Goal: Information Seeking & Learning: Learn about a topic

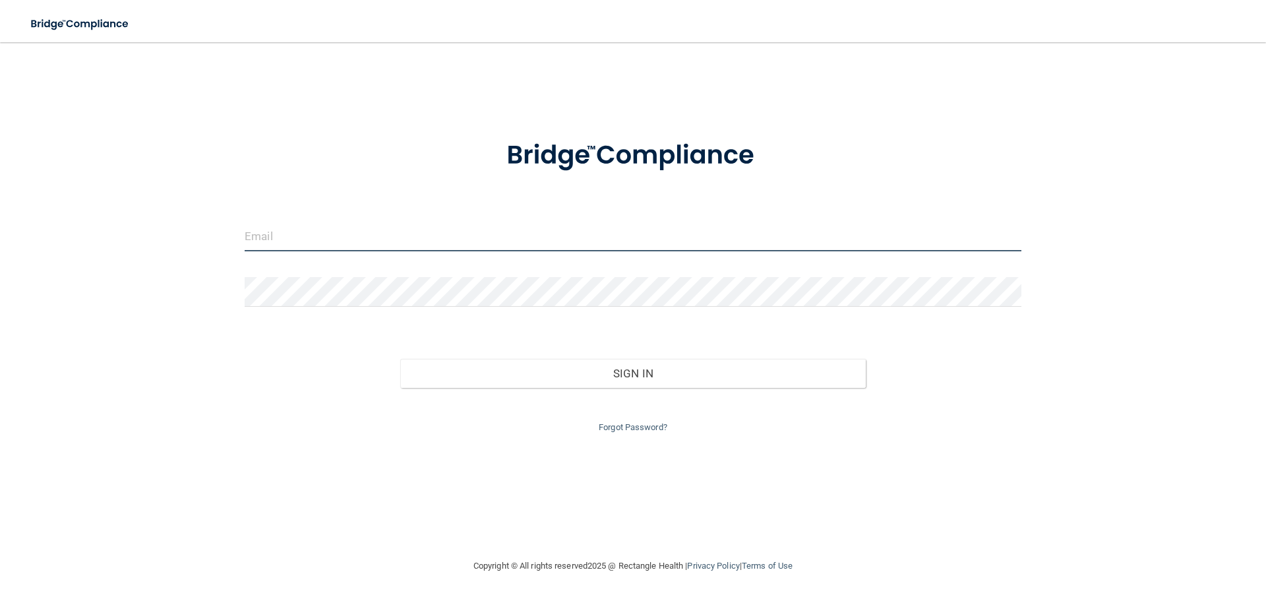
click at [334, 233] on input "email" at bounding box center [633, 237] width 777 height 30
type input "[EMAIL_ADDRESS][DOMAIN_NAME]"
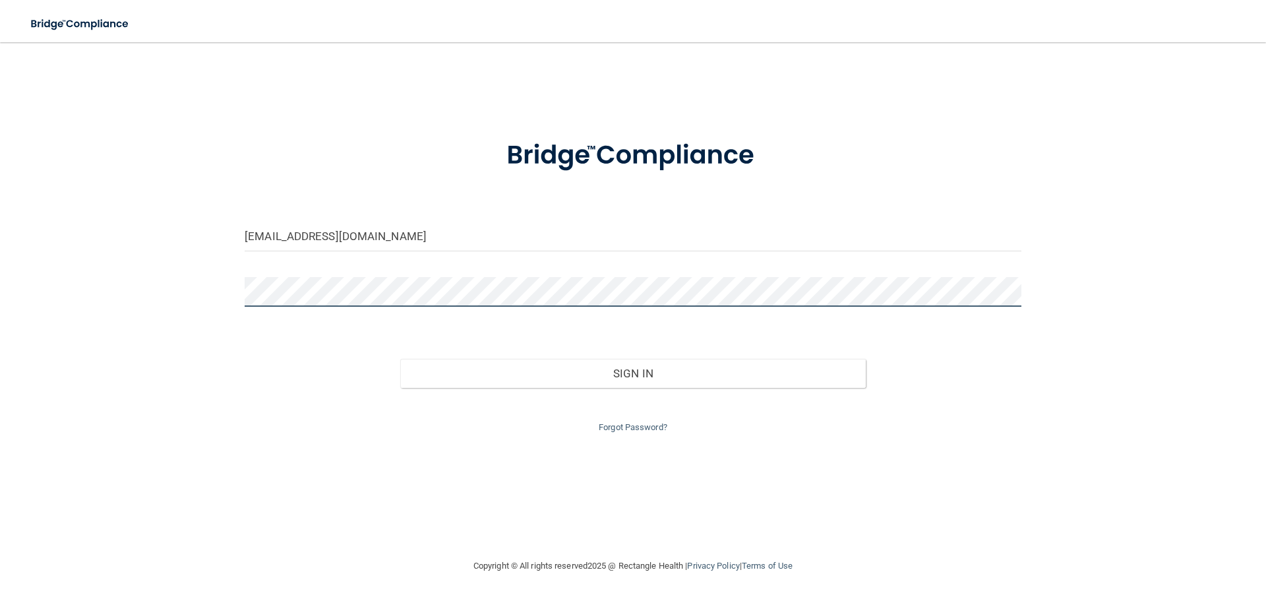
click at [400, 359] on button "Sign In" at bounding box center [633, 373] width 466 height 29
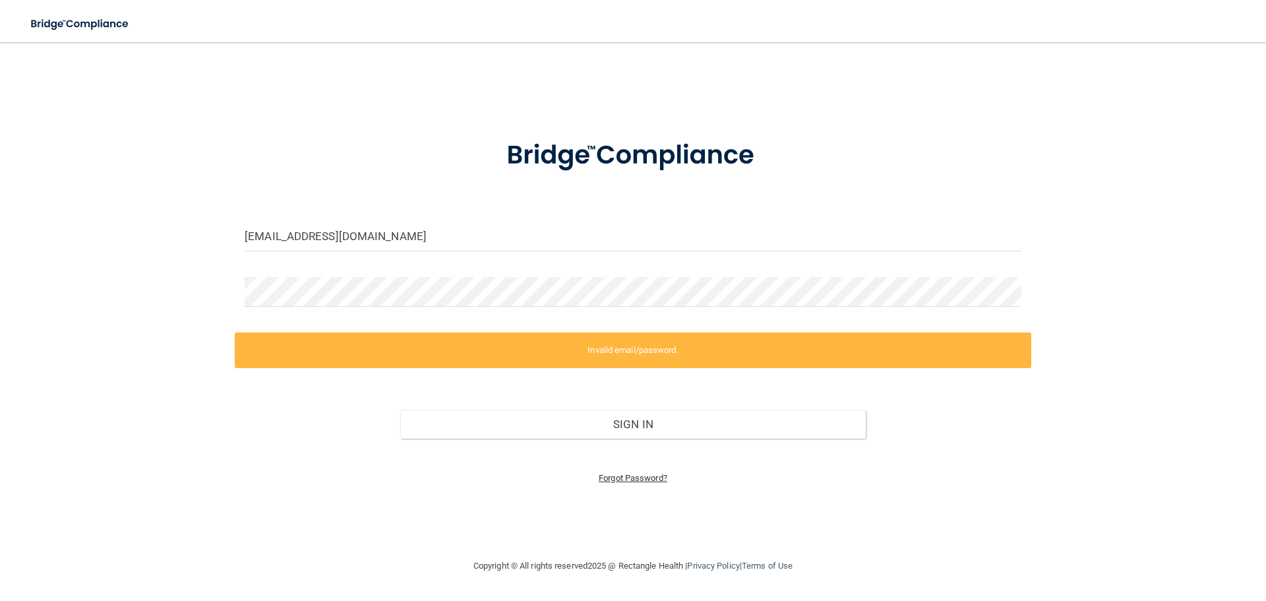
click at [616, 479] on link "Forgot Password?" at bounding box center [633, 478] width 69 height 10
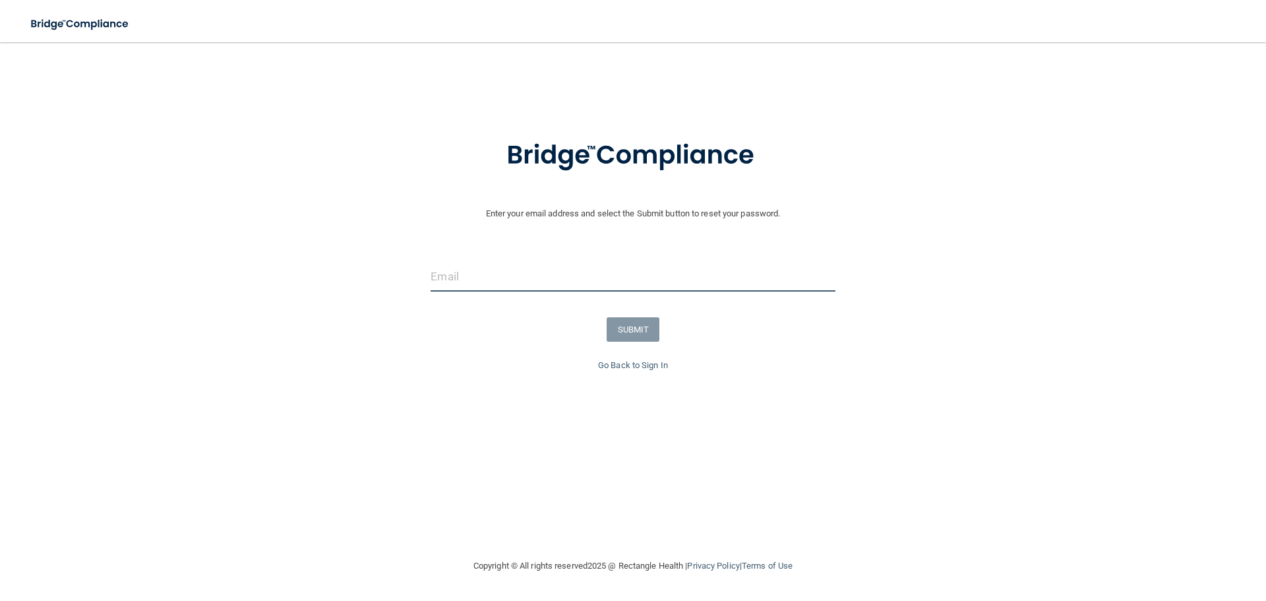
click at [520, 262] on input "email" at bounding box center [633, 277] width 404 height 30
type input "[EMAIL_ADDRESS][DOMAIN_NAME]"
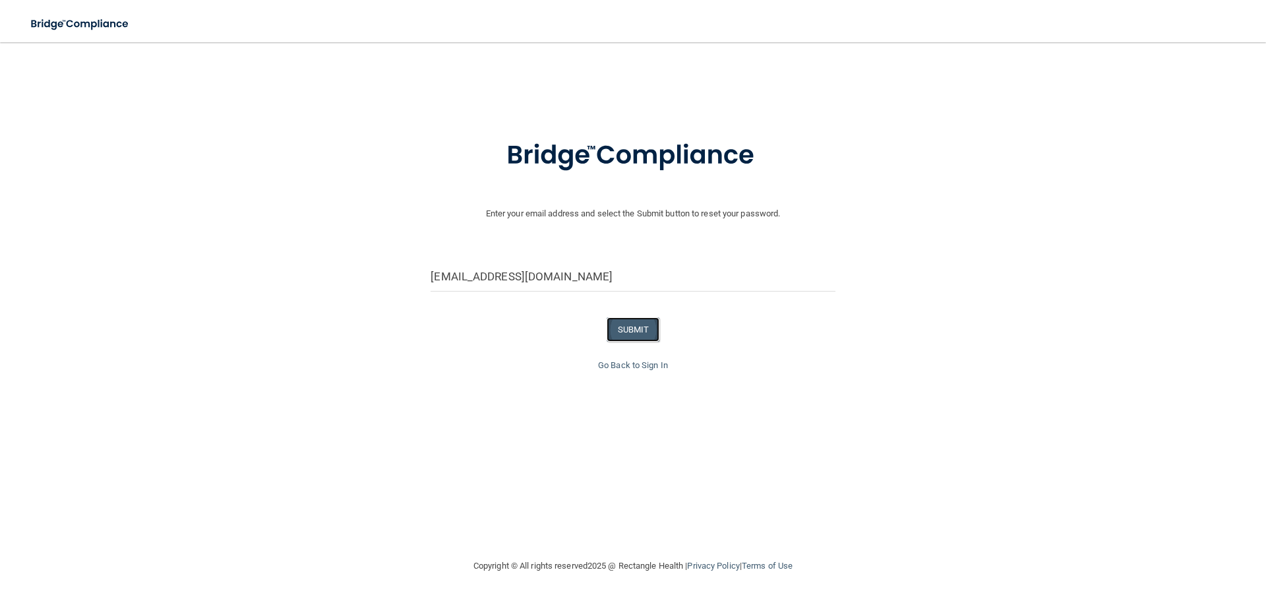
click at [644, 326] on button "SUBMIT" at bounding box center [633, 329] width 53 height 24
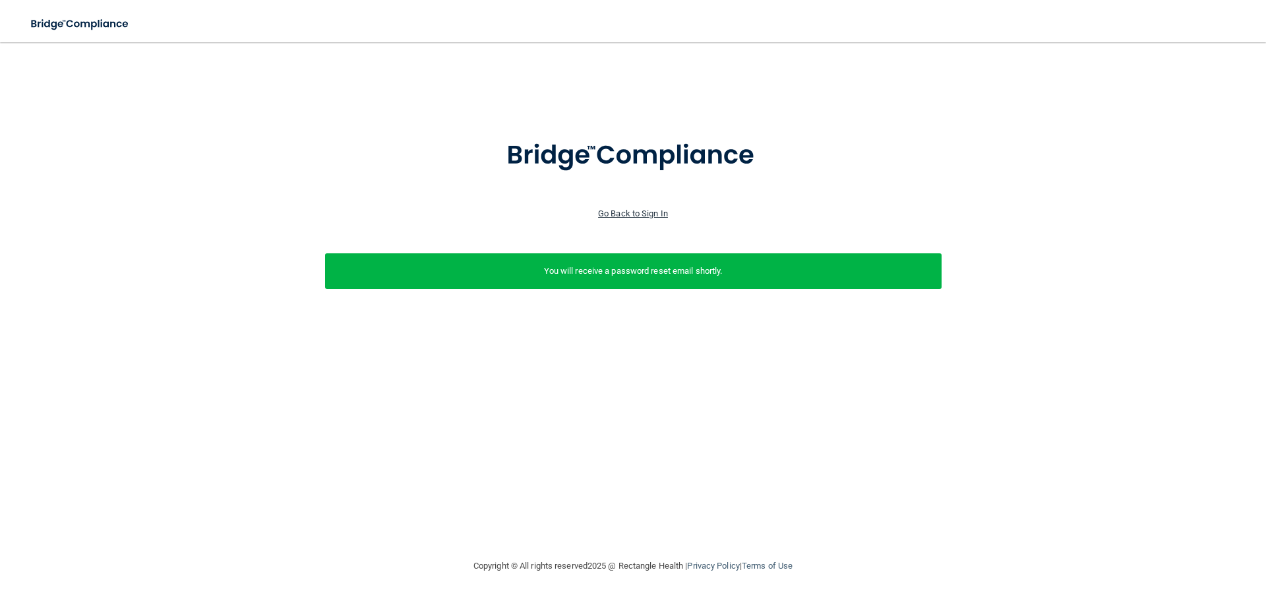
click at [628, 214] on link "Go Back to Sign In" at bounding box center [633, 213] width 70 height 10
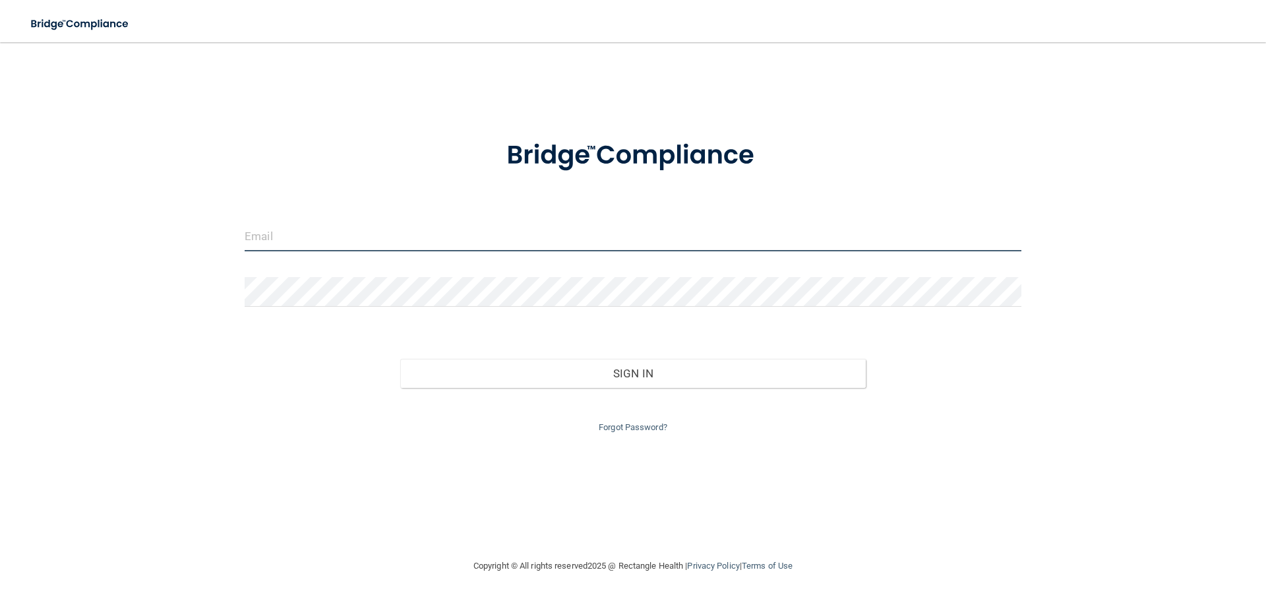
click at [565, 235] on input "email" at bounding box center [633, 237] width 777 height 30
type input "[EMAIL_ADDRESS][DOMAIN_NAME]"
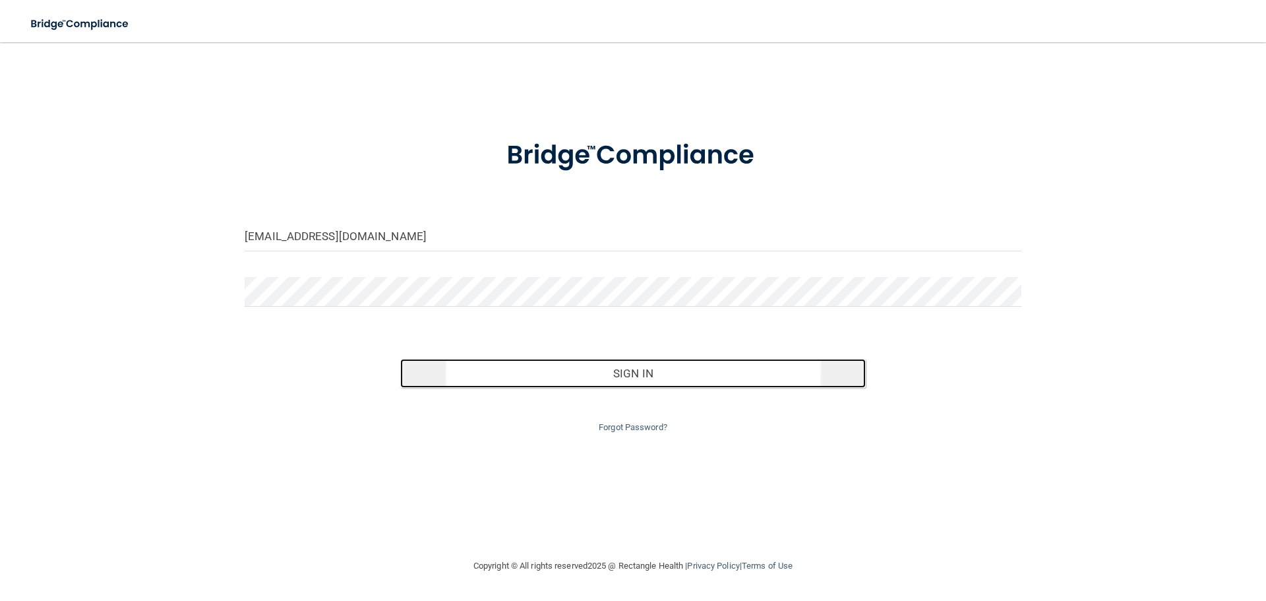
click at [634, 367] on button "Sign In" at bounding box center [633, 373] width 466 height 29
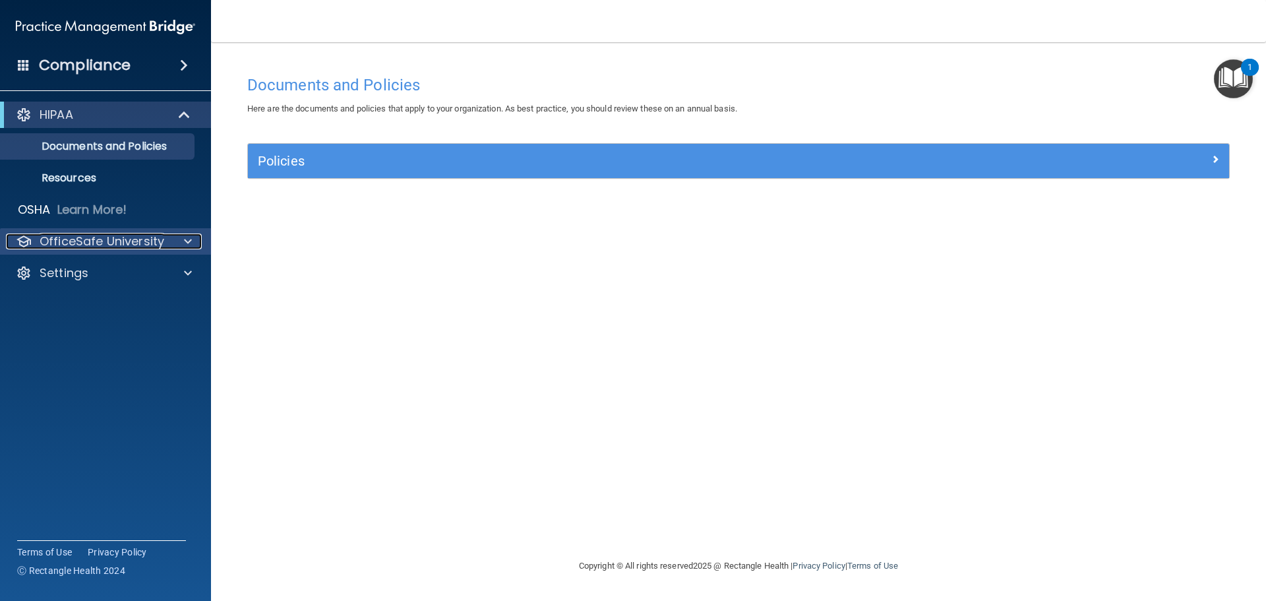
click at [152, 240] on p "OfficeSafe University" at bounding box center [102, 241] width 125 height 16
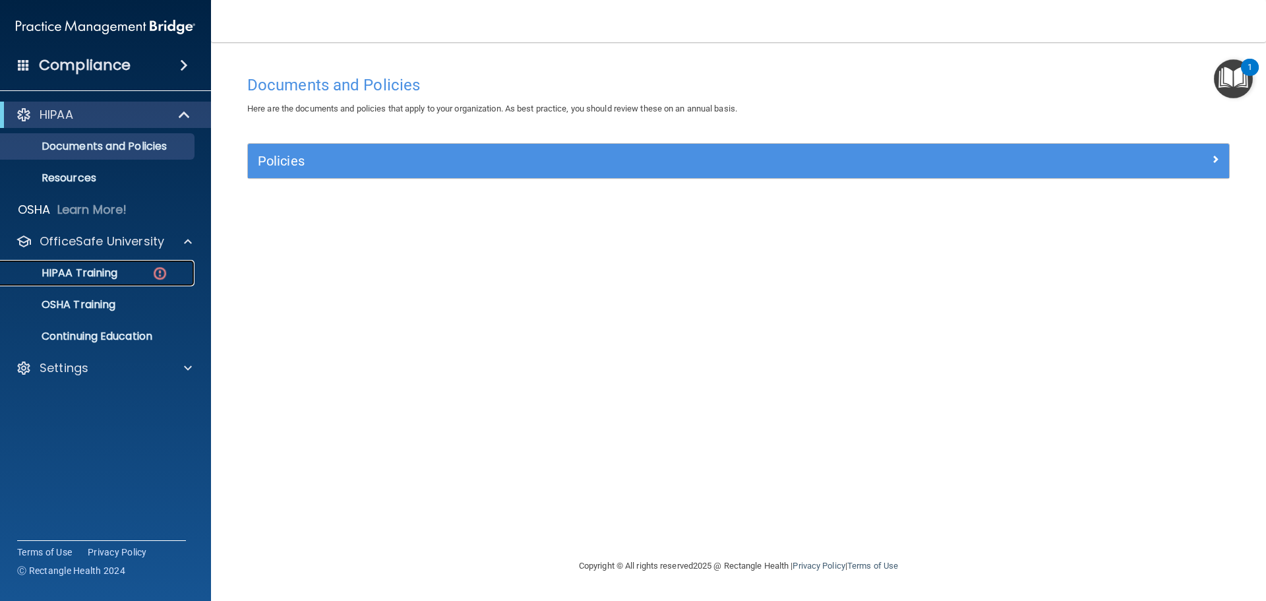
click at [129, 271] on div "HIPAA Training" at bounding box center [99, 272] width 180 height 13
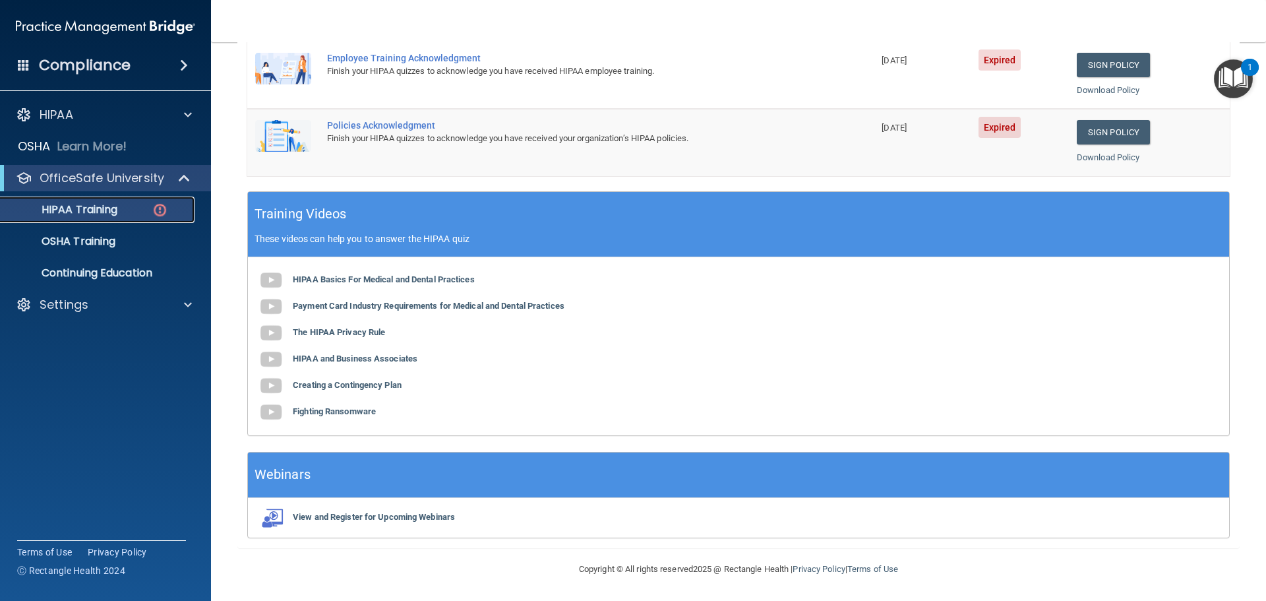
scroll to position [63, 0]
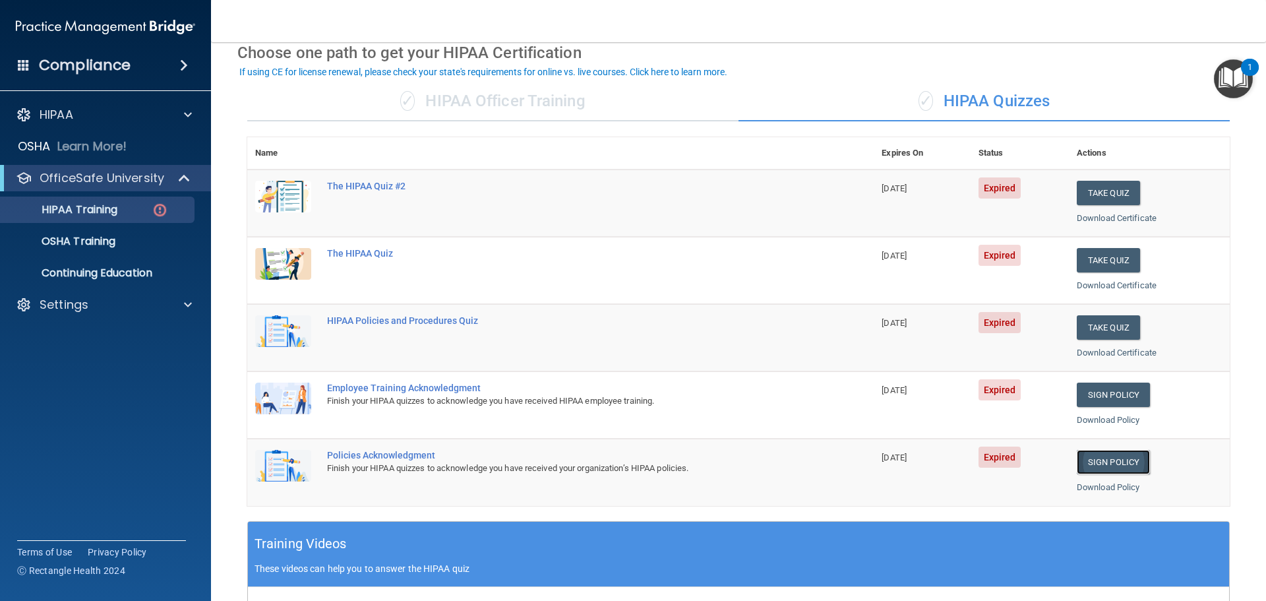
click at [1090, 464] on link "Sign Policy" at bounding box center [1113, 462] width 73 height 24
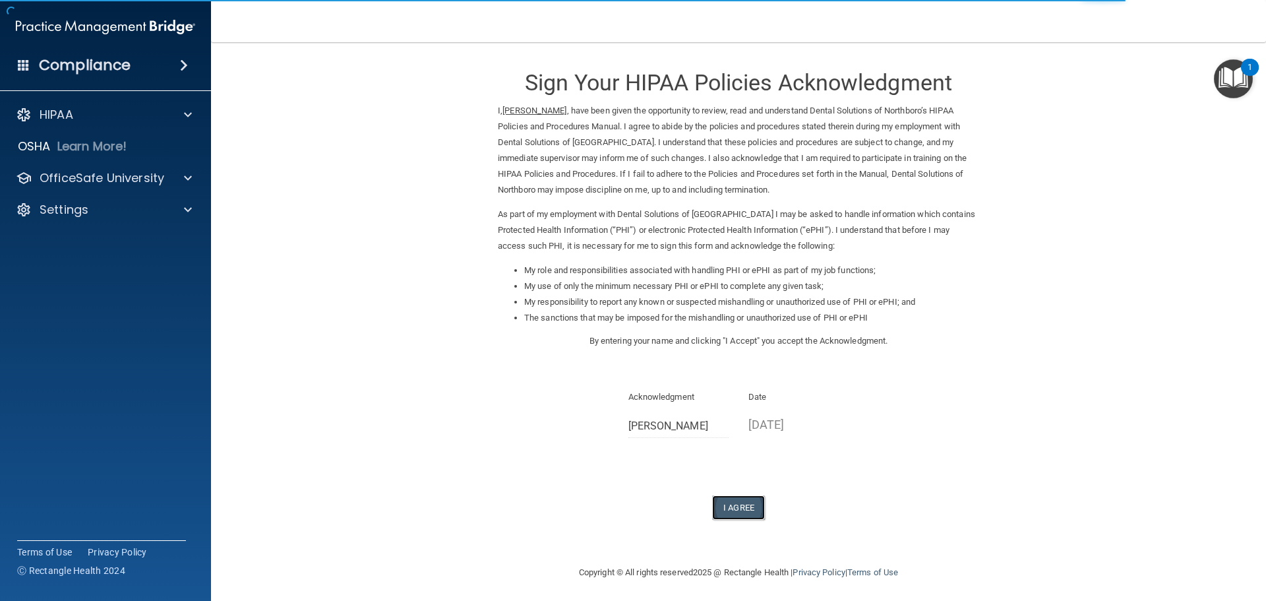
click at [729, 498] on button "I Agree" at bounding box center [738, 507] width 53 height 24
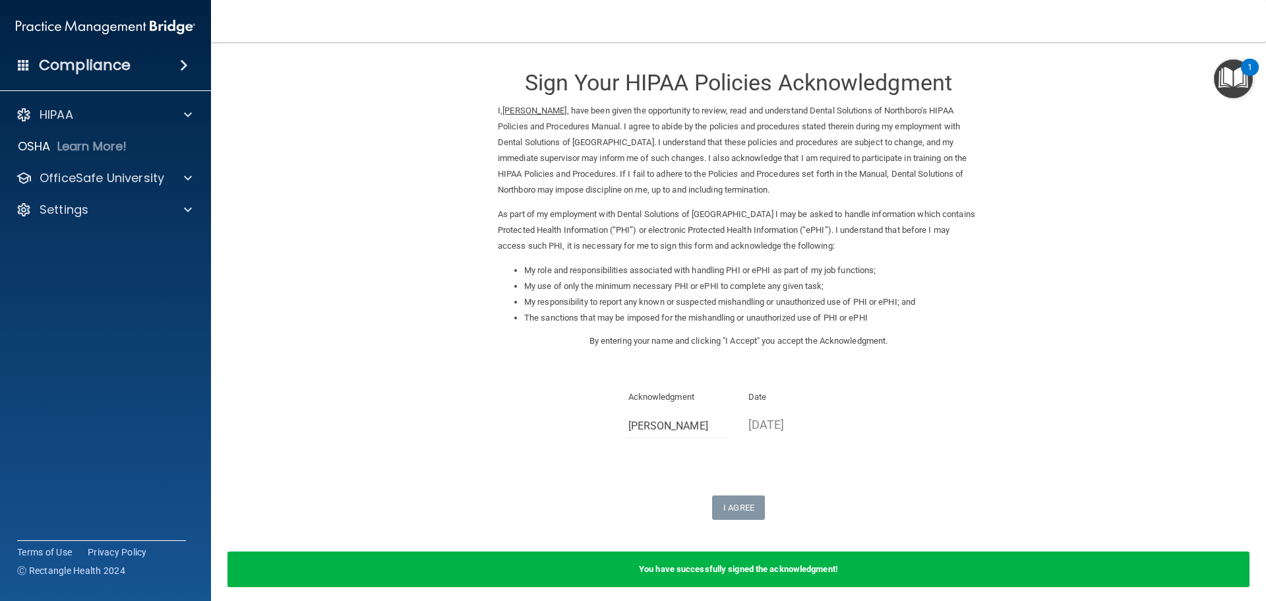
click at [81, 71] on h4 "Compliance" at bounding box center [85, 65] width 92 height 18
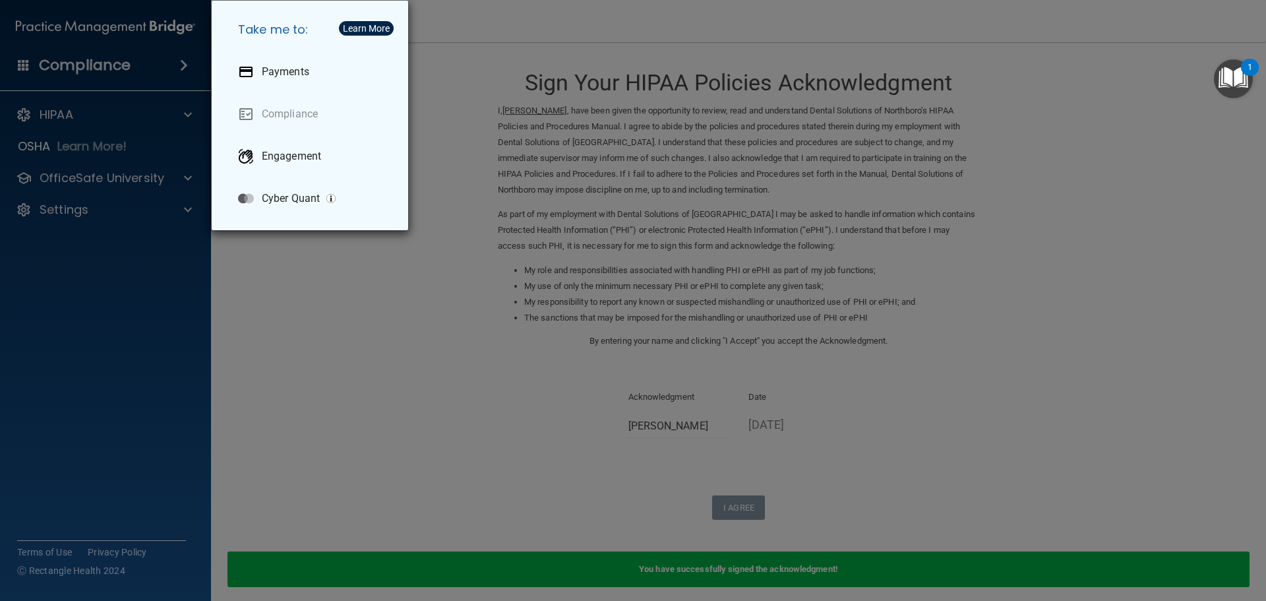
click at [49, 112] on div "Take me to: Payments Compliance Engagement Cyber Quant" at bounding box center [633, 300] width 1266 height 601
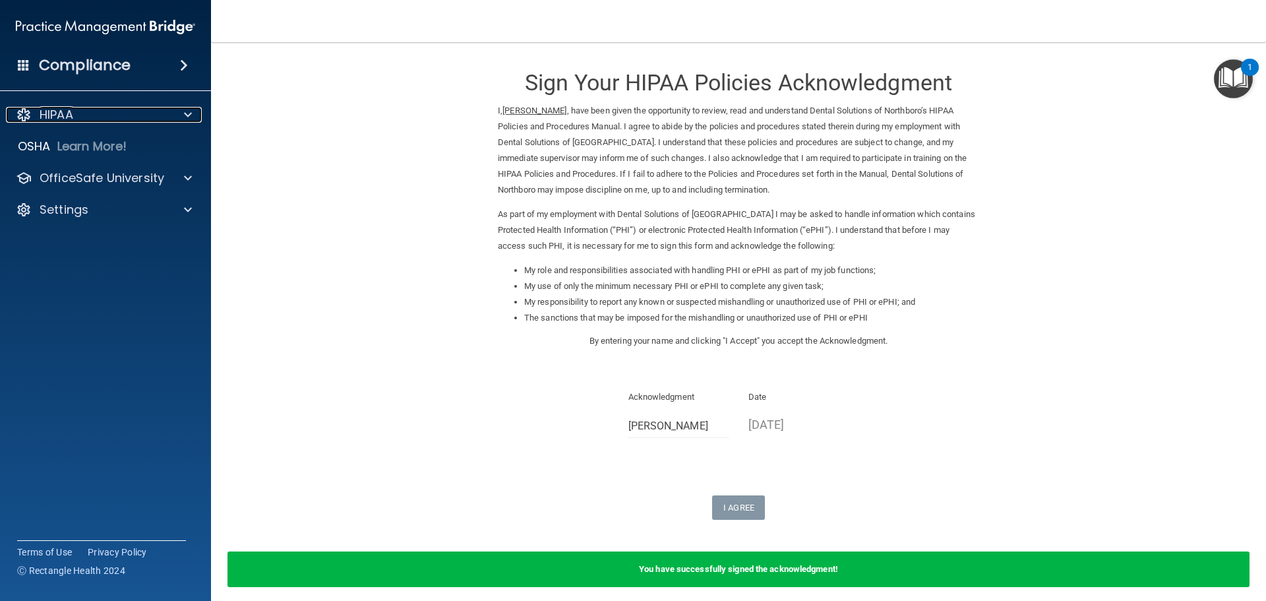
click at [49, 112] on p "HIPAA" at bounding box center [57, 115] width 34 height 16
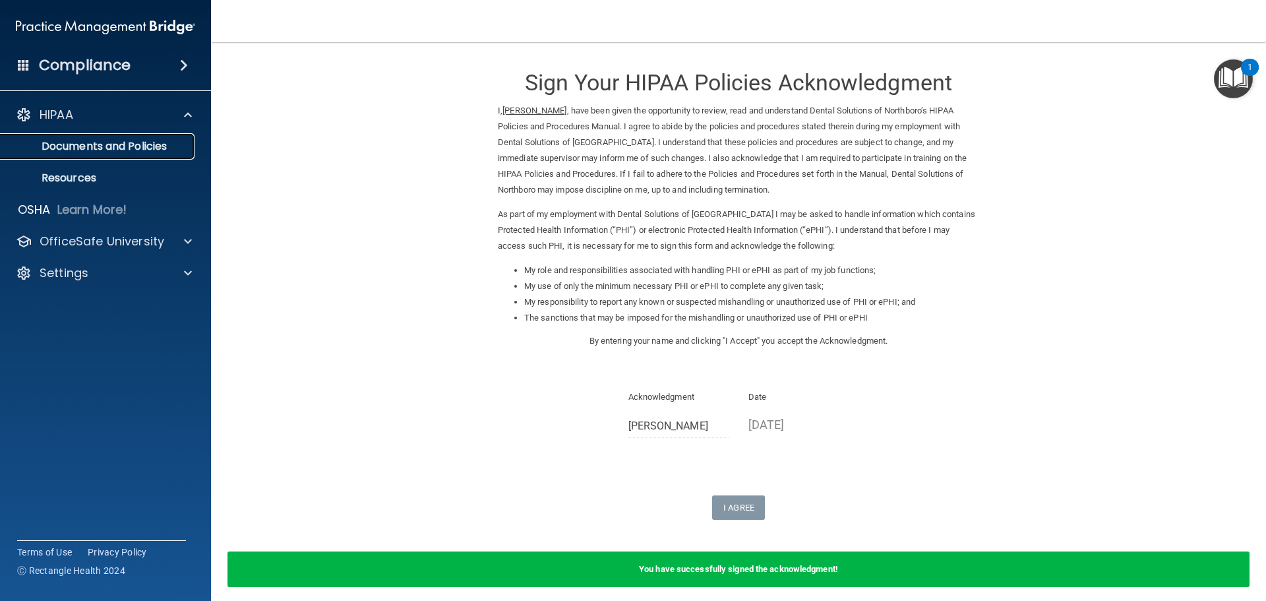
click at [67, 145] on p "Documents and Policies" at bounding box center [99, 146] width 180 height 13
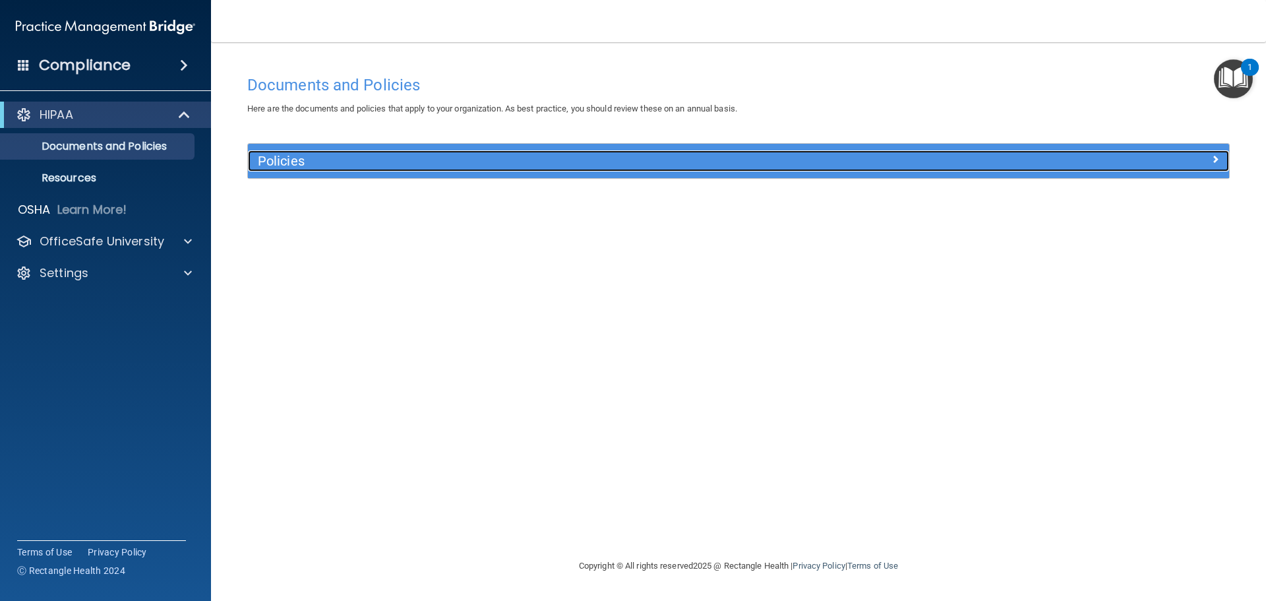
click at [284, 157] on h5 "Policies" at bounding box center [616, 161] width 716 height 15
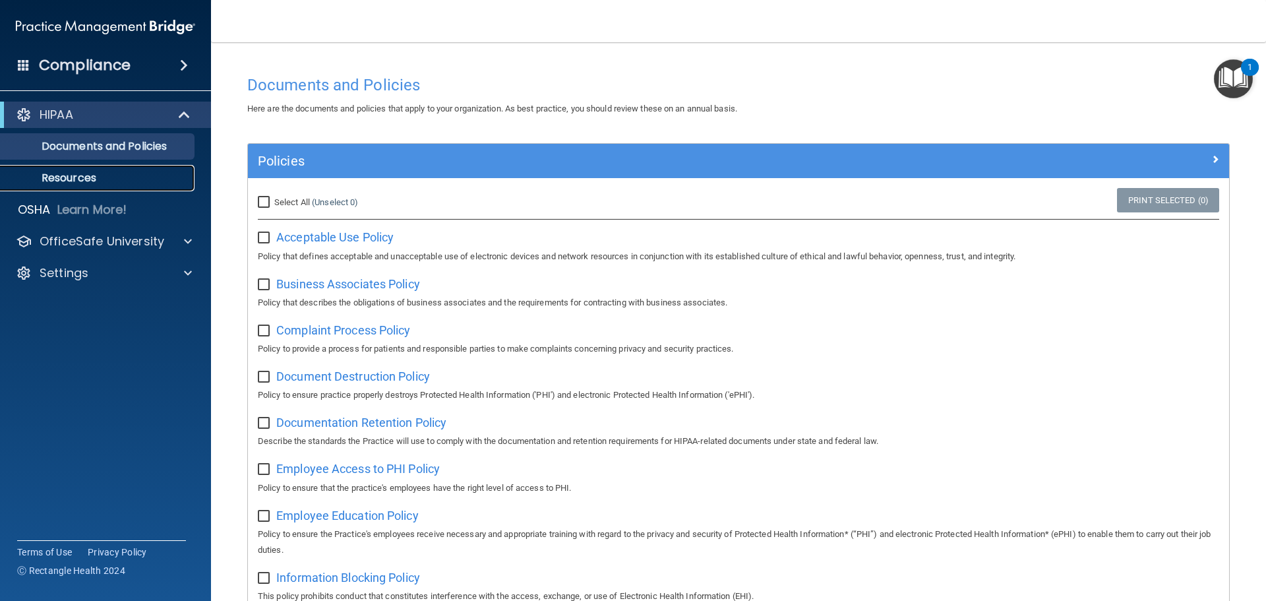
click at [78, 177] on p "Resources" at bounding box center [99, 177] width 180 height 13
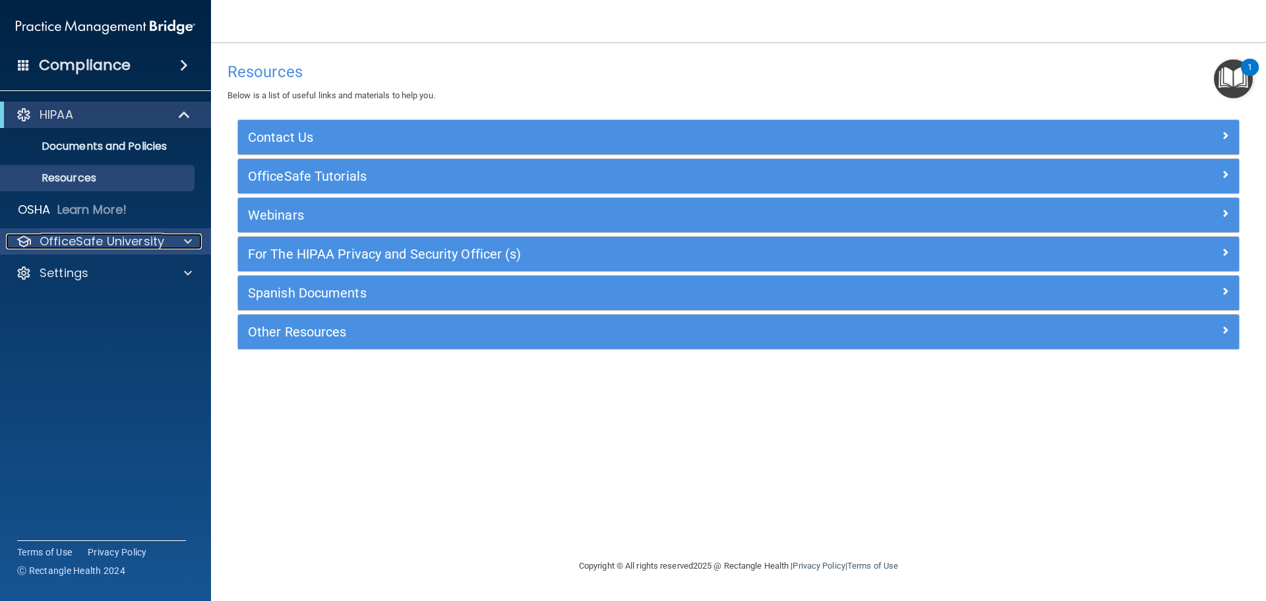
click at [75, 237] on p "OfficeSafe University" at bounding box center [102, 241] width 125 height 16
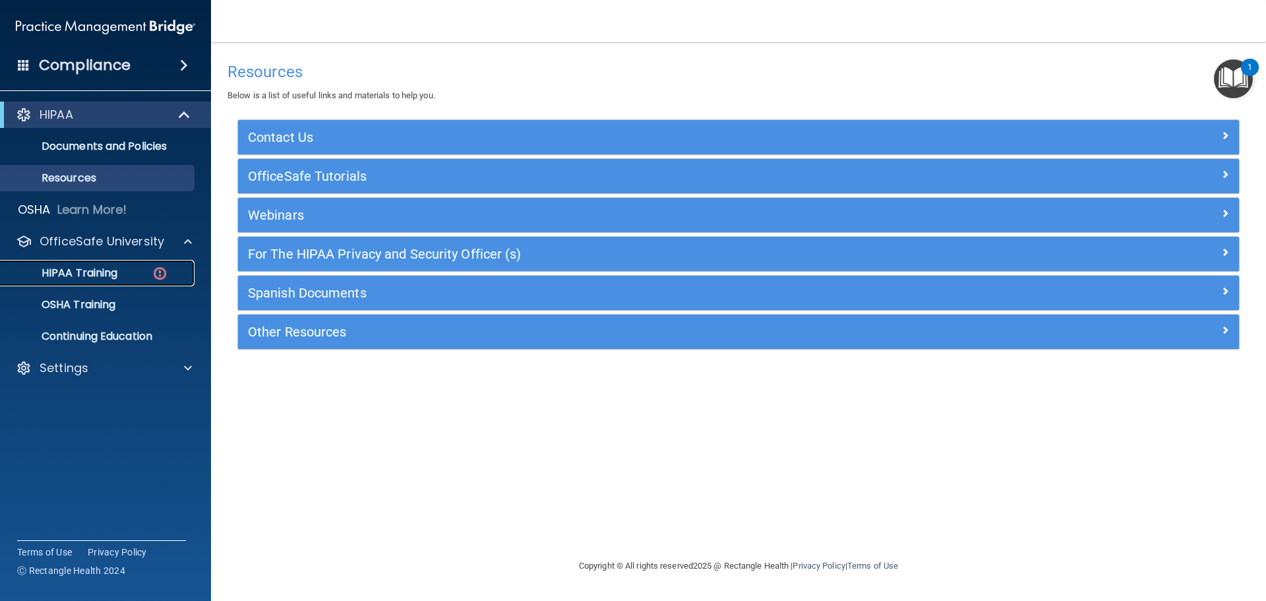
click at [91, 274] on p "HIPAA Training" at bounding box center [63, 272] width 109 height 13
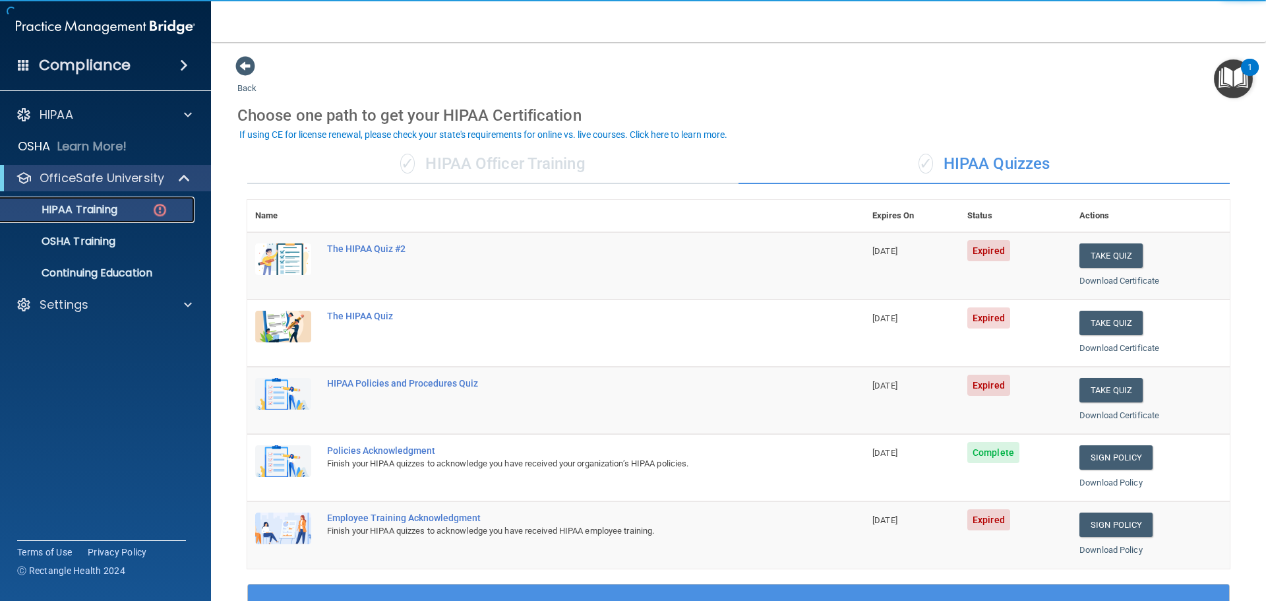
scroll to position [330, 0]
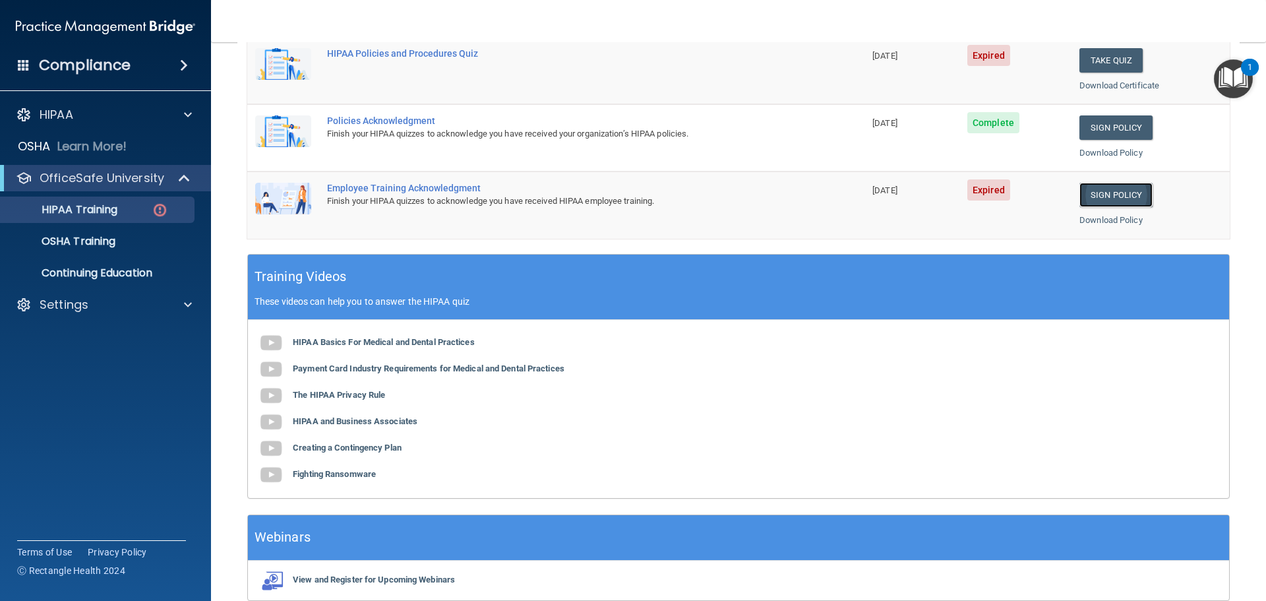
click at [1089, 196] on link "Sign Policy" at bounding box center [1116, 195] width 73 height 24
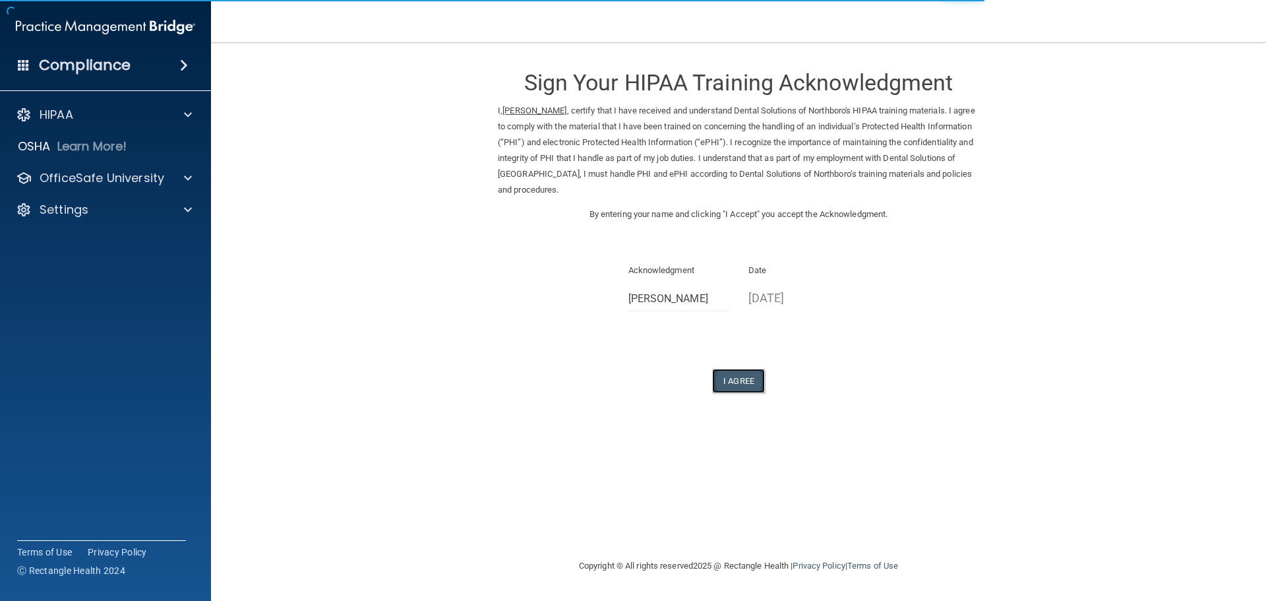
click at [742, 381] on button "I Agree" at bounding box center [738, 381] width 53 height 24
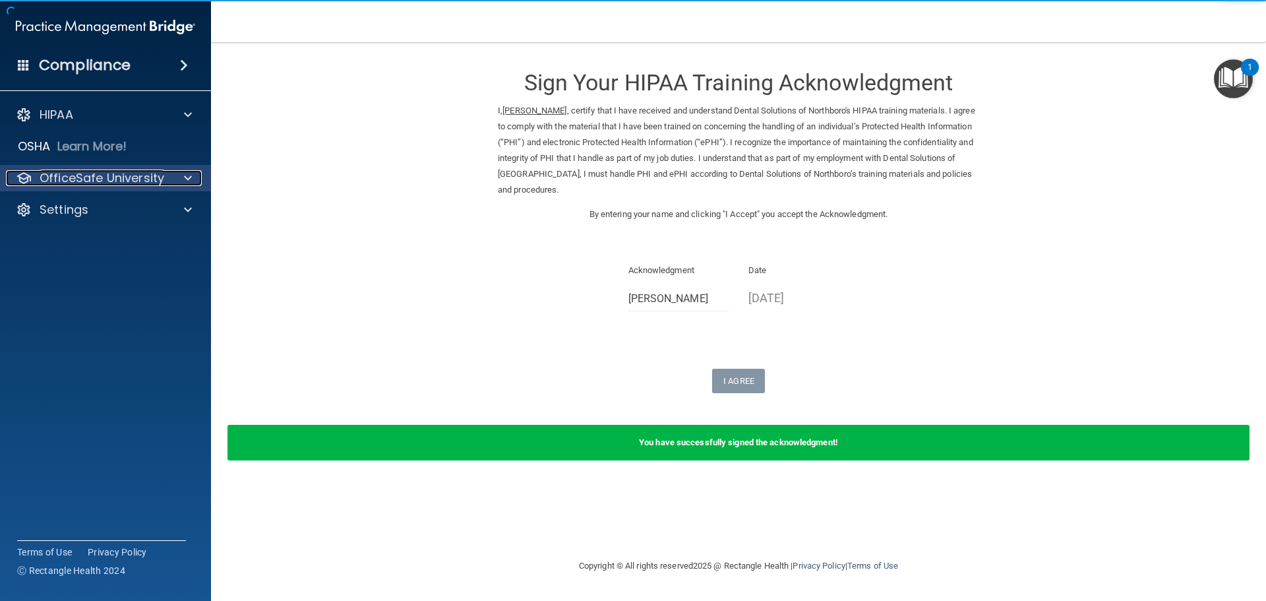
click at [171, 182] on div at bounding box center [185, 178] width 33 height 16
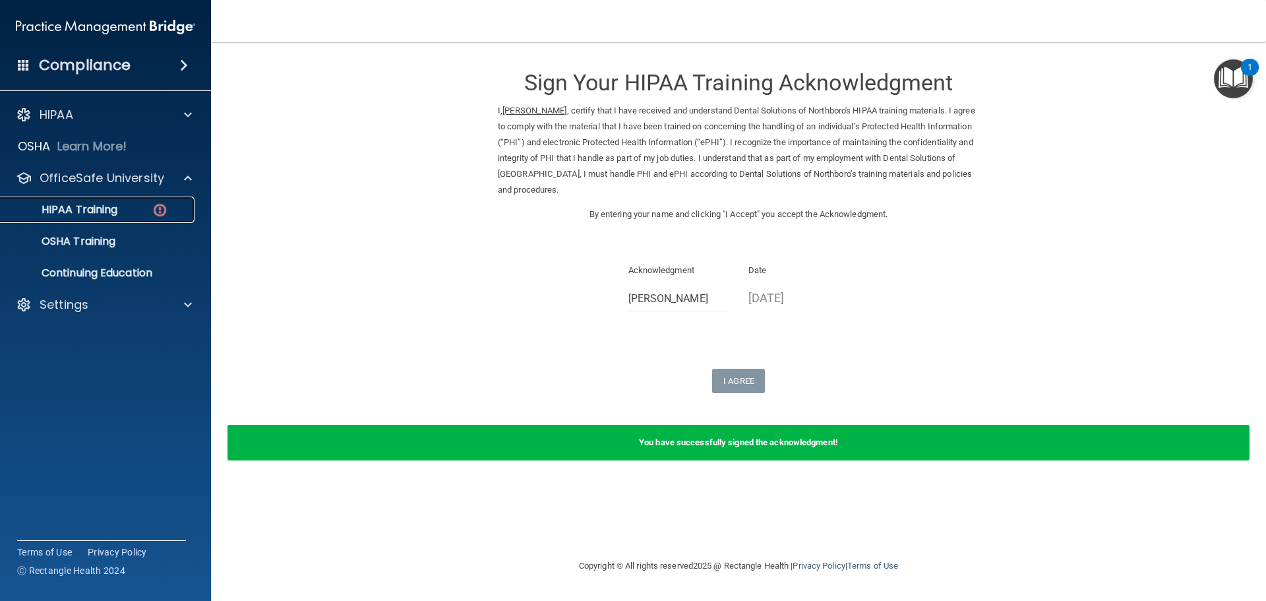
click at [125, 220] on link "HIPAA Training" at bounding box center [91, 210] width 208 height 26
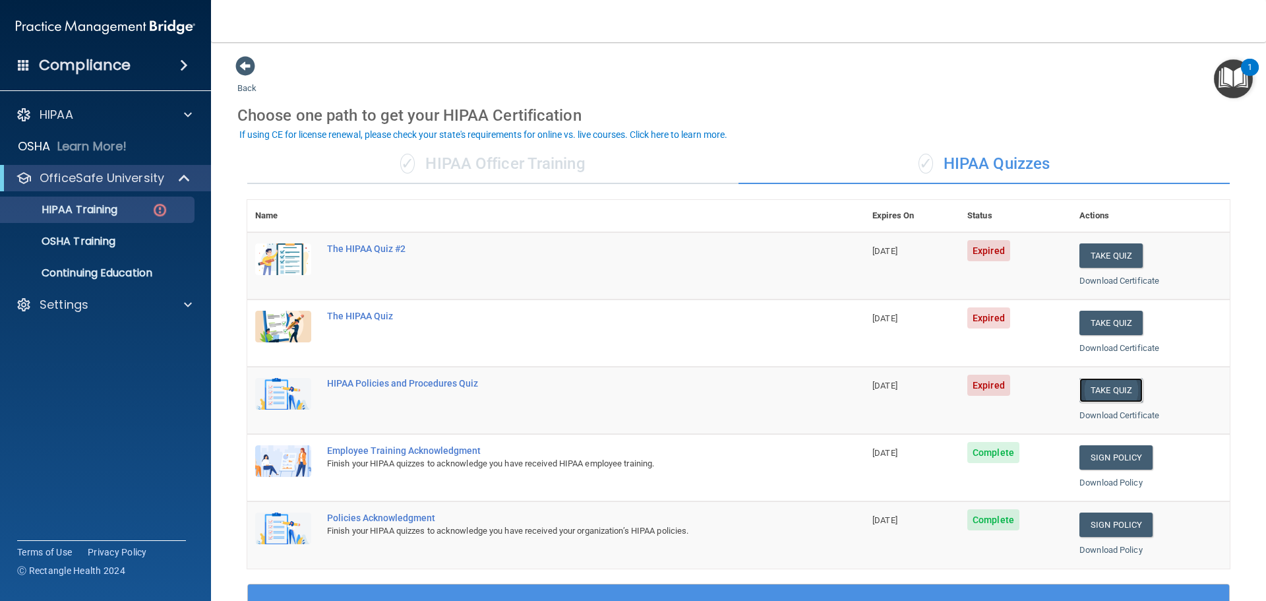
click at [1108, 383] on button "Take Quiz" at bounding box center [1111, 390] width 63 height 24
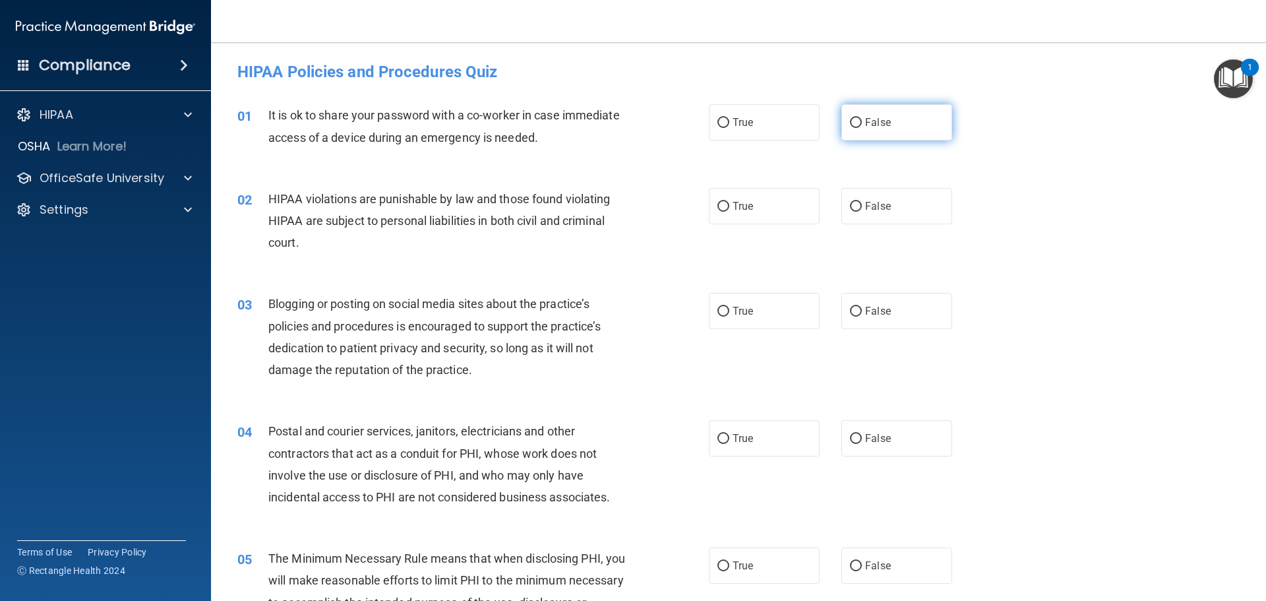
click at [855, 126] on input "False" at bounding box center [856, 123] width 12 height 10
radio input "true"
click at [744, 206] on span "True" at bounding box center [743, 206] width 20 height 13
click at [729, 206] on input "True" at bounding box center [724, 207] width 12 height 10
radio input "true"
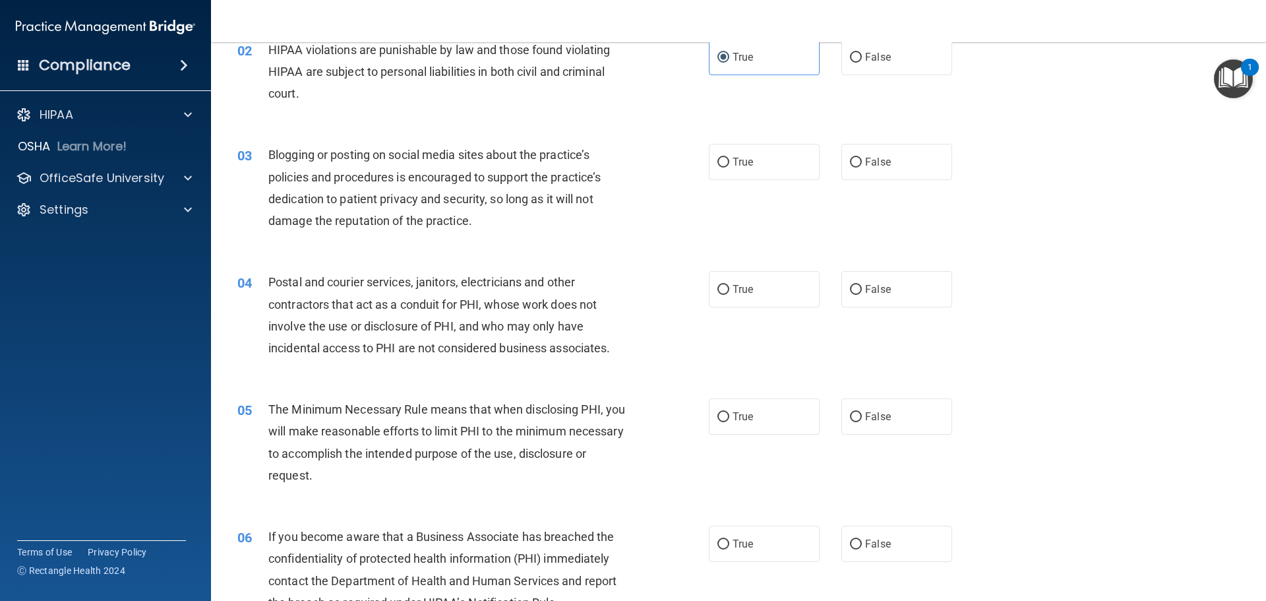
scroll to position [157, 0]
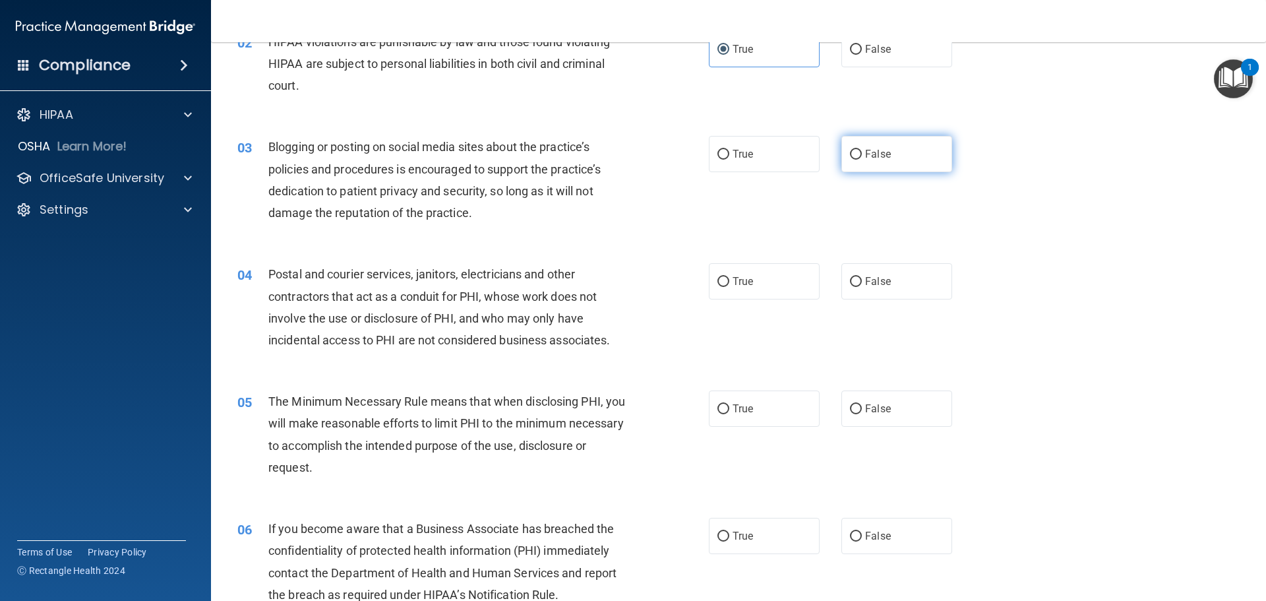
click at [884, 153] on label "False" at bounding box center [897, 154] width 111 height 36
click at [862, 153] on input "False" at bounding box center [856, 155] width 12 height 10
radio input "true"
click at [743, 295] on label "True" at bounding box center [764, 281] width 111 height 36
click at [729, 287] on input "True" at bounding box center [724, 282] width 12 height 10
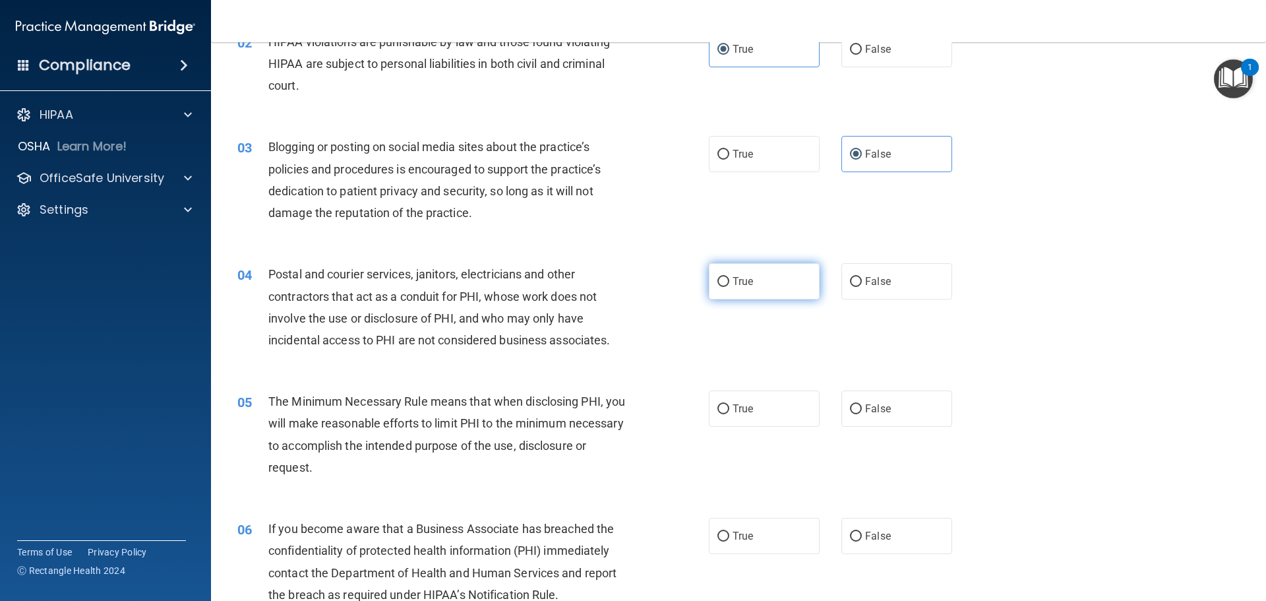
radio input "true"
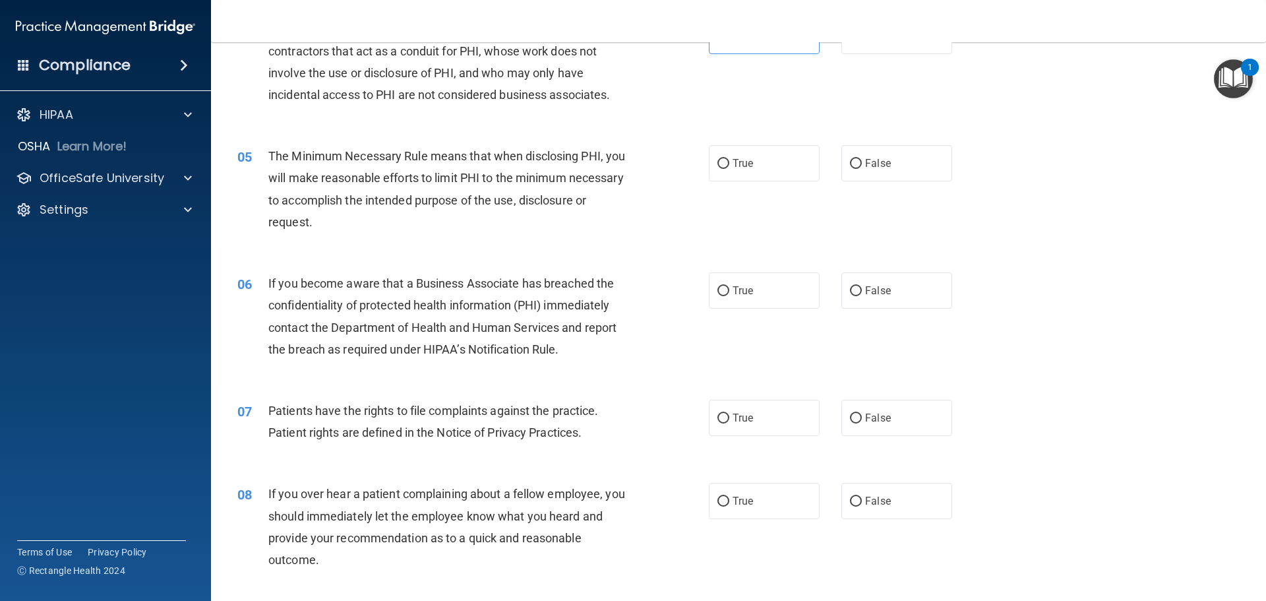
scroll to position [354, 0]
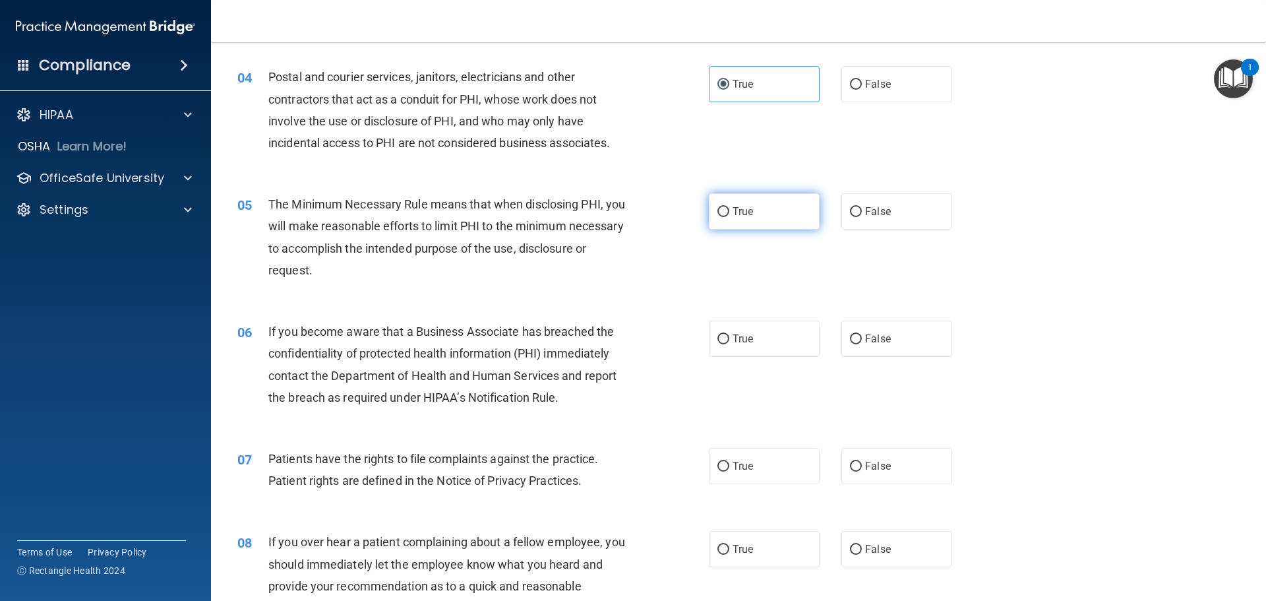
click at [725, 210] on label "True" at bounding box center [764, 211] width 111 height 36
click at [725, 210] on input "True" at bounding box center [724, 212] width 12 height 10
radio input "true"
click at [762, 348] on label "True" at bounding box center [764, 339] width 111 height 36
click at [729, 344] on input "True" at bounding box center [724, 339] width 12 height 10
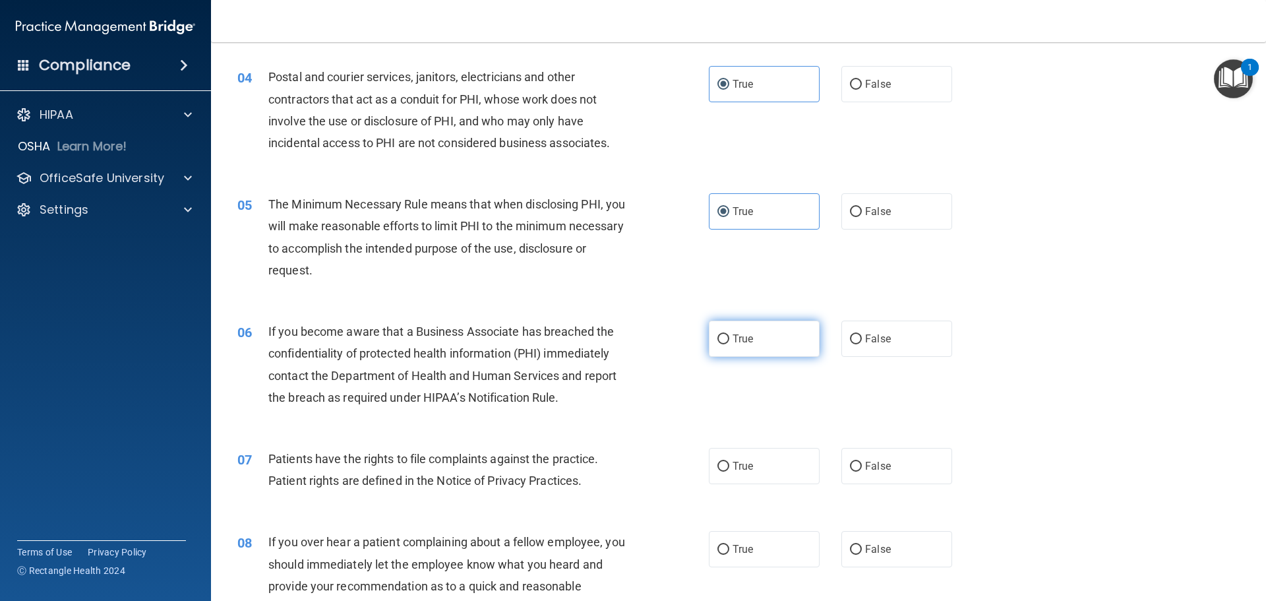
radio input "true"
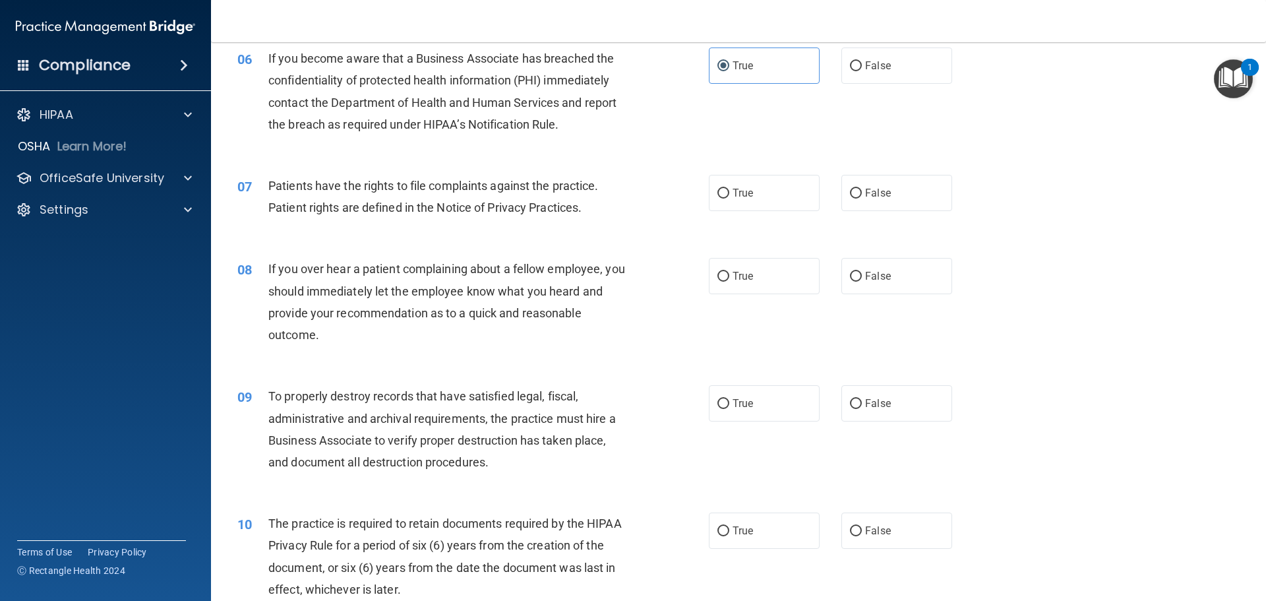
scroll to position [611, 0]
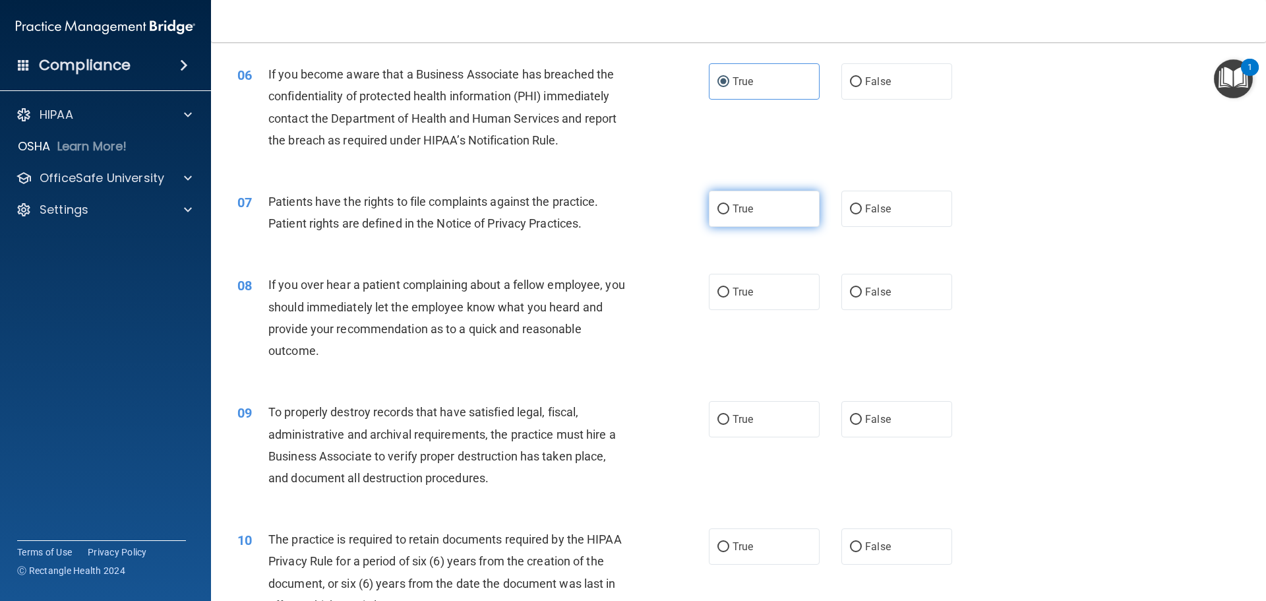
click at [753, 202] on label "True" at bounding box center [764, 209] width 111 height 36
click at [729, 204] on input "True" at bounding box center [724, 209] width 12 height 10
radio input "true"
click at [903, 312] on div "08 If you over hear a patient complaining about a fellow employee, you should i…" at bounding box center [739, 320] width 1022 height 127
click at [906, 309] on label "False" at bounding box center [897, 292] width 111 height 36
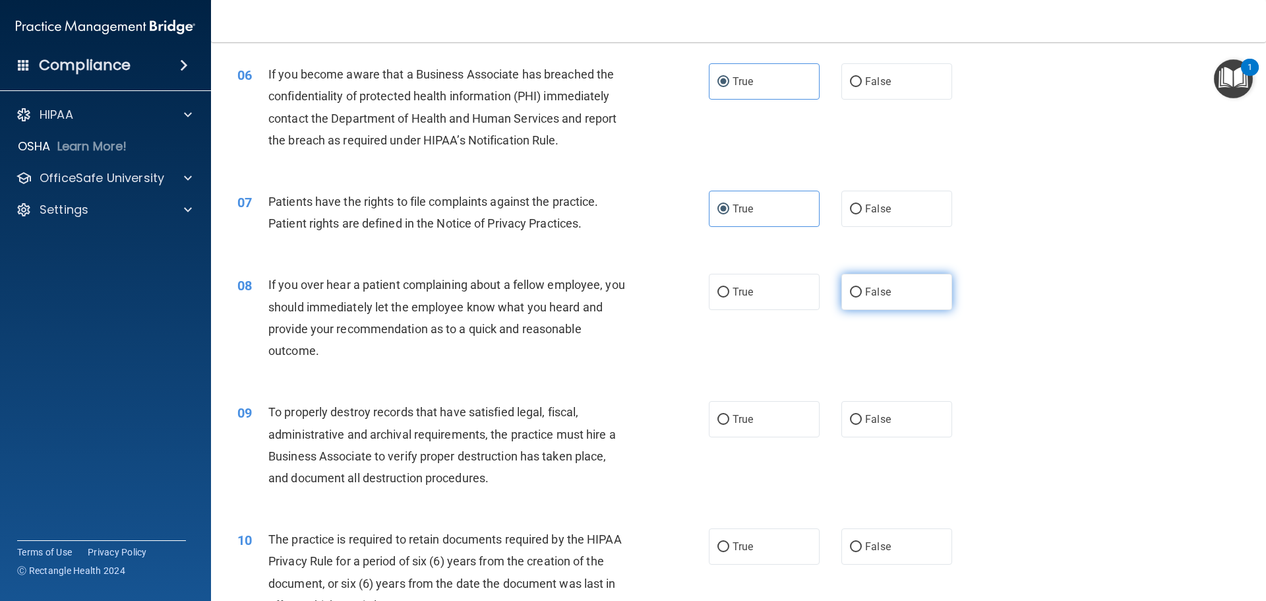
click at [862, 297] on input "False" at bounding box center [856, 293] width 12 height 10
radio input "true"
click at [800, 435] on label "True" at bounding box center [764, 419] width 111 height 36
click at [729, 425] on input "True" at bounding box center [724, 420] width 12 height 10
radio input "true"
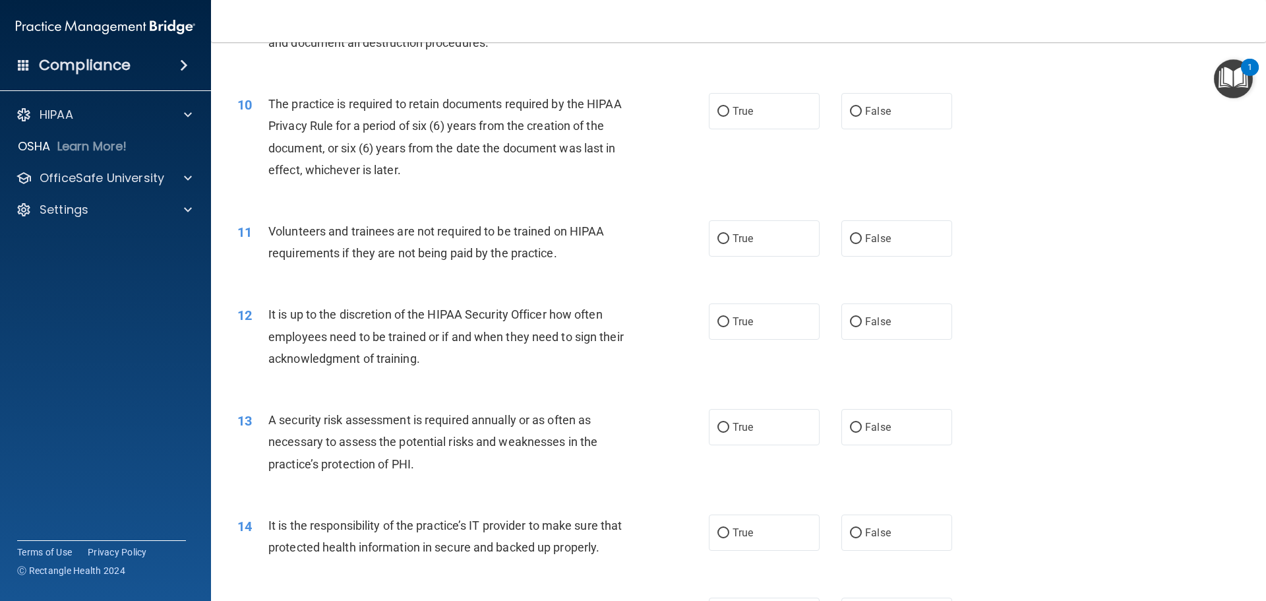
scroll to position [1058, 0]
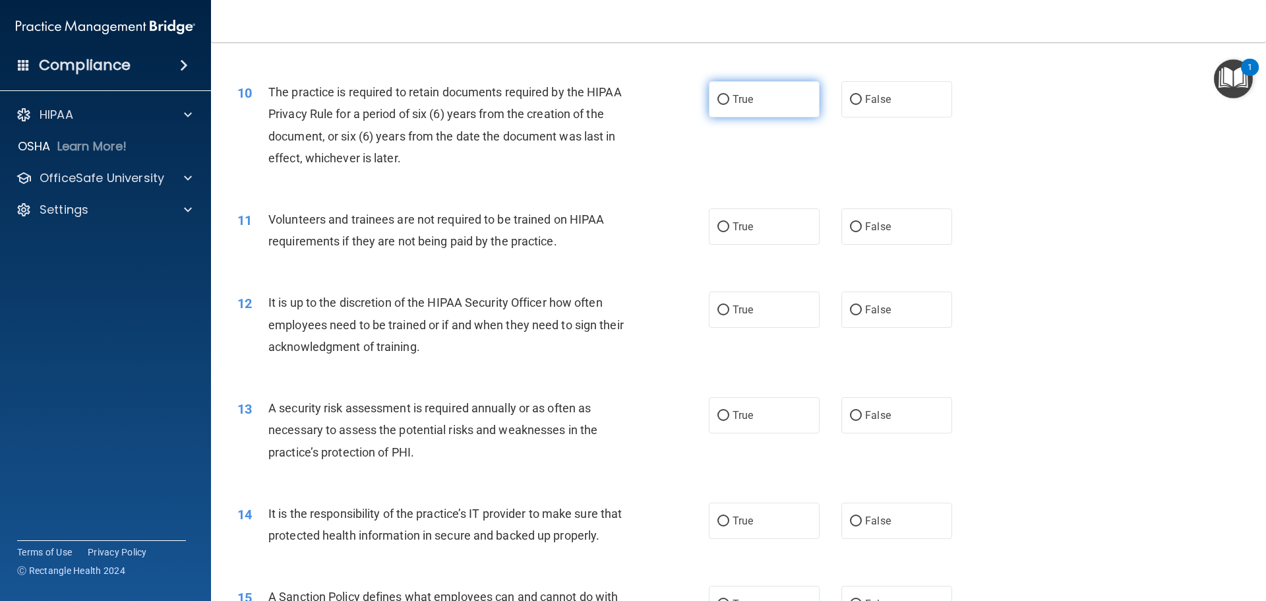
click at [799, 106] on label "True" at bounding box center [764, 99] width 111 height 36
click at [729, 105] on input "True" at bounding box center [724, 100] width 12 height 10
radio input "true"
click at [874, 233] on label "False" at bounding box center [897, 226] width 111 height 36
click at [862, 232] on input "False" at bounding box center [856, 227] width 12 height 10
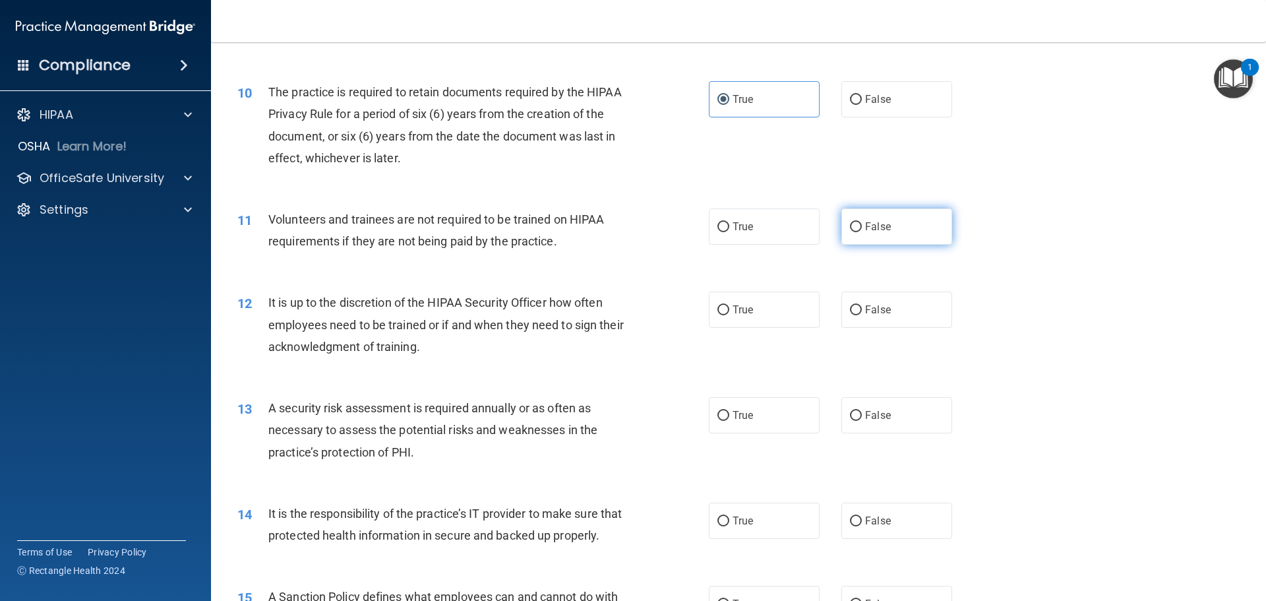
radio input "true"
click at [894, 316] on label "False" at bounding box center [897, 309] width 111 height 36
click at [862, 315] on input "False" at bounding box center [856, 310] width 12 height 10
radio input "true"
click at [751, 423] on label "True" at bounding box center [764, 415] width 111 height 36
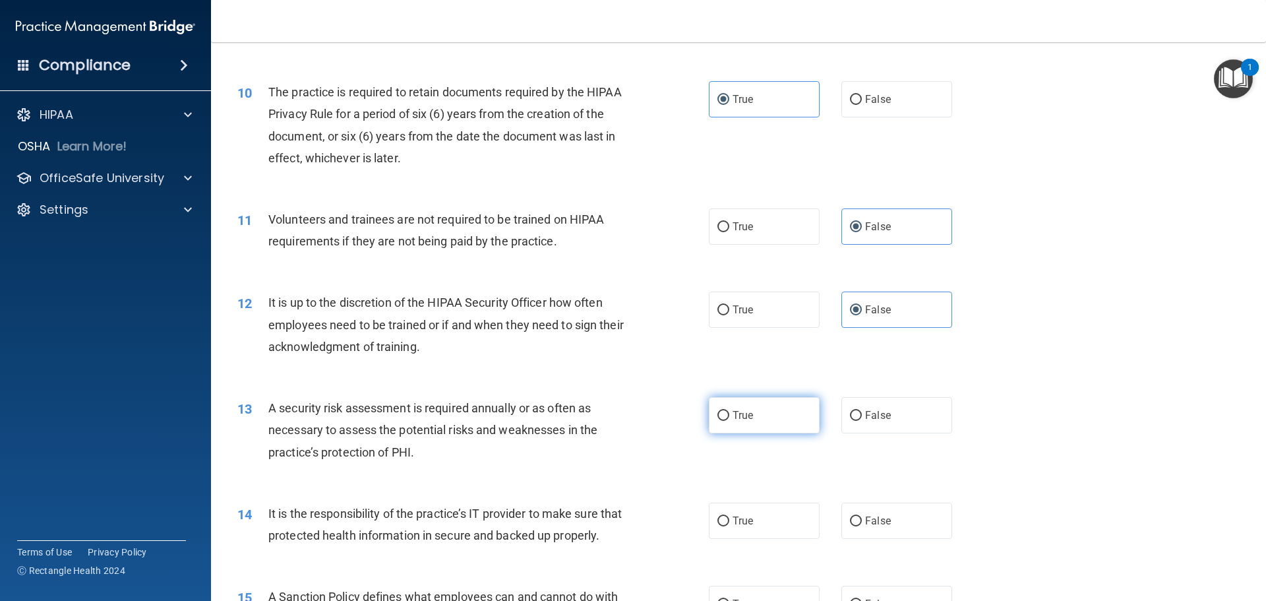
click at [729, 421] on input "True" at bounding box center [724, 416] width 12 height 10
radio input "true"
click at [741, 520] on span "True" at bounding box center [743, 520] width 20 height 13
click at [729, 520] on input "True" at bounding box center [724, 521] width 12 height 10
radio input "true"
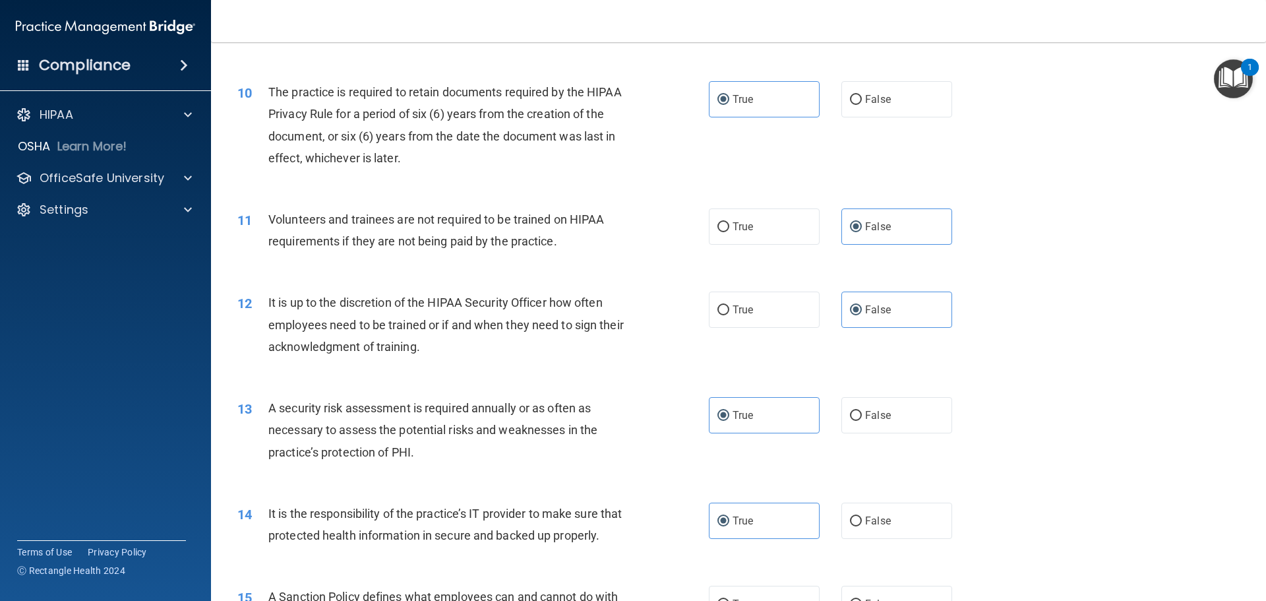
scroll to position [1388, 0]
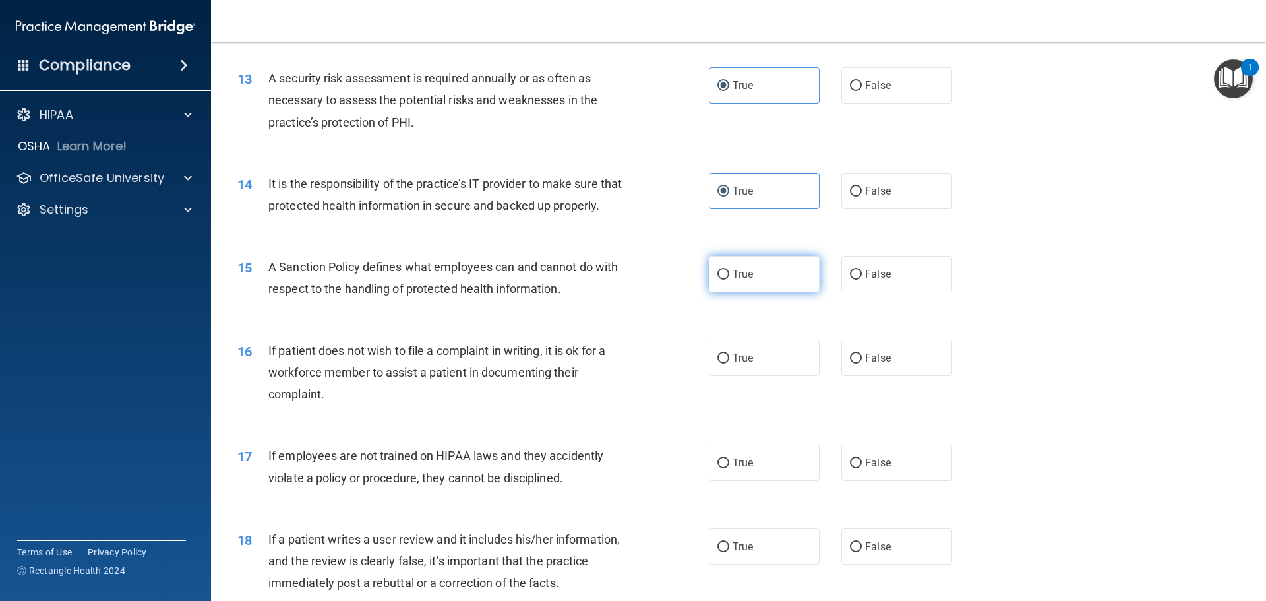
click at [781, 292] on label "True" at bounding box center [764, 274] width 111 height 36
click at [729, 280] on input "True" at bounding box center [724, 275] width 12 height 10
radio input "true"
click at [774, 376] on label "True" at bounding box center [764, 358] width 111 height 36
click at [729, 363] on input "True" at bounding box center [724, 358] width 12 height 10
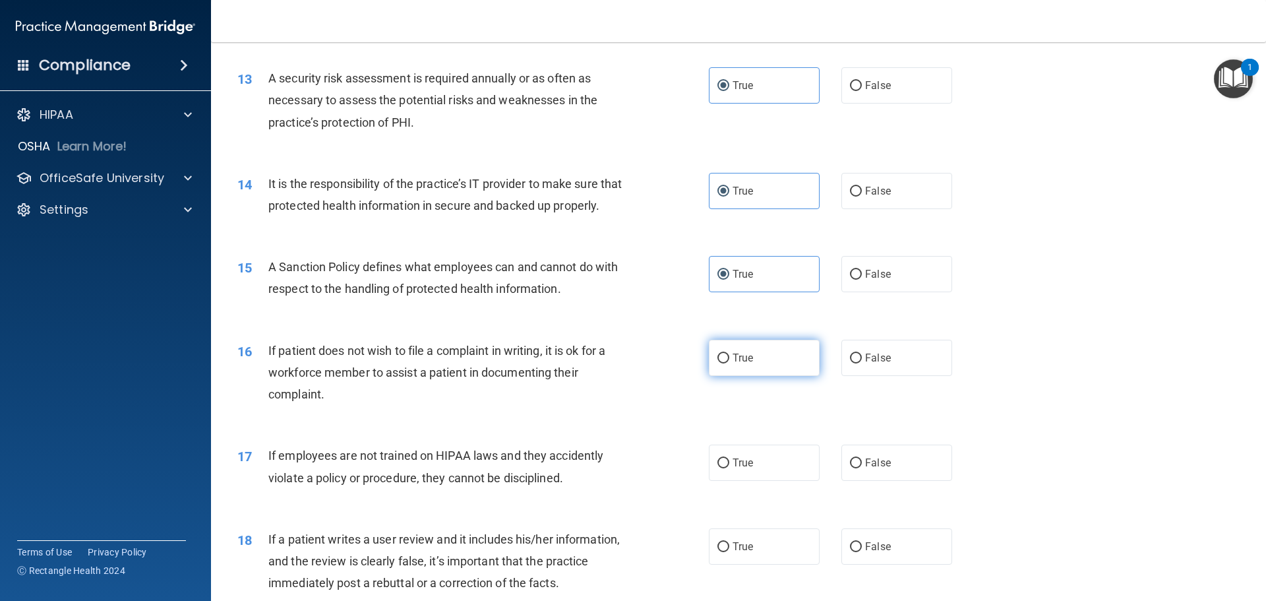
radio input "true"
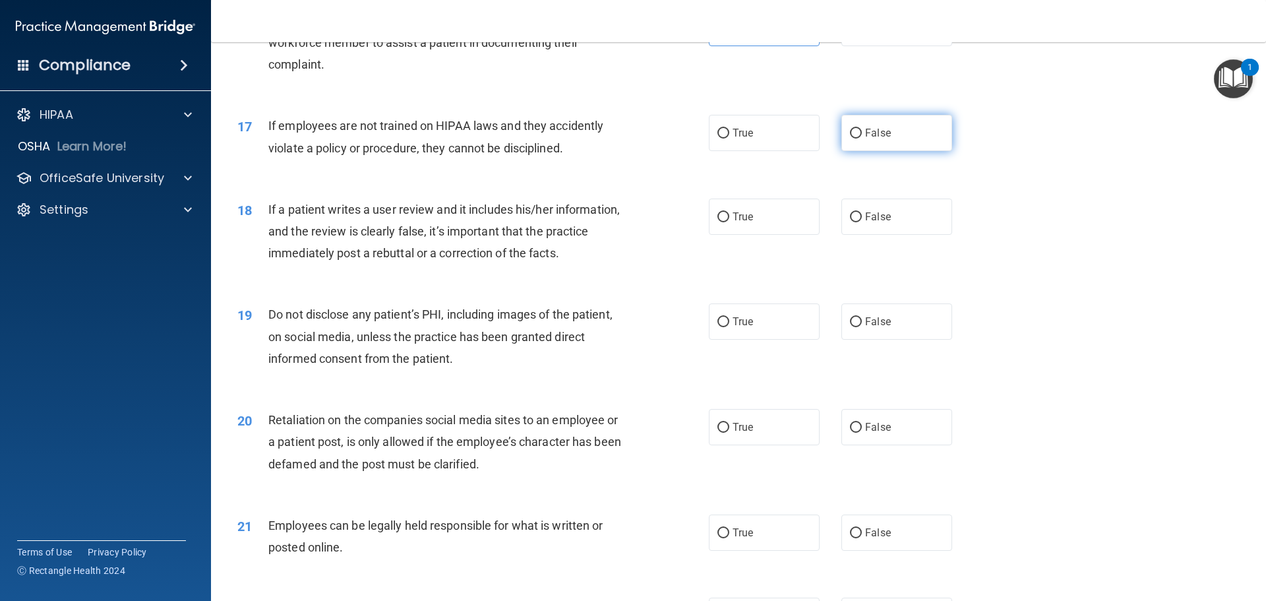
click at [850, 151] on label "False" at bounding box center [897, 133] width 111 height 36
click at [850, 138] on input "False" at bounding box center [856, 134] width 12 height 10
radio input "true"
click at [855, 222] on input "False" at bounding box center [856, 217] width 12 height 10
radio input "true"
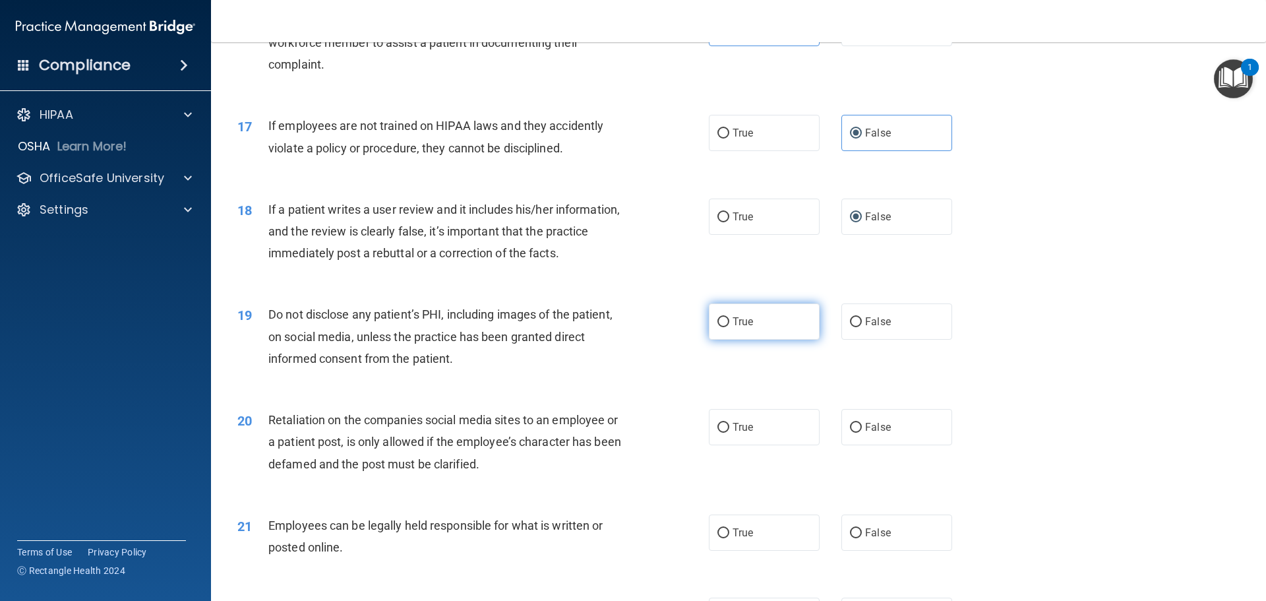
click at [720, 327] on input "True" at bounding box center [724, 322] width 12 height 10
radio input "true"
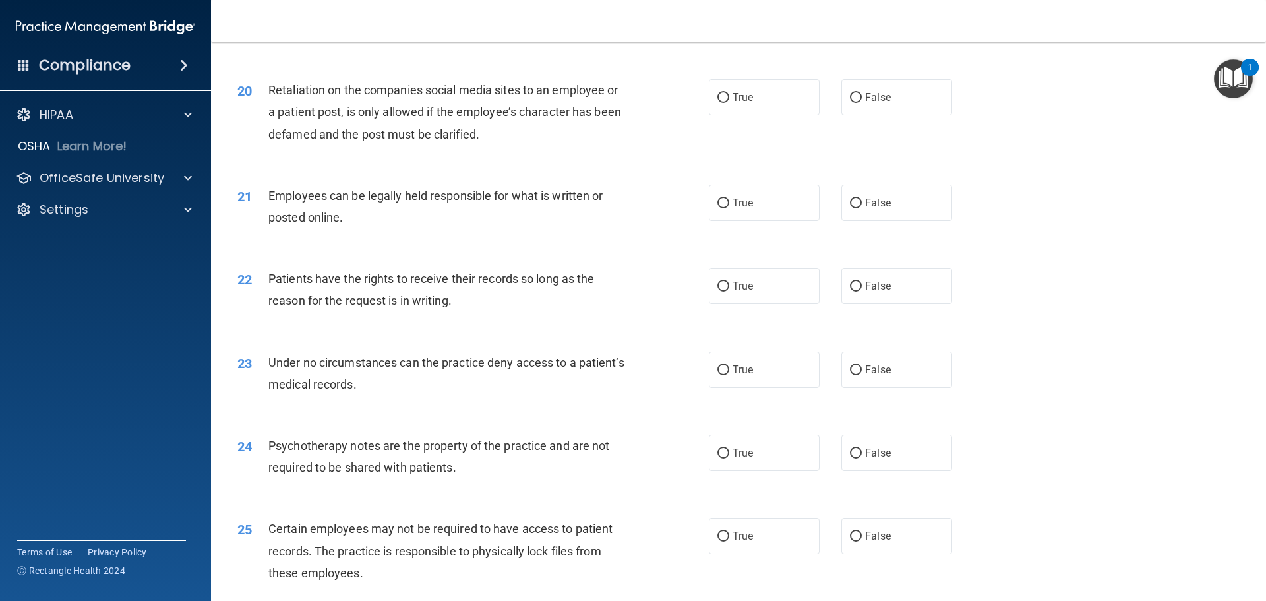
scroll to position [1984, 0]
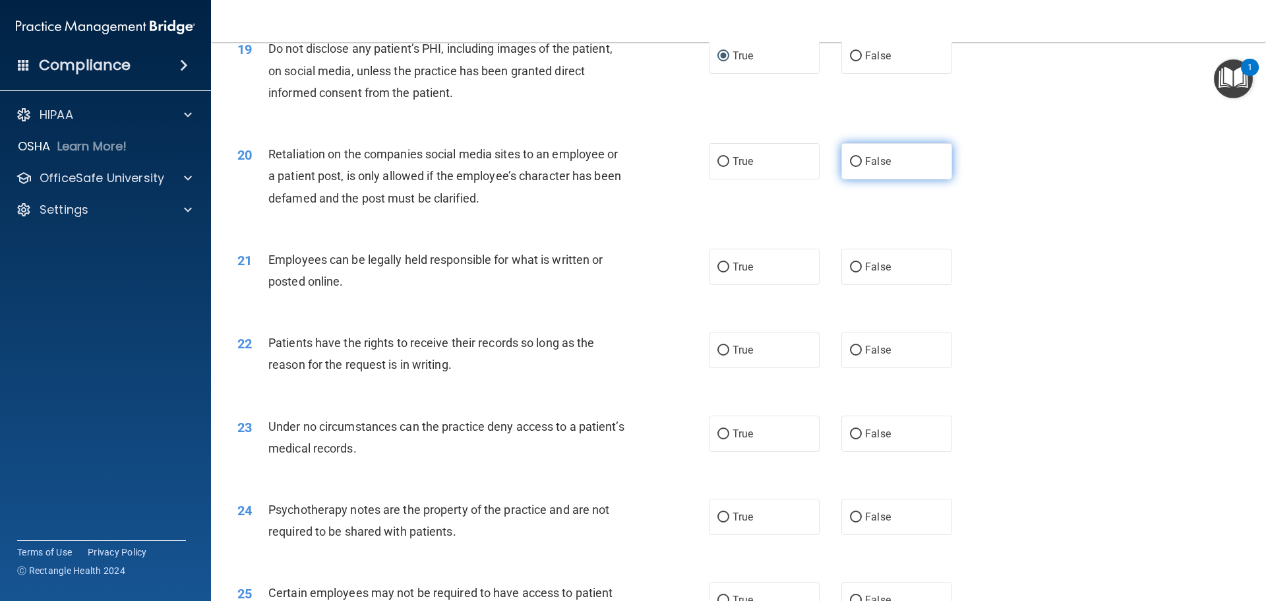
click at [850, 167] on input "False" at bounding box center [856, 162] width 12 height 10
radio input "true"
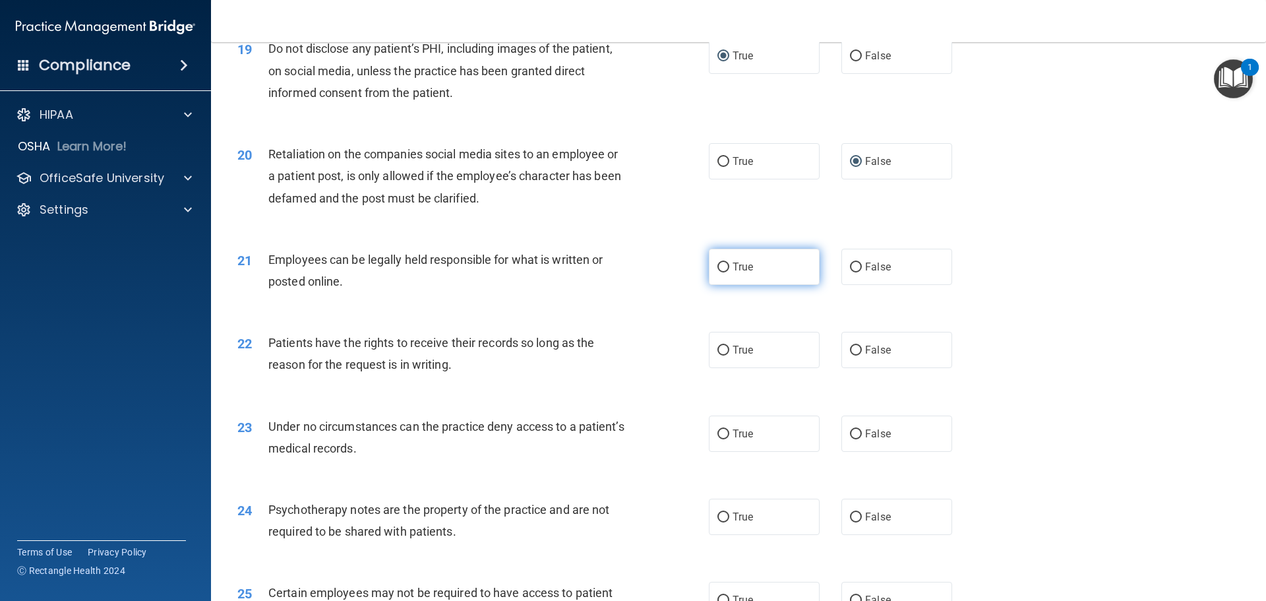
click at [765, 285] on label "True" at bounding box center [764, 267] width 111 height 36
click at [729, 272] on input "True" at bounding box center [724, 267] width 12 height 10
radio input "true"
click at [733, 356] on span "True" at bounding box center [743, 350] width 20 height 13
click at [729, 355] on input "True" at bounding box center [724, 351] width 12 height 10
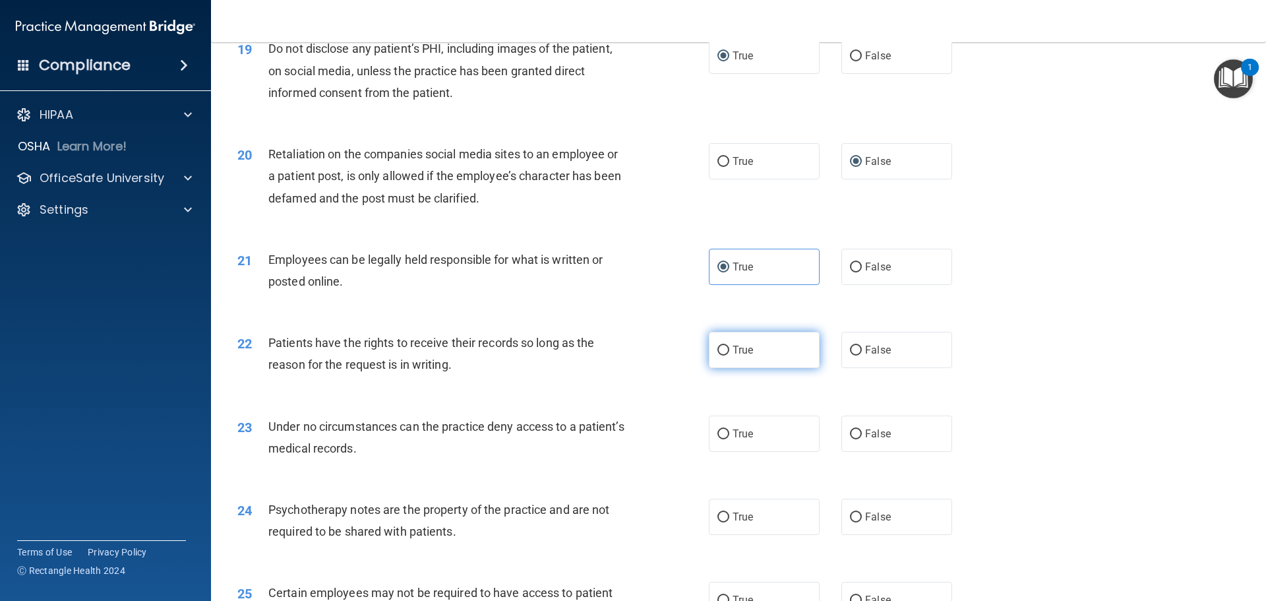
radio input "true"
click at [766, 451] on label "True" at bounding box center [764, 433] width 111 height 36
click at [729, 439] on input "True" at bounding box center [724, 434] width 12 height 10
radio input "true"
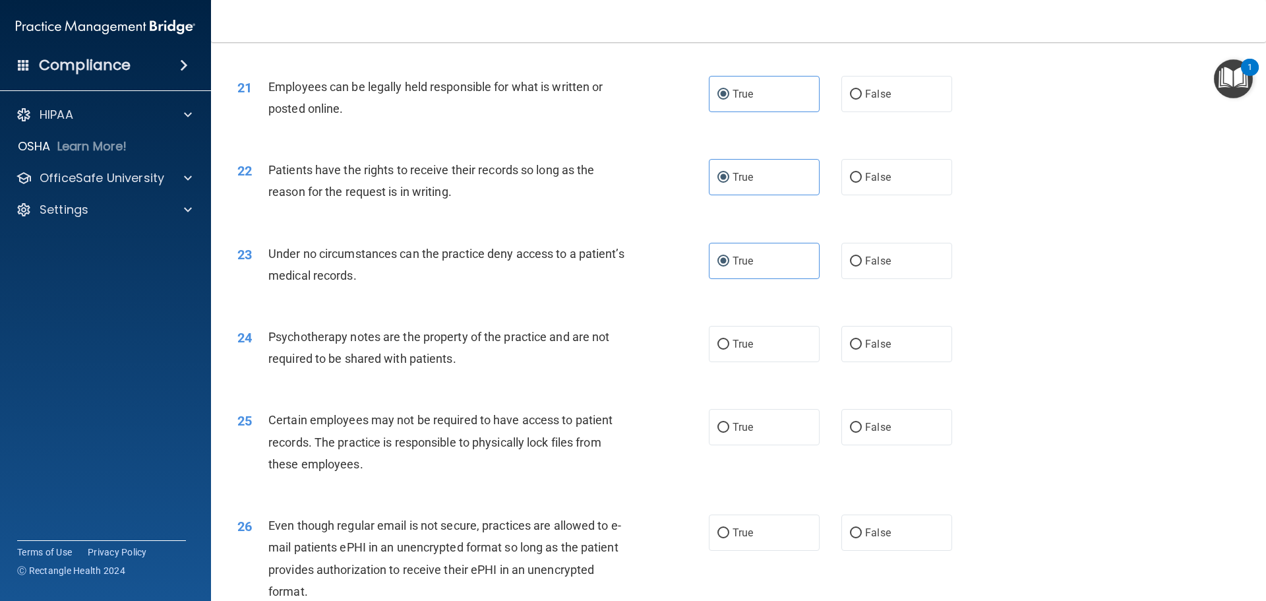
scroll to position [2181, 0]
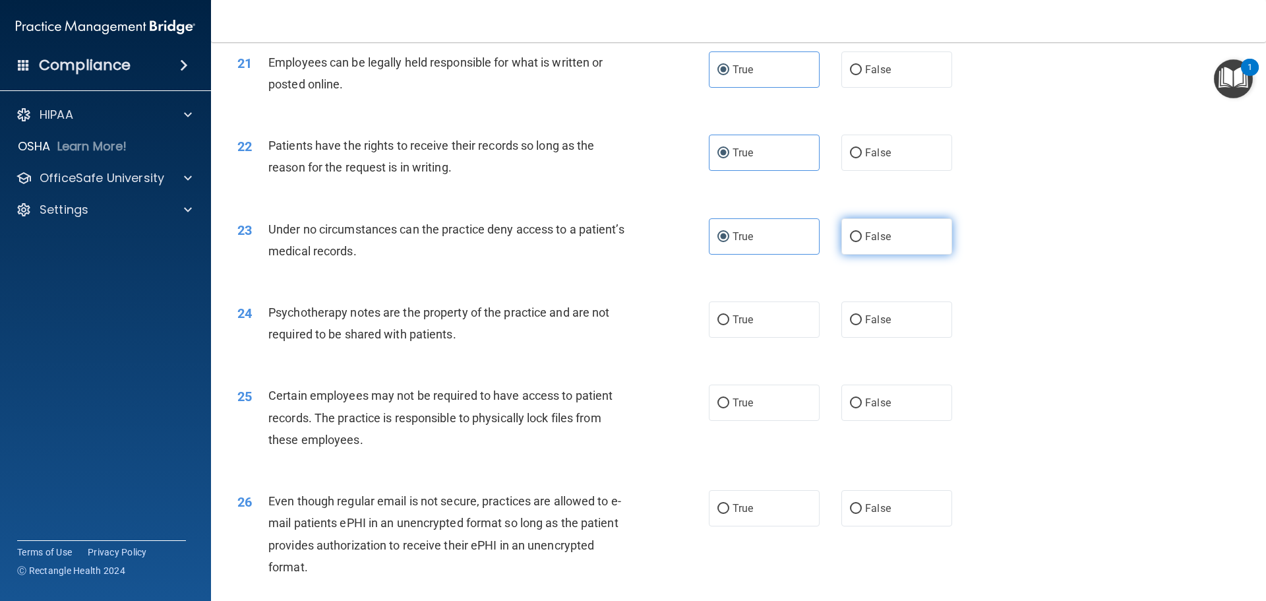
click at [852, 242] on input "False" at bounding box center [856, 237] width 12 height 10
radio input "true"
radio input "false"
click at [745, 326] on span "True" at bounding box center [743, 319] width 20 height 13
click at [729, 325] on input "True" at bounding box center [724, 320] width 12 height 10
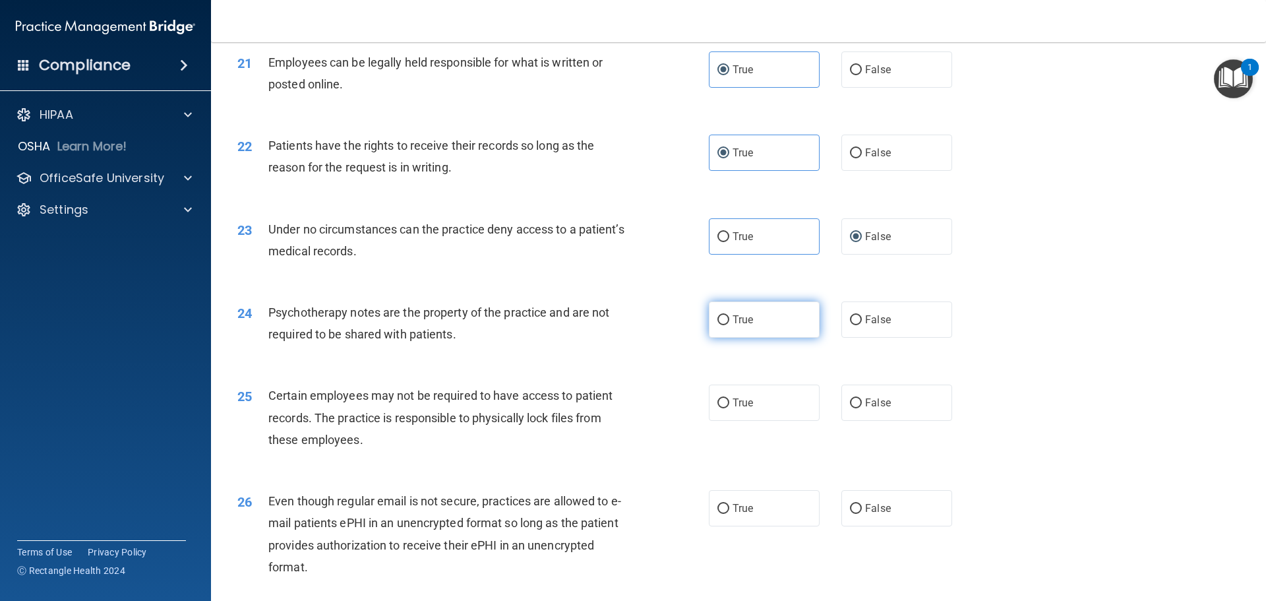
radio input "true"
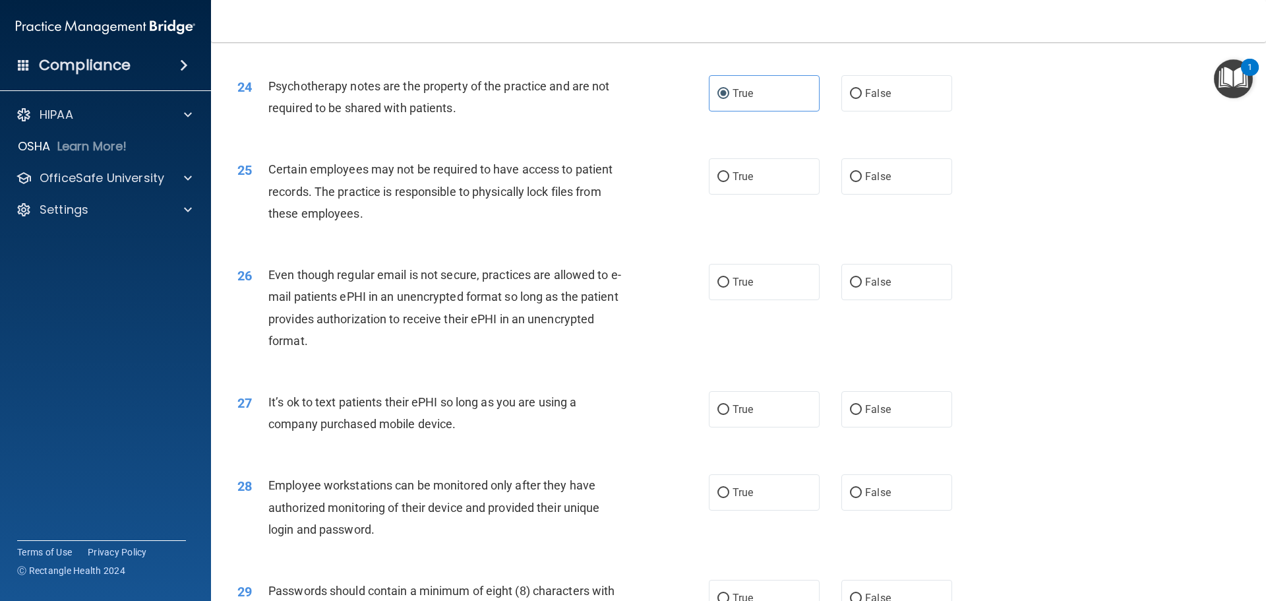
scroll to position [2419, 0]
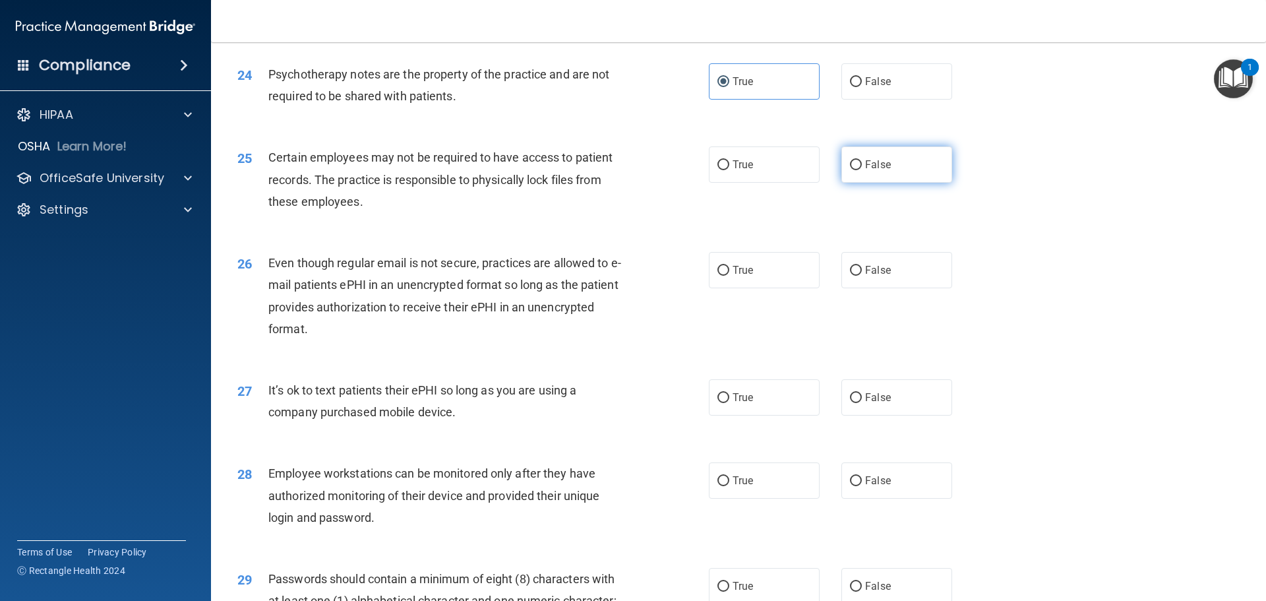
click at [869, 171] on span "False" at bounding box center [878, 164] width 26 height 13
click at [862, 170] on input "False" at bounding box center [856, 165] width 12 height 10
radio input "true"
click at [854, 276] on input "False" at bounding box center [856, 271] width 12 height 10
radio input "true"
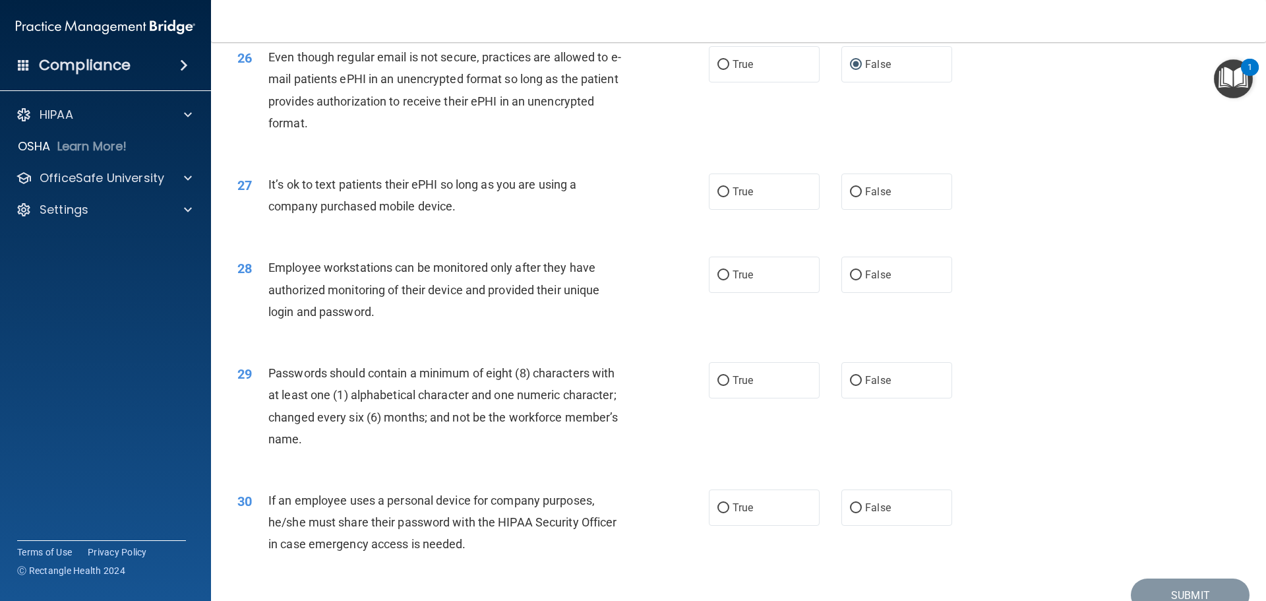
scroll to position [2629, 0]
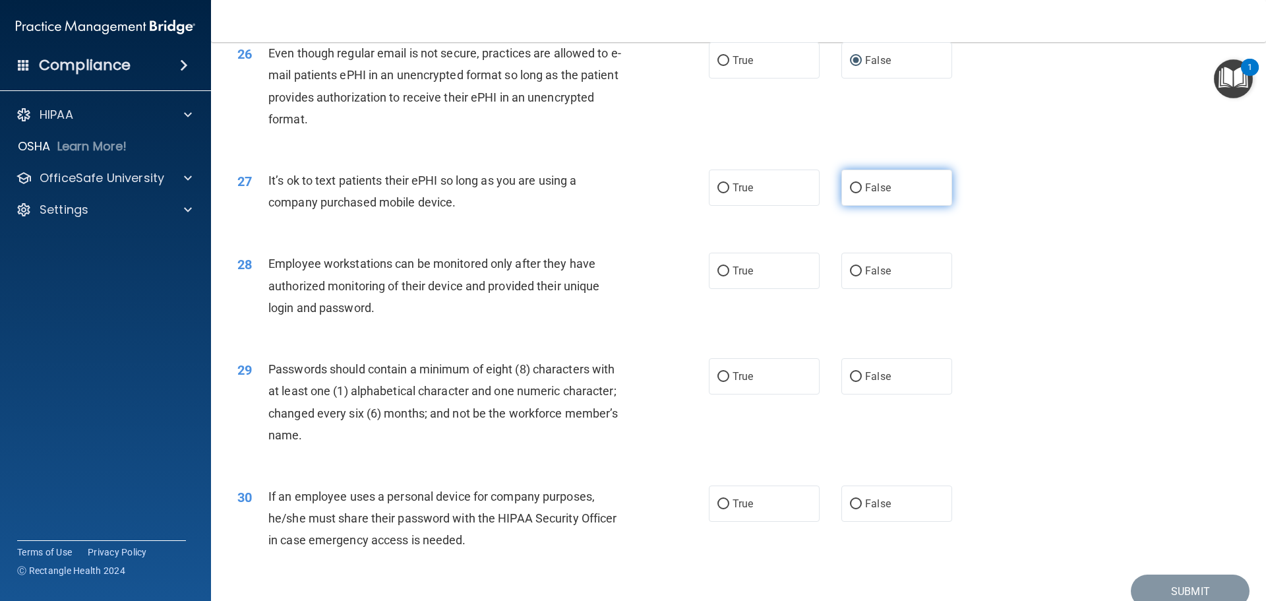
click at [865, 194] on span "False" at bounding box center [878, 187] width 26 height 13
click at [861, 193] on input "False" at bounding box center [856, 188] width 12 height 10
radio input "true"
click at [756, 289] on label "True" at bounding box center [764, 271] width 111 height 36
click at [729, 276] on input "True" at bounding box center [724, 271] width 12 height 10
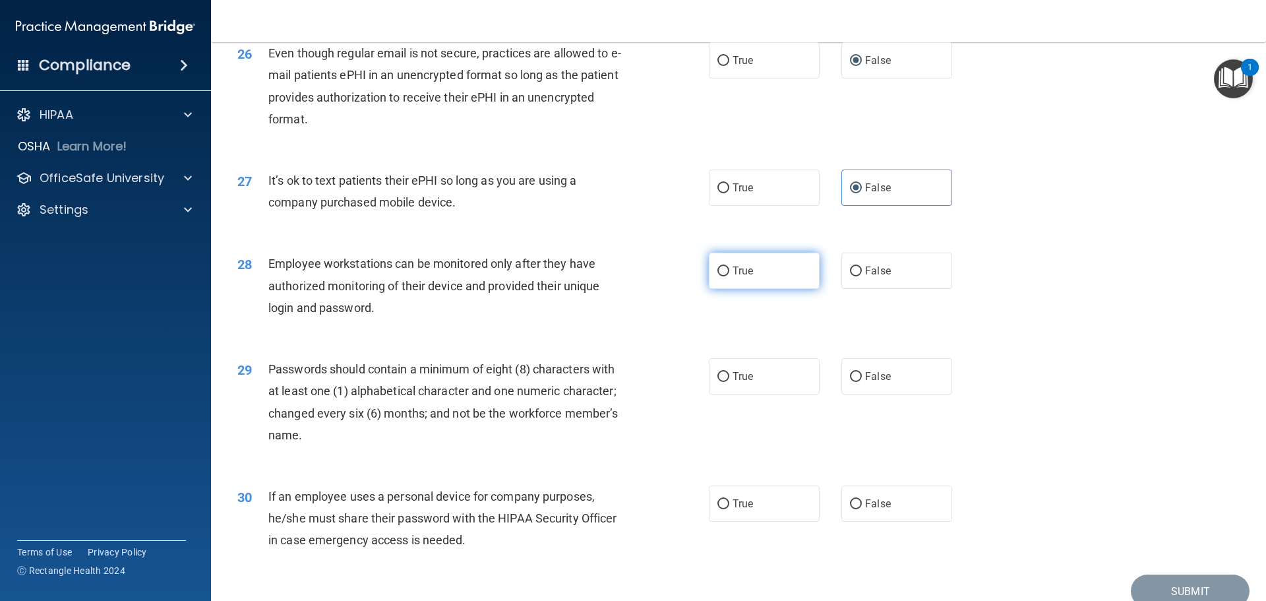
radio input "true"
click at [845, 289] on label "False" at bounding box center [897, 271] width 111 height 36
click at [850, 276] on input "False" at bounding box center [856, 271] width 12 height 10
radio input "true"
radio input "false"
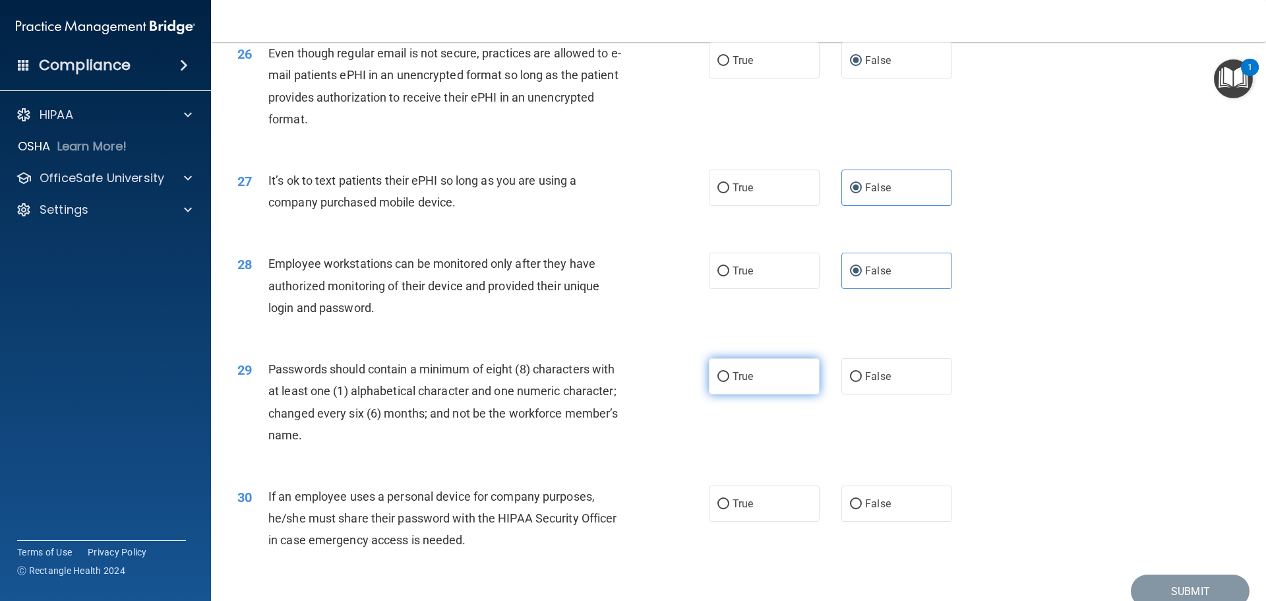
drag, startPoint x: 734, startPoint y: 398, endPoint x: 741, endPoint y: 398, distance: 7.3
click at [737, 383] on span "True" at bounding box center [743, 376] width 20 height 13
click at [719, 382] on input "True" at bounding box center [724, 377] width 12 height 10
radio input "true"
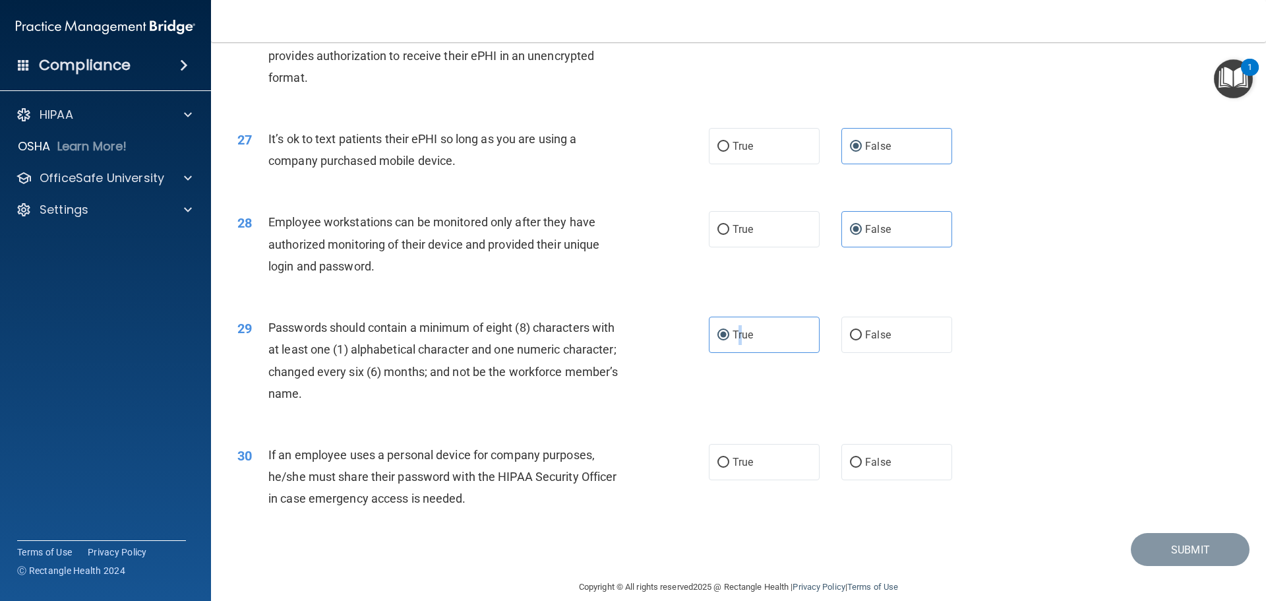
scroll to position [2710, 0]
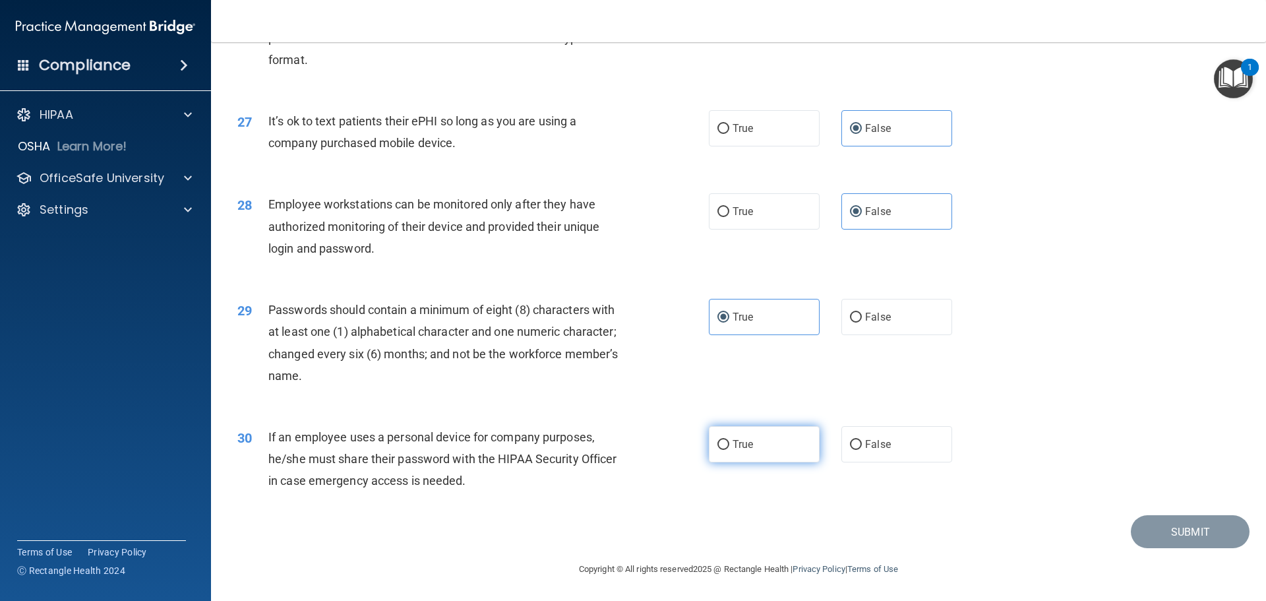
click at [771, 441] on label "True" at bounding box center [764, 444] width 111 height 36
click at [729, 441] on input "True" at bounding box center [724, 445] width 12 height 10
radio input "true"
click at [1148, 533] on button "Submit" at bounding box center [1190, 532] width 119 height 34
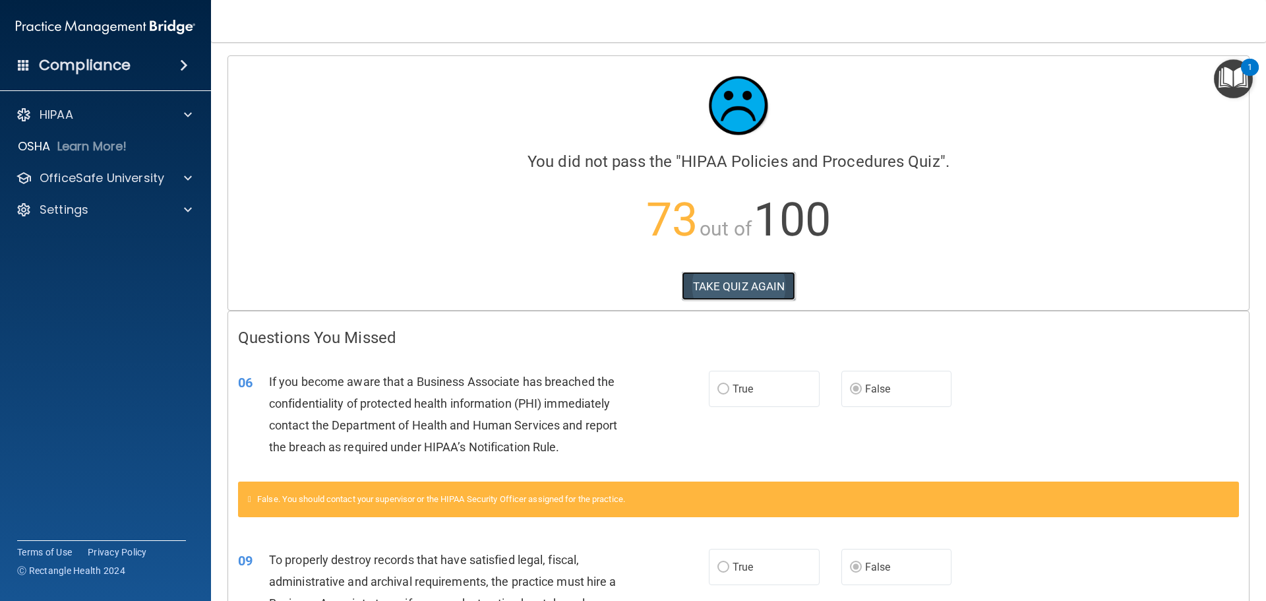
click at [764, 284] on button "TAKE QUIZ AGAIN" at bounding box center [739, 286] width 114 height 29
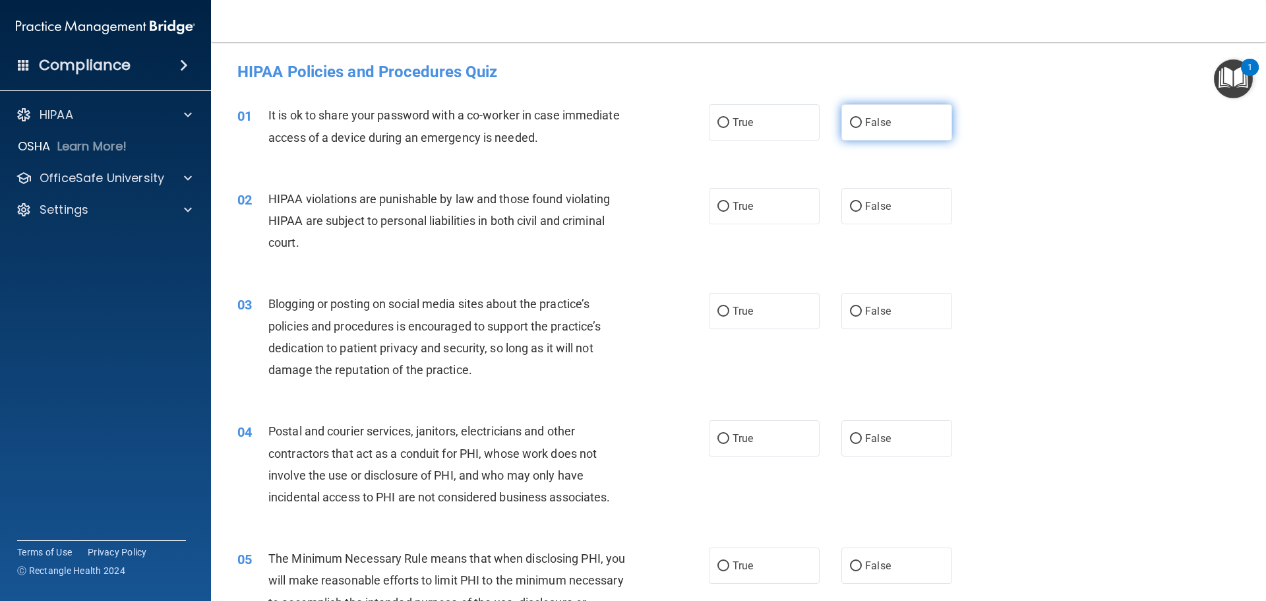
click at [854, 125] on input "False" at bounding box center [856, 123] width 12 height 10
radio input "true"
click at [734, 206] on span "True" at bounding box center [743, 206] width 20 height 13
click at [729, 206] on input "True" at bounding box center [724, 207] width 12 height 10
radio input "true"
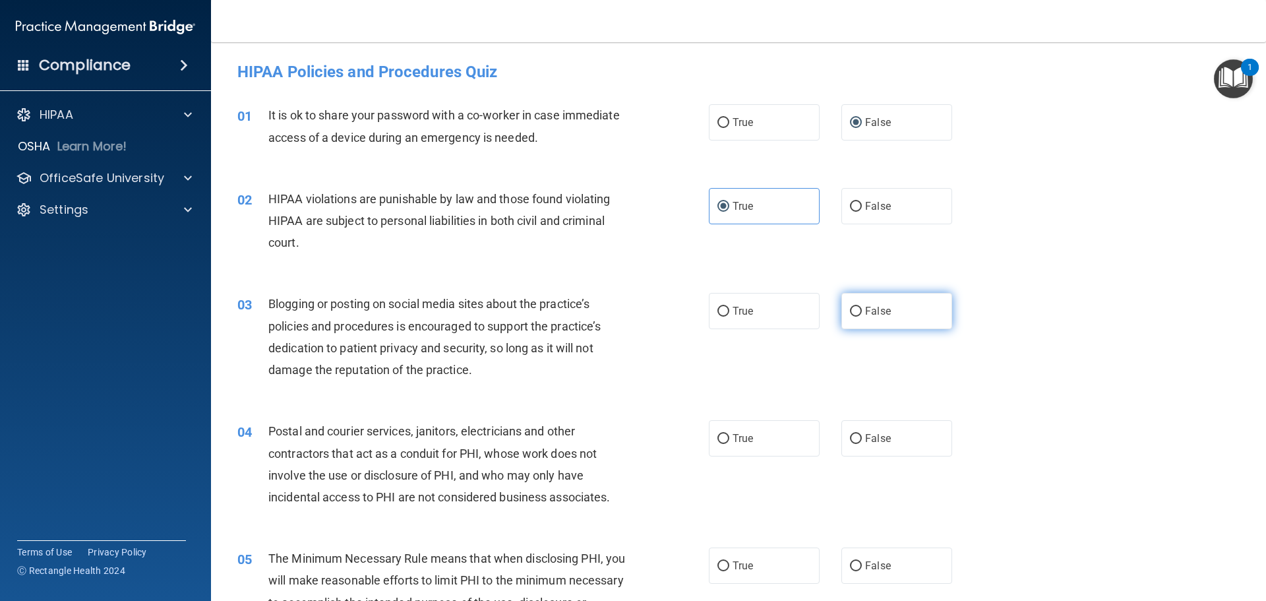
click at [865, 313] on span "False" at bounding box center [878, 311] width 26 height 13
click at [861, 313] on input "False" at bounding box center [856, 312] width 12 height 10
radio input "true"
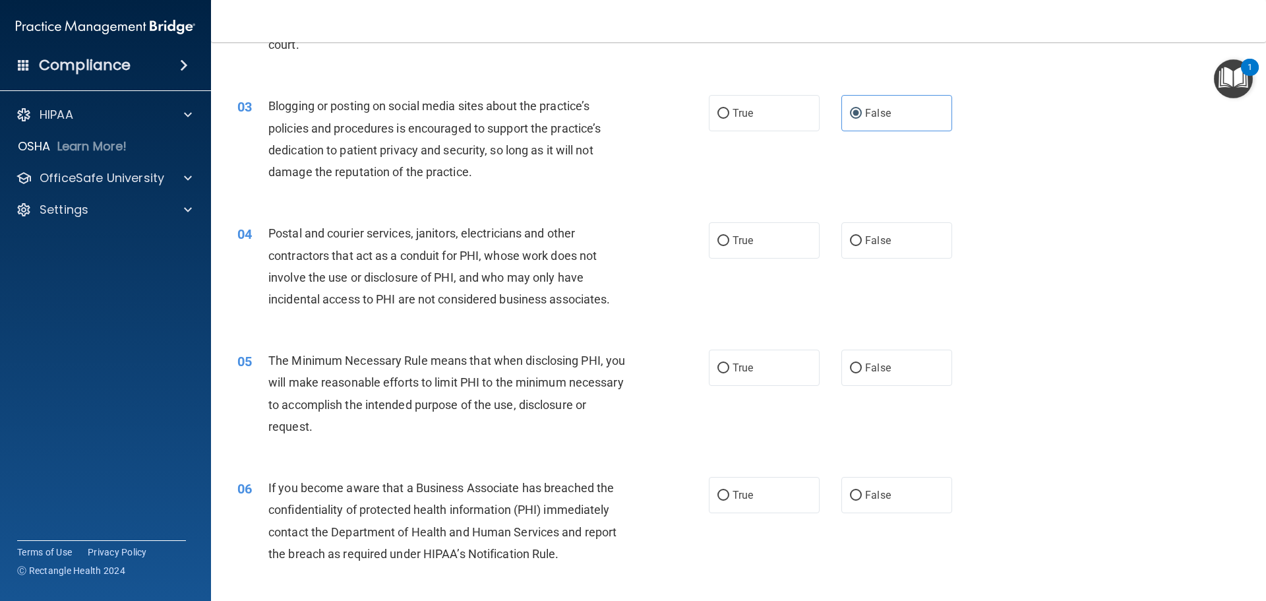
scroll to position [202, 0]
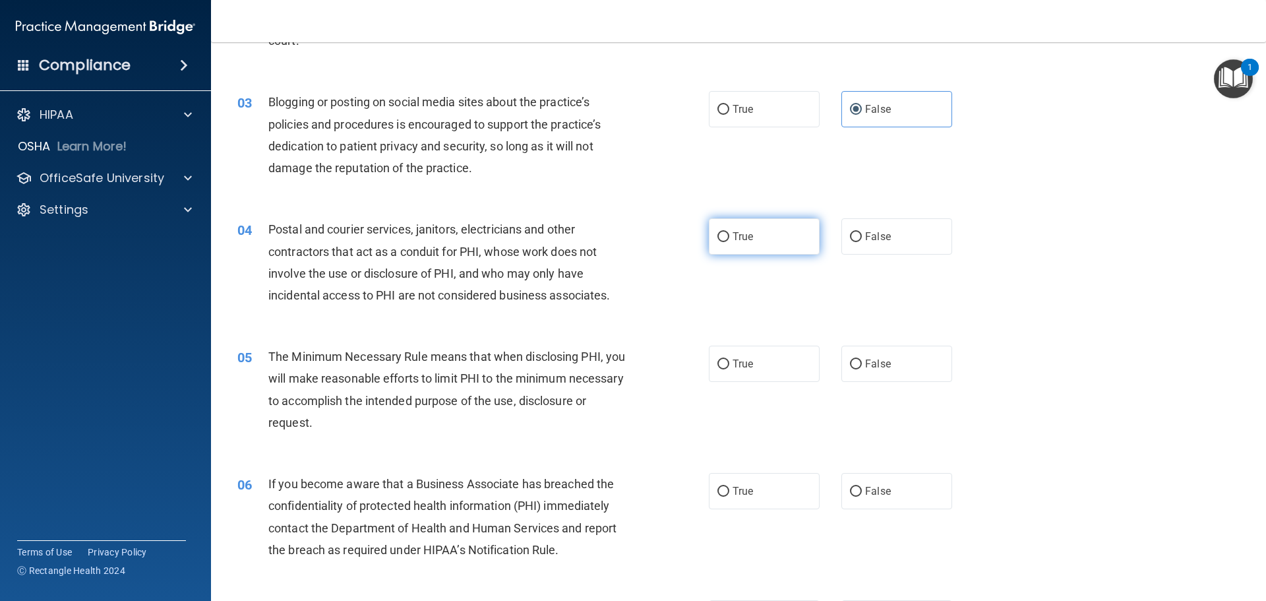
click at [719, 239] on input "True" at bounding box center [724, 237] width 12 height 10
radio input "true"
click at [734, 359] on span "True" at bounding box center [743, 363] width 20 height 13
click at [729, 359] on input "True" at bounding box center [724, 364] width 12 height 10
radio input "true"
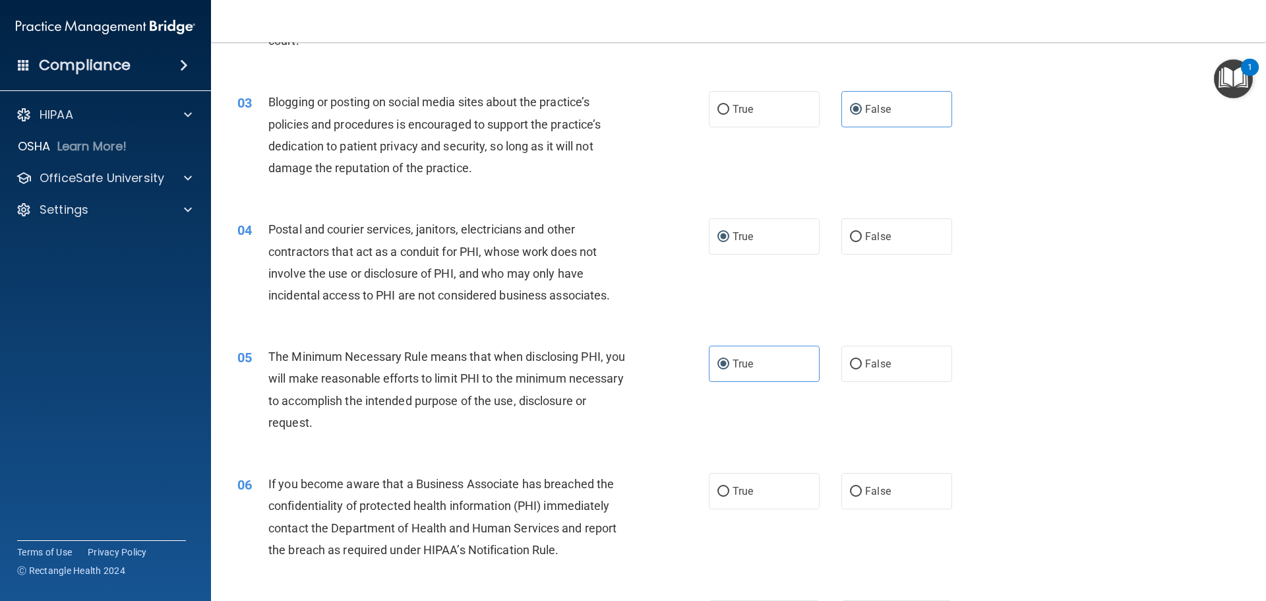
scroll to position [532, 0]
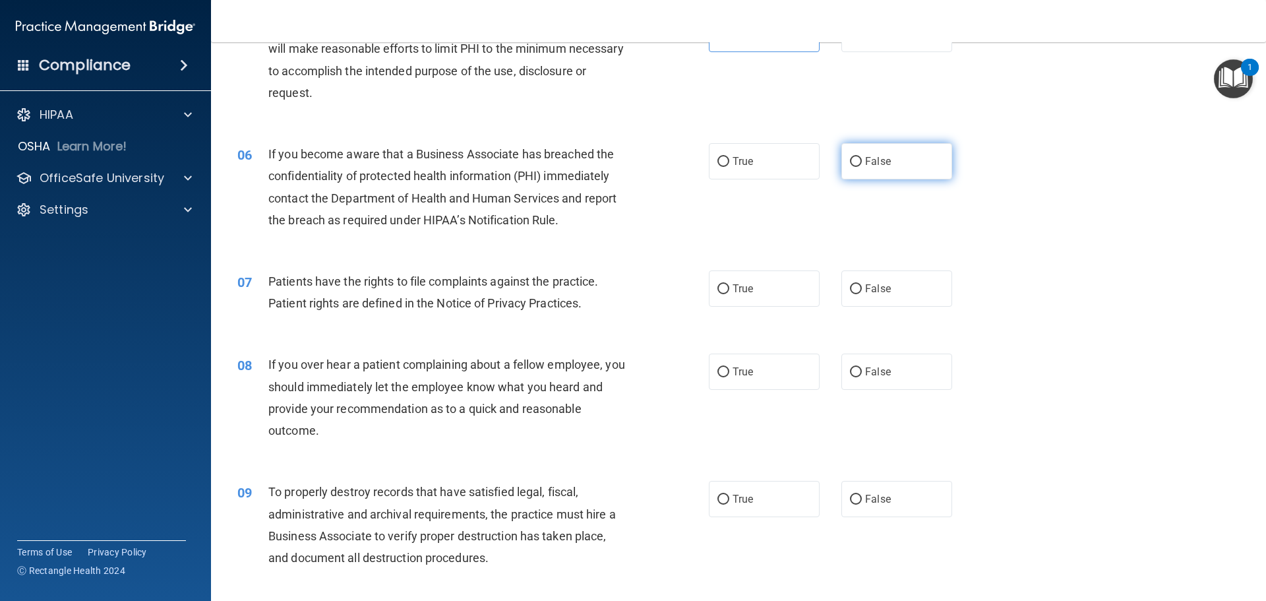
click at [886, 171] on label "False" at bounding box center [897, 161] width 111 height 36
click at [862, 167] on input "False" at bounding box center [856, 162] width 12 height 10
radio input "true"
click at [717, 301] on label "True" at bounding box center [764, 288] width 111 height 36
click at [718, 294] on input "True" at bounding box center [724, 289] width 12 height 10
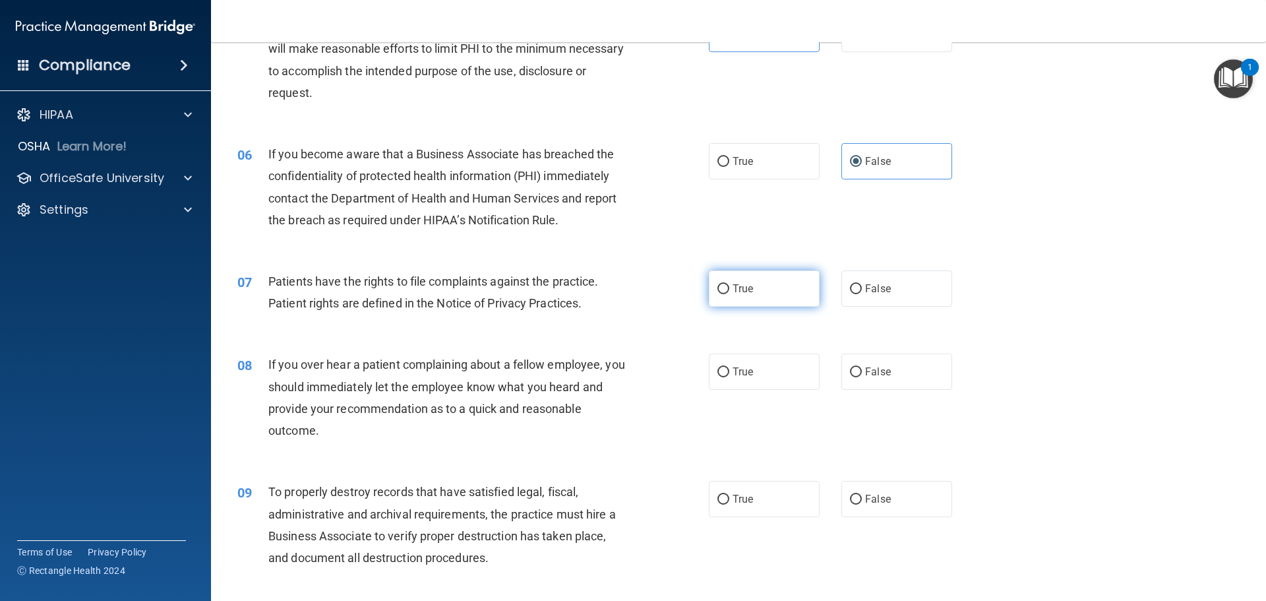
radio input "true"
click at [907, 369] on label "False" at bounding box center [897, 371] width 111 height 36
click at [862, 369] on input "False" at bounding box center [856, 372] width 12 height 10
radio input "true"
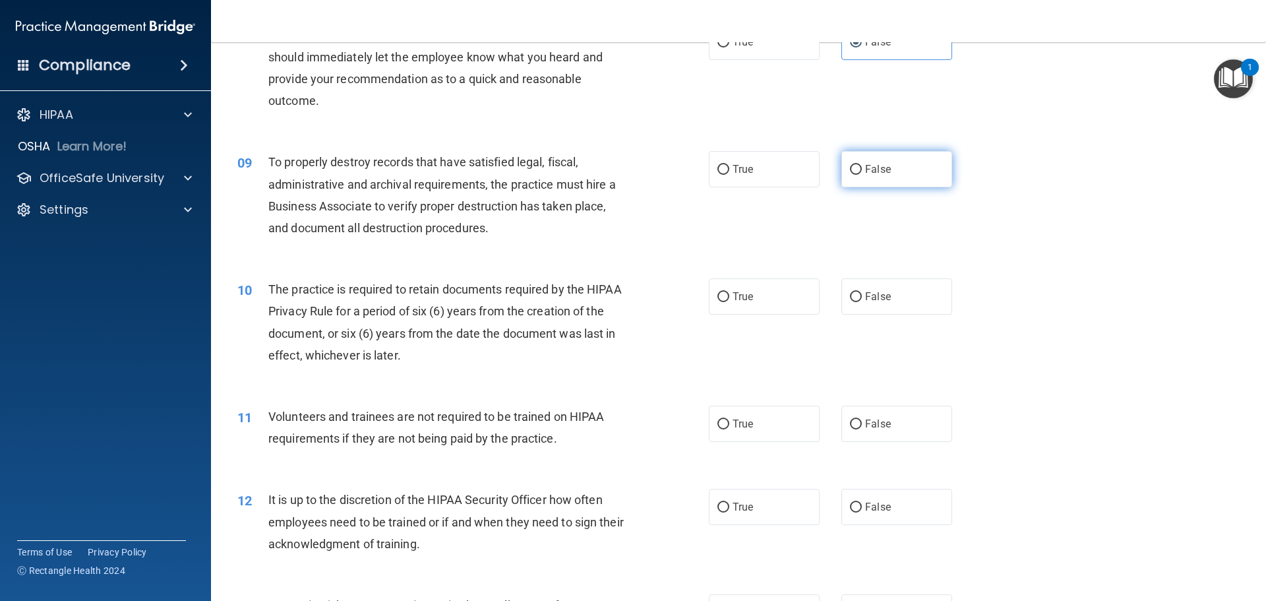
click at [896, 173] on label "False" at bounding box center [897, 169] width 111 height 36
click at [862, 173] on input "False" at bounding box center [856, 170] width 12 height 10
radio input "true"
click at [724, 295] on input "True" at bounding box center [724, 297] width 12 height 10
radio input "true"
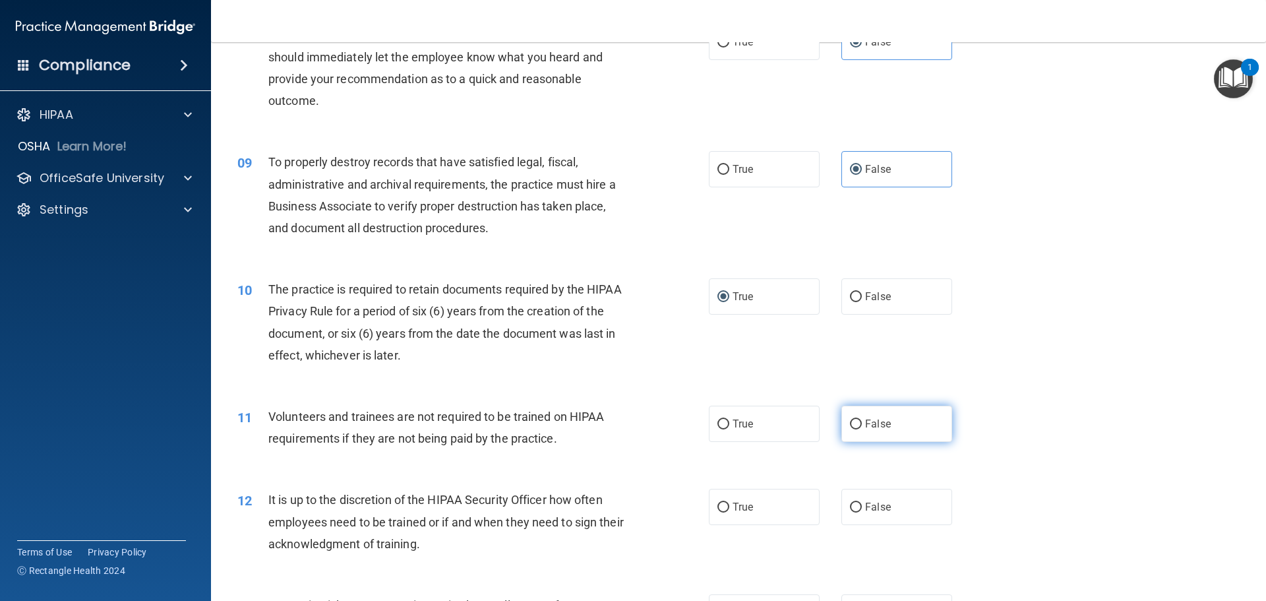
click at [892, 425] on label "False" at bounding box center [897, 424] width 111 height 36
click at [862, 425] on input "False" at bounding box center [856, 424] width 12 height 10
radio input "true"
click at [724, 517] on label "True" at bounding box center [764, 507] width 111 height 36
click at [724, 512] on input "True" at bounding box center [724, 508] width 12 height 10
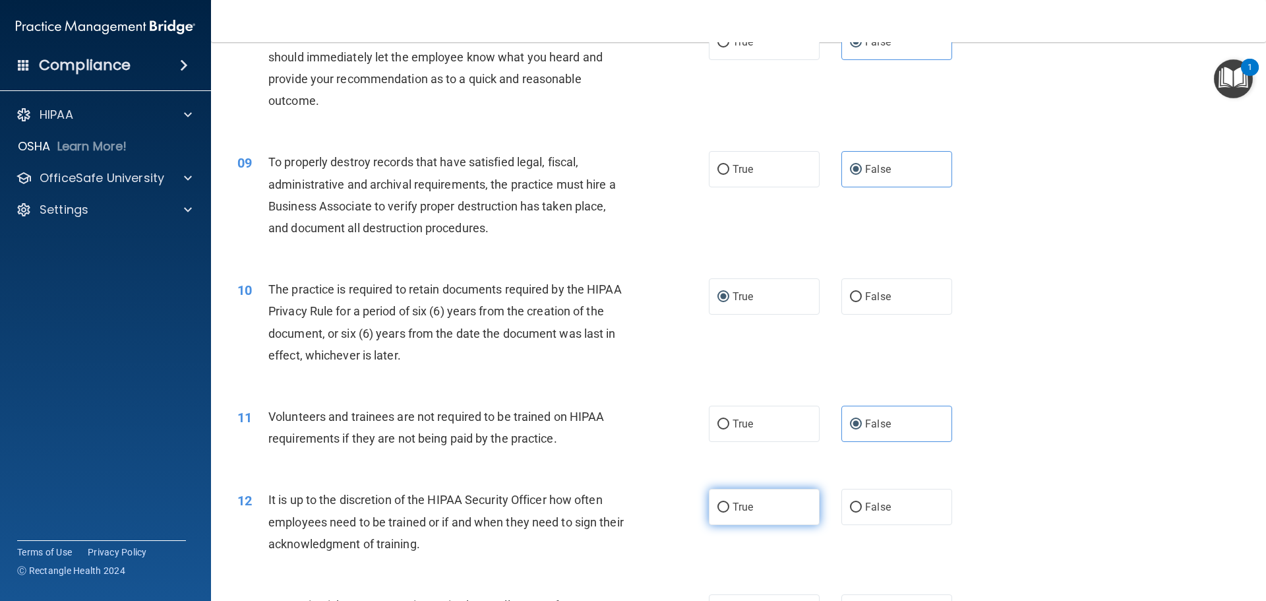
radio input "true"
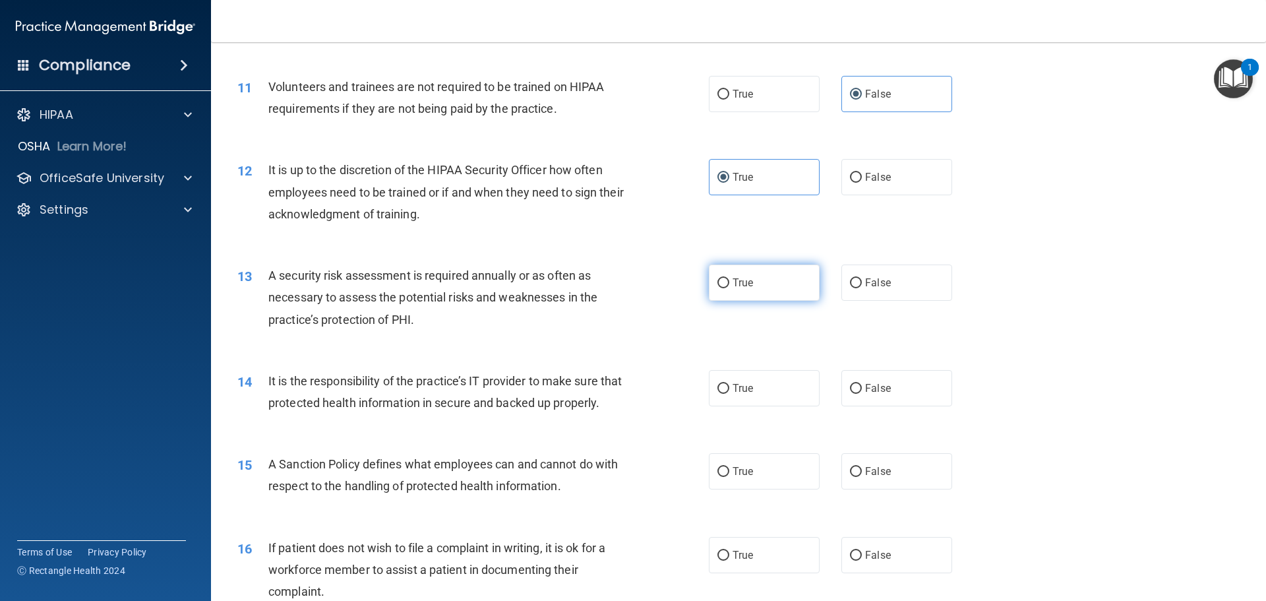
click at [774, 283] on label "True" at bounding box center [764, 282] width 111 height 36
click at [729, 283] on input "True" at bounding box center [724, 283] width 12 height 10
radio input "true"
click at [857, 388] on label "False" at bounding box center [897, 388] width 111 height 36
click at [857, 388] on input "False" at bounding box center [856, 389] width 12 height 10
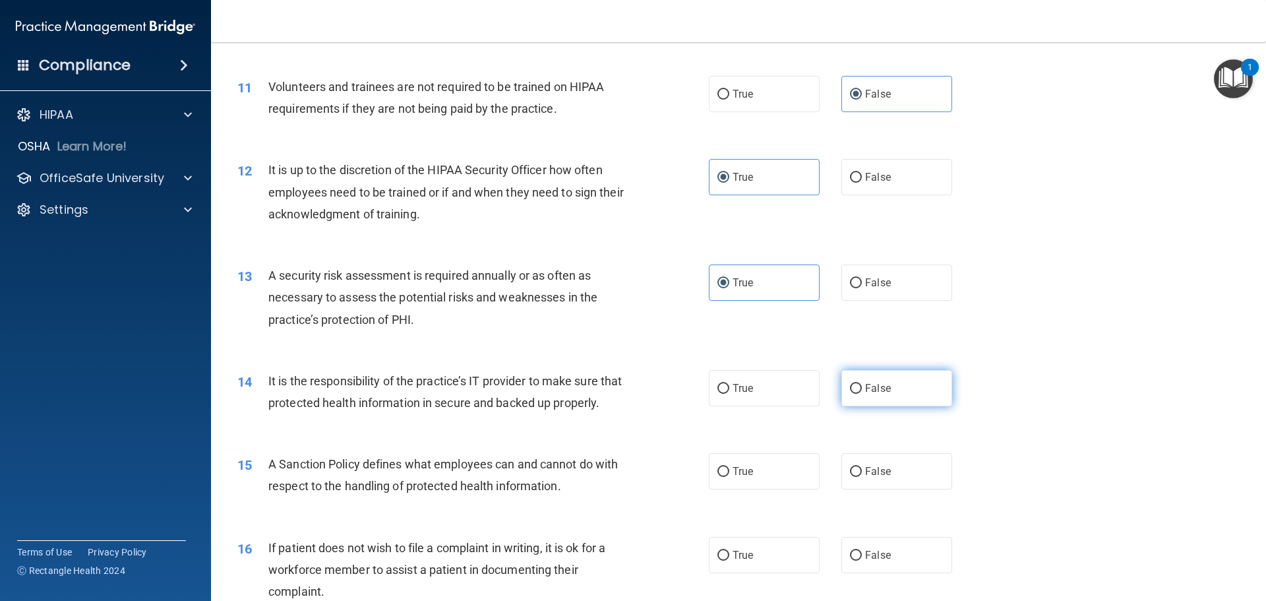
radio input "true"
click at [865, 477] on span "False" at bounding box center [878, 471] width 26 height 13
click at [862, 477] on input "False" at bounding box center [856, 472] width 12 height 10
radio input "true"
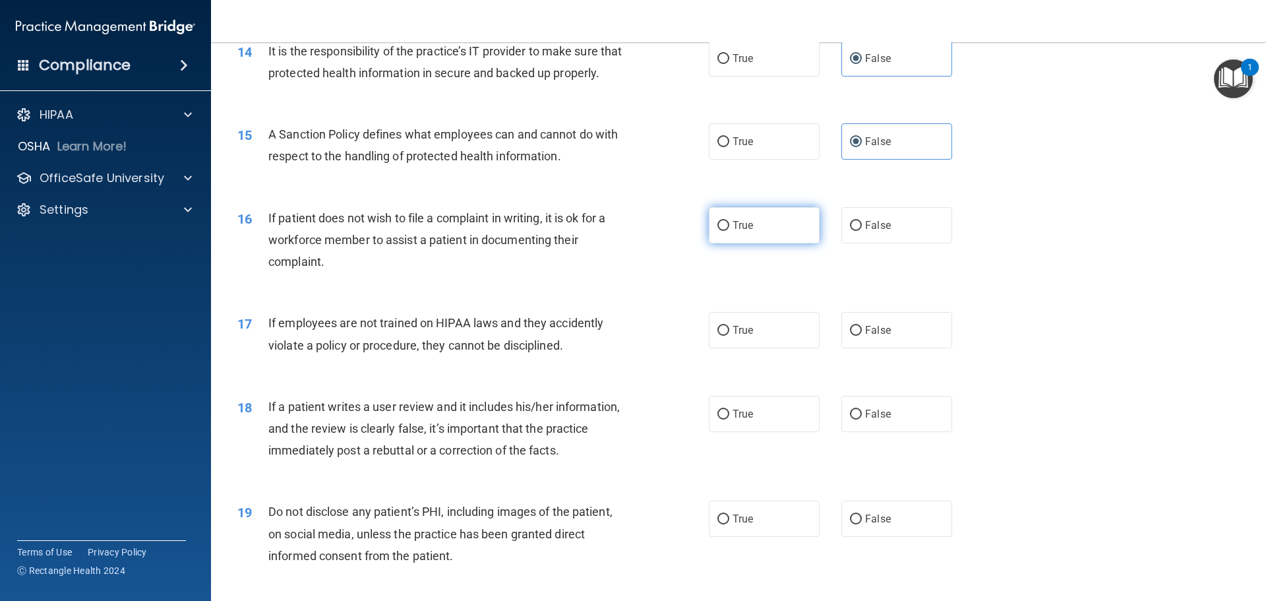
click at [794, 243] on label "True" at bounding box center [764, 225] width 111 height 36
click at [729, 231] on input "True" at bounding box center [724, 226] width 12 height 10
radio input "true"
click at [857, 348] on label "False" at bounding box center [897, 330] width 111 height 36
click at [857, 336] on input "False" at bounding box center [856, 331] width 12 height 10
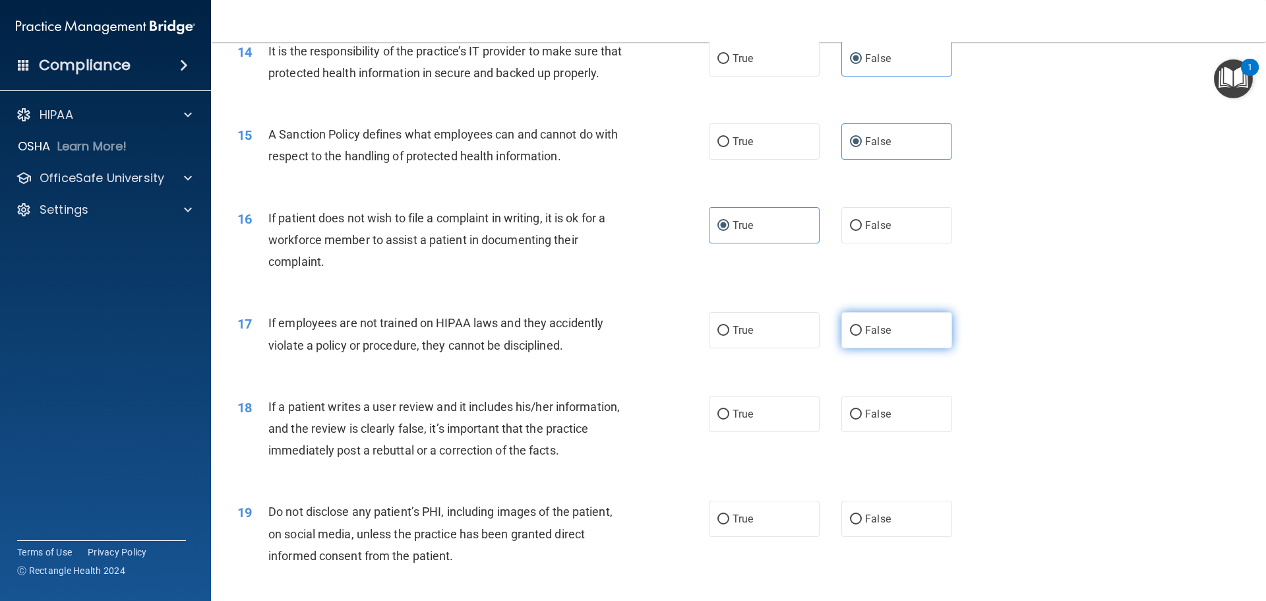
radio input "true"
click at [853, 432] on label "False" at bounding box center [897, 414] width 111 height 36
click at [853, 419] on input "False" at bounding box center [856, 415] width 12 height 10
radio input "true"
click at [785, 537] on label "True" at bounding box center [764, 519] width 111 height 36
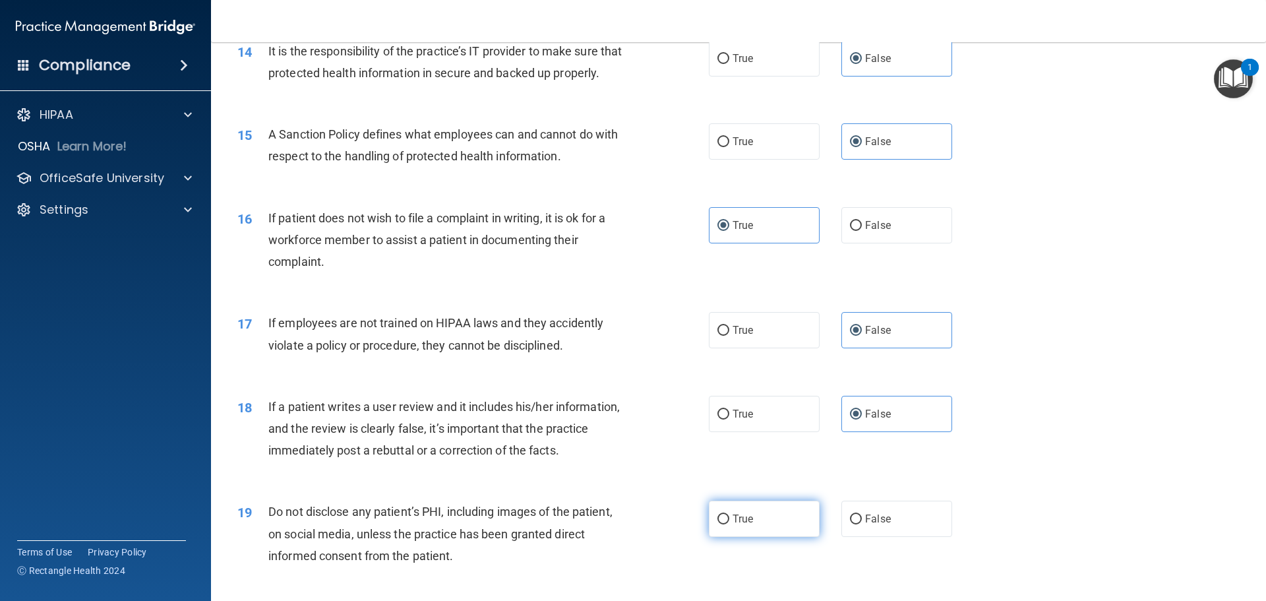
click at [729, 524] on input "True" at bounding box center [724, 519] width 12 height 10
radio input "true"
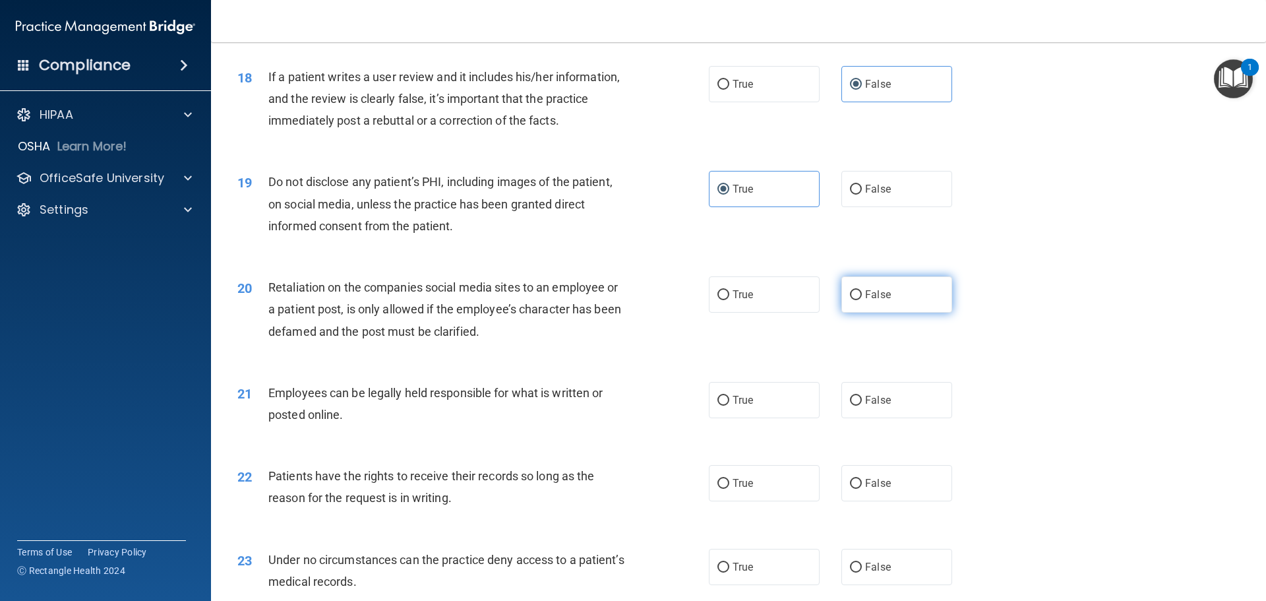
click at [931, 313] on label "False" at bounding box center [897, 294] width 111 height 36
click at [862, 300] on input "False" at bounding box center [856, 295] width 12 height 10
radio input "true"
click at [719, 418] on label "True" at bounding box center [764, 400] width 111 height 36
click at [719, 406] on input "True" at bounding box center [724, 401] width 12 height 10
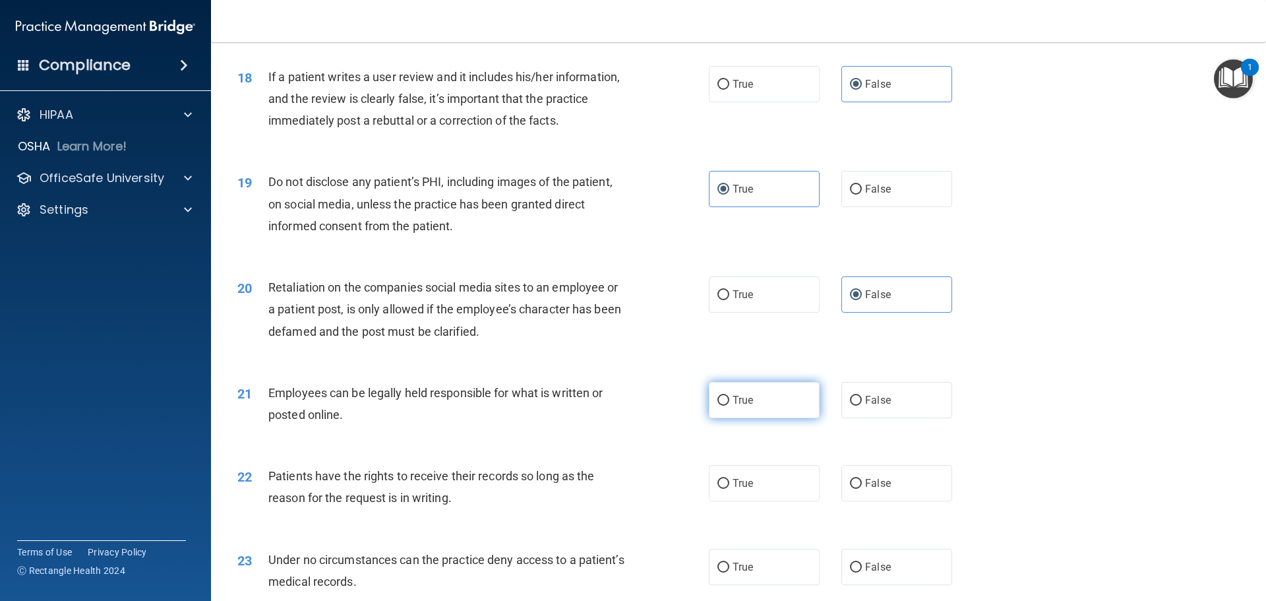
radio input "true"
click at [842, 501] on label "False" at bounding box center [897, 483] width 111 height 36
click at [850, 489] on input "False" at bounding box center [856, 484] width 12 height 10
radio input "true"
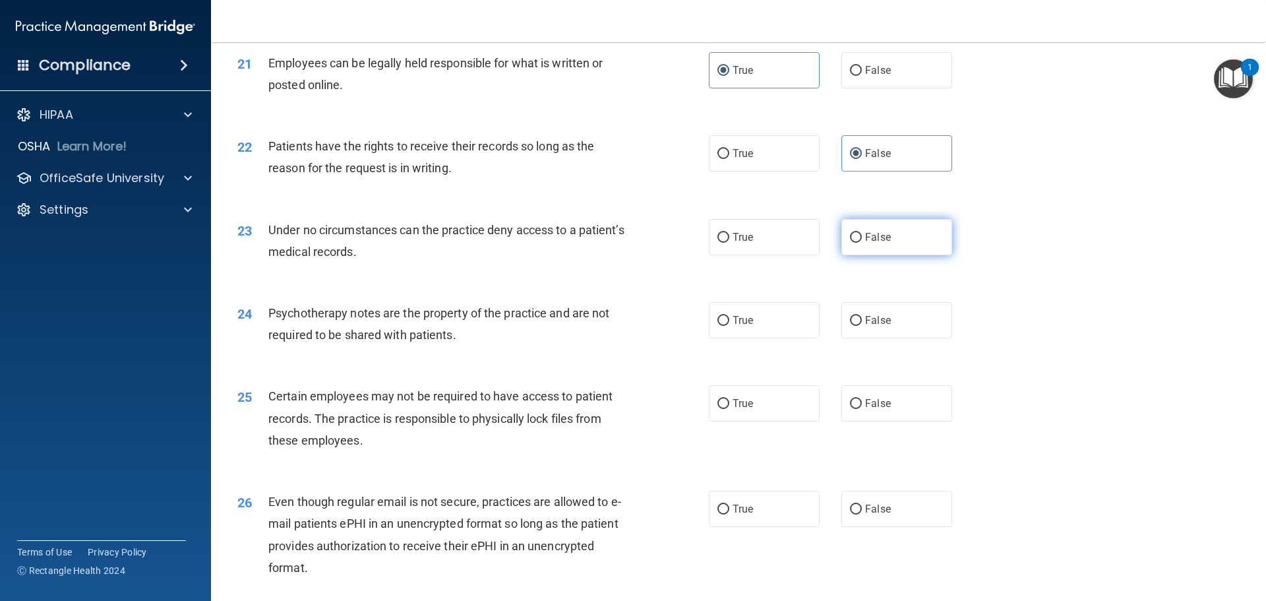
click at [882, 255] on label "False" at bounding box center [897, 237] width 111 height 36
click at [862, 243] on input "False" at bounding box center [856, 238] width 12 height 10
radio input "true"
click at [761, 338] on label "True" at bounding box center [764, 320] width 111 height 36
click at [729, 326] on input "True" at bounding box center [724, 321] width 12 height 10
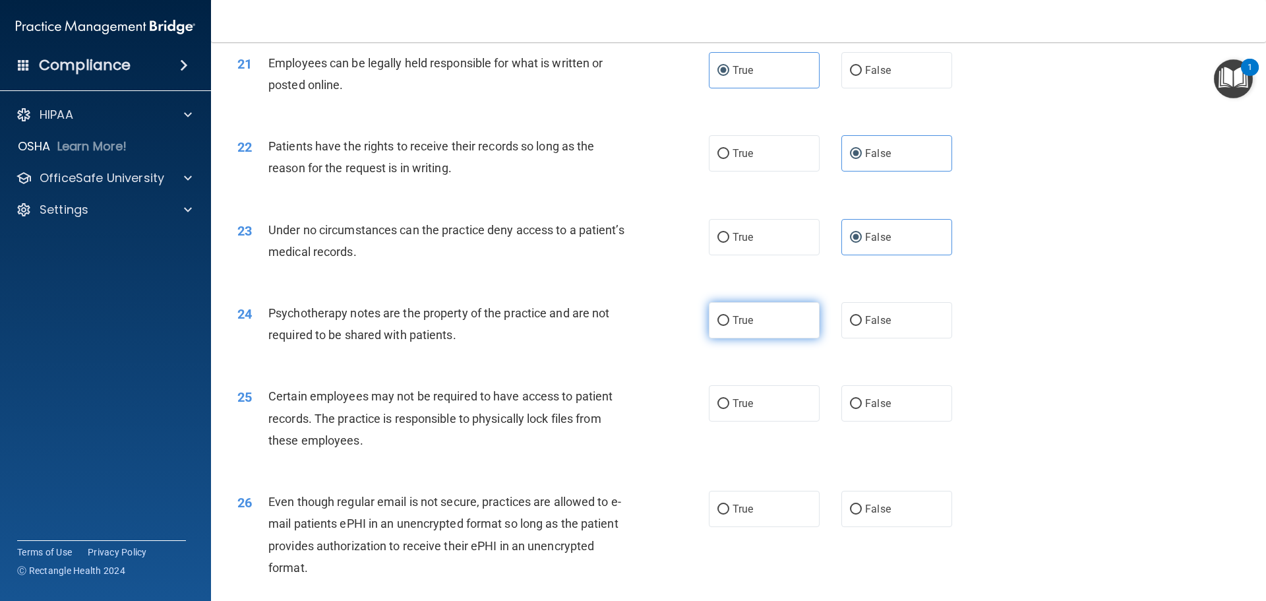
radio input "true"
click at [774, 421] on label "True" at bounding box center [764, 403] width 111 height 36
click at [729, 409] on input "True" at bounding box center [724, 404] width 12 height 10
radio input "true"
click at [757, 527] on label "True" at bounding box center [764, 509] width 111 height 36
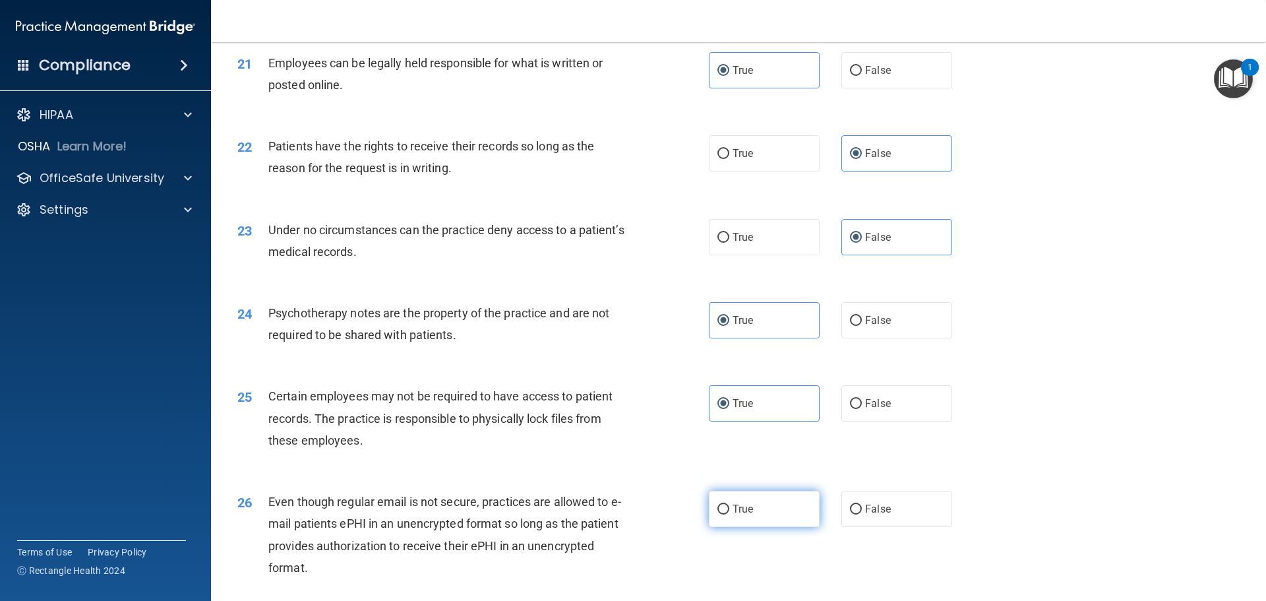
click at [729, 514] on input "True" at bounding box center [724, 510] width 12 height 10
radio input "true"
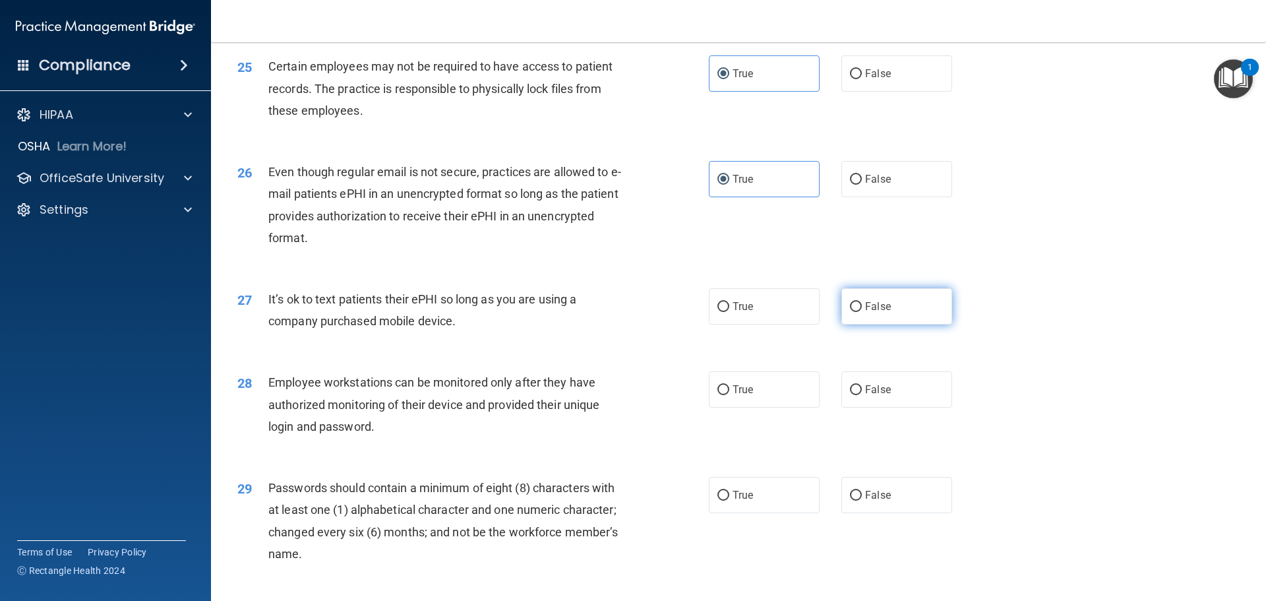
click at [843, 324] on label "False" at bounding box center [897, 306] width 111 height 36
click at [850, 312] on input "False" at bounding box center [856, 307] width 12 height 10
radio input "true"
click at [872, 396] on span "False" at bounding box center [878, 389] width 26 height 13
click at [862, 395] on input "False" at bounding box center [856, 390] width 12 height 10
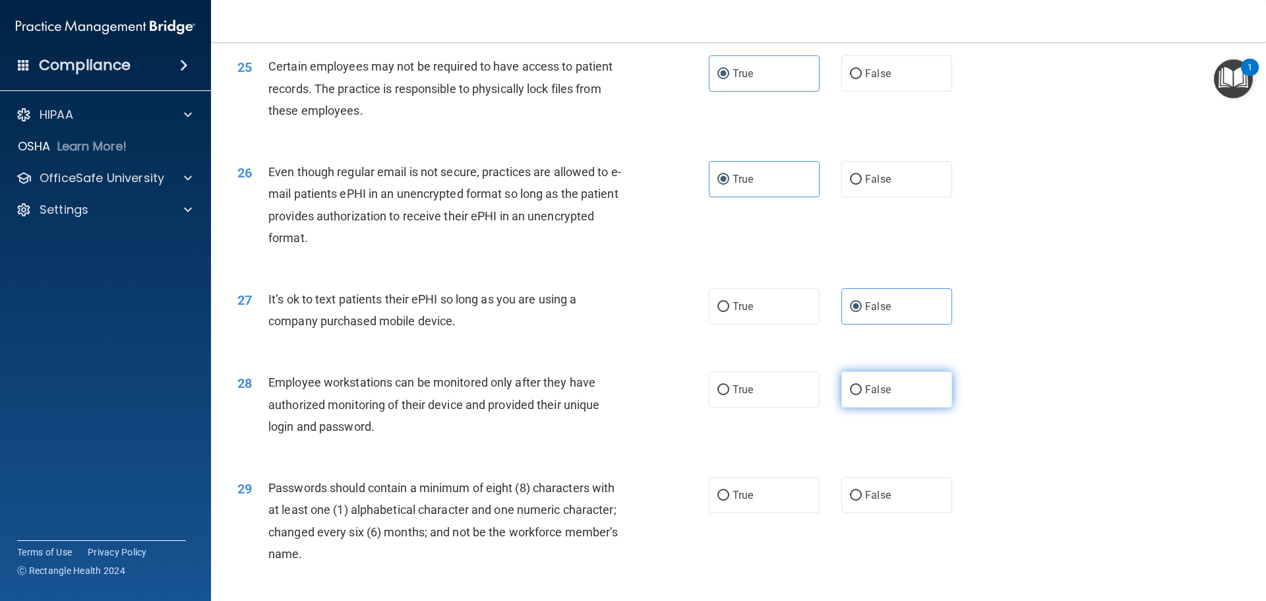
radio input "true"
click at [763, 513] on label "True" at bounding box center [764, 495] width 111 height 36
click at [729, 501] on input "True" at bounding box center [724, 496] width 12 height 10
radio input "true"
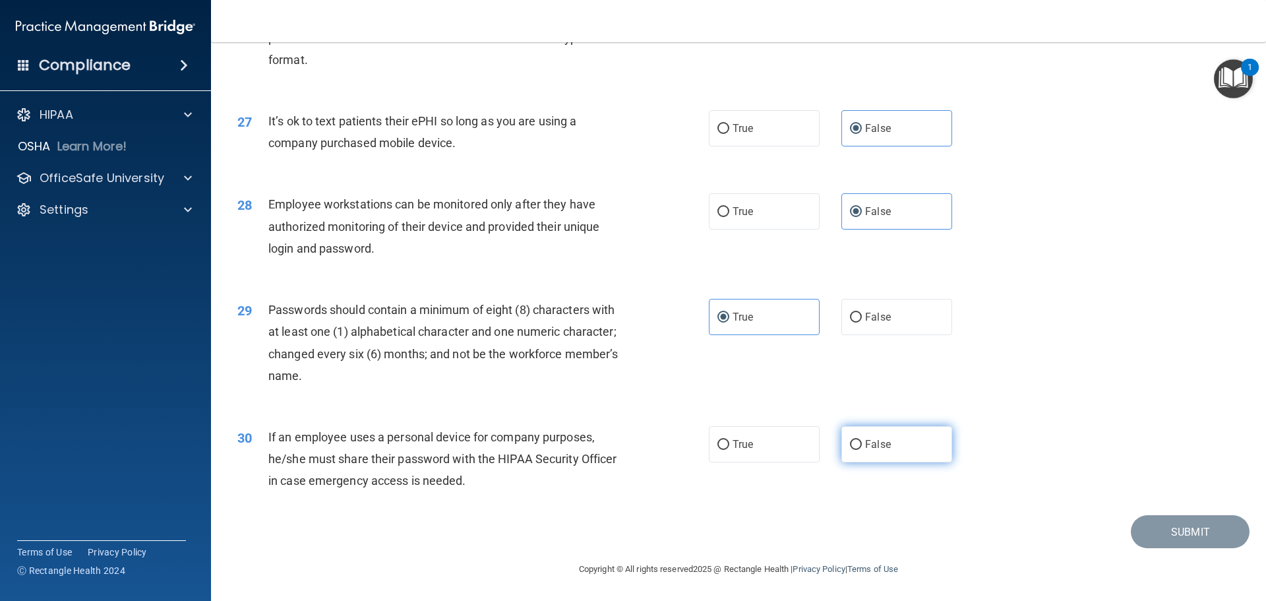
click at [880, 444] on span "False" at bounding box center [878, 444] width 26 height 13
click at [862, 444] on input "False" at bounding box center [856, 445] width 12 height 10
radio input "true"
click at [1167, 528] on button "Submit" at bounding box center [1190, 532] width 119 height 34
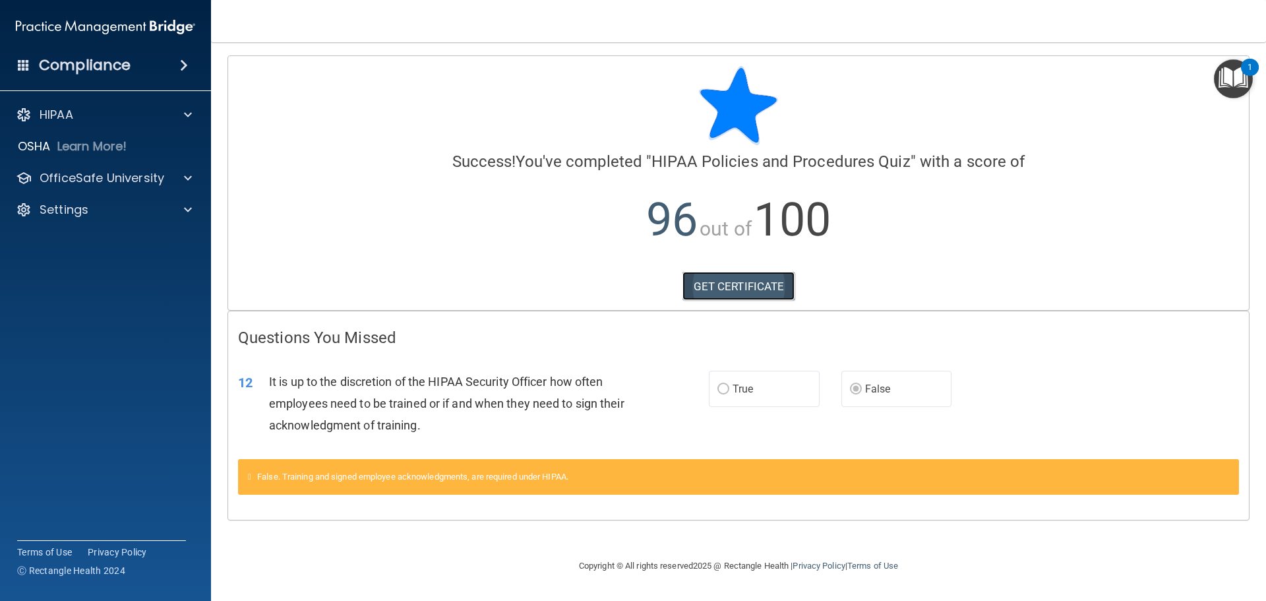
click at [756, 286] on link "GET CERTIFICATE" at bounding box center [739, 286] width 113 height 29
click at [94, 69] on h4 "Compliance" at bounding box center [85, 65] width 92 height 18
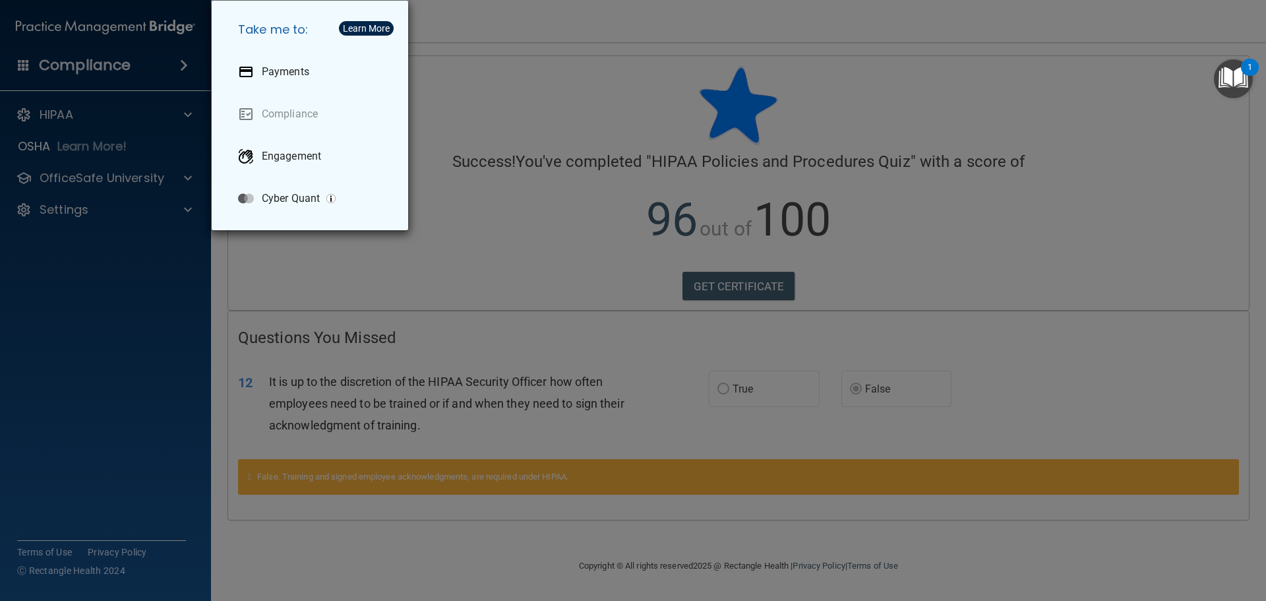
click at [61, 113] on div "Take me to: Payments Compliance Engagement Cyber Quant" at bounding box center [633, 300] width 1266 height 601
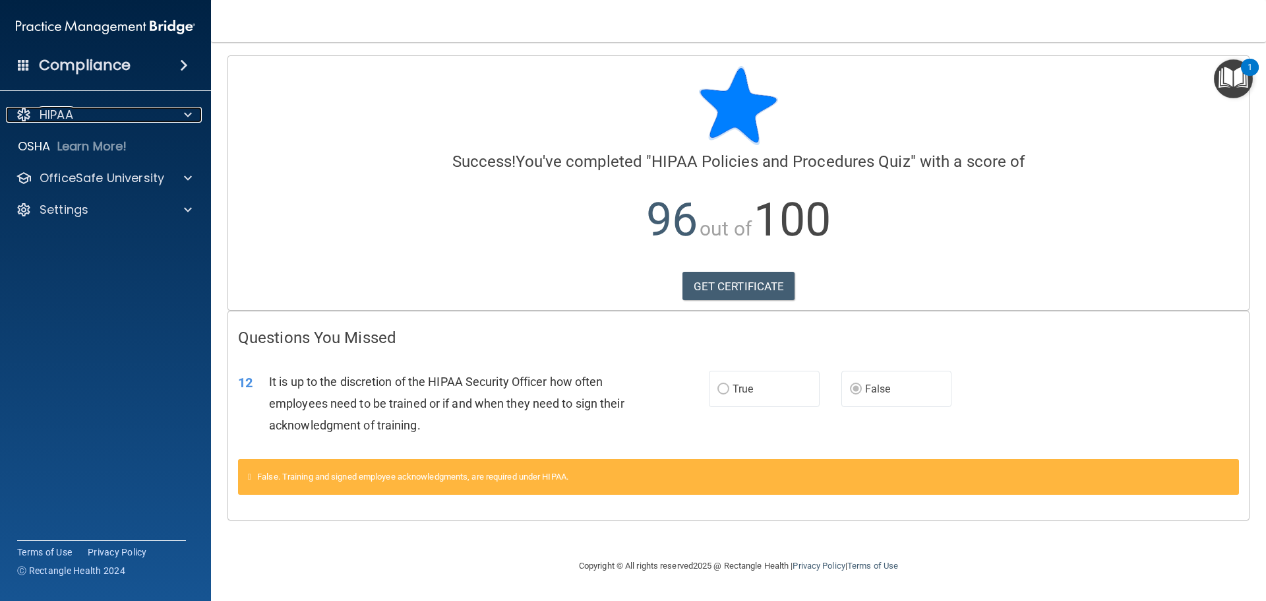
click at [61, 113] on p "HIPAA" at bounding box center [57, 115] width 34 height 16
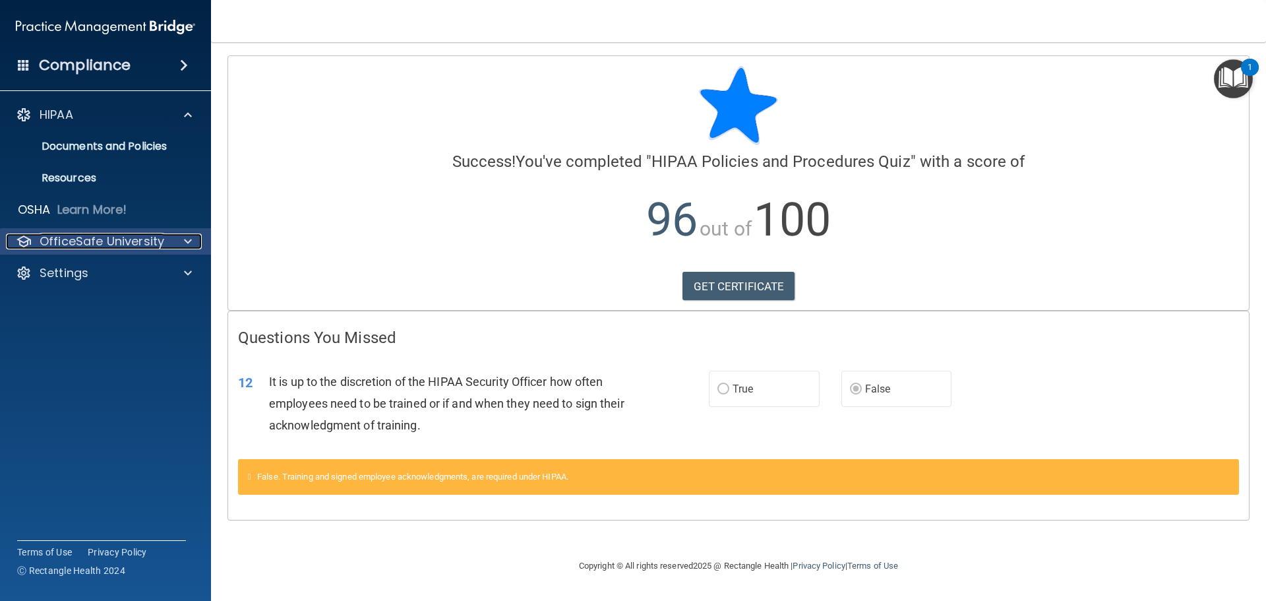
click at [89, 239] on p "OfficeSafe University" at bounding box center [102, 241] width 125 height 16
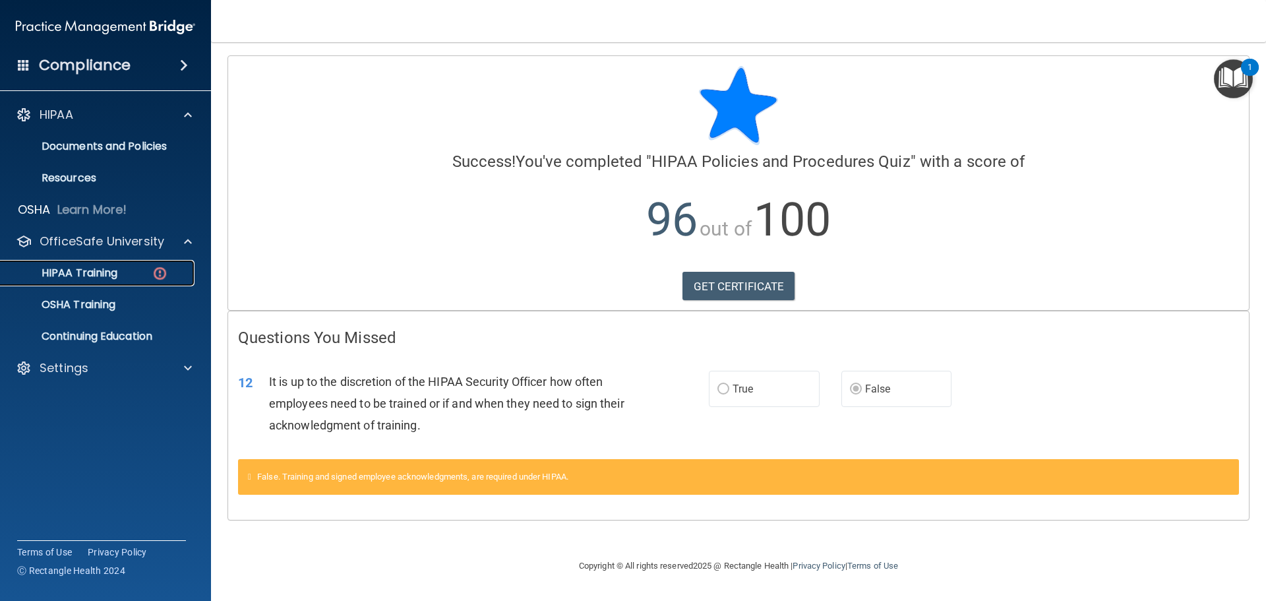
click at [89, 268] on p "HIPAA Training" at bounding box center [63, 272] width 109 height 13
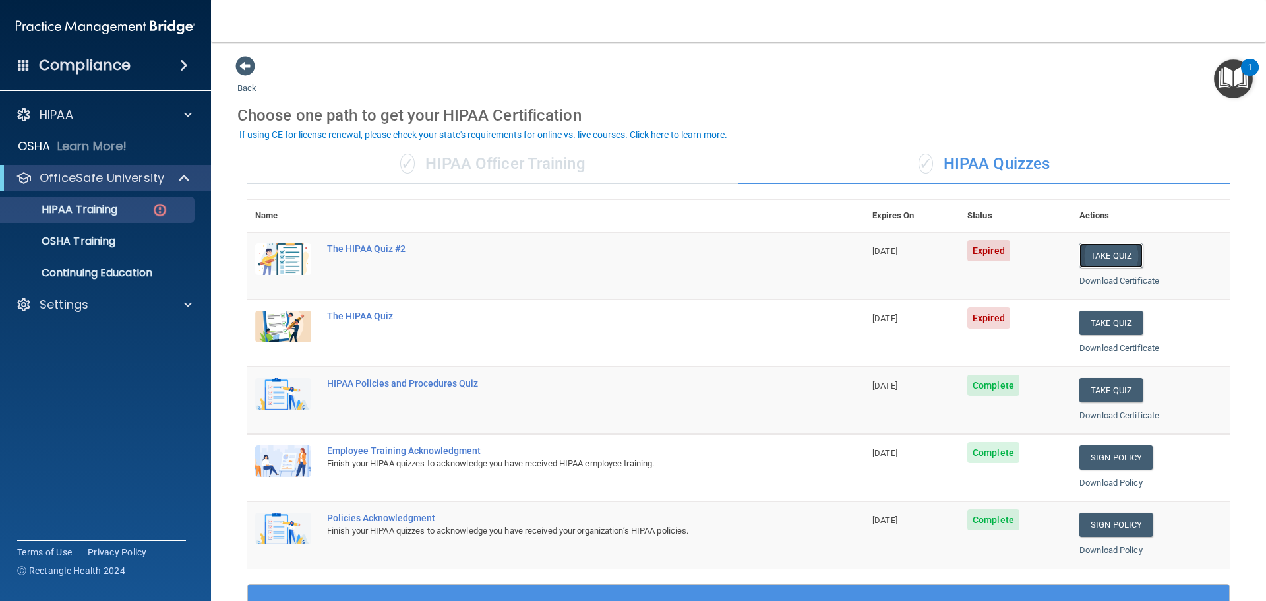
click at [1116, 257] on button "Take Quiz" at bounding box center [1111, 255] width 63 height 24
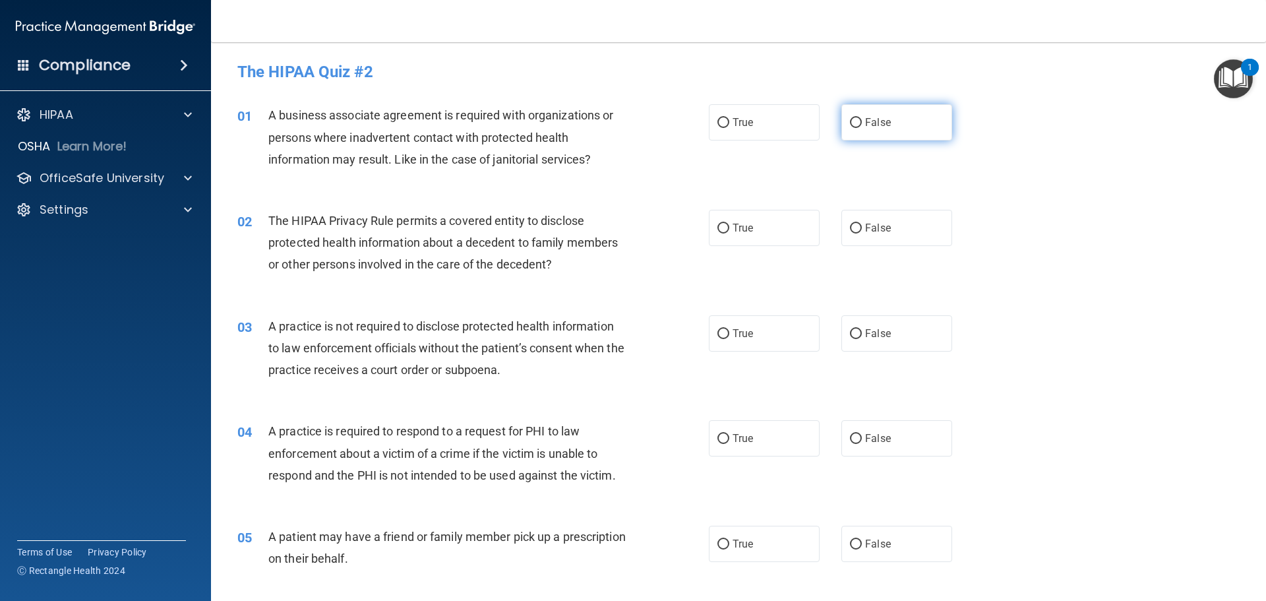
click at [888, 131] on label "False" at bounding box center [897, 122] width 111 height 36
click at [862, 128] on input "False" at bounding box center [856, 123] width 12 height 10
radio input "true"
click at [881, 239] on label "False" at bounding box center [897, 228] width 111 height 36
click at [862, 233] on input "False" at bounding box center [856, 229] width 12 height 10
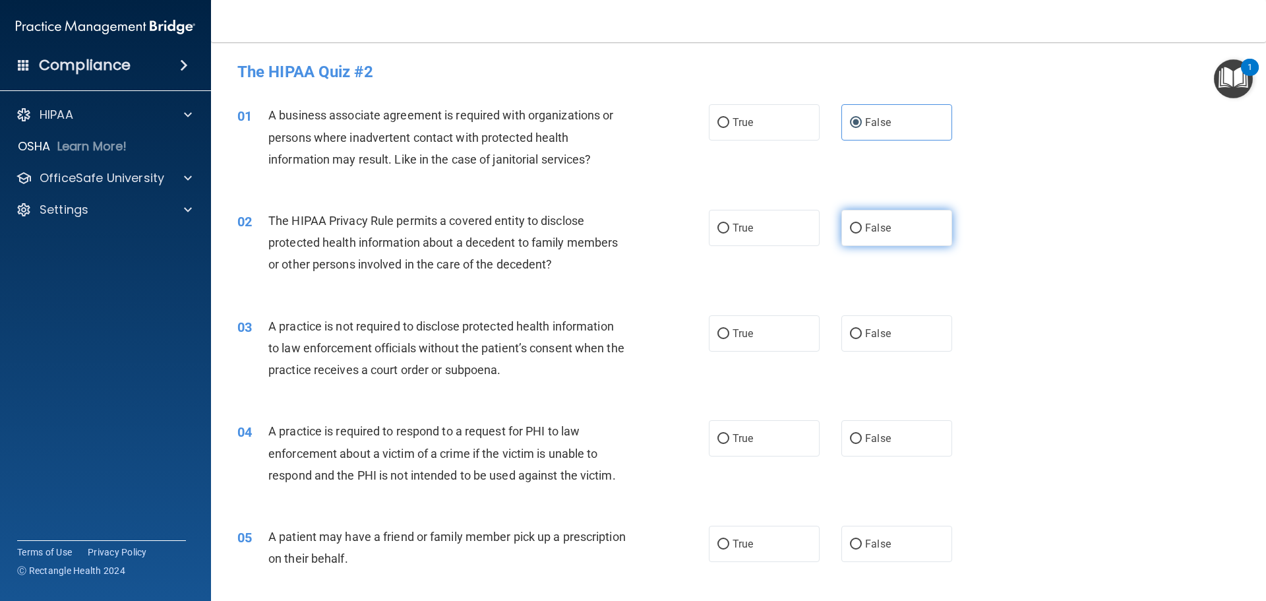
radio input "true"
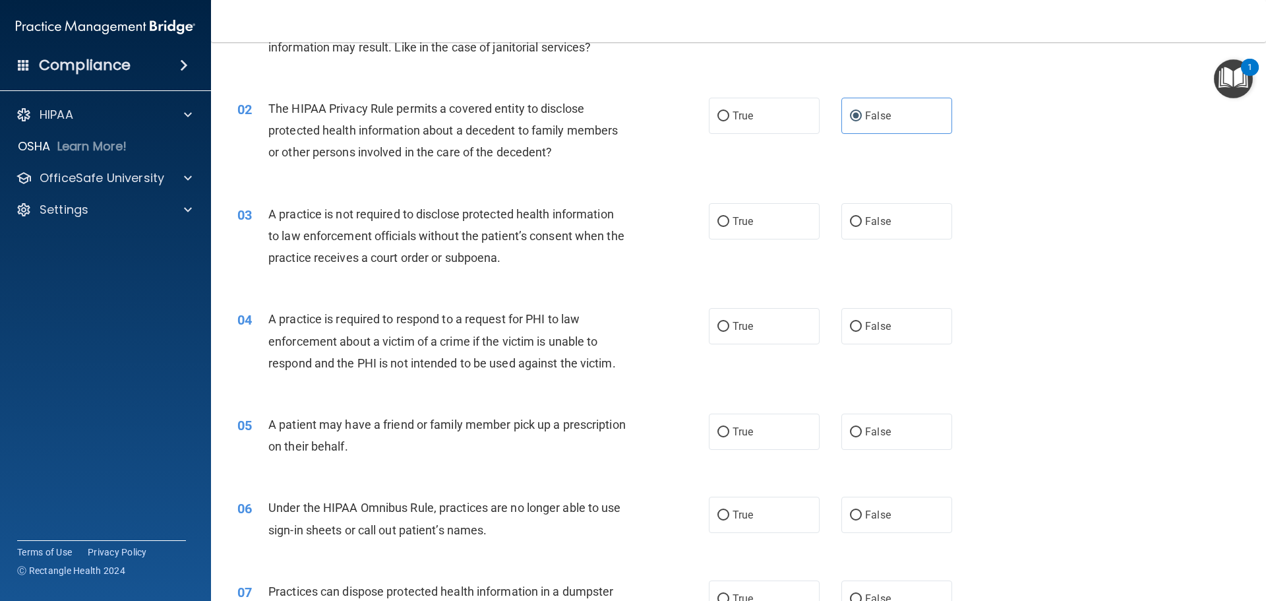
scroll to position [123, 0]
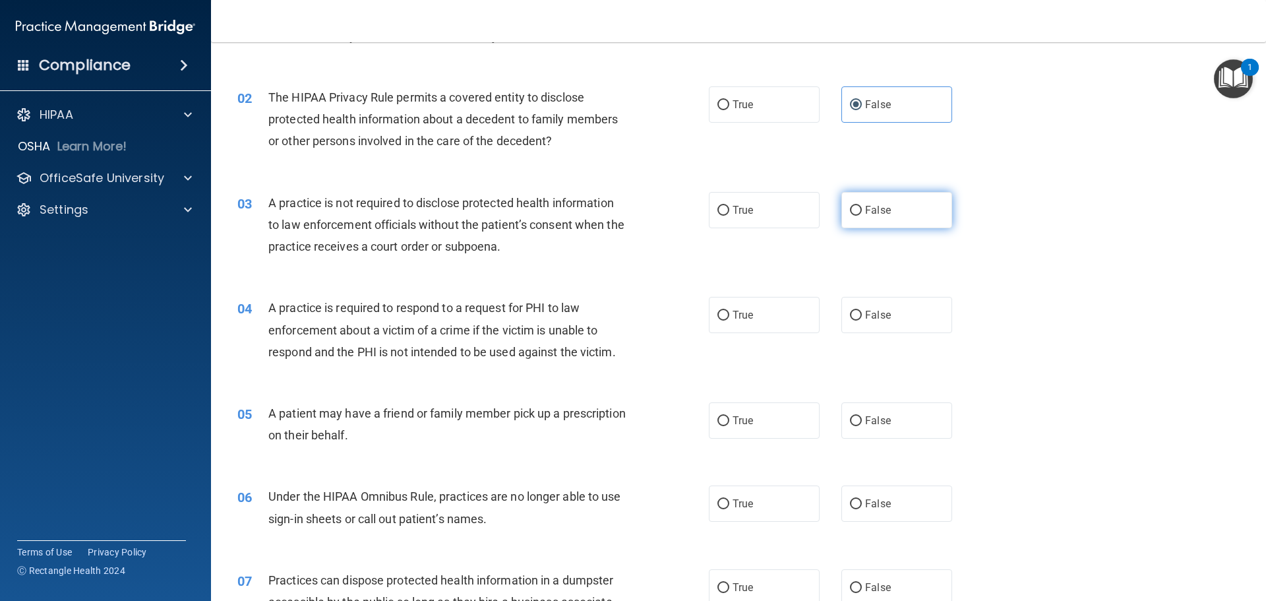
click at [883, 204] on span "False" at bounding box center [878, 210] width 26 height 13
click at [862, 206] on input "False" at bounding box center [856, 211] width 12 height 10
radio input "true"
click at [1241, 78] on img "Open Resource Center, 1 new notification" at bounding box center [1233, 78] width 39 height 39
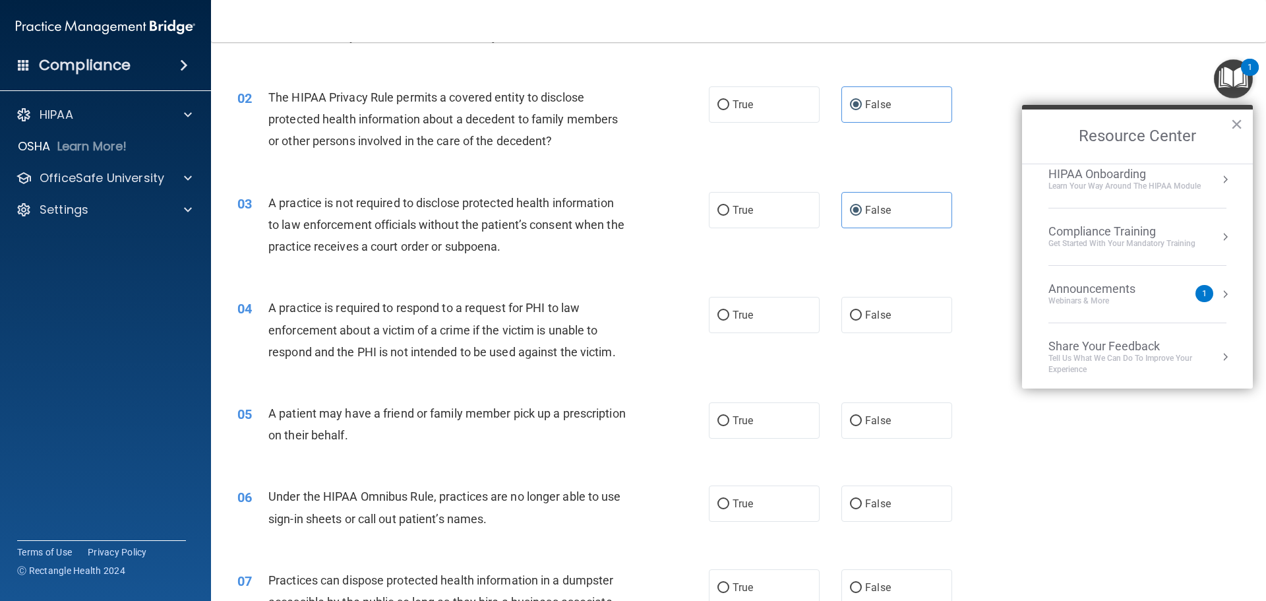
scroll to position [16, 0]
click at [1103, 68] on div "01 A business associate agreement is required with organizations or persons whe…" at bounding box center [739, 17] width 1022 height 106
click at [1237, 119] on button "×" at bounding box center [1237, 123] width 13 height 21
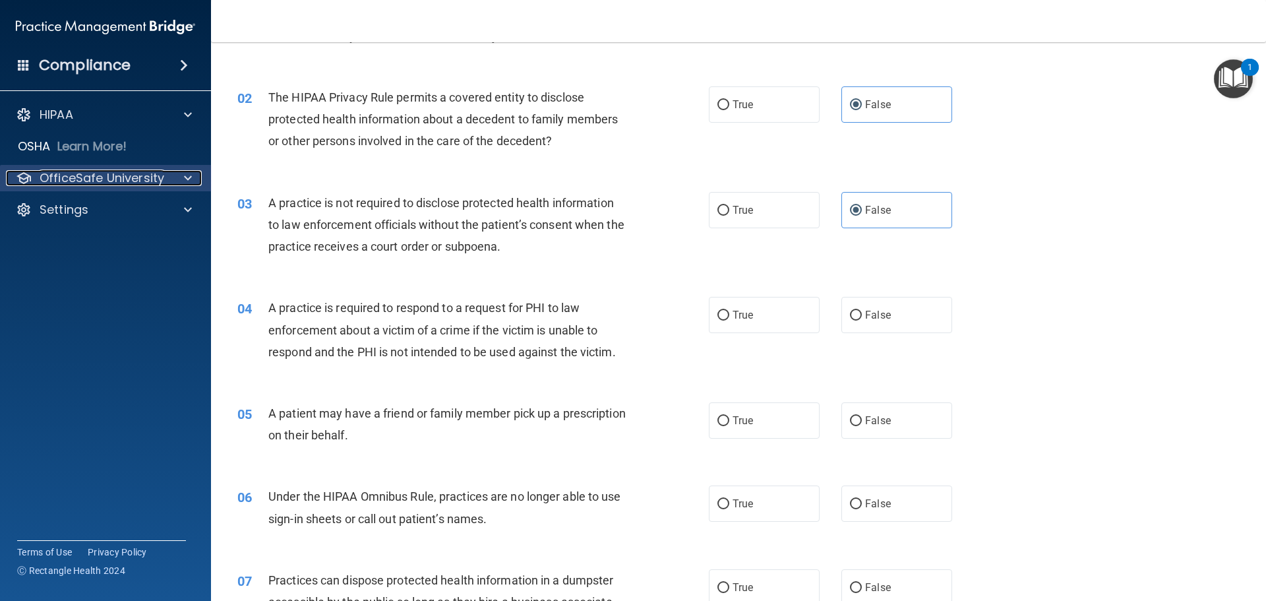
click at [55, 175] on p "OfficeSafe University" at bounding box center [102, 178] width 125 height 16
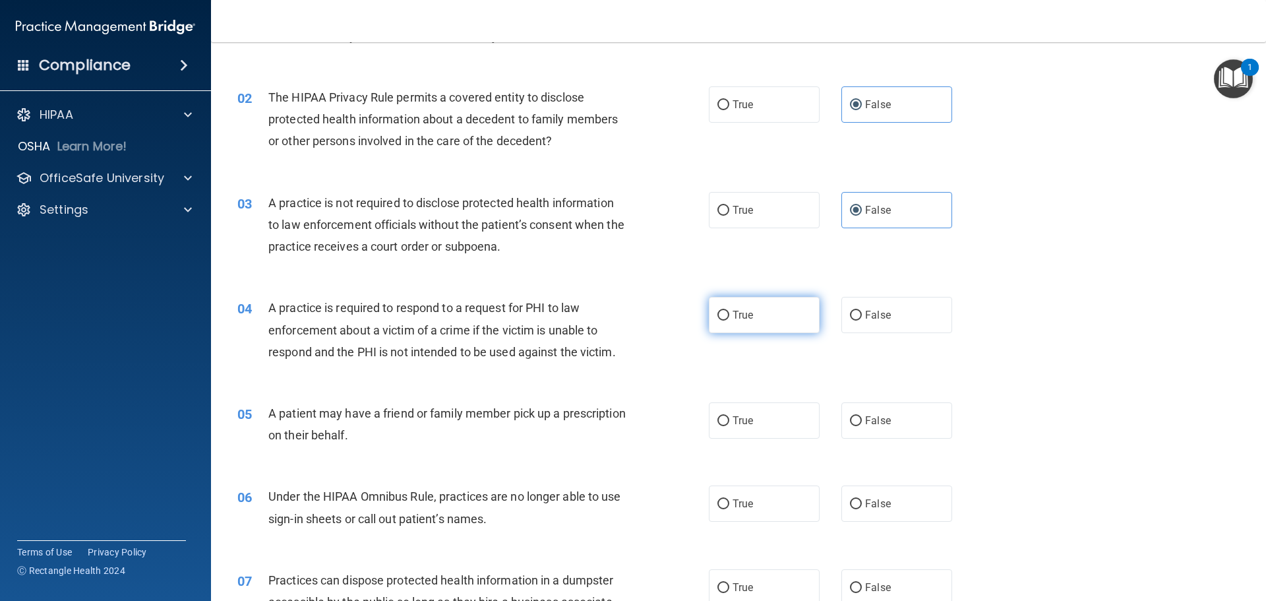
click at [756, 323] on label "True" at bounding box center [764, 315] width 111 height 36
click at [729, 321] on input "True" at bounding box center [724, 316] width 12 height 10
radio input "true"
click at [735, 422] on span "True" at bounding box center [743, 420] width 20 height 13
click at [729, 422] on input "True" at bounding box center [724, 421] width 12 height 10
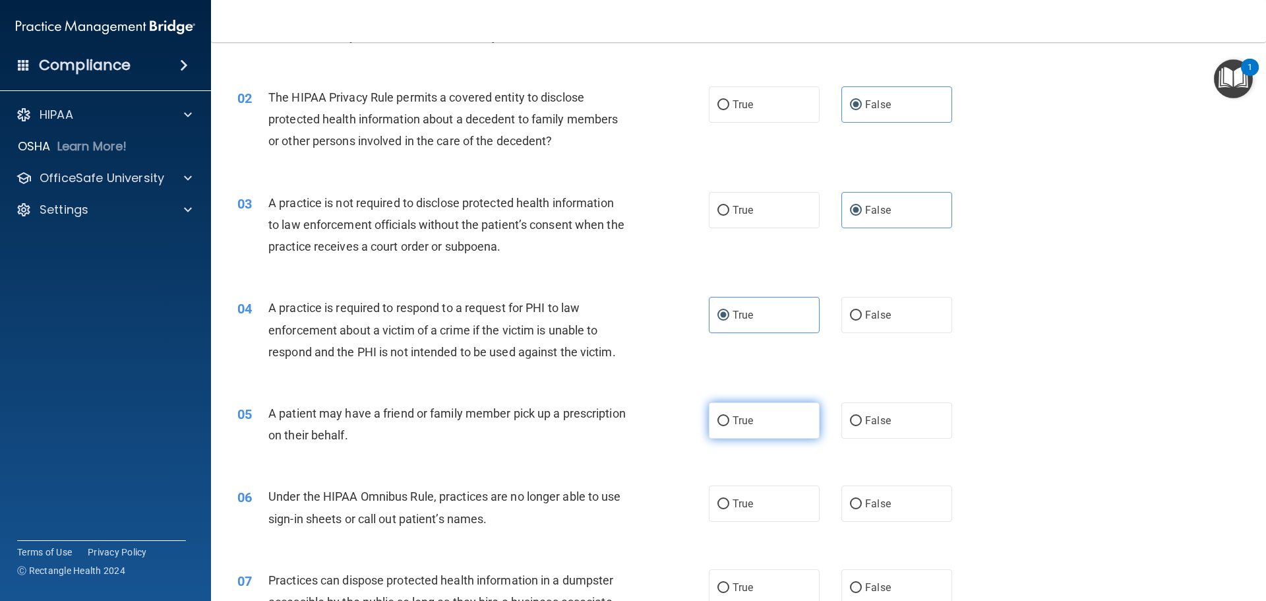
radio input "true"
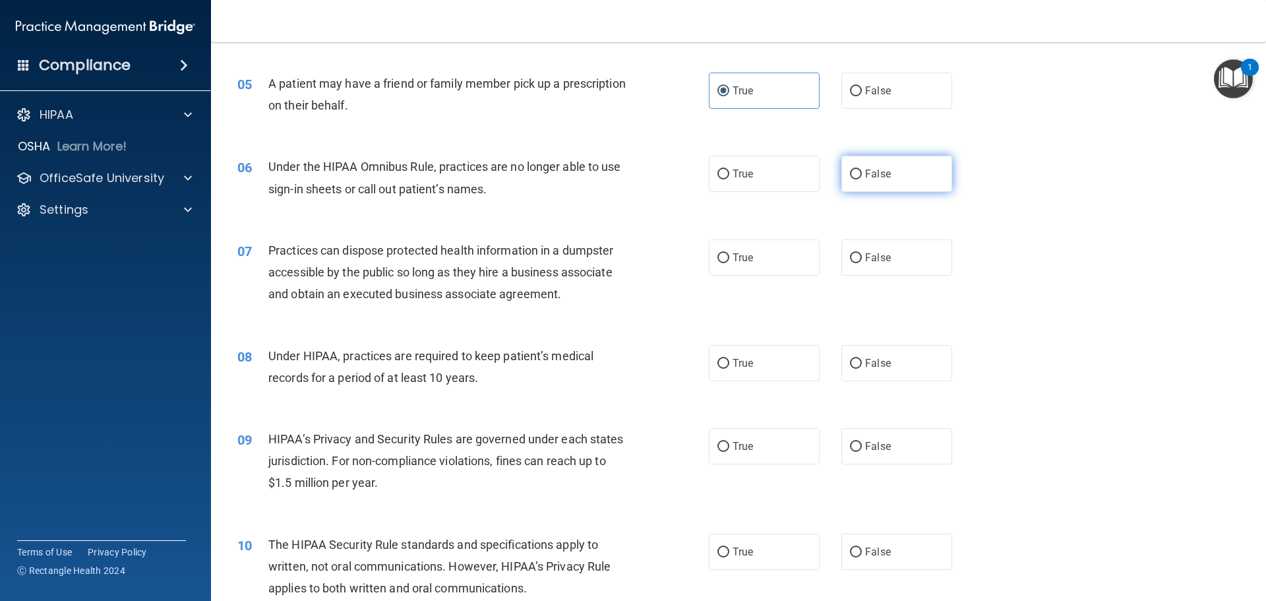
click at [865, 172] on span "False" at bounding box center [878, 174] width 26 height 13
click at [862, 172] on input "False" at bounding box center [856, 174] width 12 height 10
radio input "true"
click at [865, 260] on span "False" at bounding box center [878, 257] width 26 height 13
click at [862, 260] on input "False" at bounding box center [856, 258] width 12 height 10
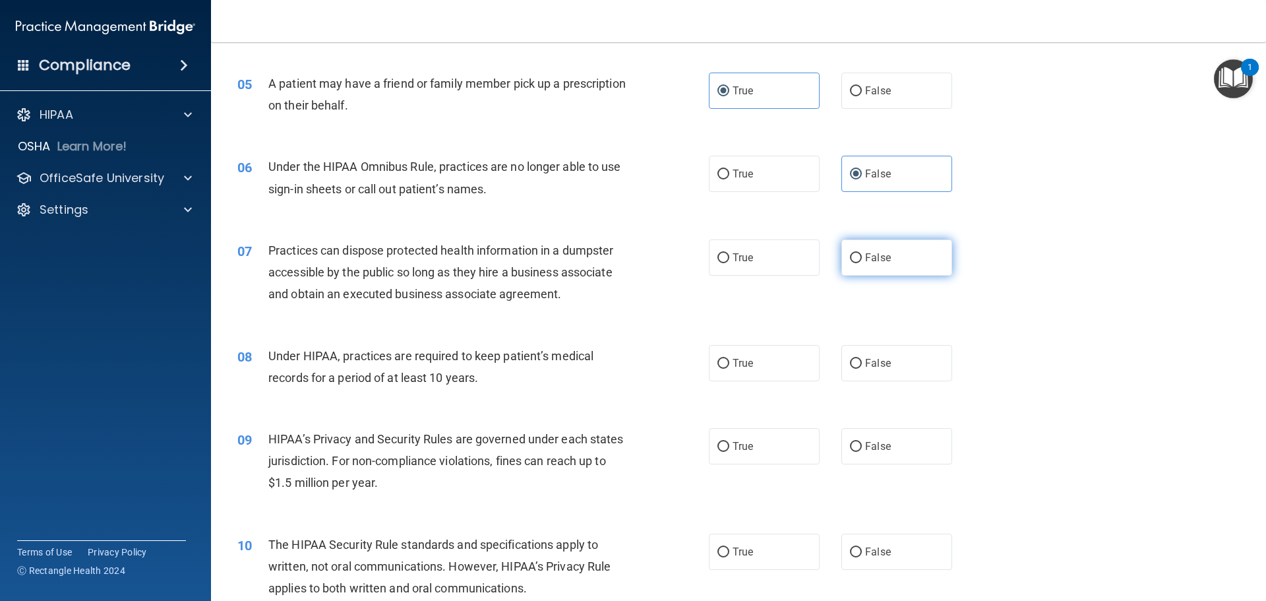
radio input "true"
click at [871, 376] on label "False" at bounding box center [897, 363] width 111 height 36
click at [862, 369] on input "False" at bounding box center [856, 364] width 12 height 10
radio input "true"
click at [801, 456] on label "True" at bounding box center [764, 446] width 111 height 36
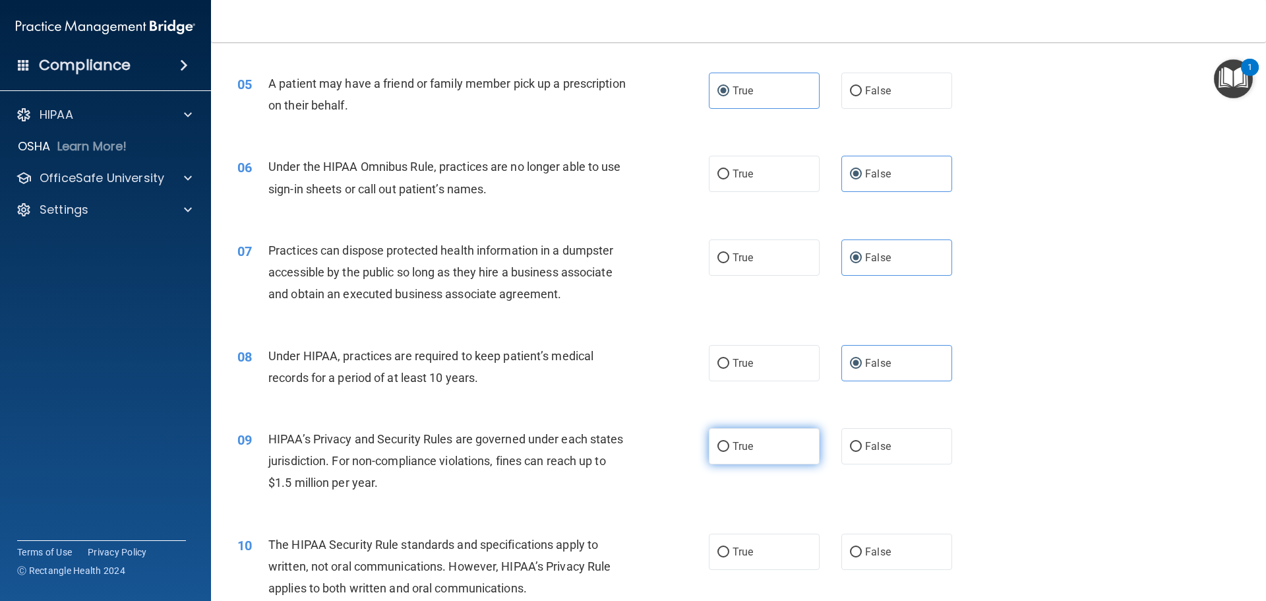
click at [729, 452] on input "True" at bounding box center [724, 447] width 12 height 10
radio input "true"
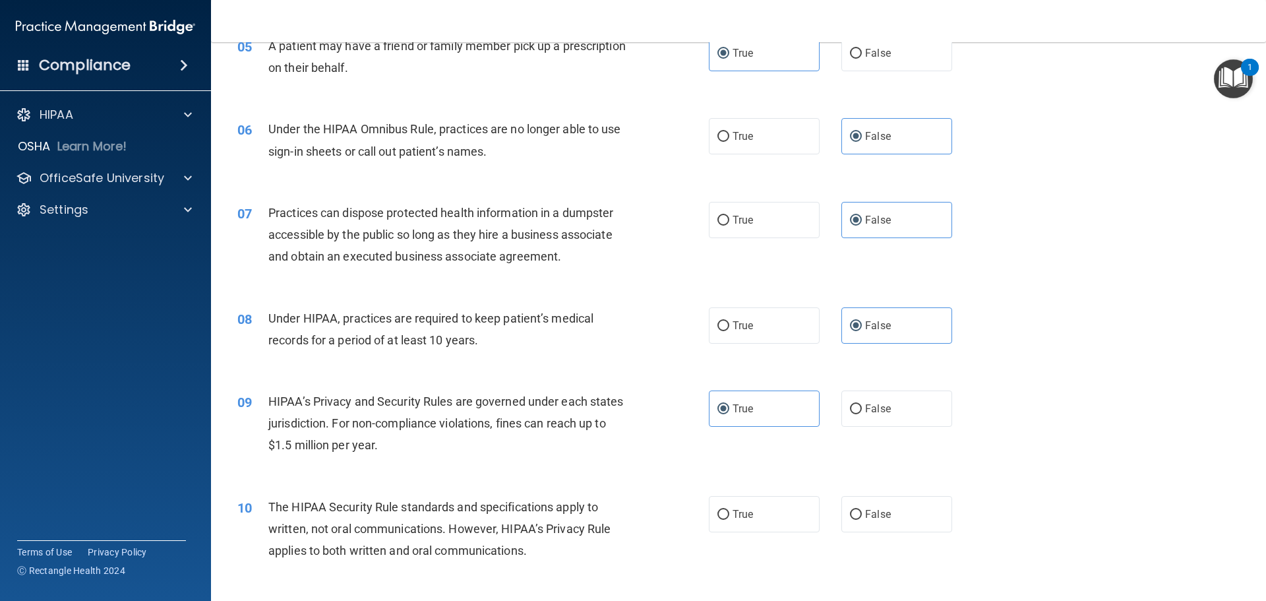
scroll to position [820, 0]
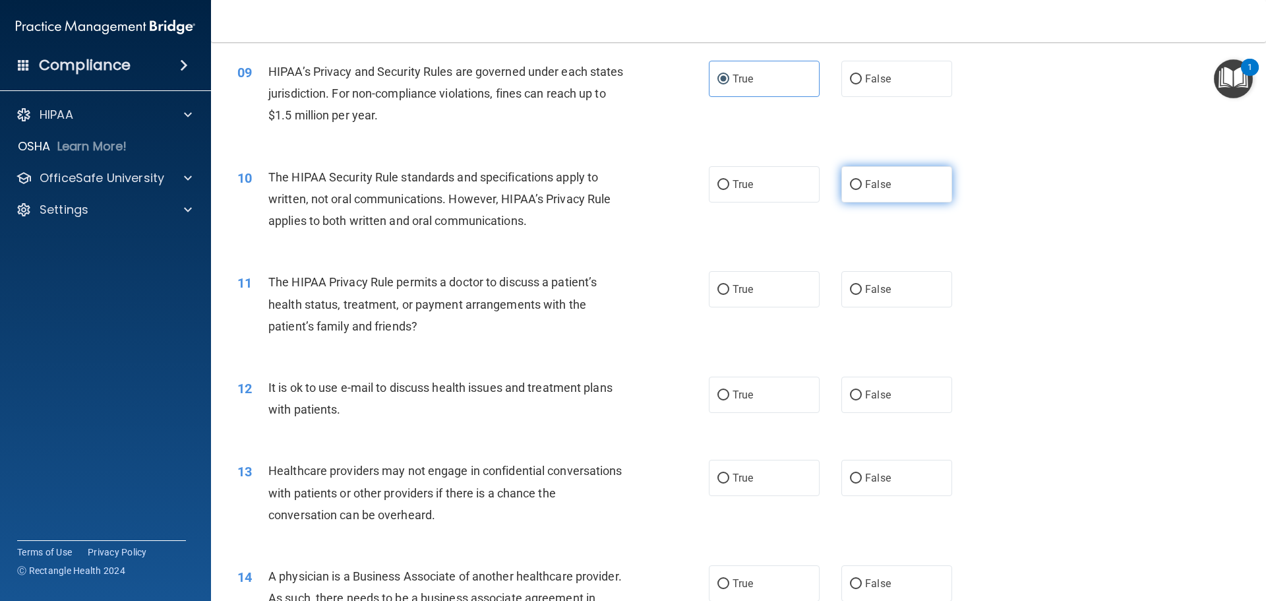
click at [876, 192] on label "False" at bounding box center [897, 184] width 111 height 36
click at [862, 190] on input "False" at bounding box center [856, 185] width 12 height 10
radio input "true"
click at [727, 185] on label "True" at bounding box center [764, 184] width 111 height 36
click at [727, 185] on input "True" at bounding box center [724, 185] width 12 height 10
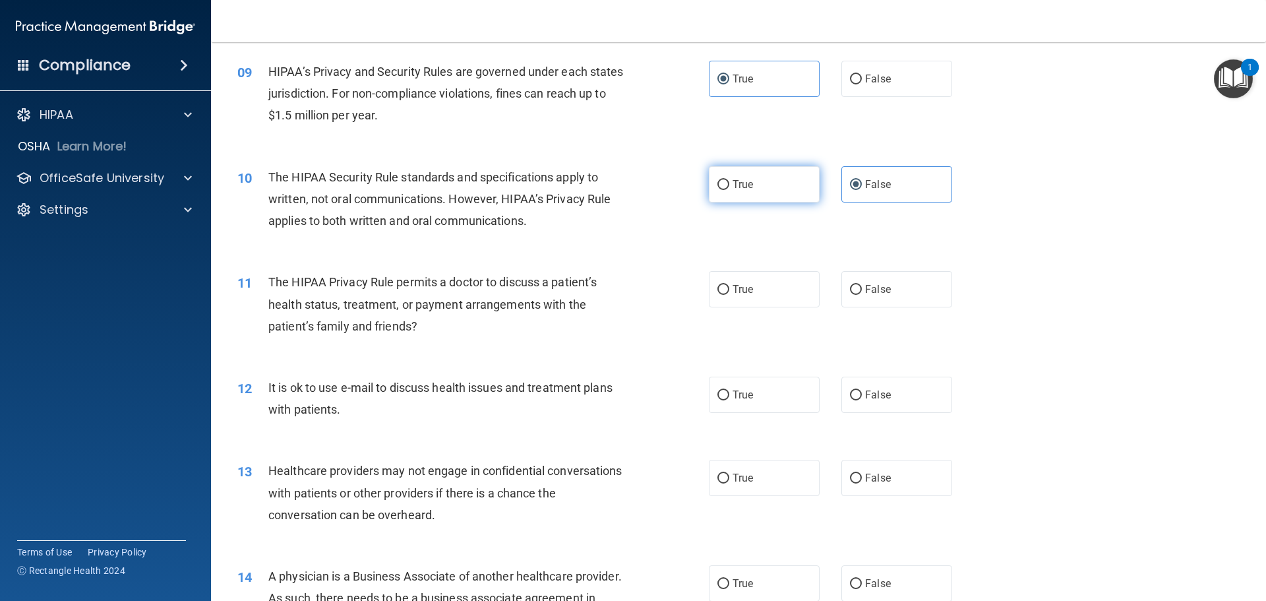
radio input "true"
radio input "false"
click at [876, 286] on span "False" at bounding box center [878, 289] width 26 height 13
click at [862, 286] on input "False" at bounding box center [856, 290] width 12 height 10
radio input "true"
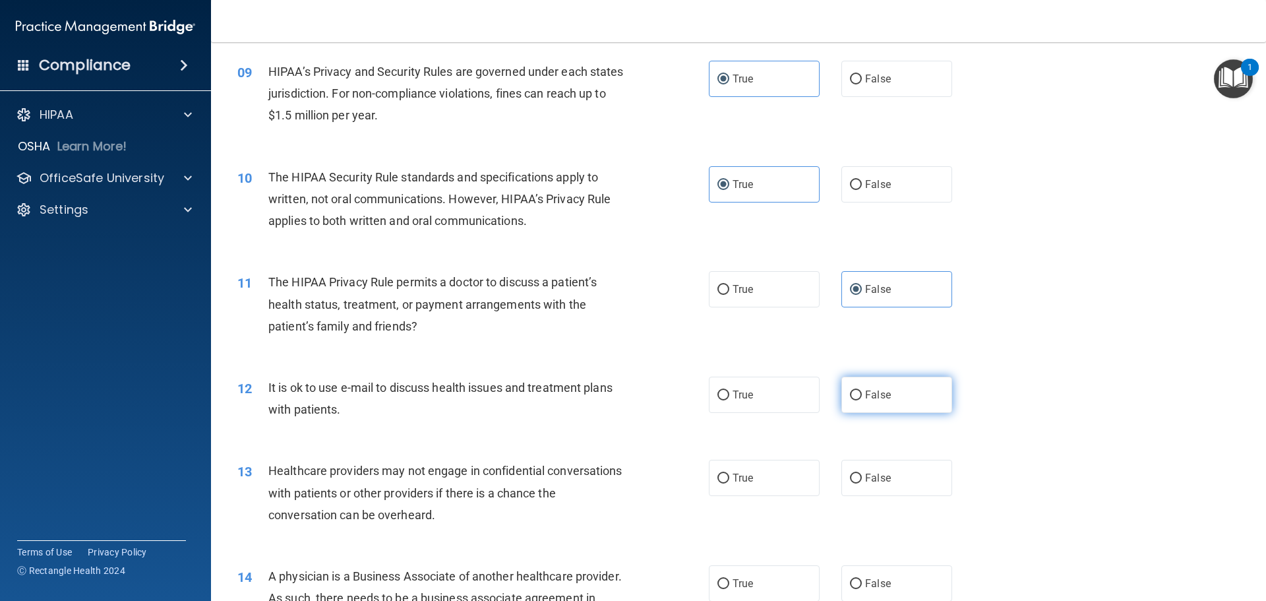
click at [868, 400] on span "False" at bounding box center [878, 394] width 26 height 13
click at [862, 400] on input "False" at bounding box center [856, 395] width 12 height 10
radio input "true"
click at [743, 495] on label "True" at bounding box center [764, 478] width 111 height 36
click at [729, 483] on input "True" at bounding box center [724, 479] width 12 height 10
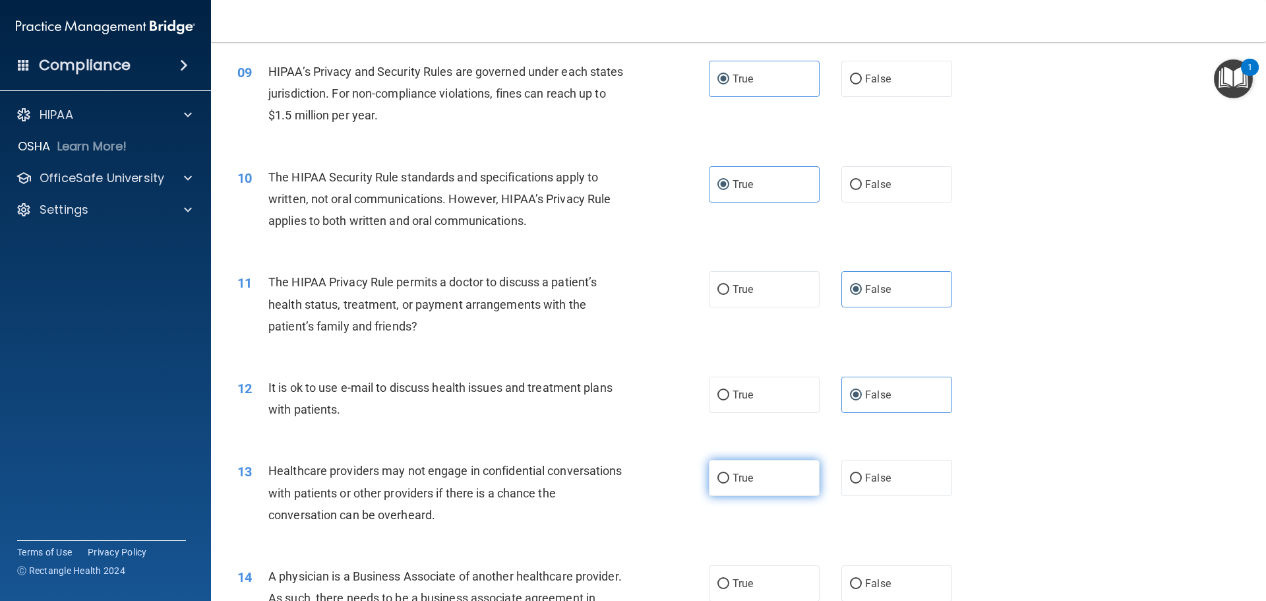
radio input "true"
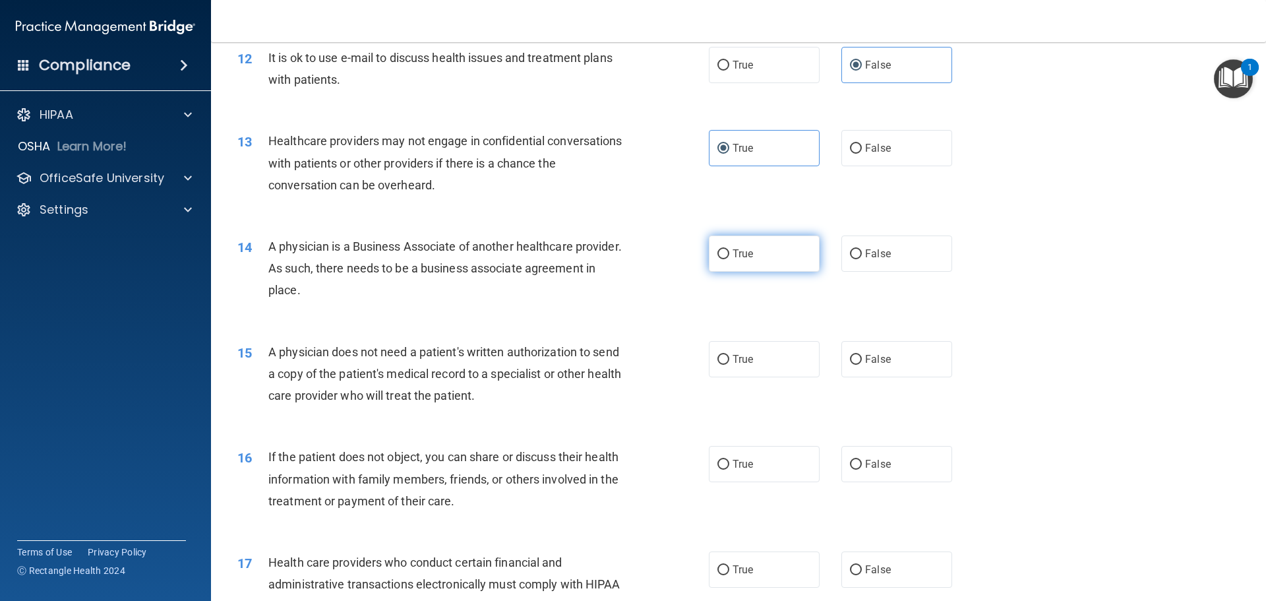
click at [740, 262] on label "True" at bounding box center [764, 253] width 111 height 36
click at [729, 259] on input "True" at bounding box center [724, 254] width 12 height 10
radio input "true"
click at [872, 257] on span "False" at bounding box center [878, 253] width 26 height 13
click at [862, 257] on input "False" at bounding box center [856, 254] width 12 height 10
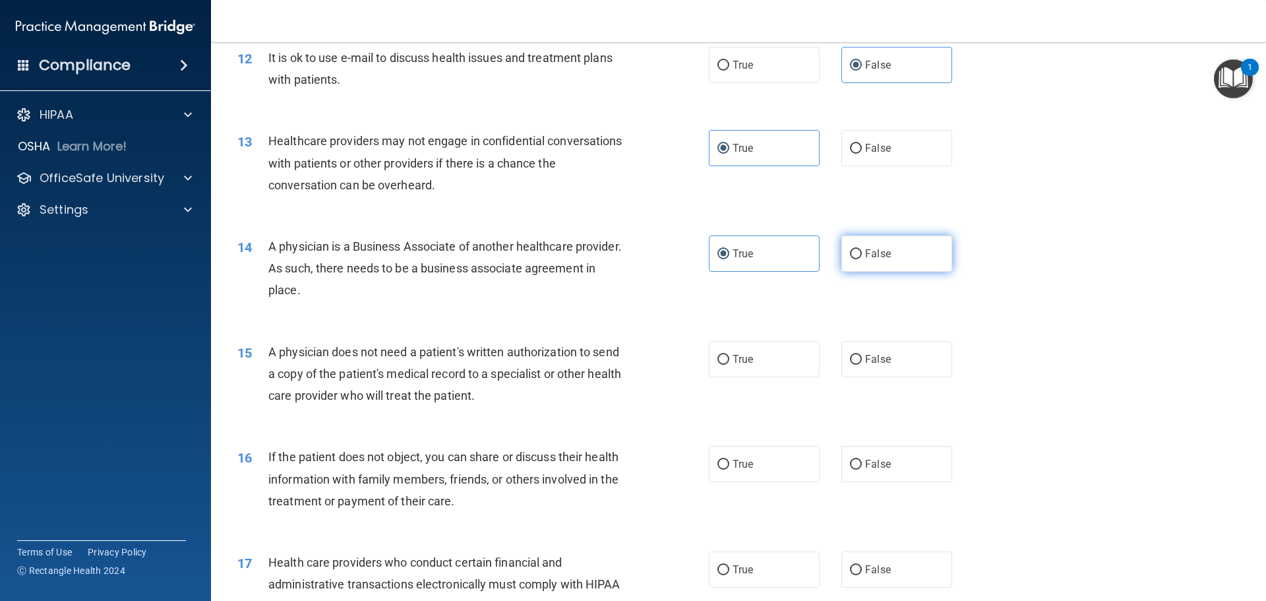
radio input "true"
radio input "false"
click at [886, 371] on label "False" at bounding box center [897, 359] width 111 height 36
click at [862, 365] on input "False" at bounding box center [856, 360] width 12 height 10
radio input "true"
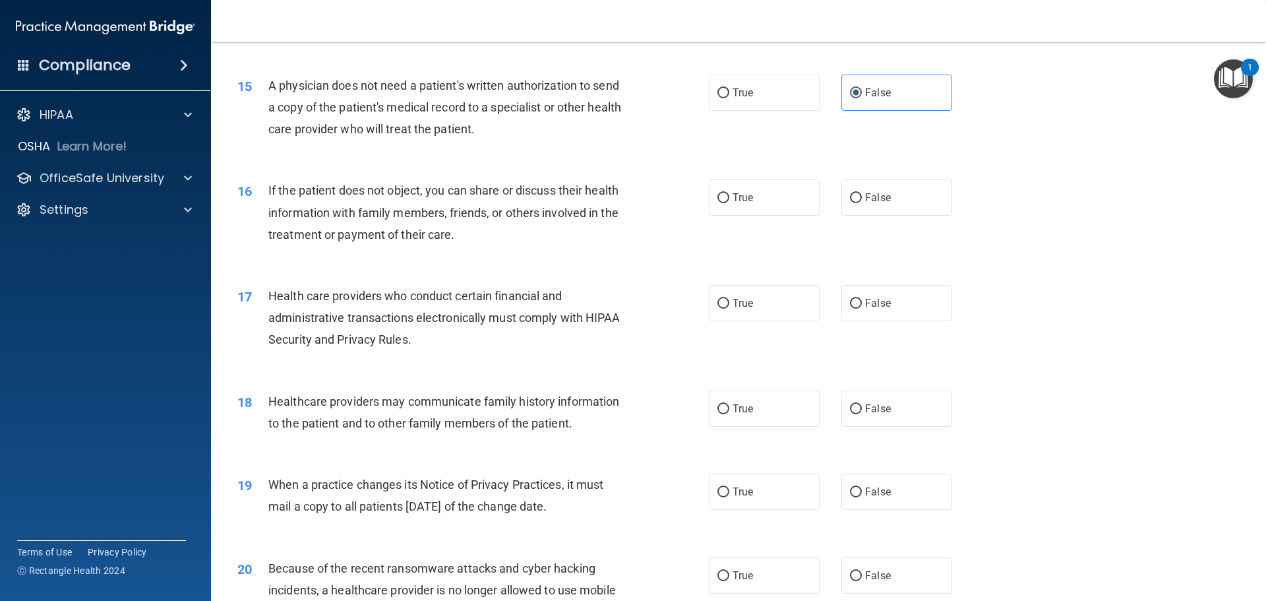
scroll to position [1442, 0]
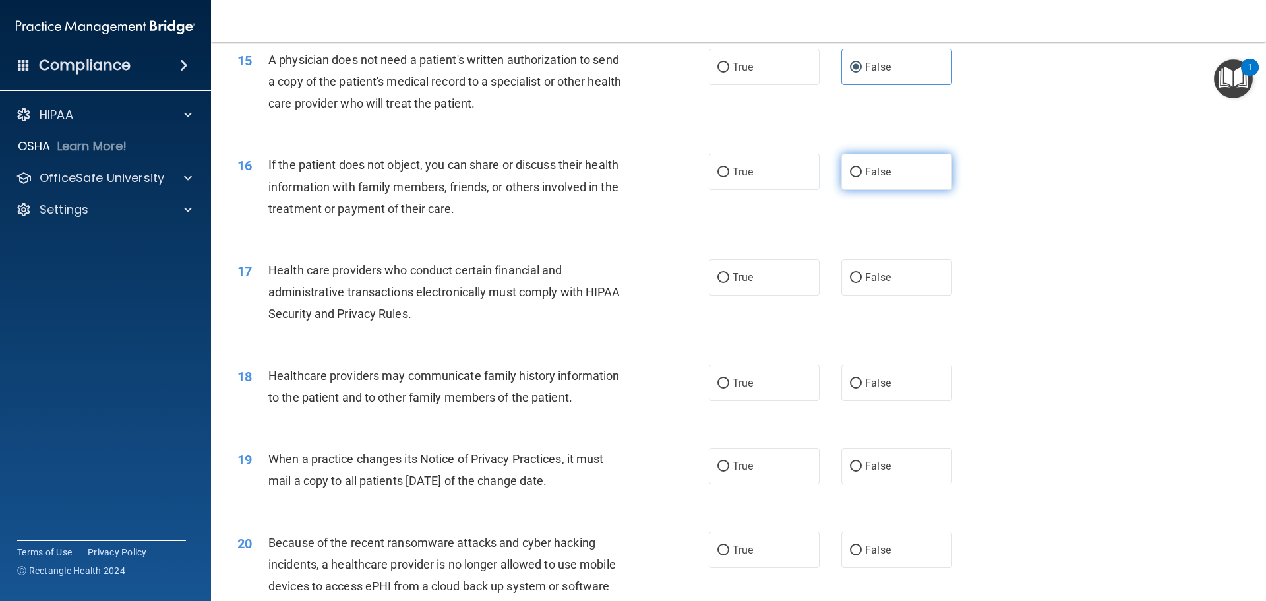
click at [883, 175] on span "False" at bounding box center [878, 172] width 26 height 13
click at [862, 175] on input "False" at bounding box center [856, 173] width 12 height 10
radio input "true"
drag, startPoint x: 770, startPoint y: 272, endPoint x: 766, endPoint y: 260, distance: 11.7
click at [766, 262] on label "True" at bounding box center [764, 277] width 111 height 36
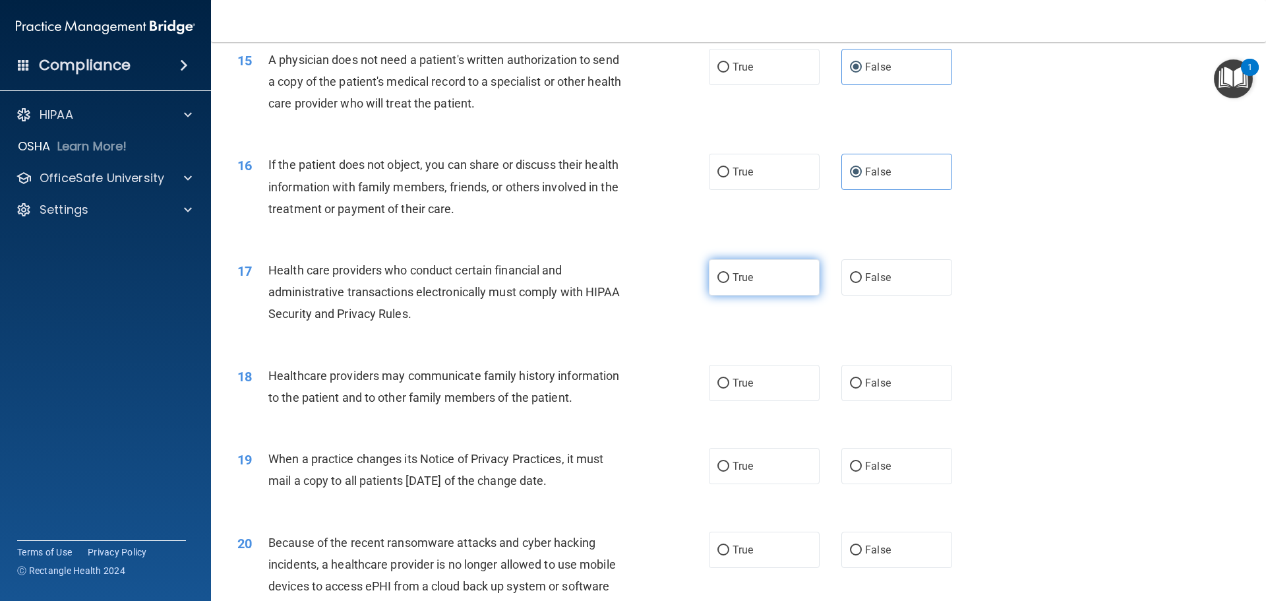
click at [729, 273] on input "True" at bounding box center [724, 278] width 12 height 10
radio input "true"
click at [899, 393] on label "False" at bounding box center [897, 383] width 111 height 36
click at [862, 388] on input "False" at bounding box center [856, 384] width 12 height 10
radio input "true"
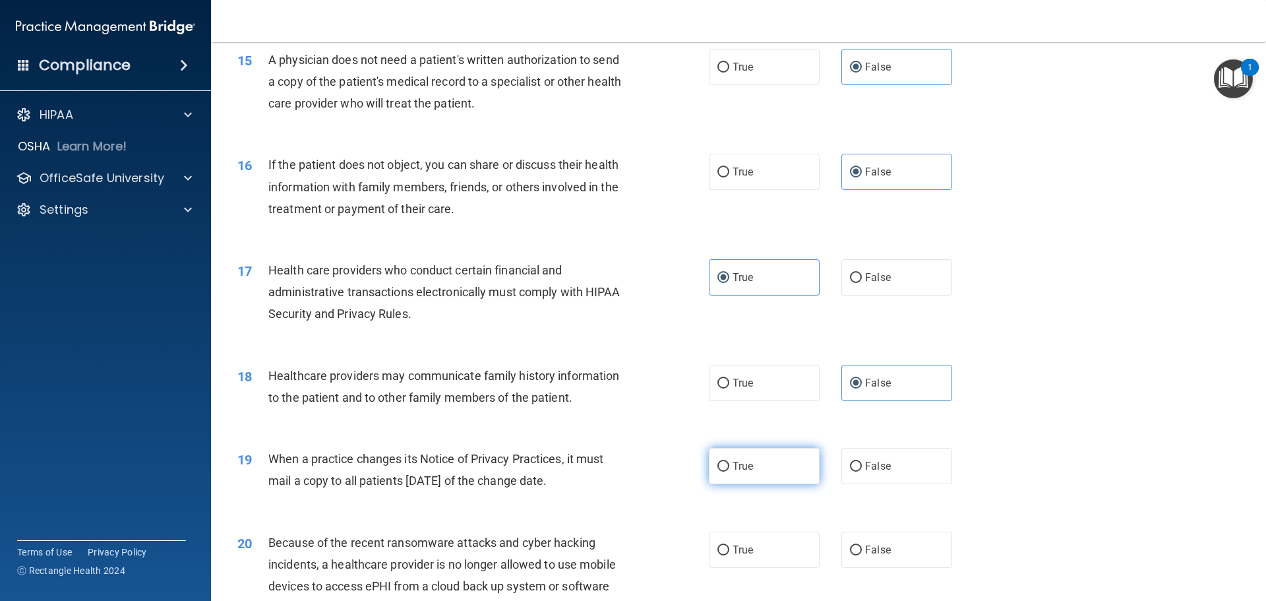
click at [754, 456] on label "True" at bounding box center [764, 466] width 111 height 36
click at [729, 462] on input "True" at bounding box center [724, 467] width 12 height 10
radio input "true"
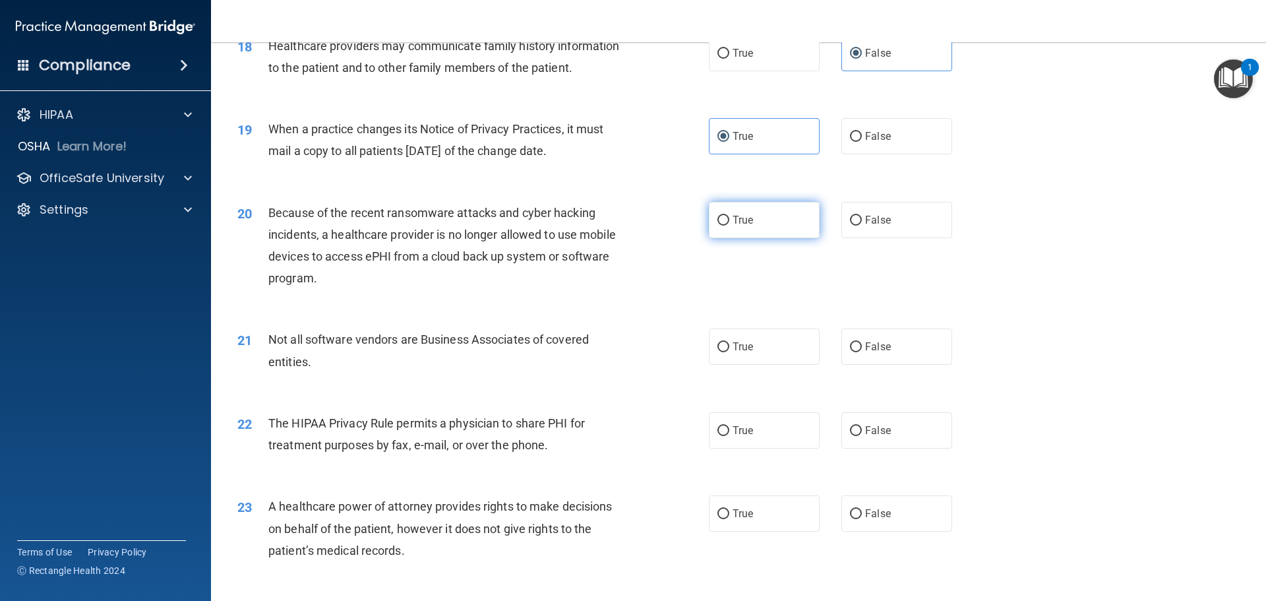
click at [766, 227] on label "True" at bounding box center [764, 220] width 111 height 36
click at [729, 226] on input "True" at bounding box center [724, 221] width 12 height 10
radio input "true"
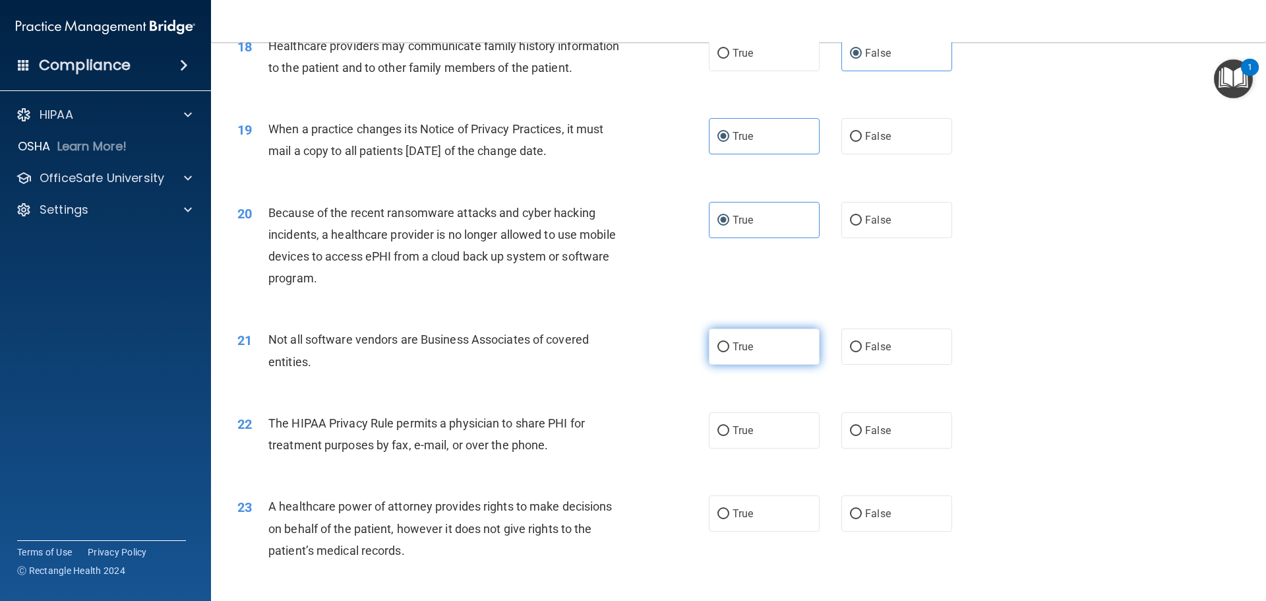
click at [766, 354] on label "True" at bounding box center [764, 346] width 111 height 36
click at [729, 352] on input "True" at bounding box center [724, 347] width 12 height 10
radio input "true"
click at [876, 439] on label "False" at bounding box center [897, 430] width 111 height 36
click at [862, 436] on input "False" at bounding box center [856, 431] width 12 height 10
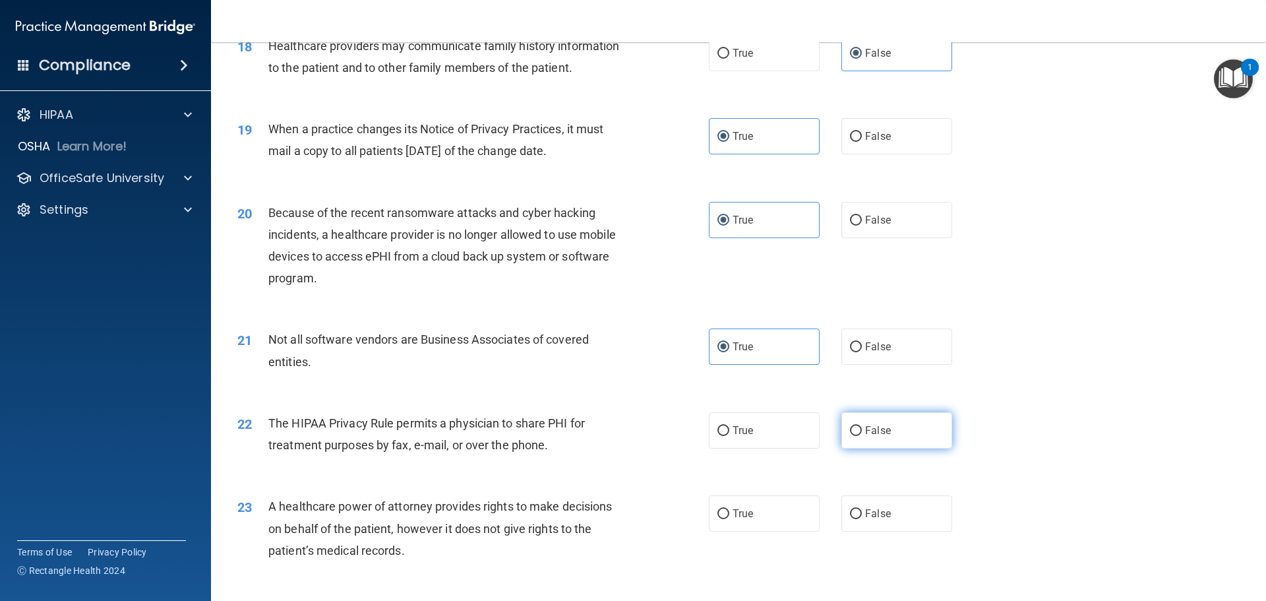
radio input "true"
click at [750, 510] on label "True" at bounding box center [764, 513] width 111 height 36
click at [729, 510] on input "True" at bounding box center [724, 514] width 12 height 10
radio input "true"
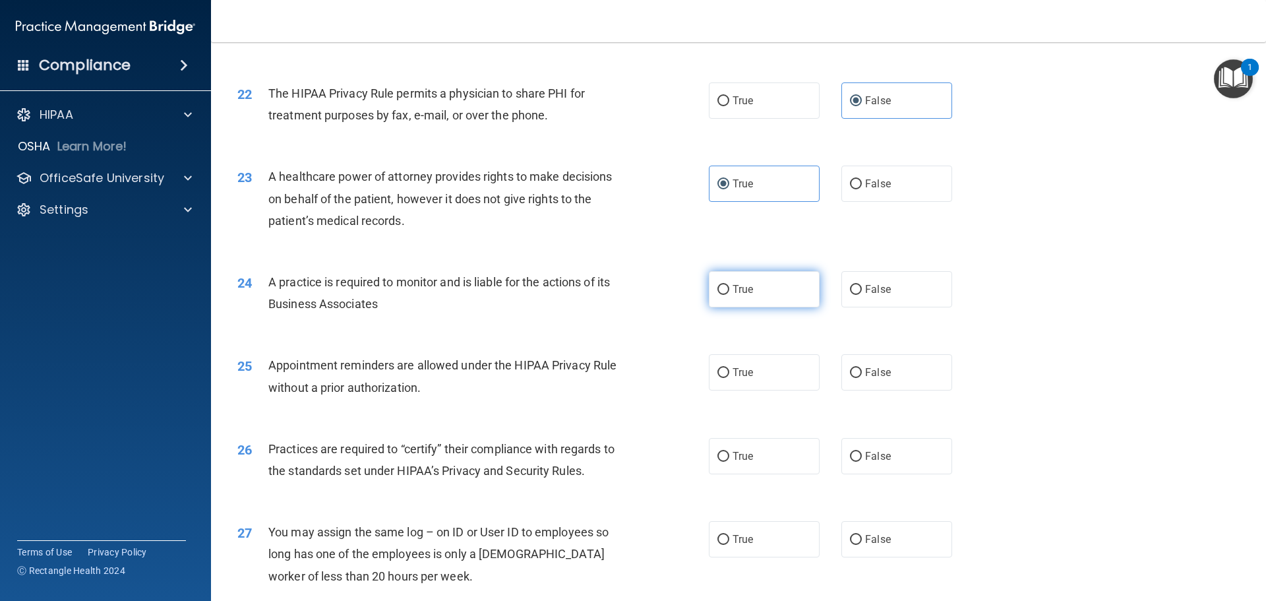
click at [792, 292] on label "True" at bounding box center [764, 289] width 111 height 36
click at [729, 292] on input "True" at bounding box center [724, 290] width 12 height 10
radio input "true"
click at [894, 369] on label "False" at bounding box center [897, 372] width 111 height 36
click at [862, 369] on input "False" at bounding box center [856, 373] width 12 height 10
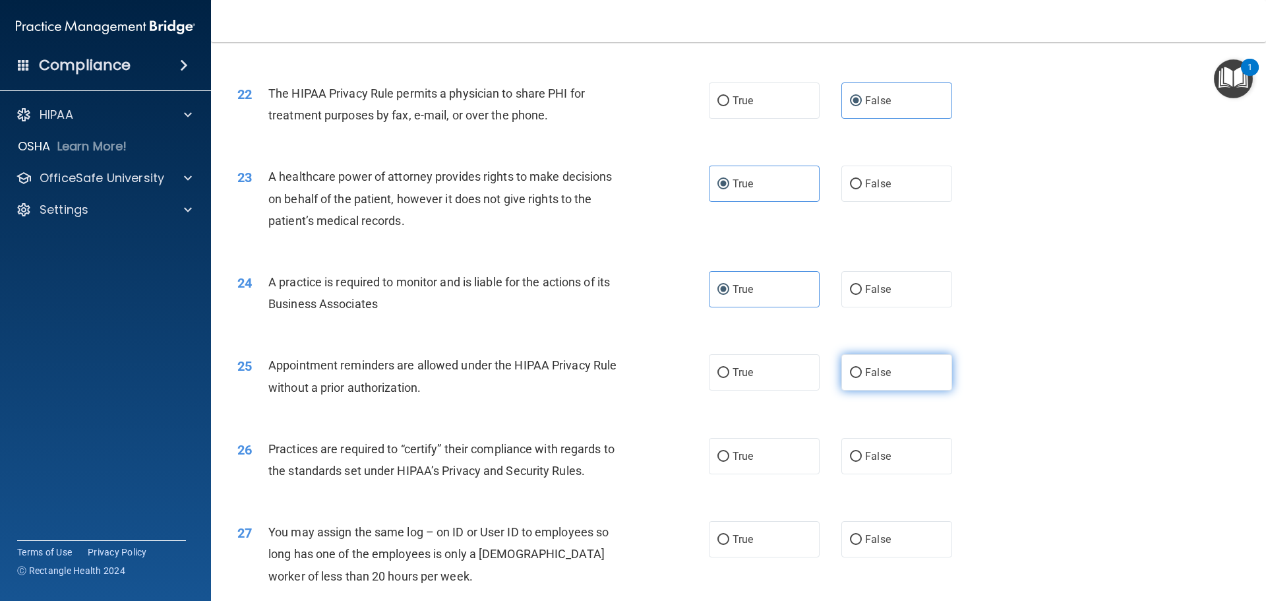
radio input "true"
click at [733, 462] on span "True" at bounding box center [743, 456] width 20 height 13
click at [729, 462] on input "True" at bounding box center [724, 457] width 12 height 10
radio input "true"
click at [898, 553] on label "False" at bounding box center [897, 539] width 111 height 36
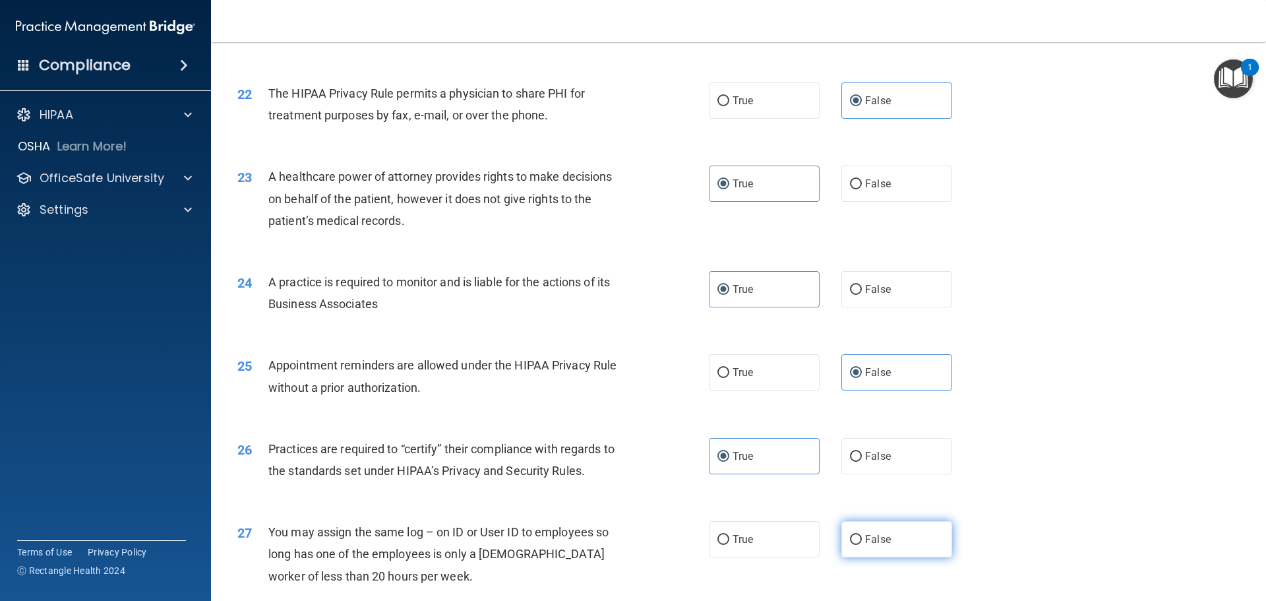
click at [862, 545] on input "False" at bounding box center [856, 540] width 12 height 10
radio input "true"
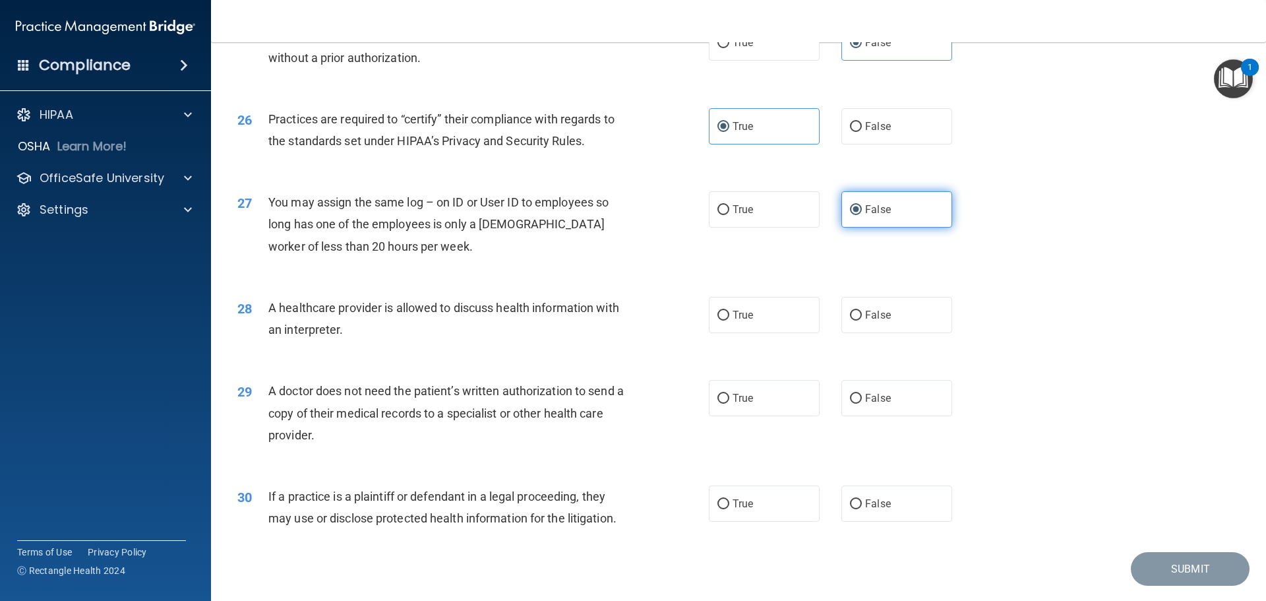
scroll to position [2469, 0]
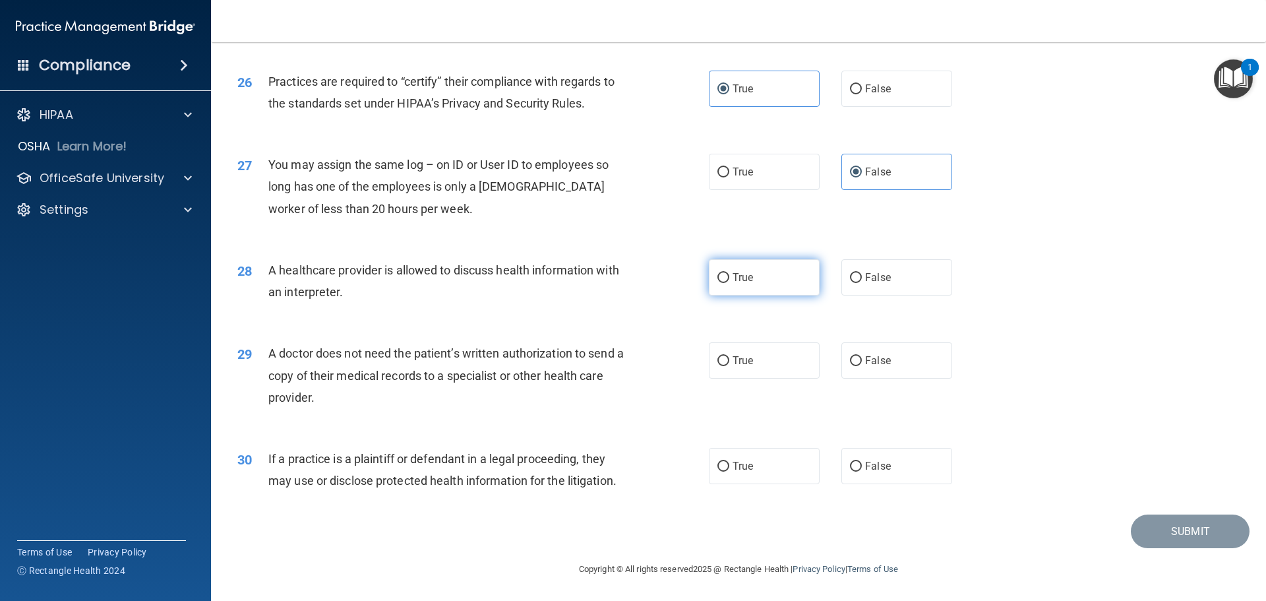
click at [772, 285] on label "True" at bounding box center [764, 277] width 111 height 36
click at [729, 283] on input "True" at bounding box center [724, 278] width 12 height 10
radio input "true"
click at [878, 357] on span "False" at bounding box center [878, 360] width 26 height 13
click at [862, 357] on input "False" at bounding box center [856, 361] width 12 height 10
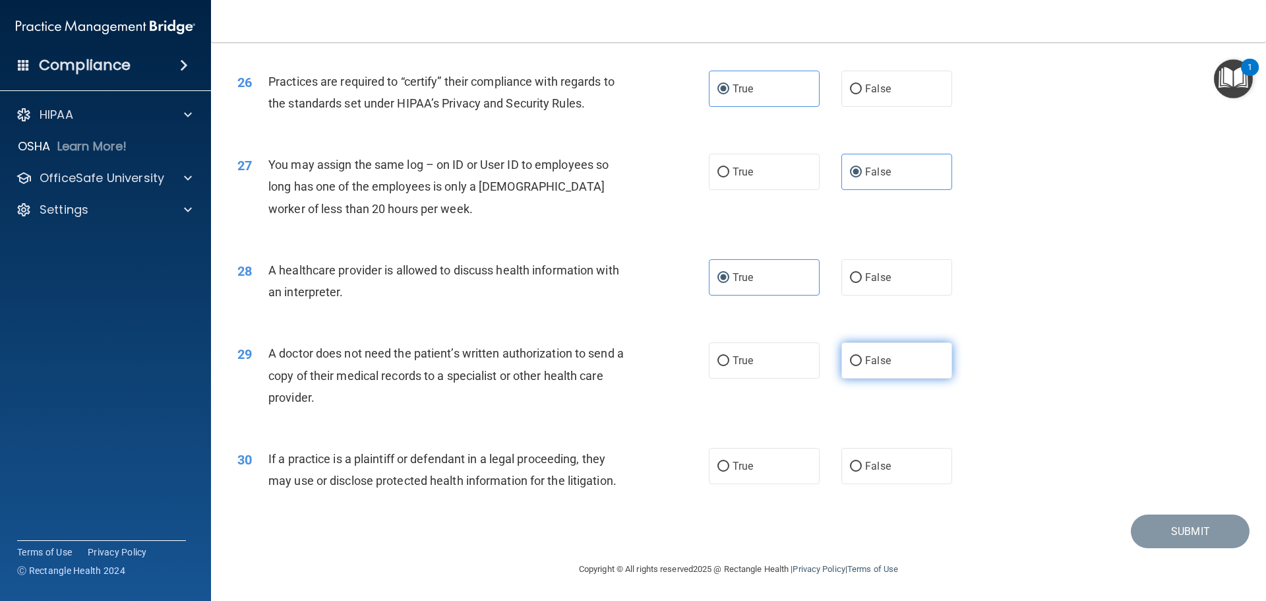
radio input "true"
click at [755, 475] on label "True" at bounding box center [764, 466] width 111 height 36
click at [729, 472] on input "True" at bounding box center [724, 467] width 12 height 10
radio input "true"
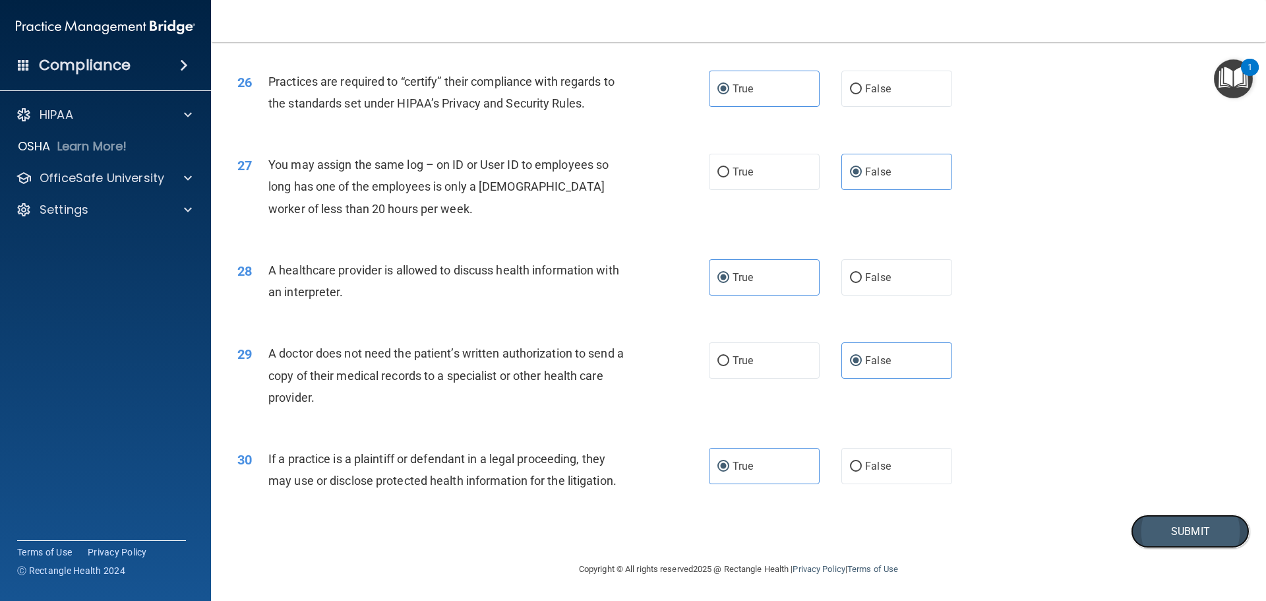
click at [1171, 531] on button "Submit" at bounding box center [1190, 531] width 119 height 34
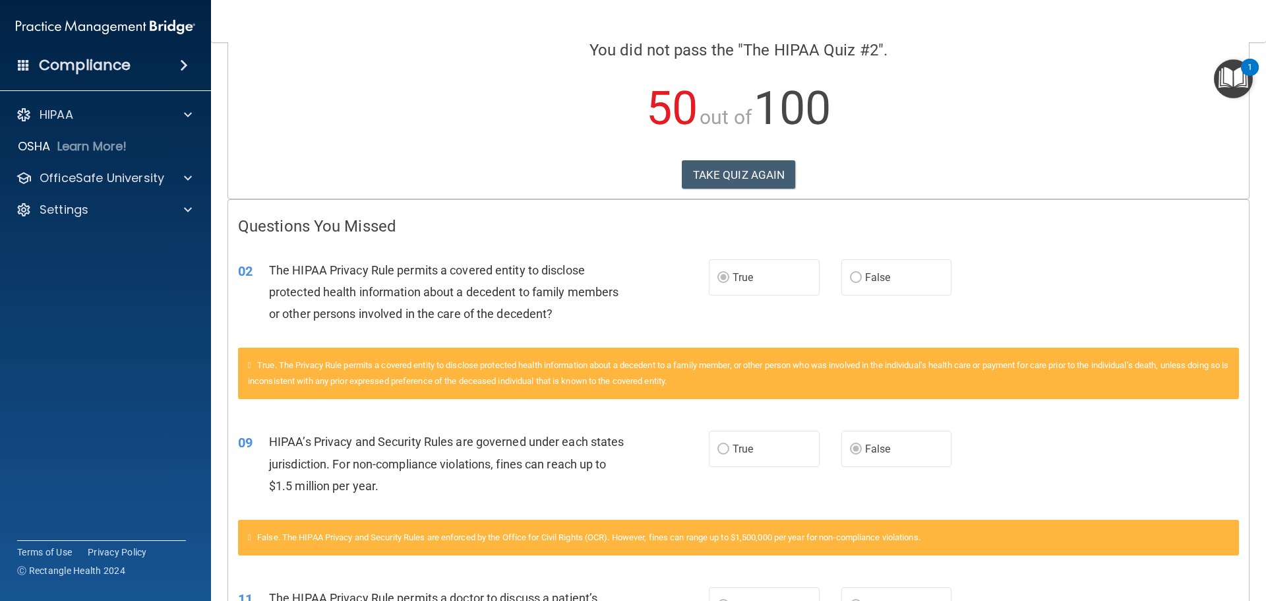
scroll to position [119, 0]
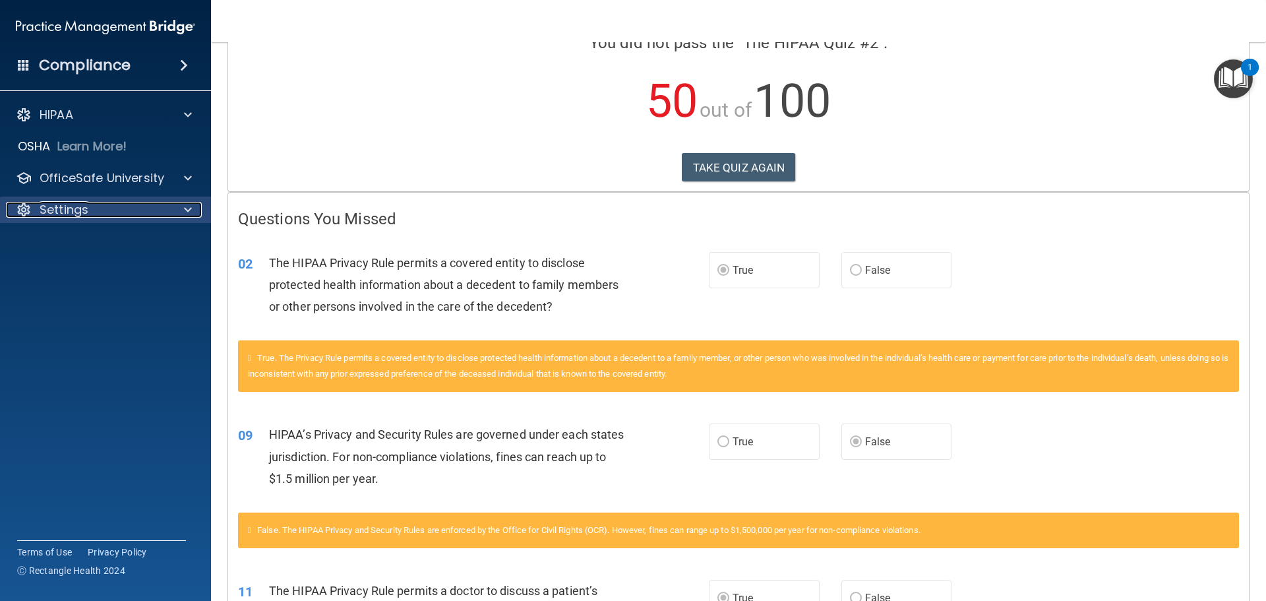
click at [94, 214] on div "Settings" at bounding box center [88, 210] width 164 height 16
click at [102, 241] on p "My Account" at bounding box center [99, 241] width 180 height 13
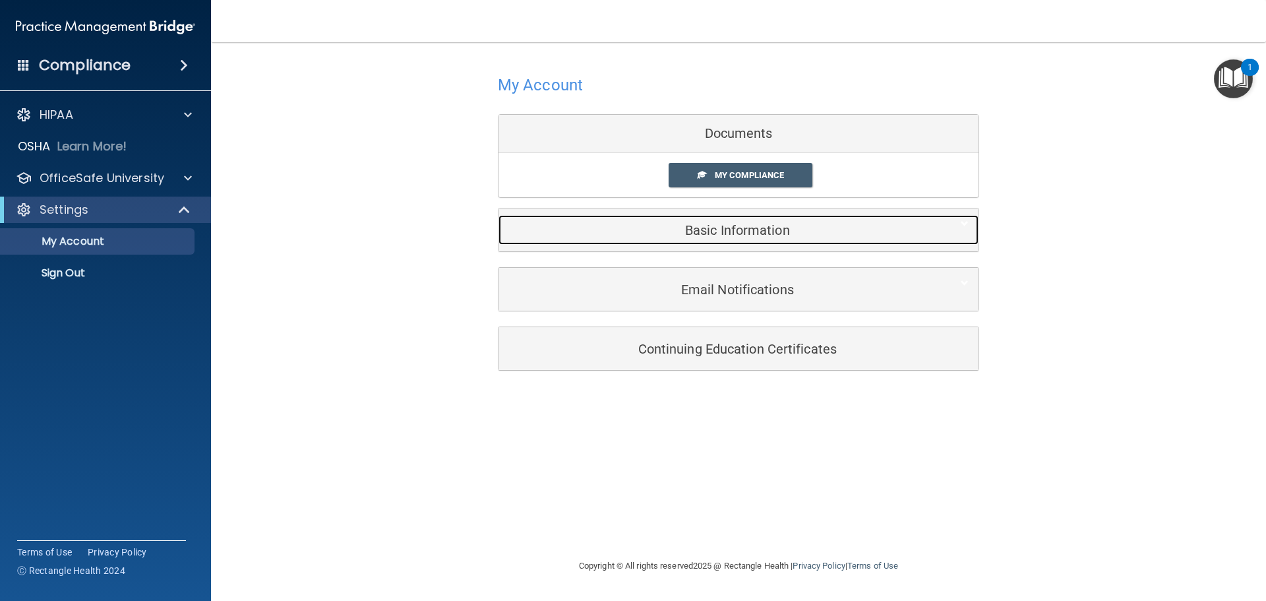
click at [754, 242] on div "Basic Information" at bounding box center [719, 230] width 440 height 30
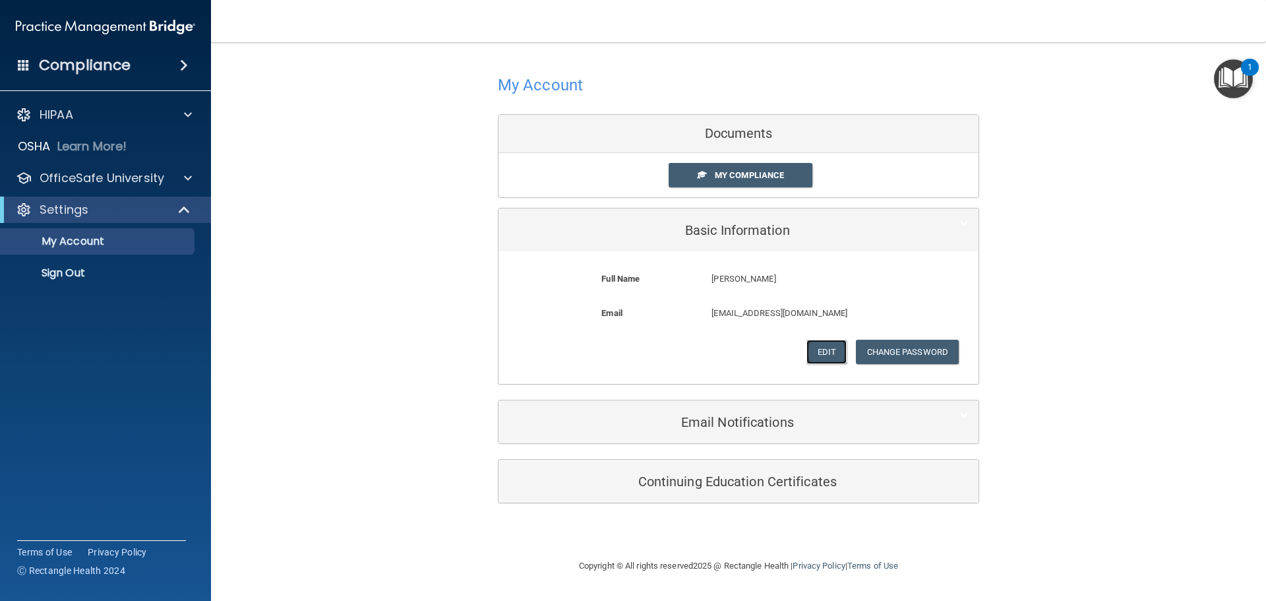
click at [824, 356] on button "Edit" at bounding box center [827, 352] width 40 height 24
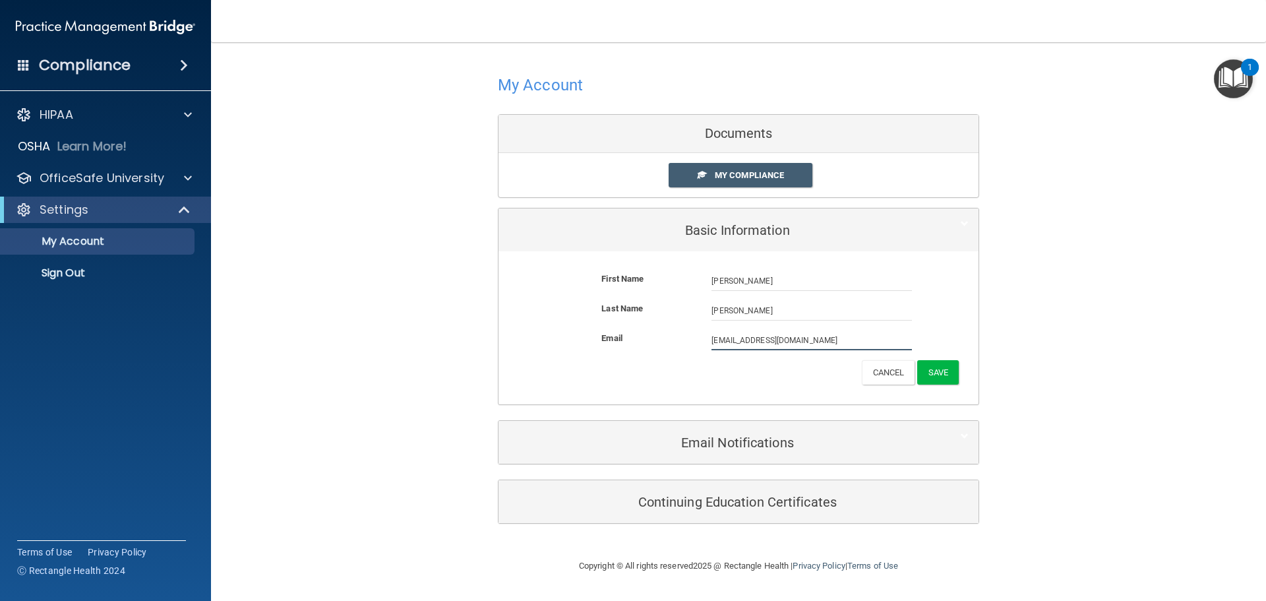
drag, startPoint x: 815, startPoint y: 342, endPoint x: 614, endPoint y: 343, distance: 201.1
click at [614, 343] on div "Email paolah77@yahoo.com paolah77@yahoo.com" at bounding box center [738, 340] width 460 height 20
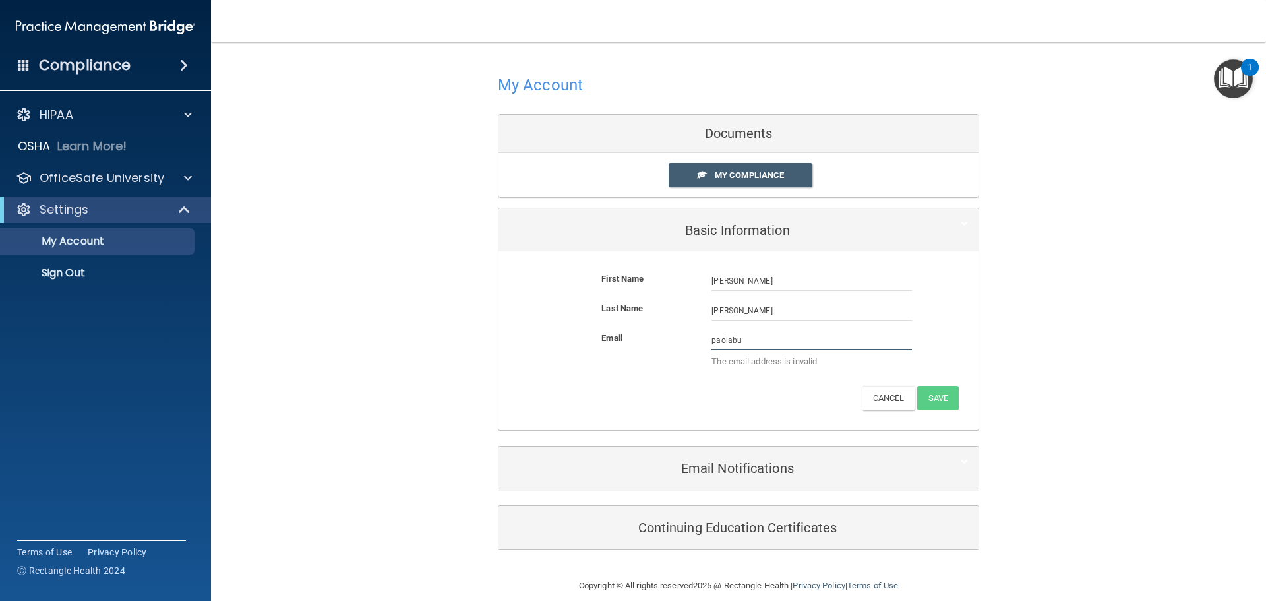
type input "[EMAIL_ADDRESS][DOMAIN_NAME]"
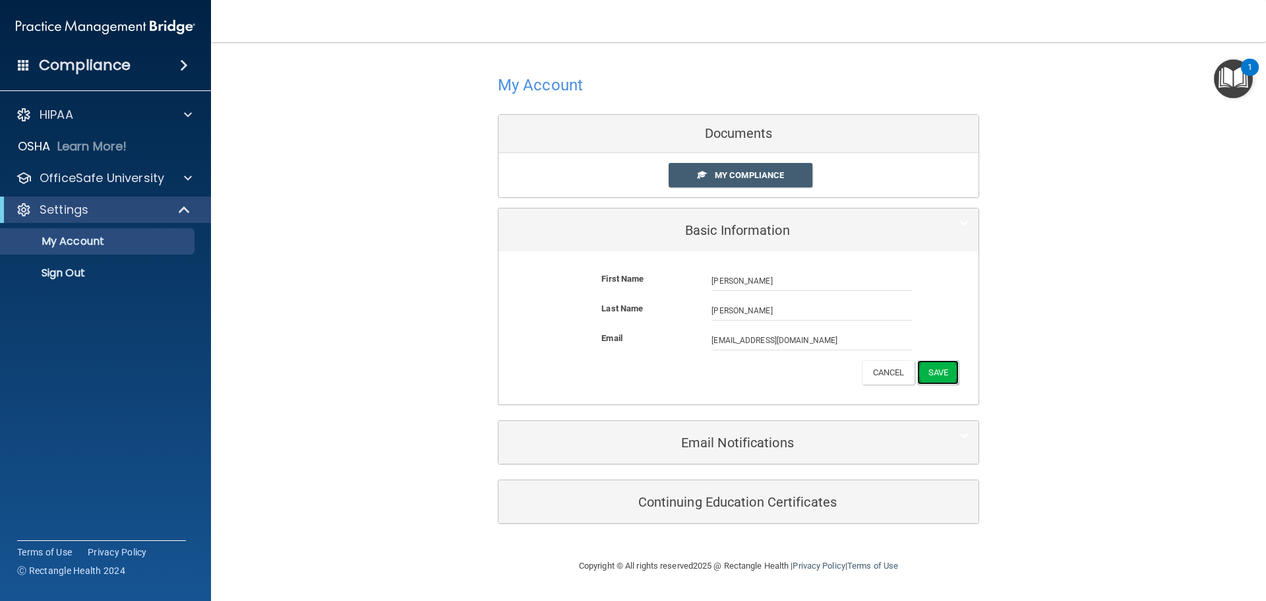
click at [940, 380] on button "Save" at bounding box center [938, 372] width 42 height 24
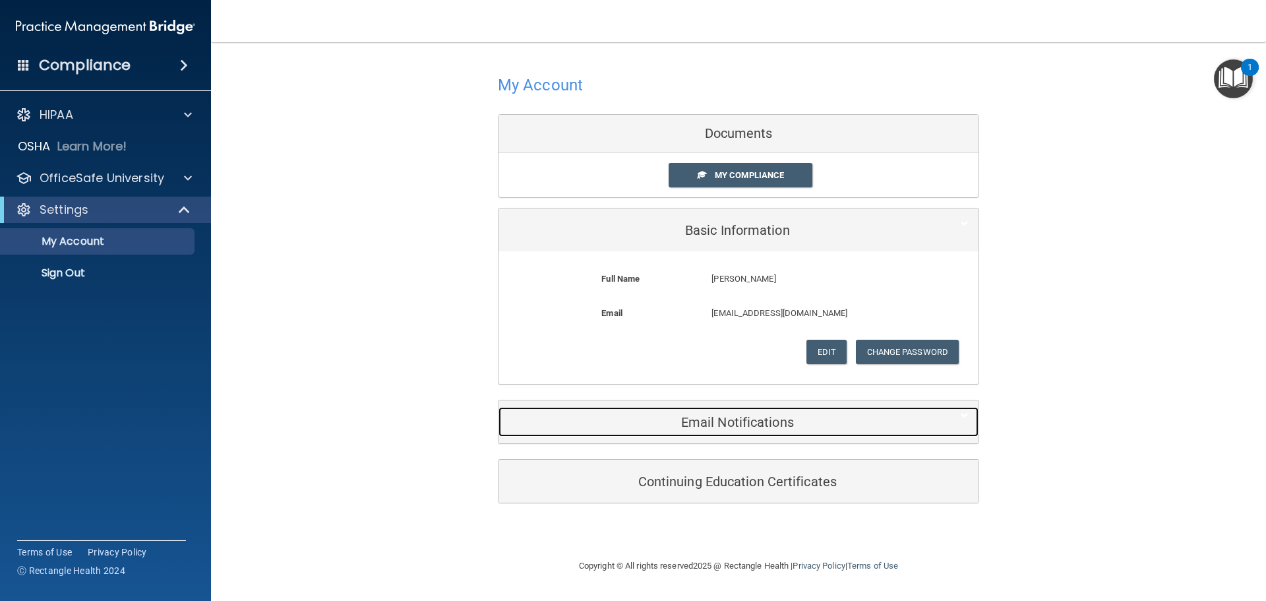
click at [782, 435] on div "Email Notifications" at bounding box center [719, 422] width 440 height 30
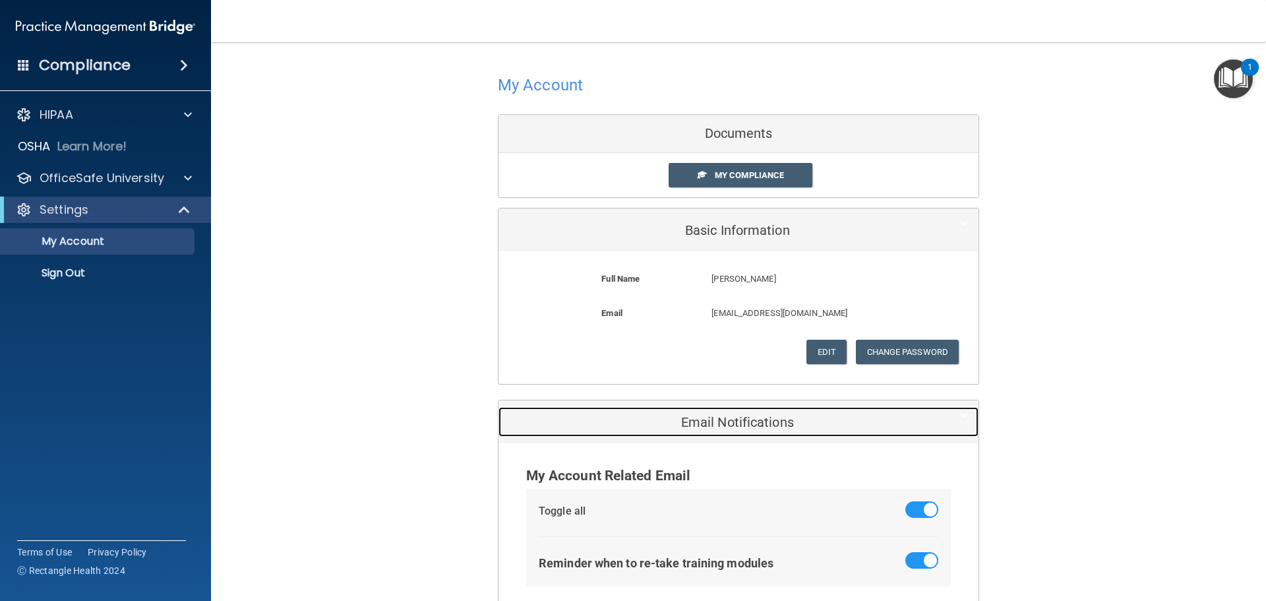
scroll to position [133, 0]
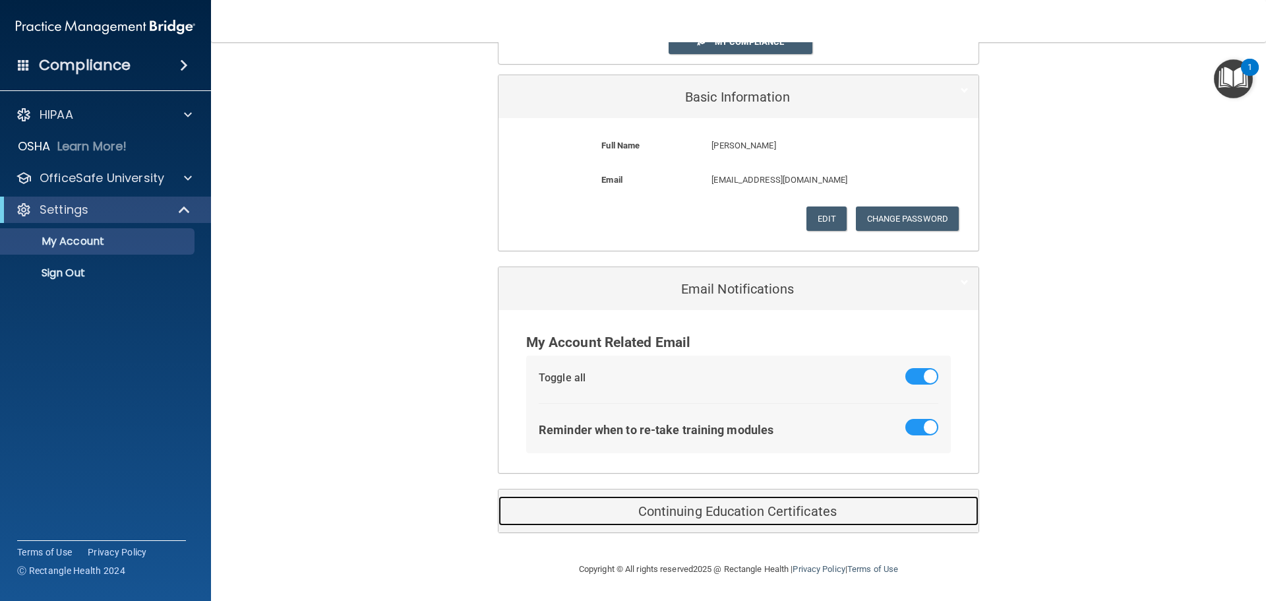
click at [781, 502] on div "Continuing Education Certificates" at bounding box center [719, 511] width 440 height 30
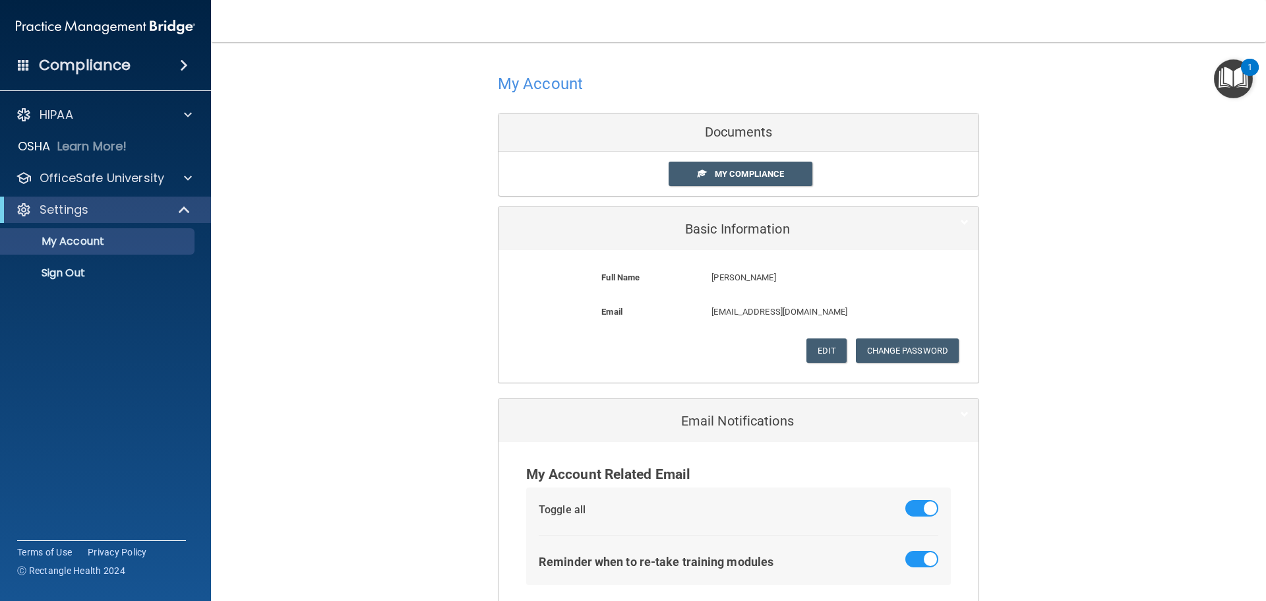
scroll to position [0, 0]
click at [878, 353] on button "Change Password" at bounding box center [908, 352] width 104 height 24
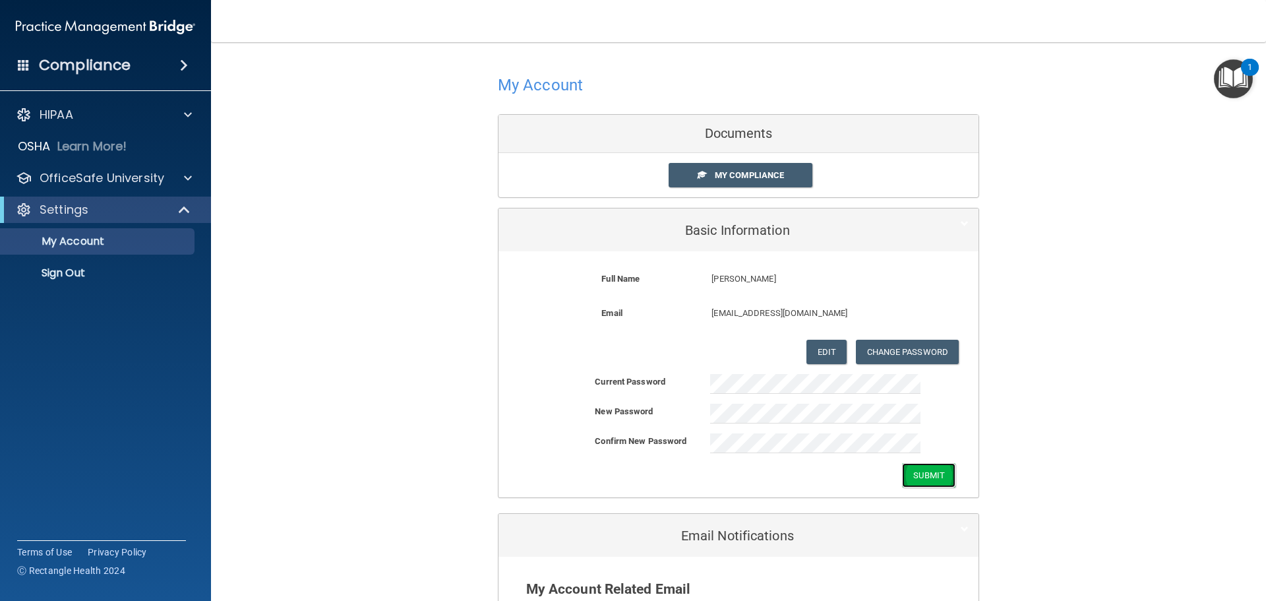
click at [925, 483] on button "Submit" at bounding box center [928, 475] width 53 height 24
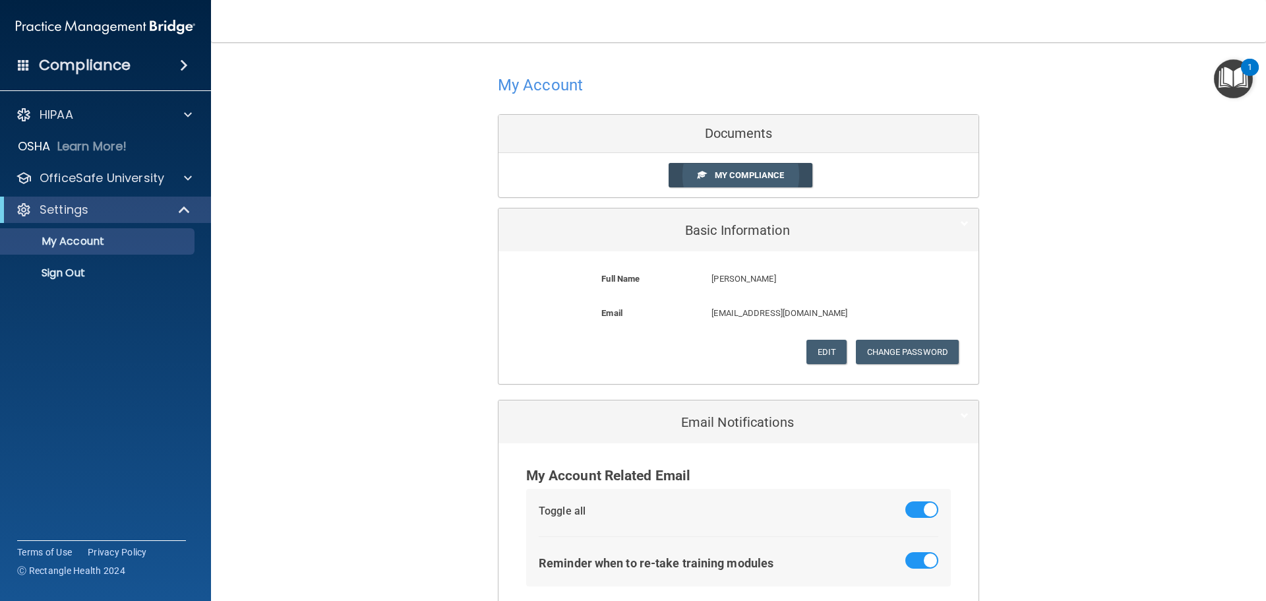
click at [699, 171] on span at bounding box center [702, 174] width 9 height 9
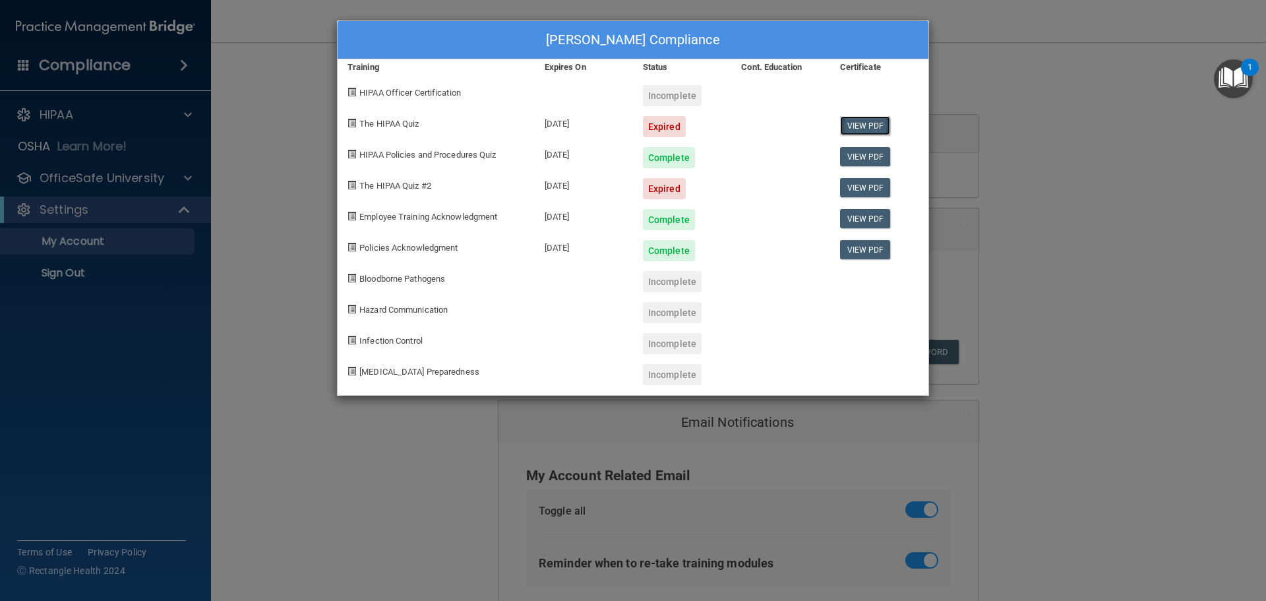
click at [869, 125] on link "View PDF" at bounding box center [865, 125] width 51 height 19
click at [677, 131] on div "Expired" at bounding box center [664, 126] width 43 height 21
click at [1144, 99] on div "Paola Buckley's Compliance Training Expires On Status Cont. Education Certifica…" at bounding box center [633, 300] width 1266 height 601
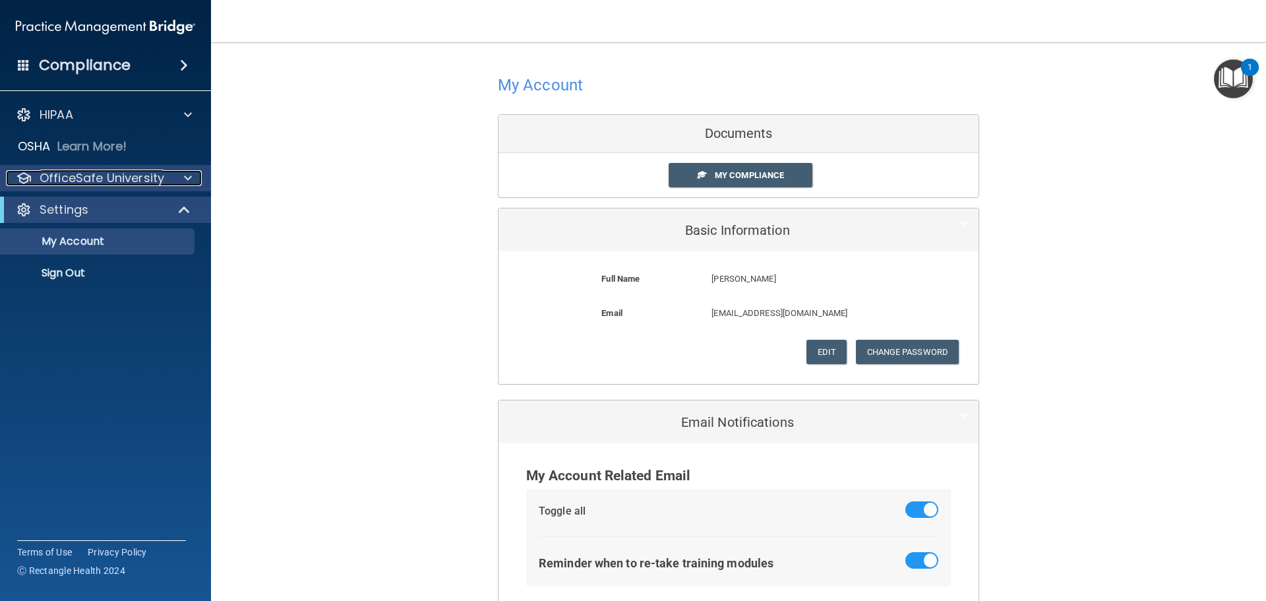
click at [99, 183] on p "OfficeSafe University" at bounding box center [102, 178] width 125 height 16
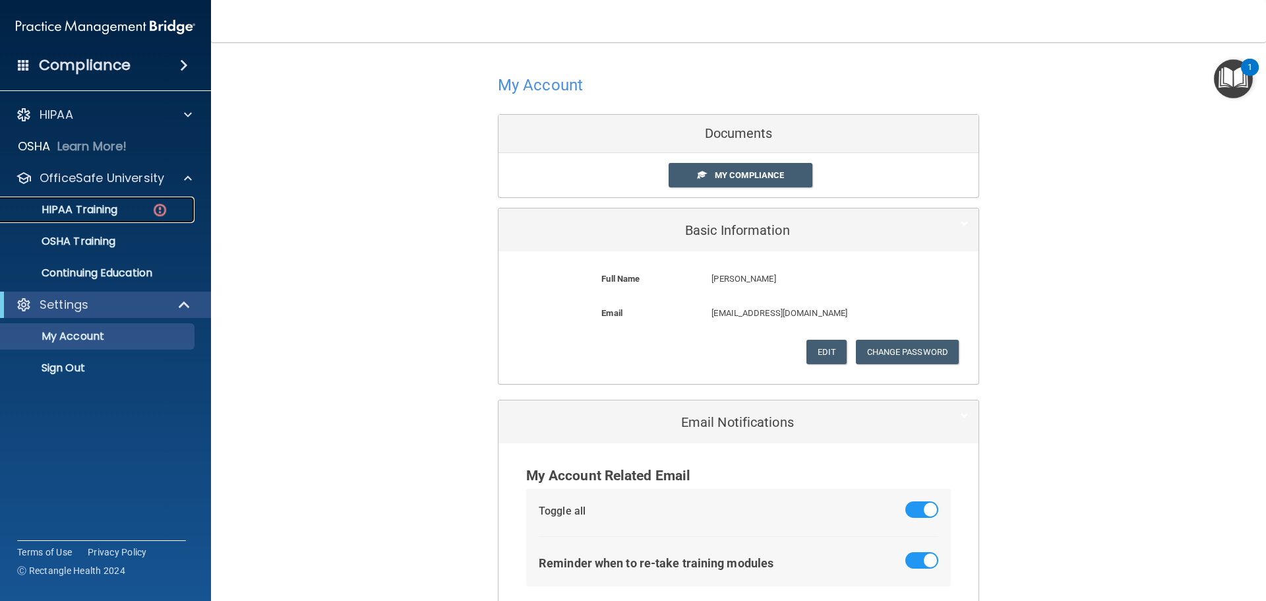
click at [92, 210] on p "HIPAA Training" at bounding box center [63, 209] width 109 height 13
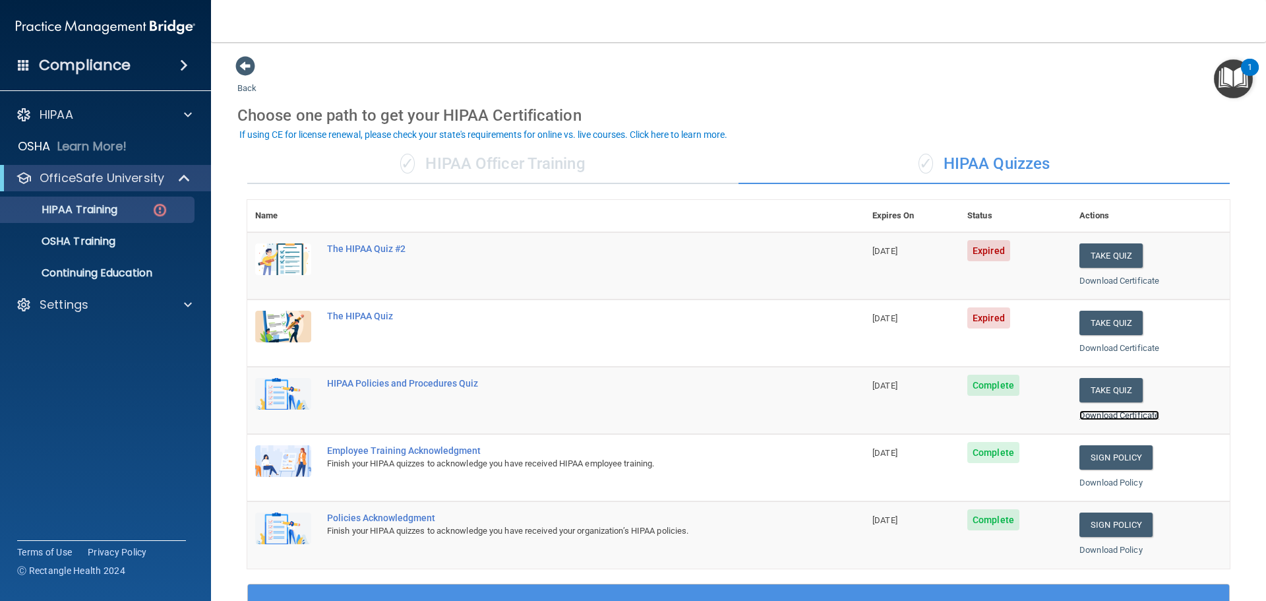
click at [1100, 417] on link "Download Certificate" at bounding box center [1120, 415] width 80 height 10
click at [1118, 322] on button "Take Quiz" at bounding box center [1111, 323] width 63 height 24
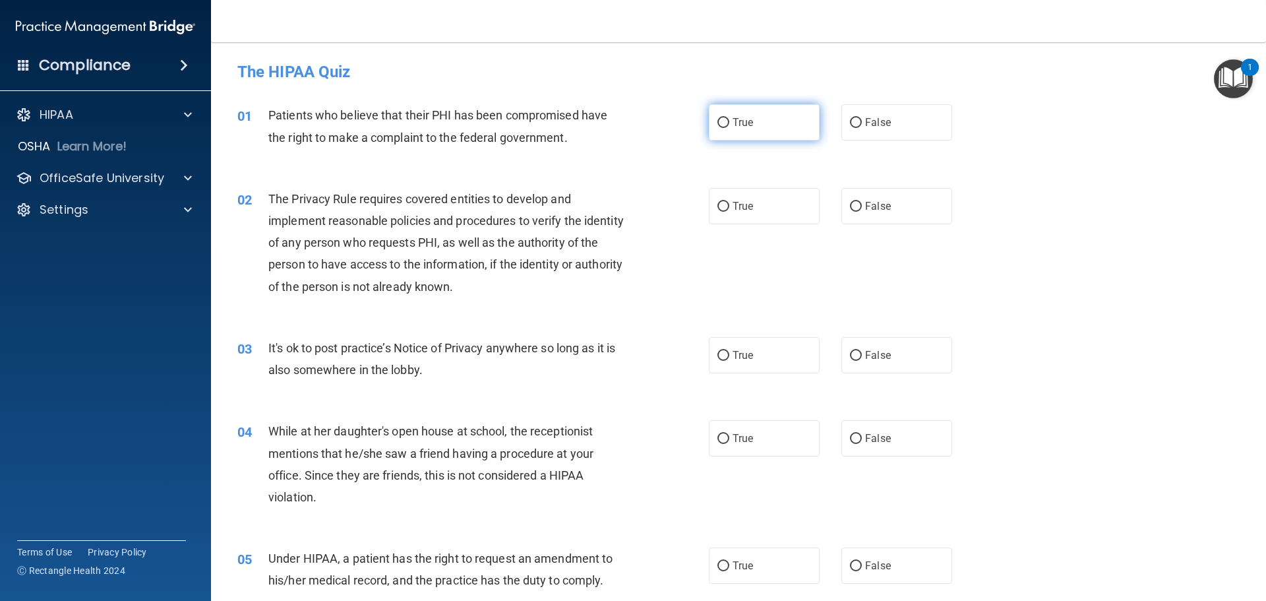
click at [811, 136] on label "True" at bounding box center [764, 122] width 111 height 36
click at [729, 128] on input "True" at bounding box center [724, 123] width 12 height 10
radio input "true"
click at [760, 193] on label "True" at bounding box center [764, 206] width 111 height 36
click at [729, 202] on input "True" at bounding box center [724, 207] width 12 height 10
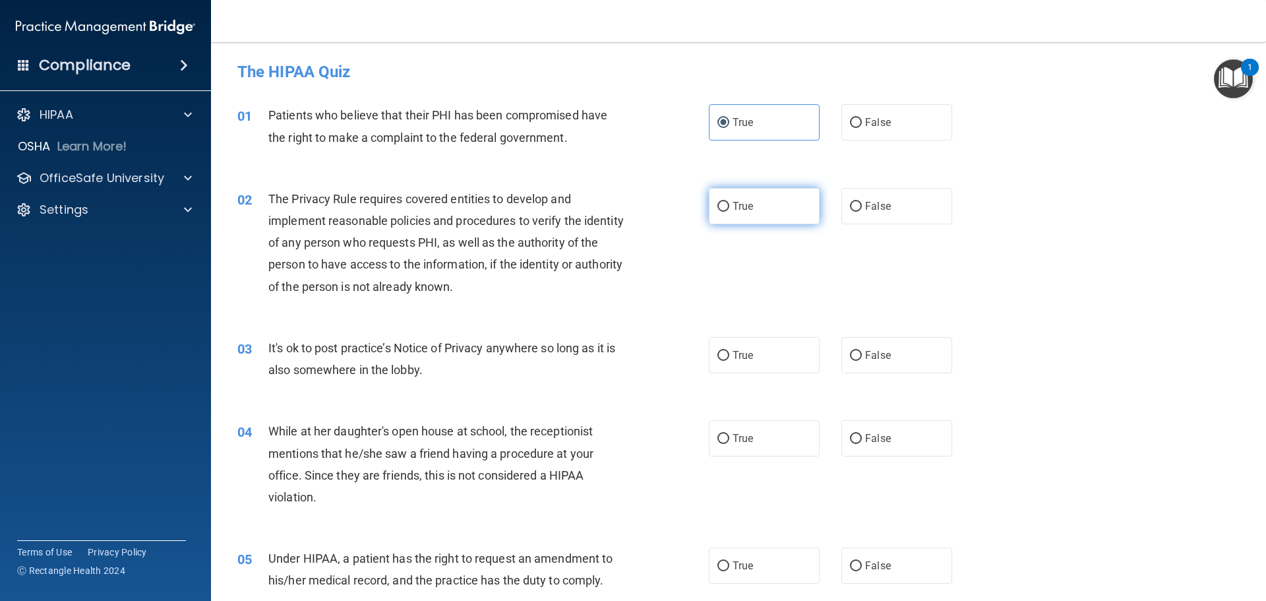
radio input "true"
click at [855, 359] on input "False" at bounding box center [856, 356] width 12 height 10
radio input "true"
click at [888, 446] on label "False" at bounding box center [897, 438] width 111 height 36
click at [862, 444] on input "False" at bounding box center [856, 439] width 12 height 10
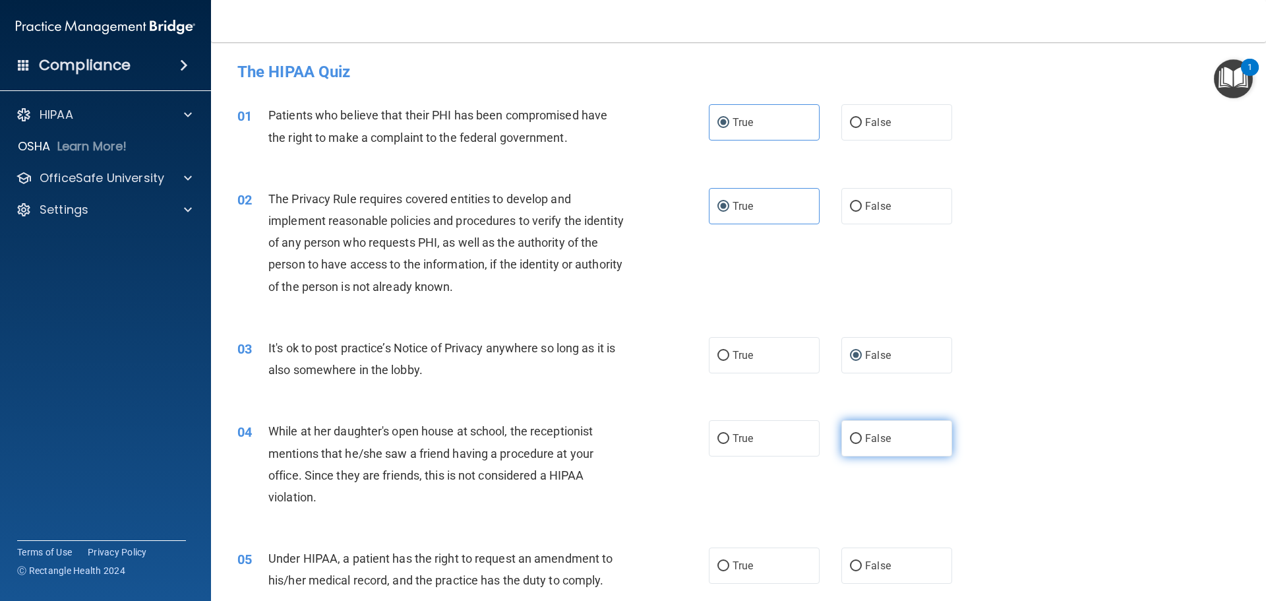
radio input "true"
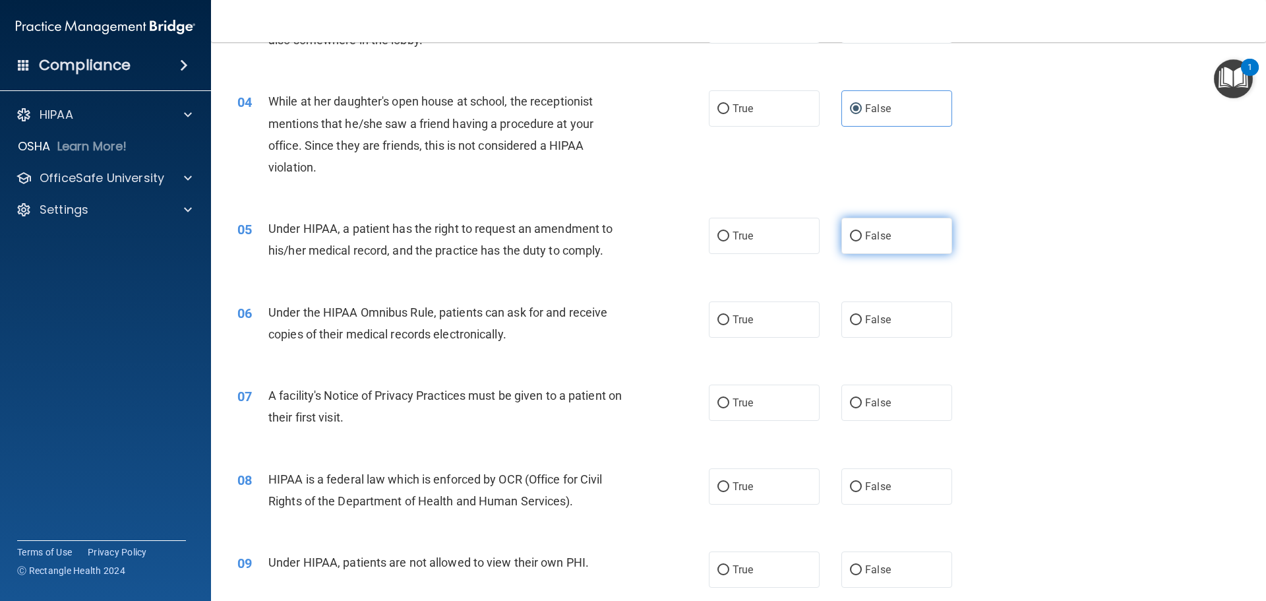
click at [920, 239] on label "False" at bounding box center [897, 236] width 111 height 36
click at [862, 239] on input "False" at bounding box center [856, 236] width 12 height 10
radio input "true"
click at [765, 315] on label "True" at bounding box center [764, 319] width 111 height 36
click at [729, 315] on input "True" at bounding box center [724, 320] width 12 height 10
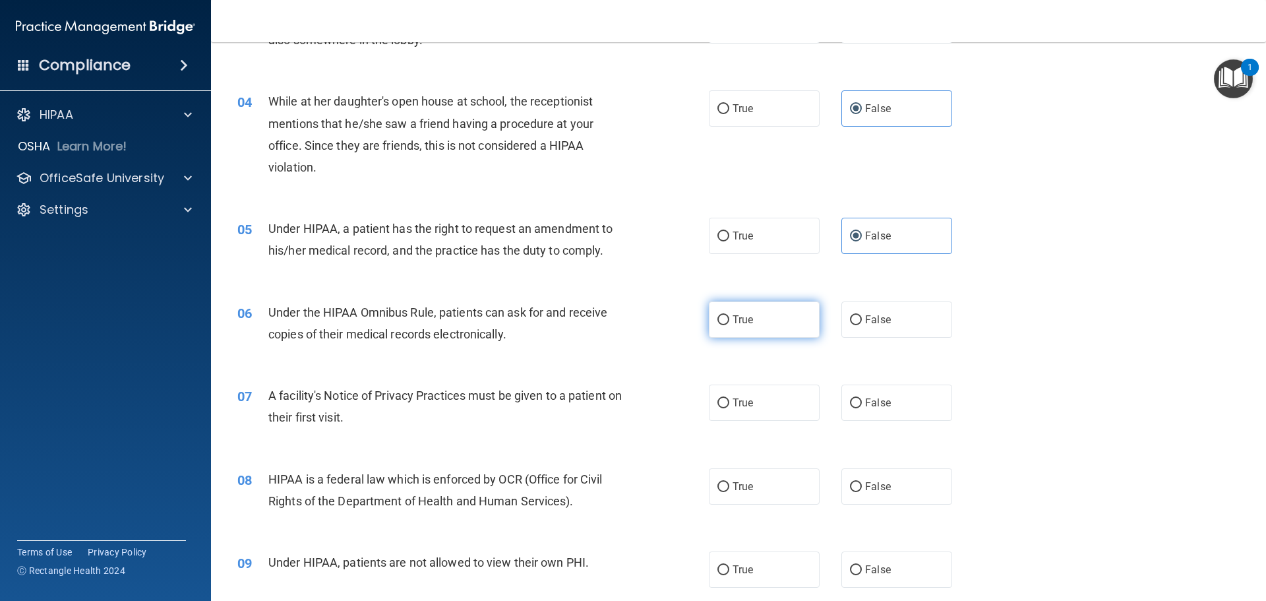
radio input "true"
click at [747, 406] on span "True" at bounding box center [743, 402] width 20 height 13
click at [729, 406] on input "True" at bounding box center [724, 403] width 12 height 10
radio input "true"
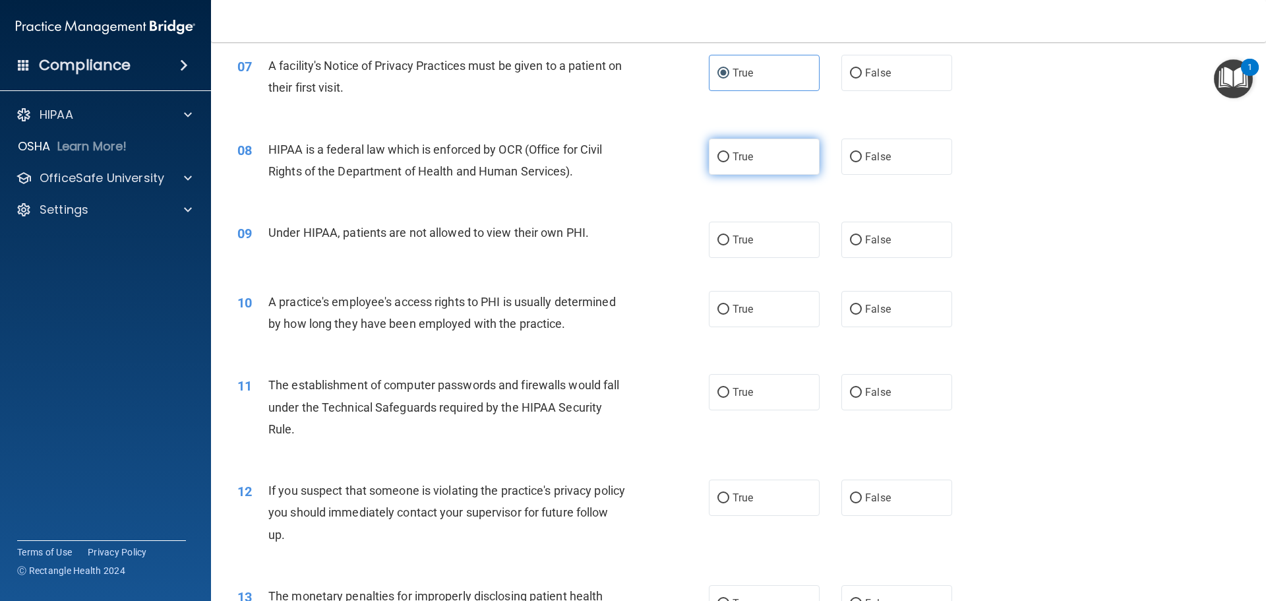
click at [759, 171] on label "True" at bounding box center [764, 156] width 111 height 36
click at [729, 162] on input "True" at bounding box center [724, 157] width 12 height 10
radio input "true"
click at [907, 237] on label "False" at bounding box center [897, 240] width 111 height 36
click at [862, 237] on input "False" at bounding box center [856, 240] width 12 height 10
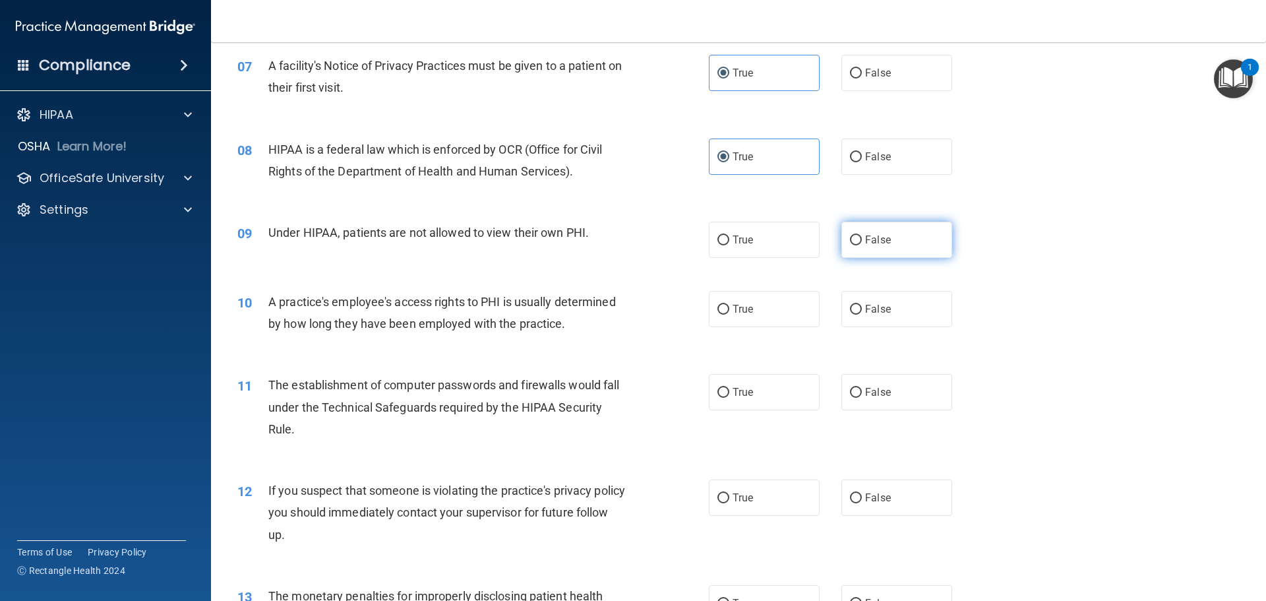
radio input "true"
click at [882, 303] on span "False" at bounding box center [878, 309] width 26 height 13
click at [862, 305] on input "False" at bounding box center [856, 310] width 12 height 10
radio input "true"
click at [737, 383] on label "True" at bounding box center [764, 392] width 111 height 36
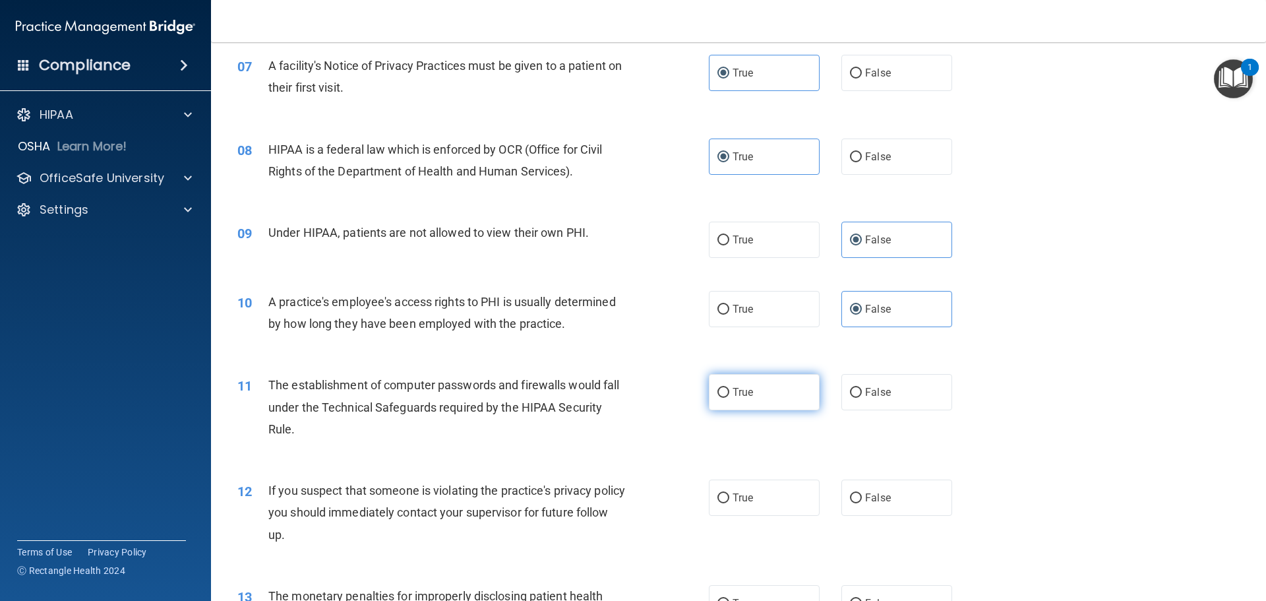
click at [729, 388] on input "True" at bounding box center [724, 393] width 12 height 10
radio input "true"
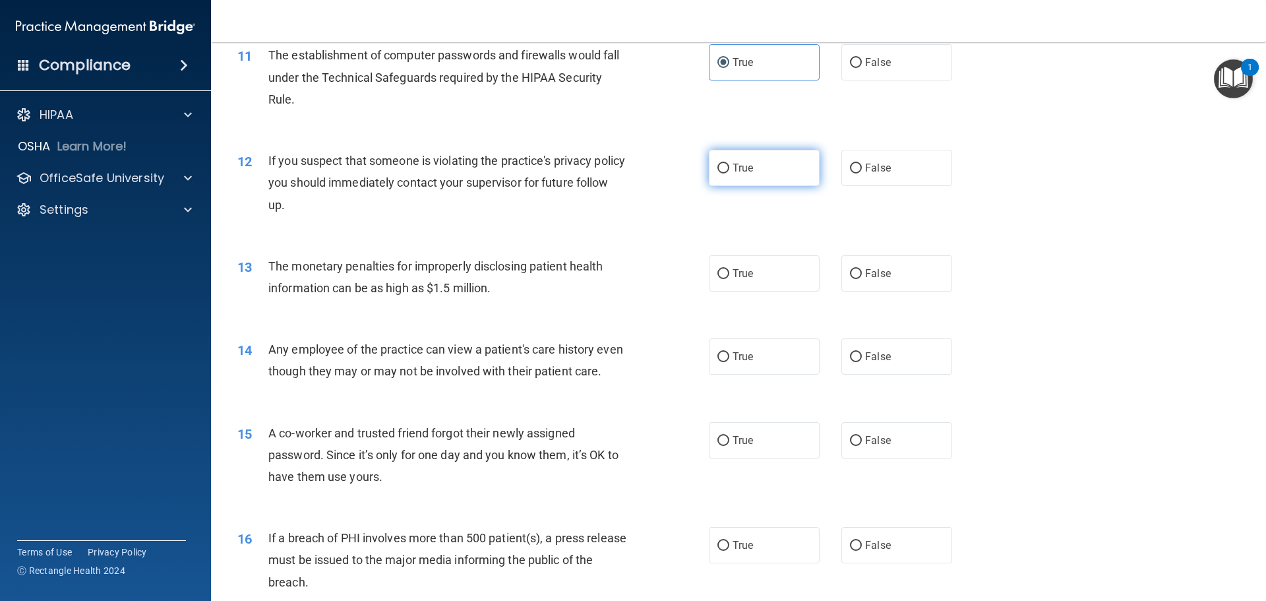
click at [740, 173] on span "True" at bounding box center [743, 168] width 20 height 13
click at [729, 173] on input "True" at bounding box center [724, 169] width 12 height 10
radio input "true"
click at [727, 277] on label "True" at bounding box center [764, 273] width 111 height 36
click at [727, 277] on input "True" at bounding box center [724, 274] width 12 height 10
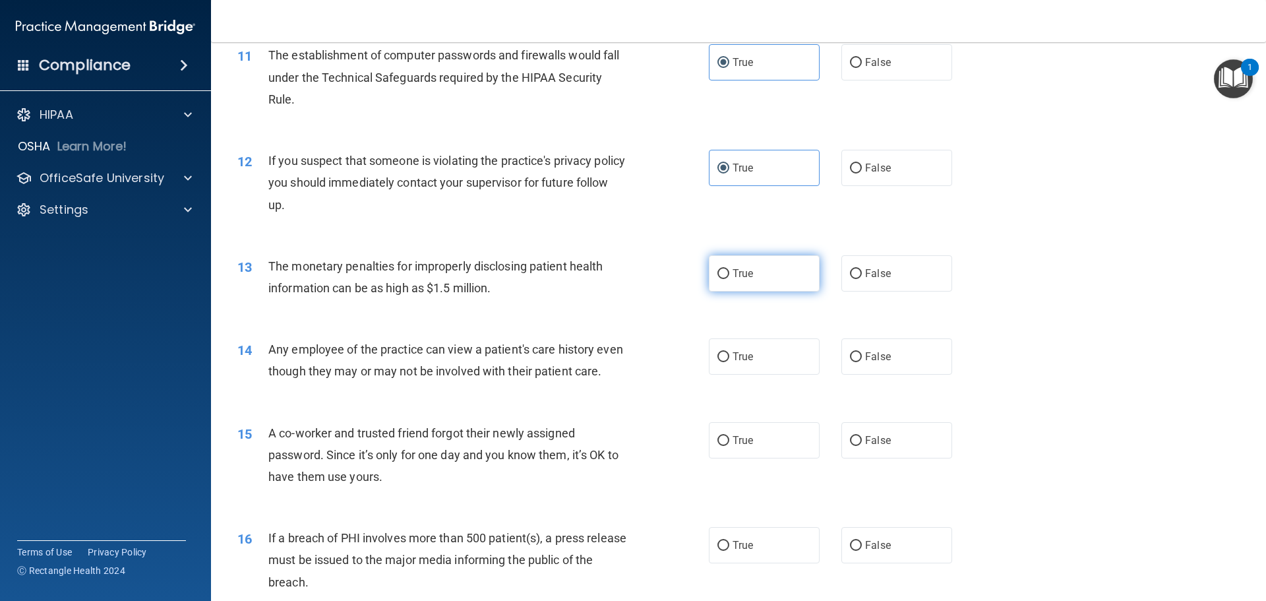
radio input "true"
click at [868, 353] on span "False" at bounding box center [878, 356] width 26 height 13
click at [862, 353] on input "False" at bounding box center [856, 357] width 12 height 10
radio input "true"
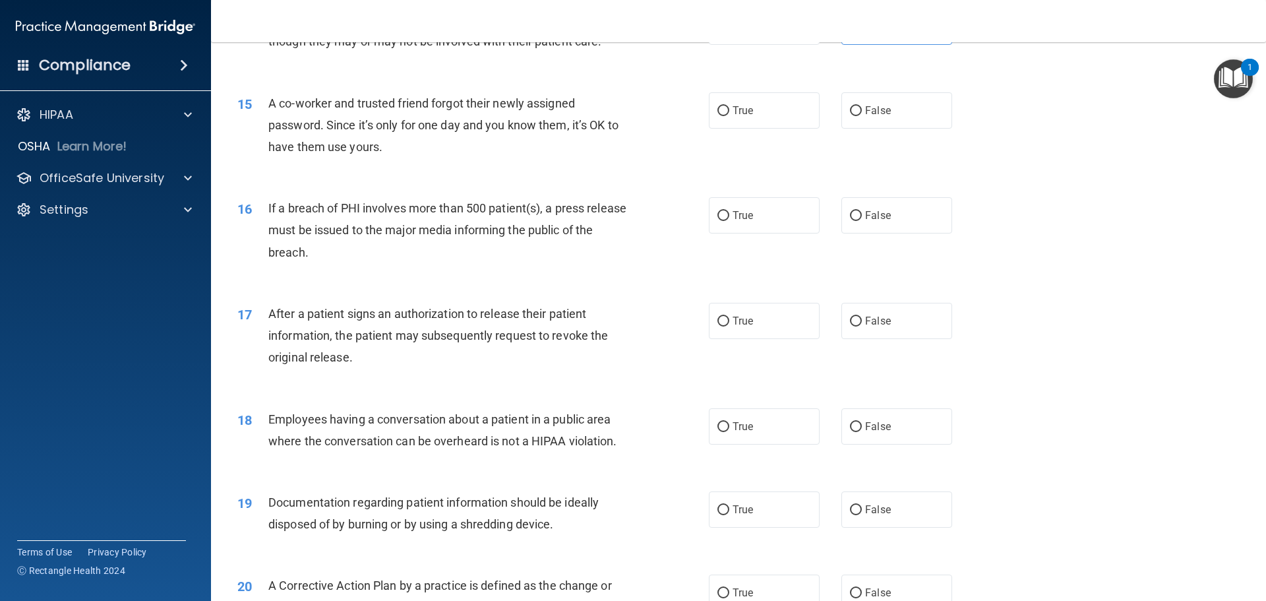
scroll to position [1285, 0]
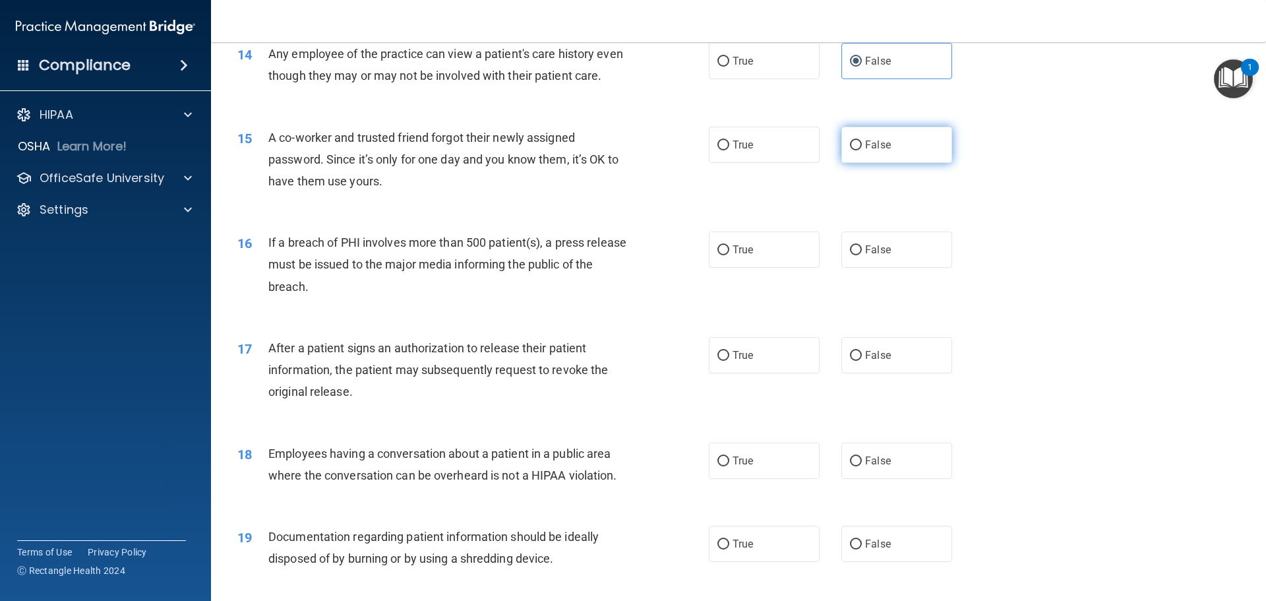
click at [865, 151] on span "False" at bounding box center [878, 144] width 26 height 13
click at [862, 150] on input "False" at bounding box center [856, 145] width 12 height 10
radio input "true"
click at [768, 268] on label "True" at bounding box center [764, 249] width 111 height 36
click at [729, 255] on input "True" at bounding box center [724, 250] width 12 height 10
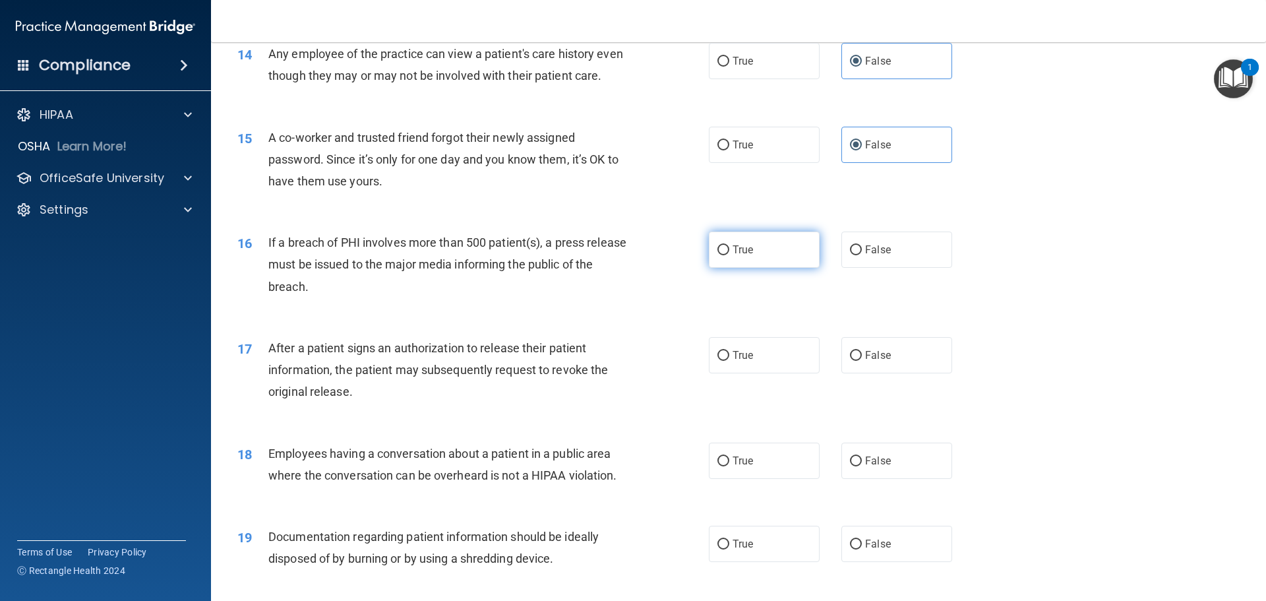
radio input "true"
click at [759, 373] on label "True" at bounding box center [764, 355] width 111 height 36
click at [729, 361] on input "True" at bounding box center [724, 356] width 12 height 10
radio input "true"
click at [869, 467] on span "False" at bounding box center [878, 460] width 26 height 13
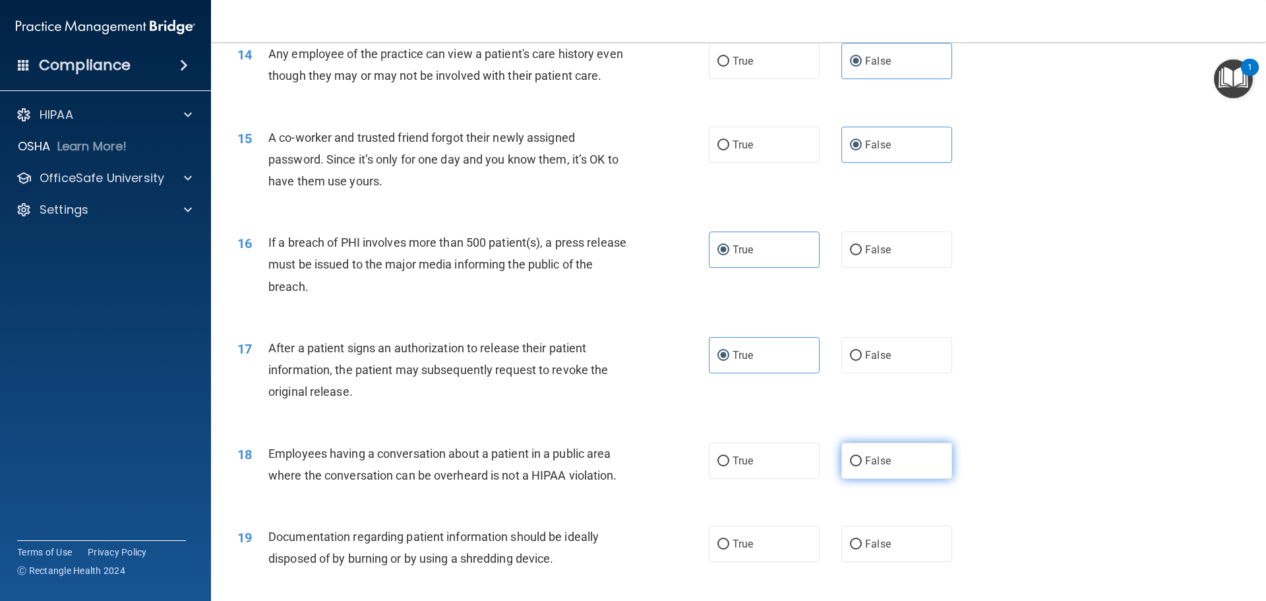
click at [862, 466] on input "False" at bounding box center [856, 461] width 12 height 10
radio input "true"
click at [780, 562] on label "True" at bounding box center [764, 544] width 111 height 36
click at [729, 549] on input "True" at bounding box center [724, 544] width 12 height 10
radio input "true"
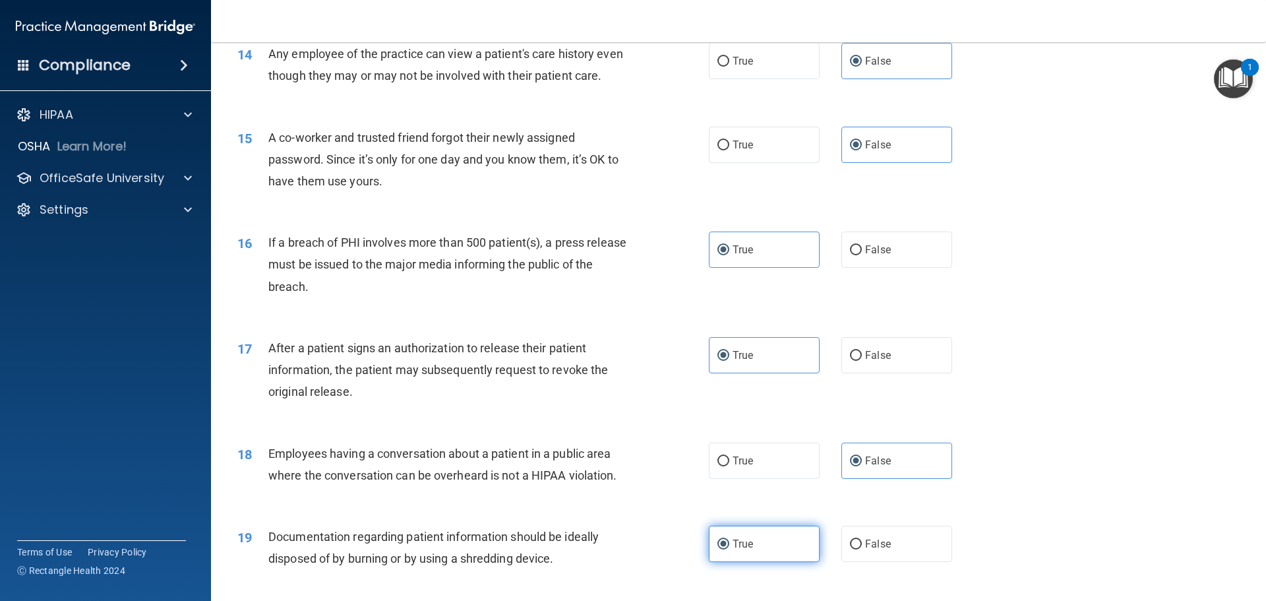
scroll to position [1614, 0]
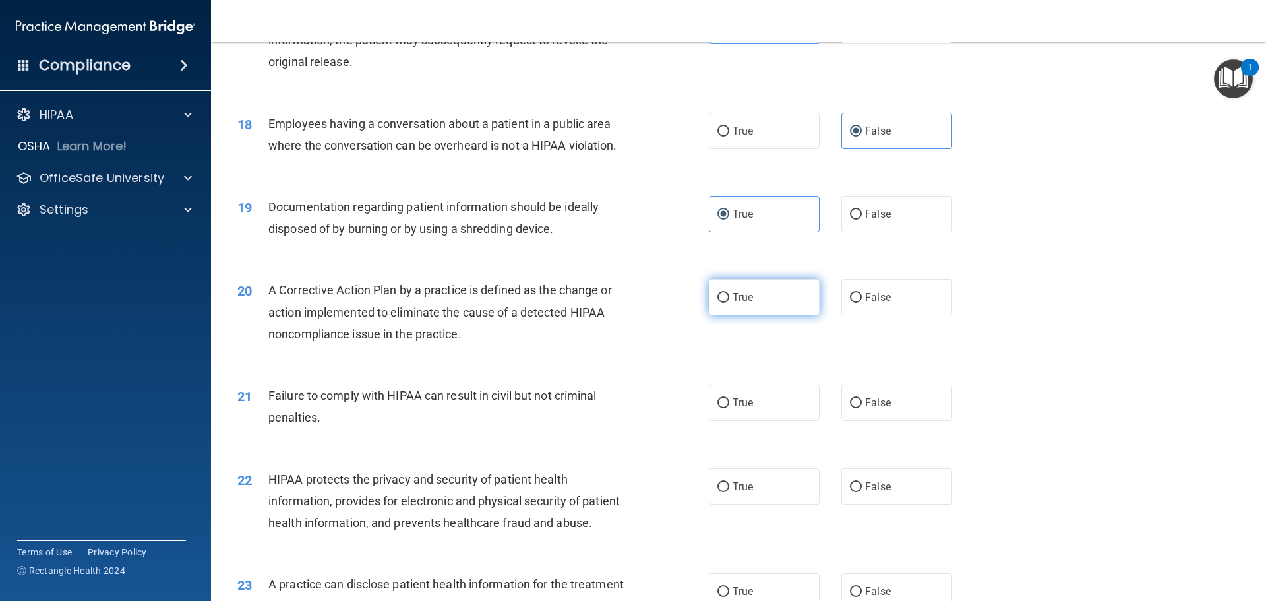
click at [768, 315] on label "True" at bounding box center [764, 297] width 111 height 36
click at [729, 303] on input "True" at bounding box center [724, 298] width 12 height 10
radio input "true"
click at [889, 421] on label "False" at bounding box center [897, 402] width 111 height 36
click at [862, 408] on input "False" at bounding box center [856, 403] width 12 height 10
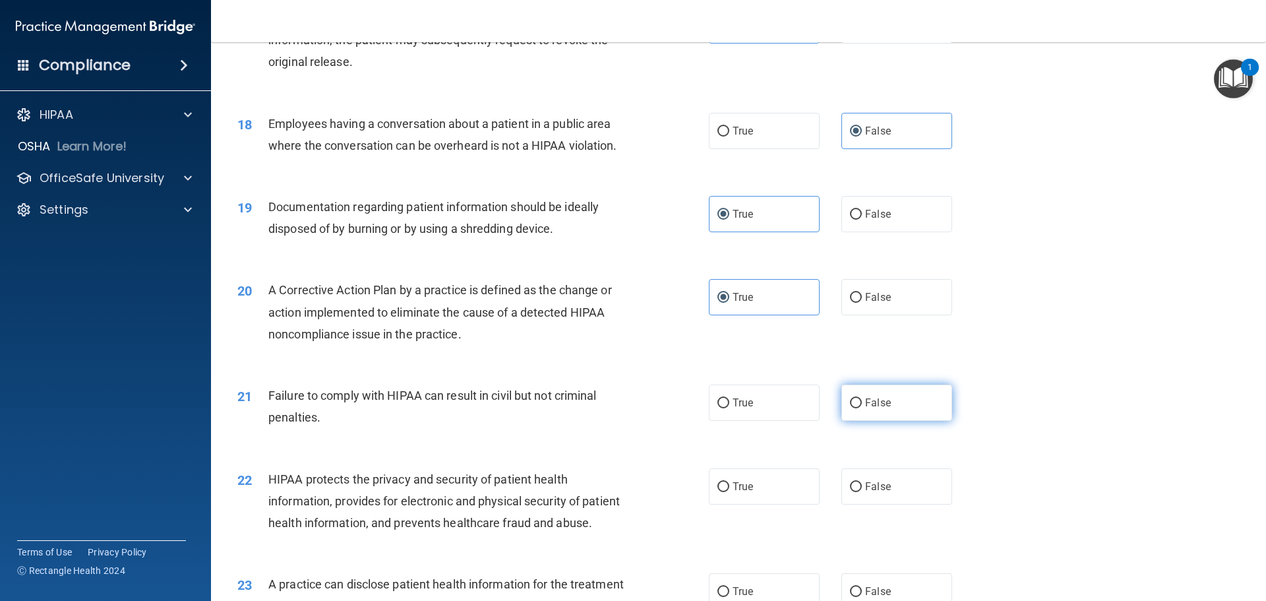
radio input "true"
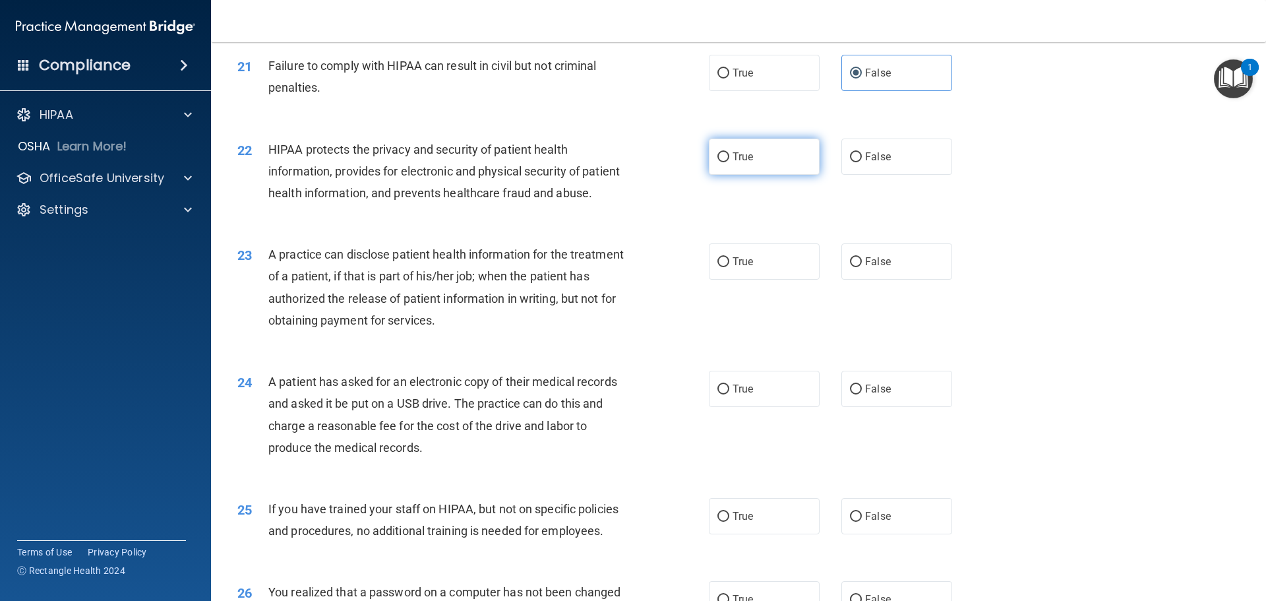
click at [766, 175] on label "True" at bounding box center [764, 156] width 111 height 36
click at [729, 162] on input "True" at bounding box center [724, 157] width 12 height 10
radio input "true"
click at [747, 268] on span "True" at bounding box center [743, 261] width 20 height 13
click at [729, 267] on input "True" at bounding box center [724, 262] width 12 height 10
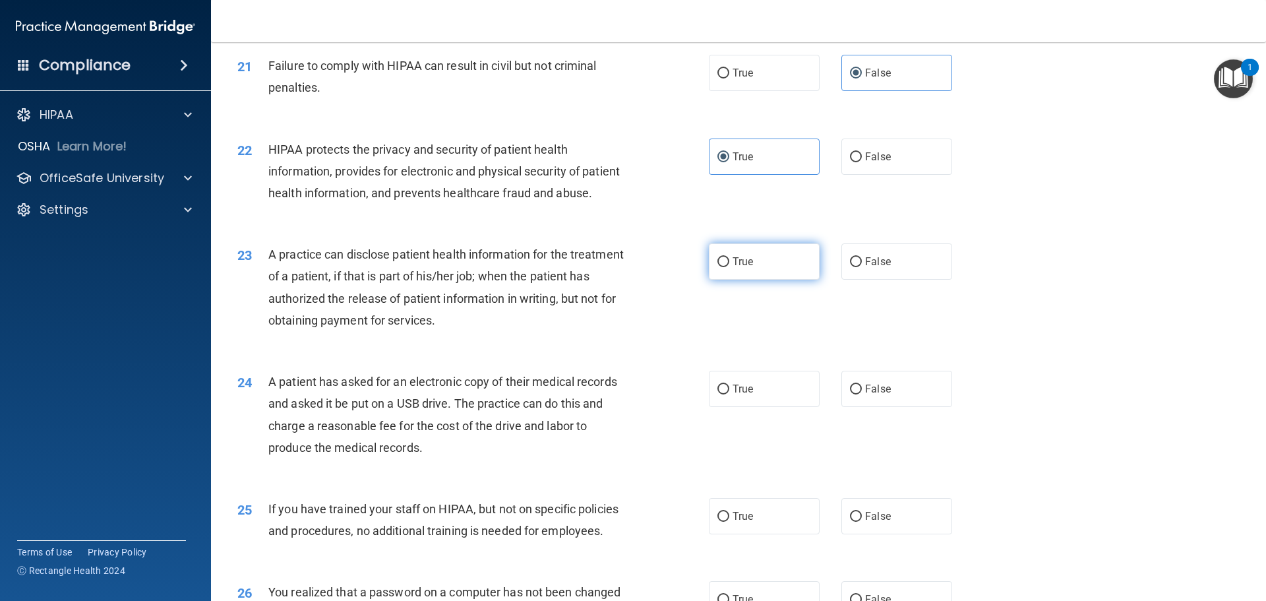
radio input "true"
click at [828, 280] on div "True False" at bounding box center [842, 261] width 266 height 36
click at [865, 268] on span "False" at bounding box center [878, 261] width 26 height 13
click at [860, 267] on input "False" at bounding box center [856, 262] width 12 height 10
radio input "true"
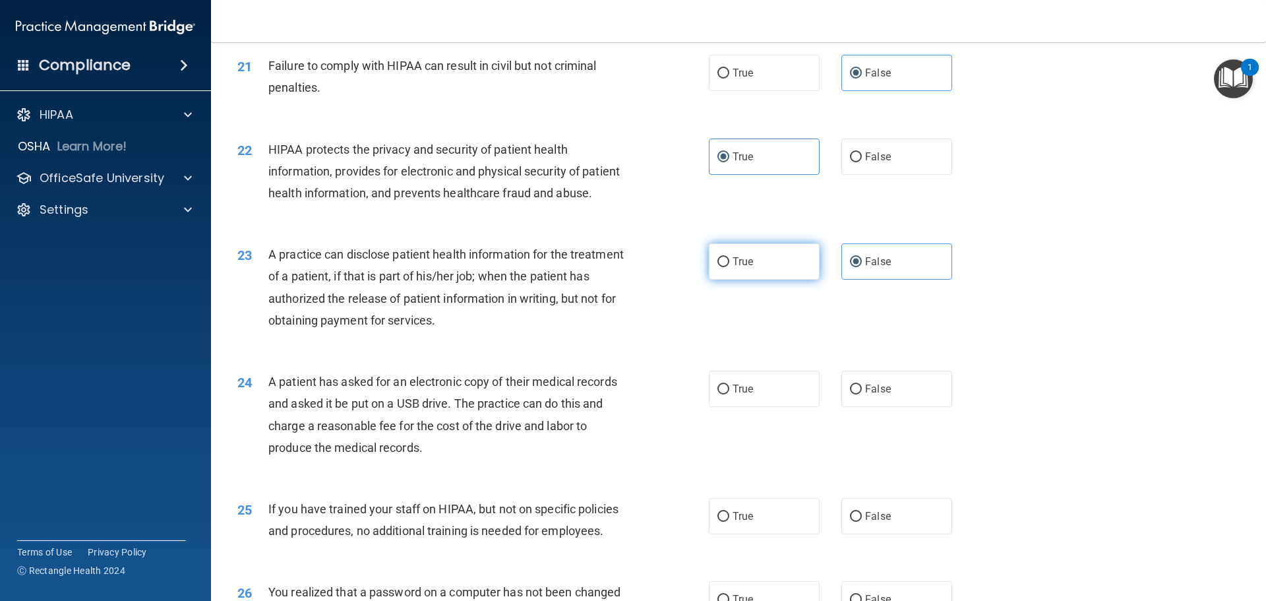
click at [798, 280] on label "True" at bounding box center [764, 261] width 111 height 36
click at [729, 267] on input "True" at bounding box center [724, 262] width 12 height 10
radio input "true"
radio input "false"
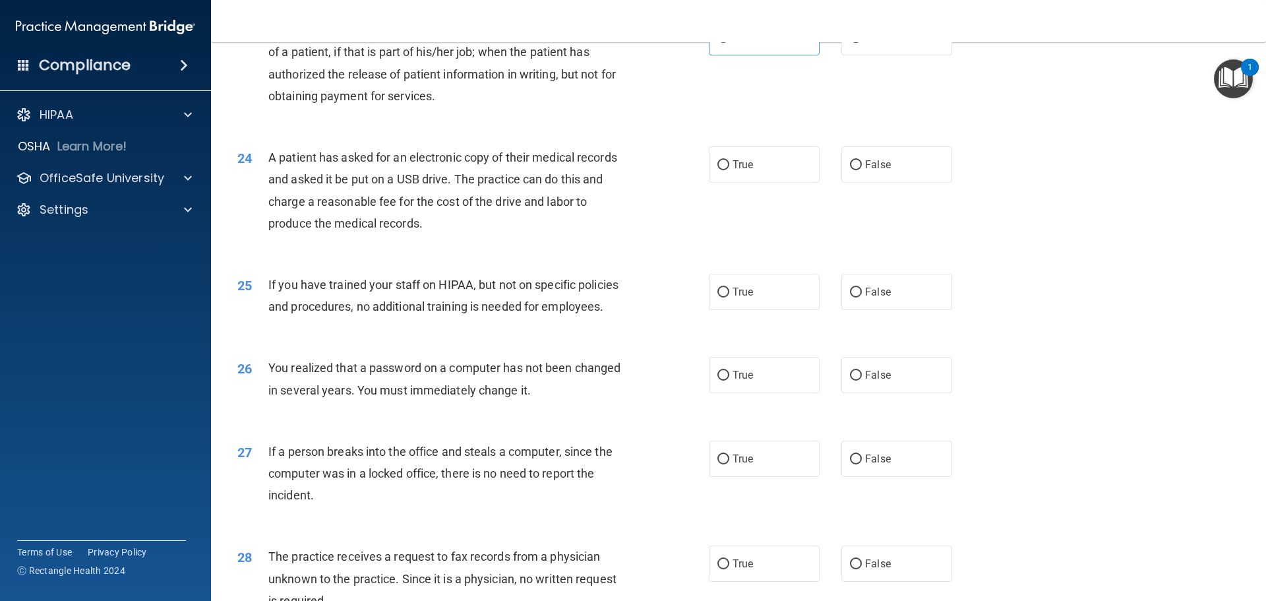
scroll to position [2191, 0]
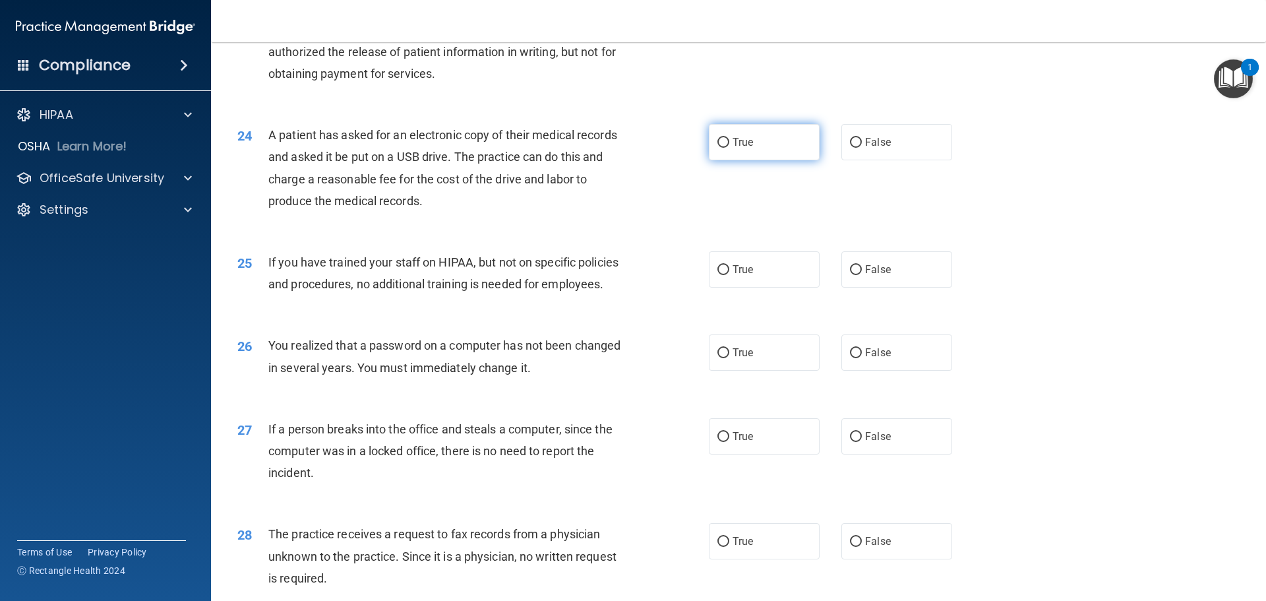
click at [737, 160] on label "True" at bounding box center [764, 142] width 111 height 36
click at [729, 148] on input "True" at bounding box center [724, 143] width 12 height 10
radio input "true"
click at [850, 275] on input "False" at bounding box center [856, 270] width 12 height 10
radio input "true"
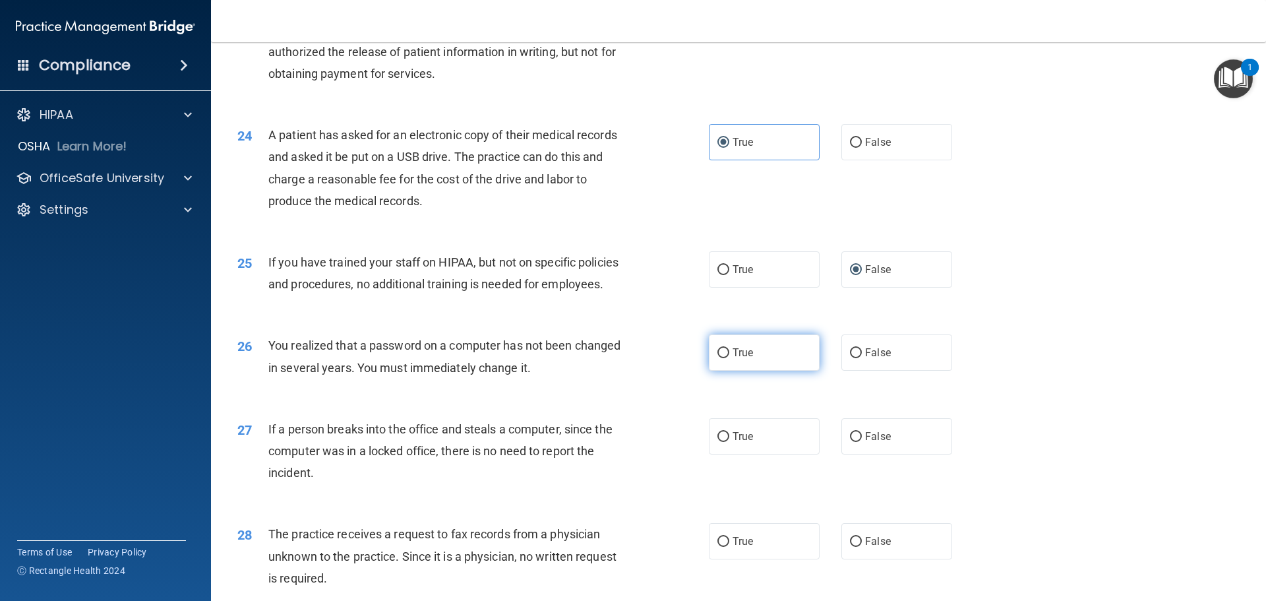
click at [789, 371] on label "True" at bounding box center [764, 352] width 111 height 36
click at [729, 358] on input "True" at bounding box center [724, 353] width 12 height 10
radio input "true"
click at [842, 454] on label "False" at bounding box center [897, 436] width 111 height 36
click at [850, 442] on input "False" at bounding box center [856, 437] width 12 height 10
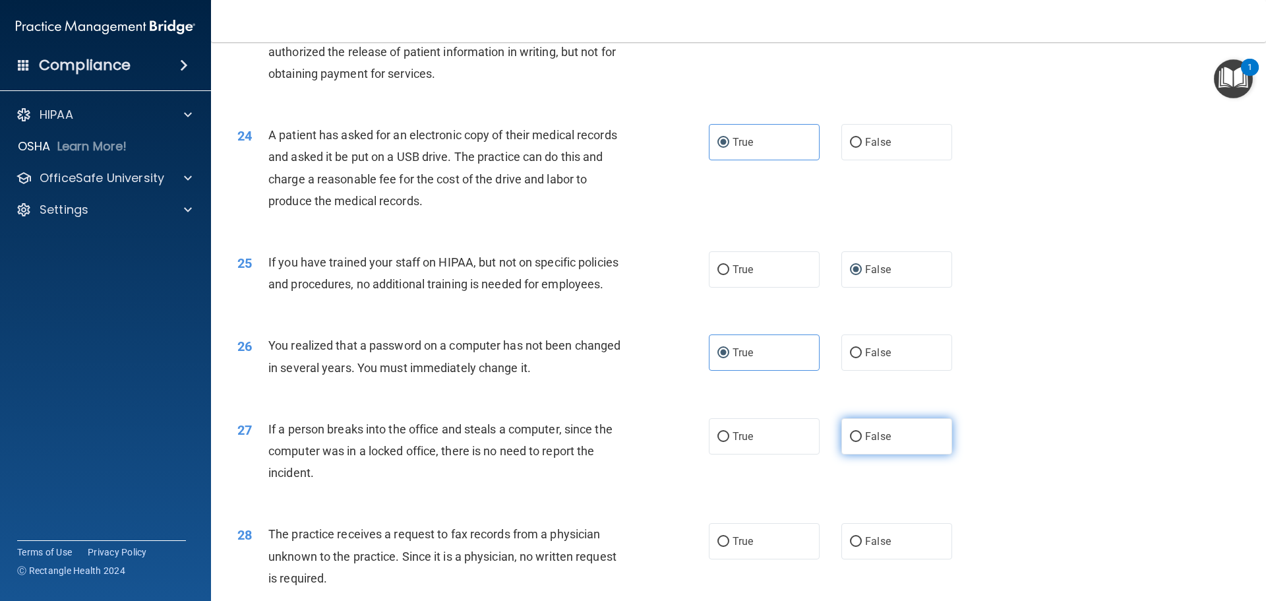
radio input "true"
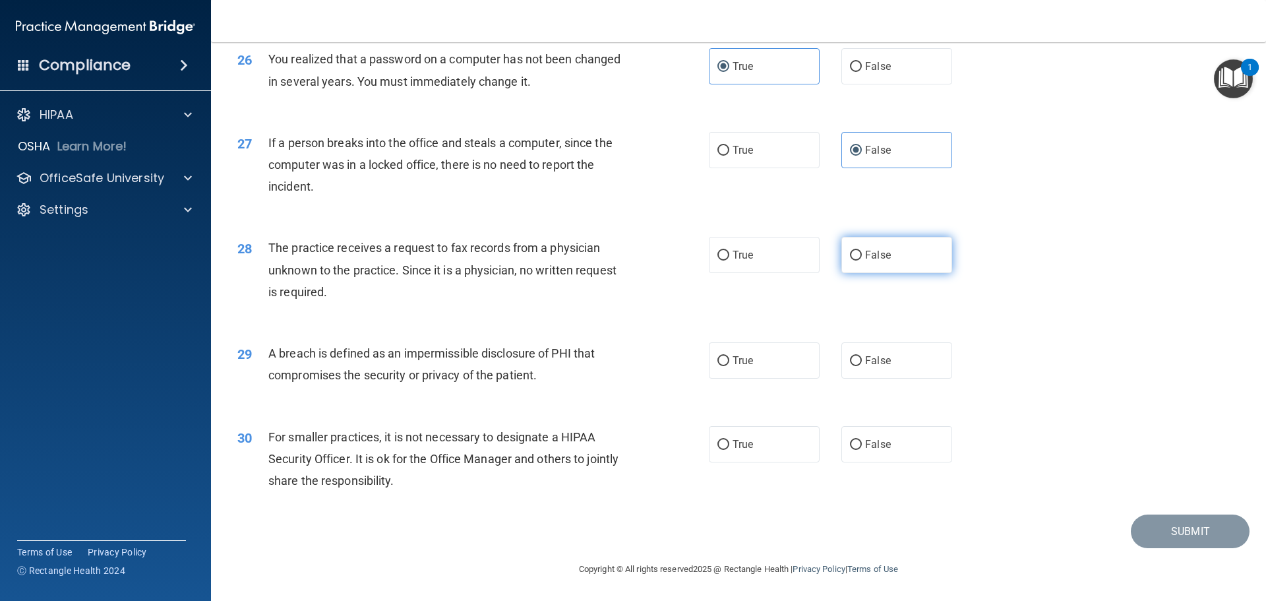
click at [892, 259] on label "False" at bounding box center [897, 255] width 111 height 36
click at [862, 259] on input "False" at bounding box center [856, 256] width 12 height 10
radio input "true"
click at [770, 367] on label "True" at bounding box center [764, 360] width 111 height 36
click at [729, 366] on input "True" at bounding box center [724, 361] width 12 height 10
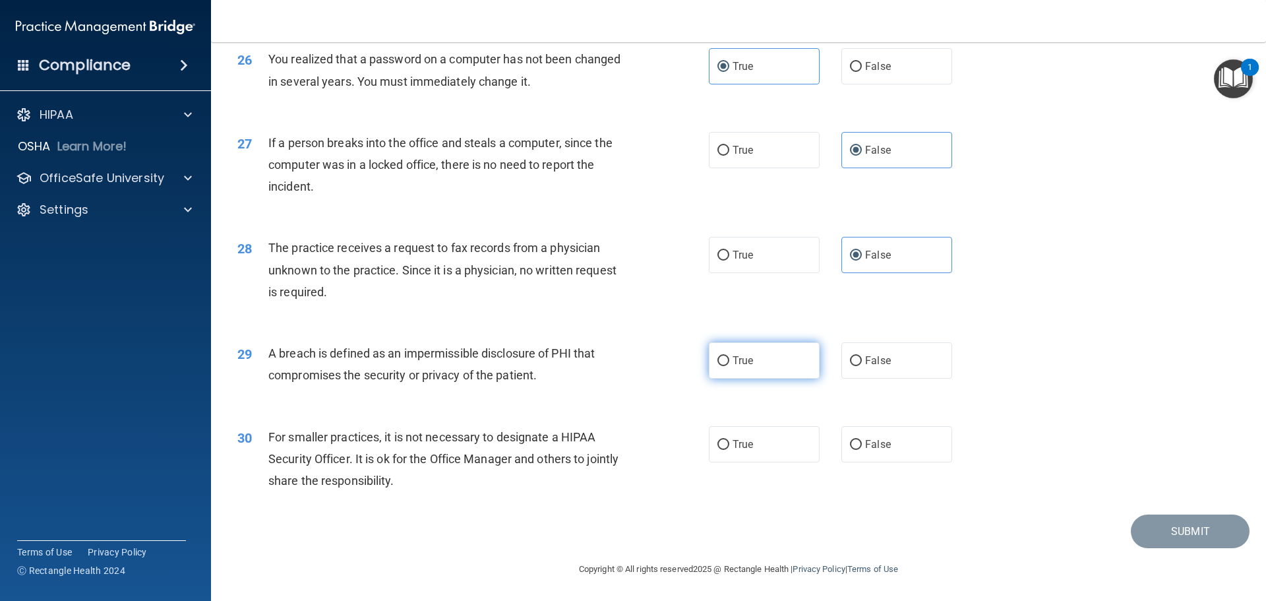
radio input "true"
click at [869, 440] on span "False" at bounding box center [878, 444] width 26 height 13
click at [862, 440] on input "False" at bounding box center [856, 445] width 12 height 10
radio input "true"
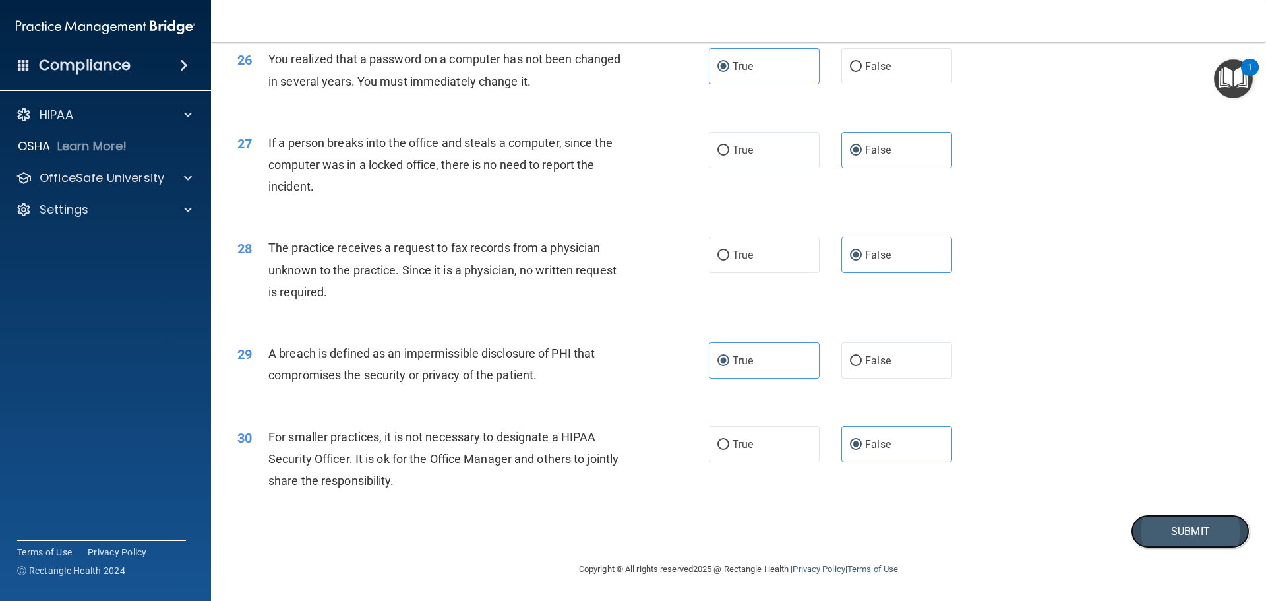
click at [1182, 525] on button "Submit" at bounding box center [1190, 531] width 119 height 34
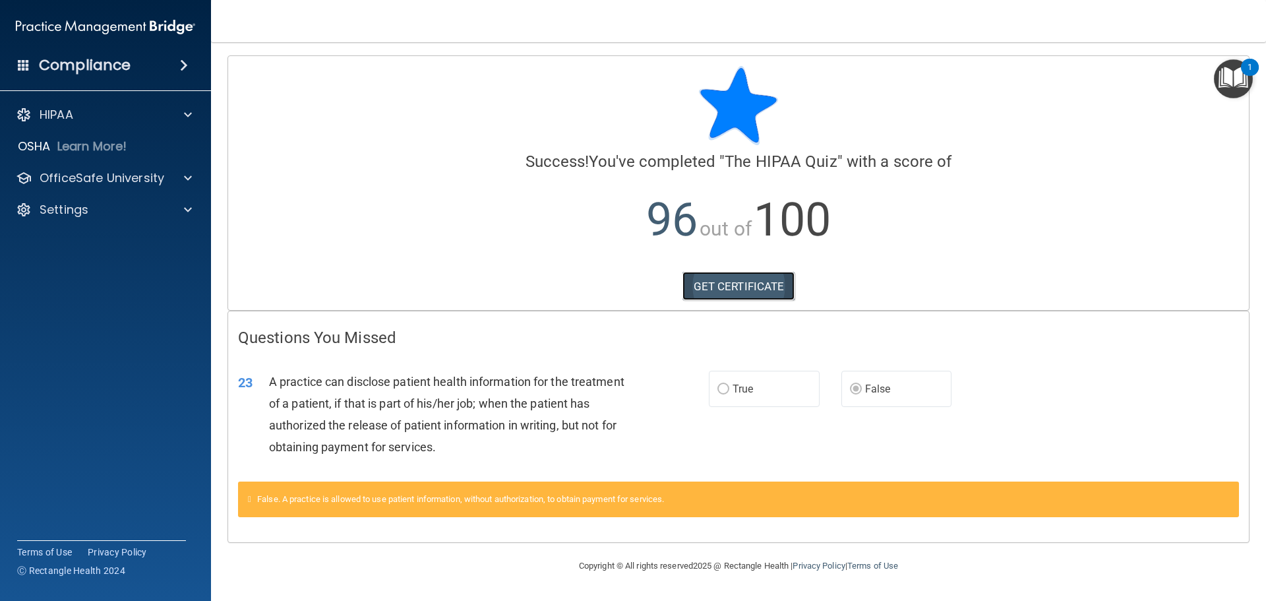
click at [730, 274] on link "GET CERTIFICATE" at bounding box center [739, 286] width 113 height 29
click at [71, 125] on div "HIPAA" at bounding box center [106, 115] width 212 height 26
click at [69, 172] on p "OfficeSafe University" at bounding box center [102, 178] width 125 height 16
click at [68, 203] on p "HIPAA Training" at bounding box center [63, 209] width 109 height 13
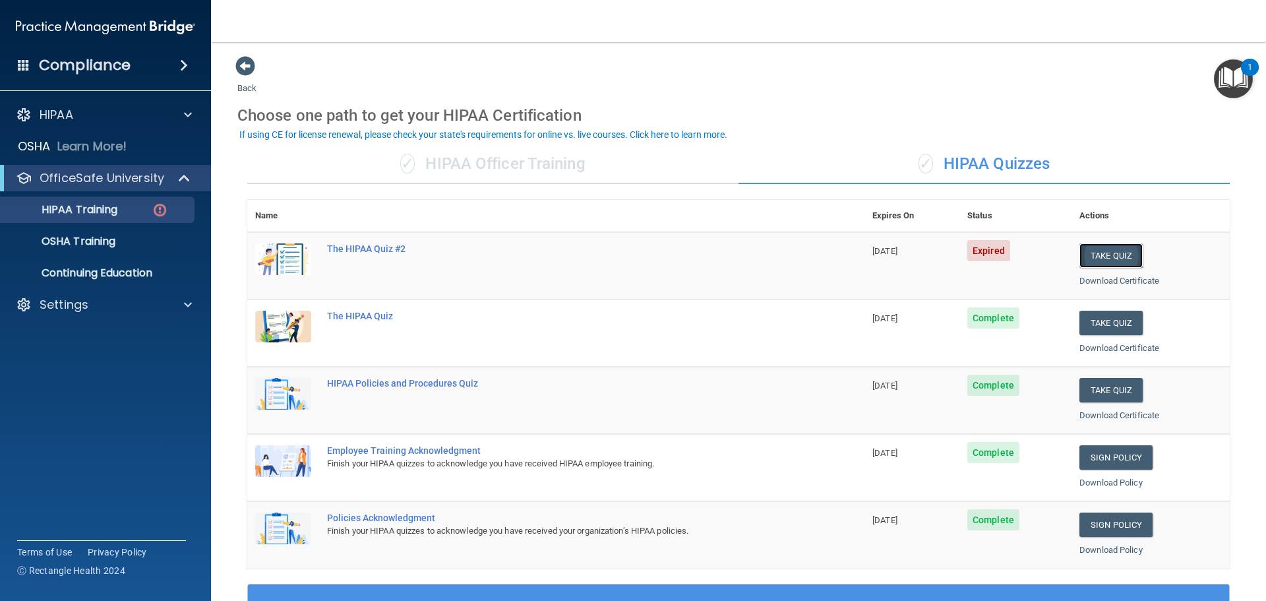
click at [1116, 259] on button "Take Quiz" at bounding box center [1111, 255] width 63 height 24
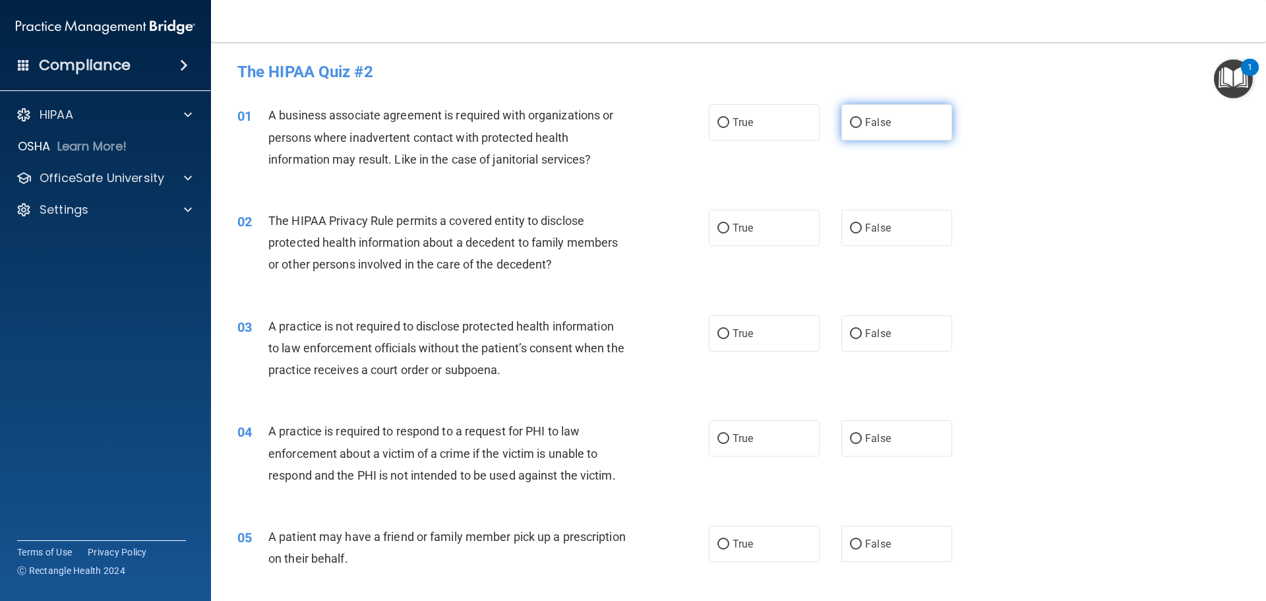
click at [891, 119] on label "False" at bounding box center [897, 122] width 111 height 36
click at [862, 119] on input "False" at bounding box center [856, 123] width 12 height 10
radio input "true"
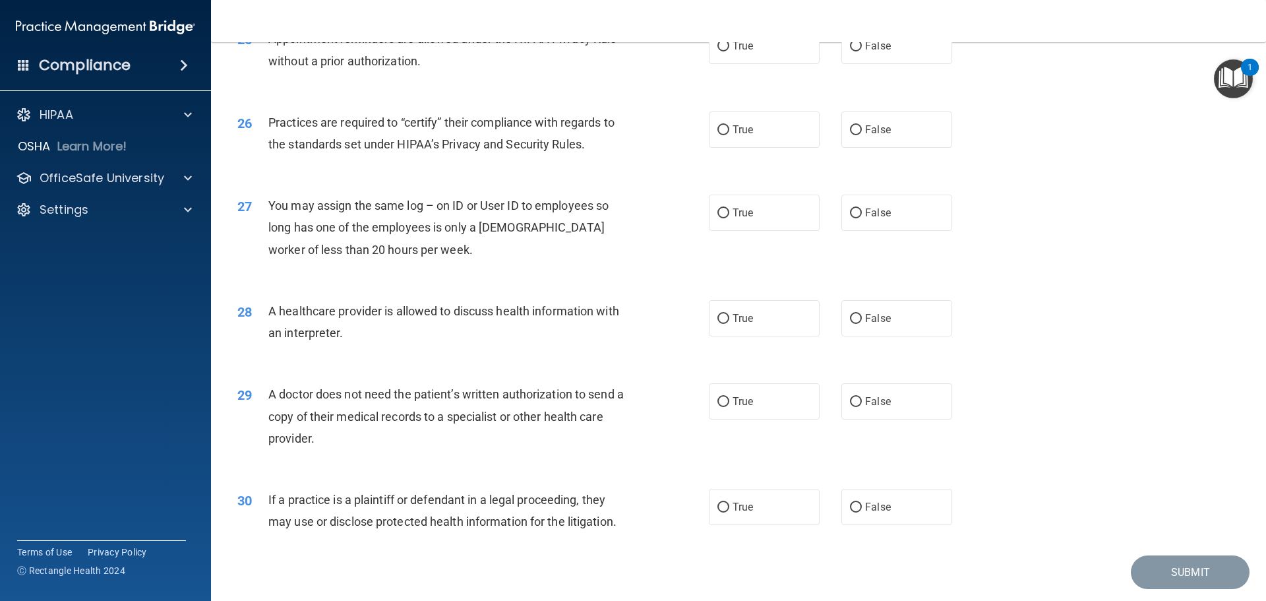
scroll to position [2469, 0]
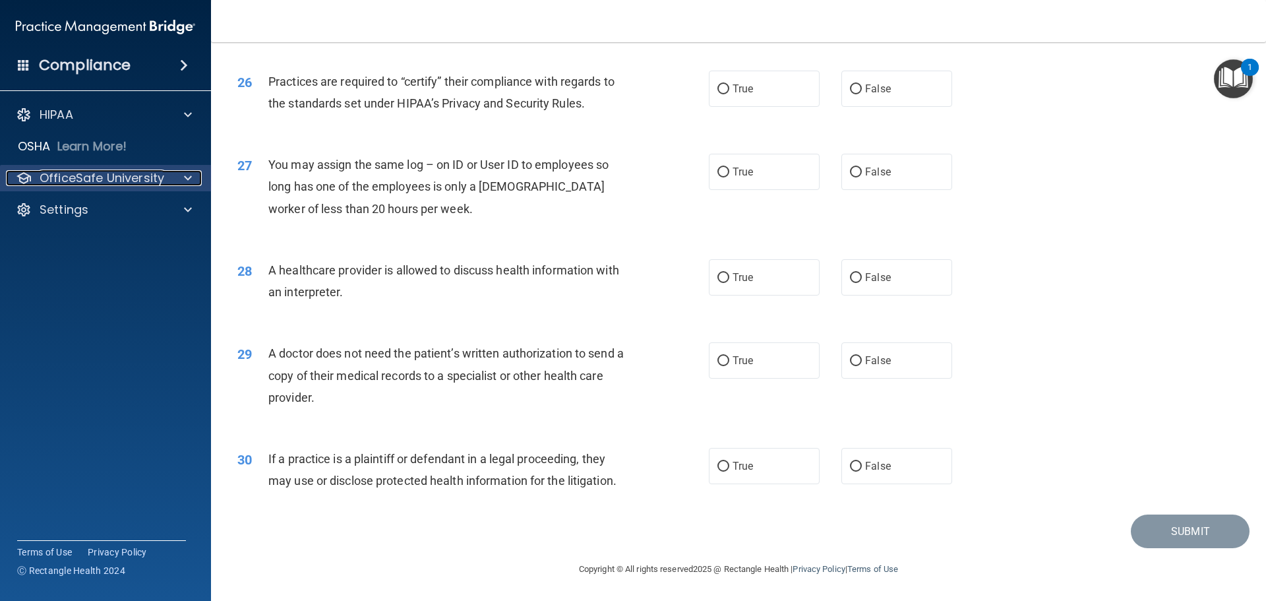
click at [99, 182] on p "OfficeSafe University" at bounding box center [102, 178] width 125 height 16
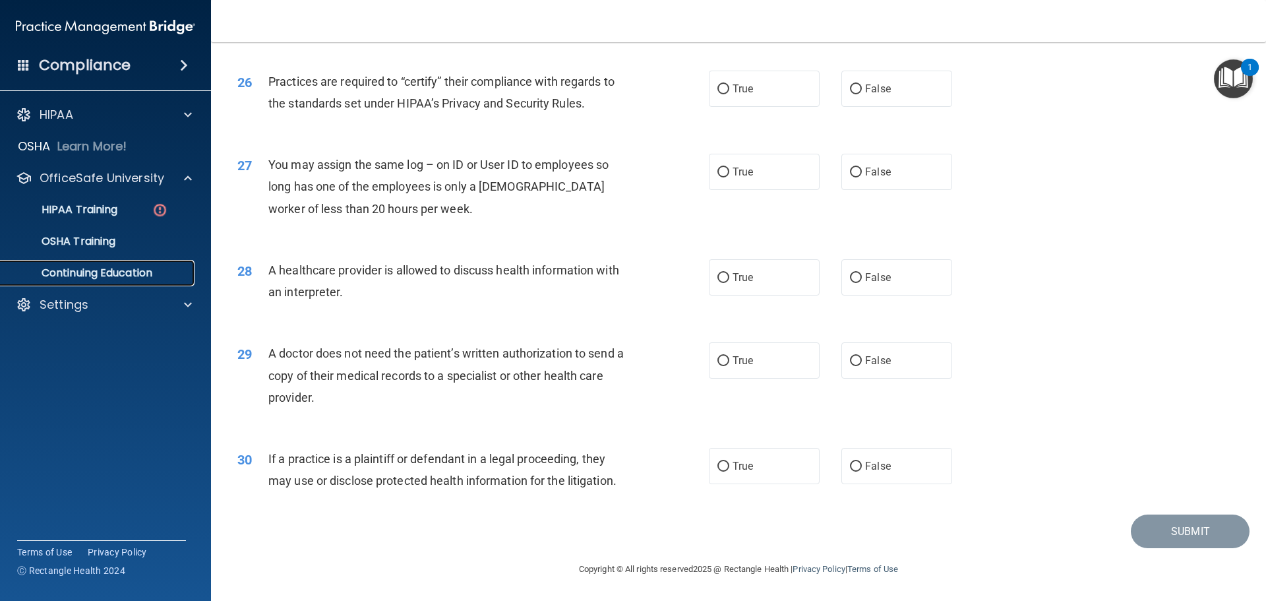
click at [96, 277] on p "Continuing Education" at bounding box center [99, 272] width 180 height 13
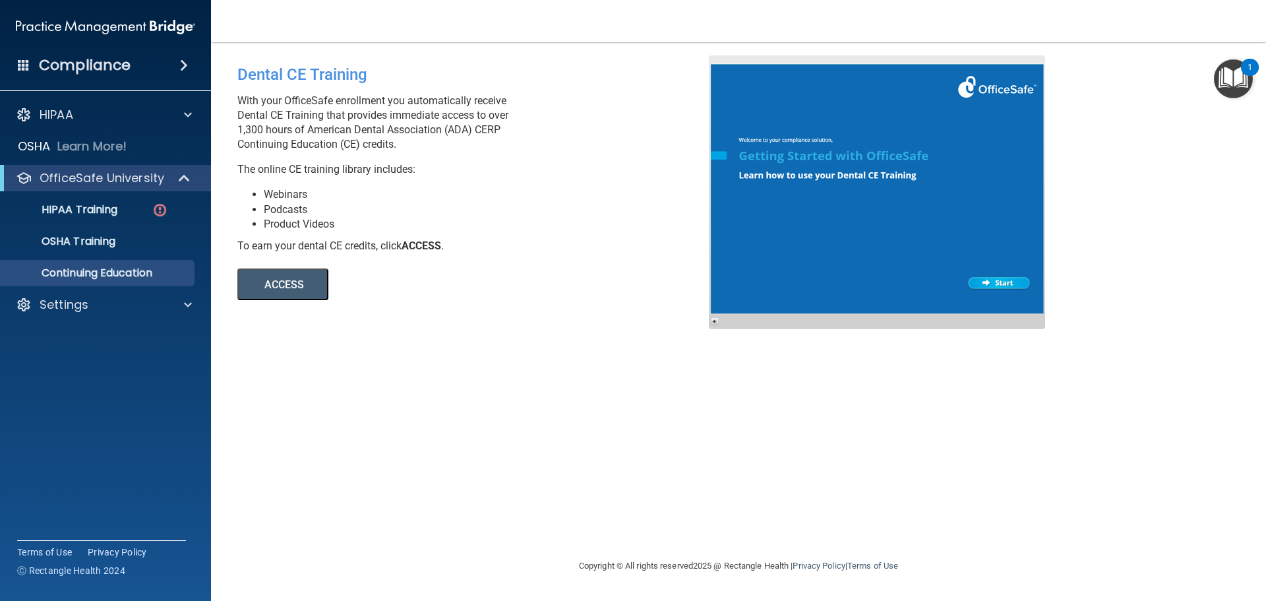
click at [290, 291] on button "ACCESS" at bounding box center [282, 284] width 91 height 32
